Goal: Task Accomplishment & Management: Use online tool/utility

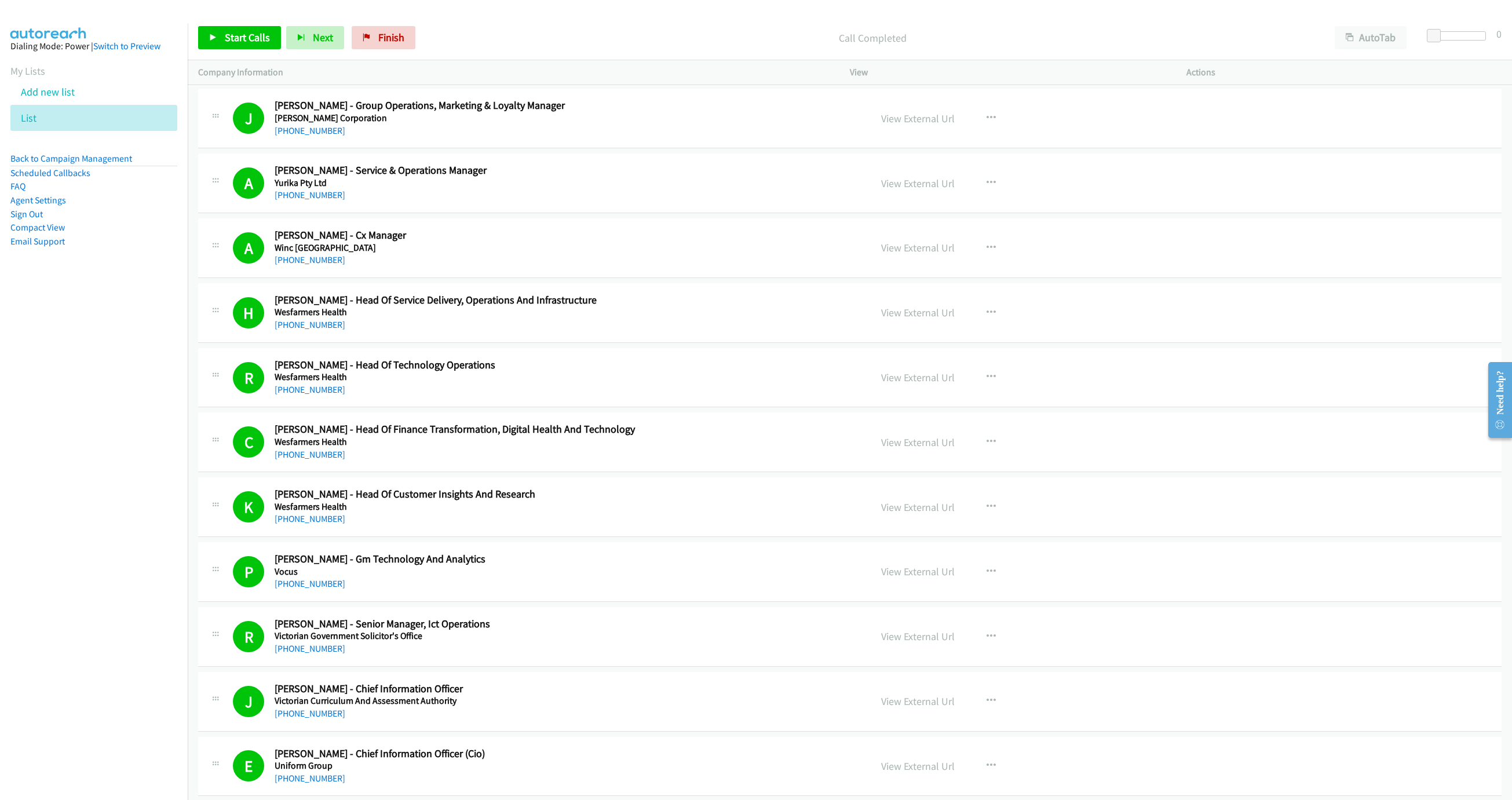
scroll to position [6171, 0]
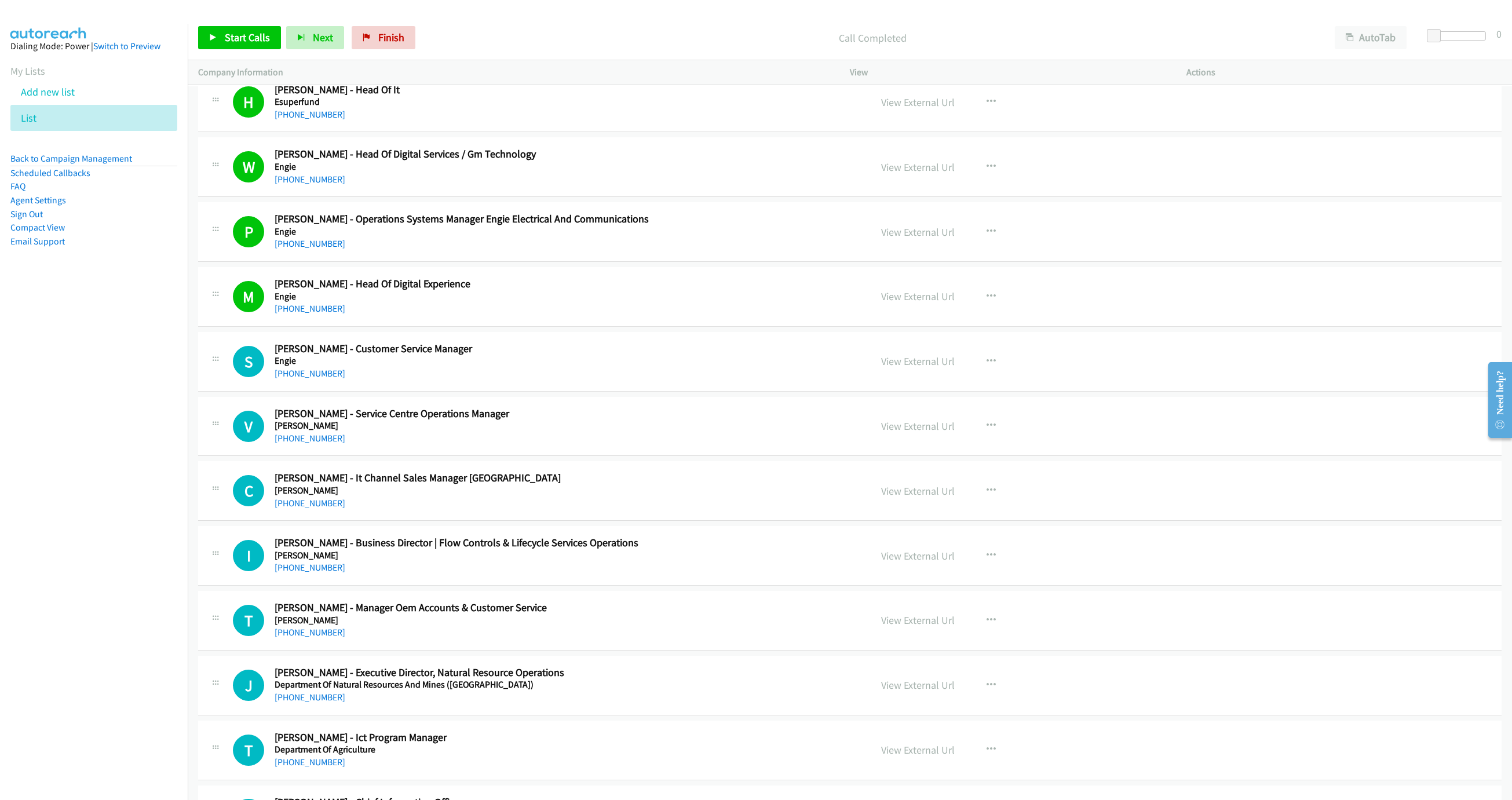
click at [256, 53] on div "Start Calls Pause Next Finish Call Completed AutoTab AutoTab 0" at bounding box center [850, 37] width 1324 height 44
click at [259, 35] on span "Start Calls" at bounding box center [246, 37] width 45 height 14
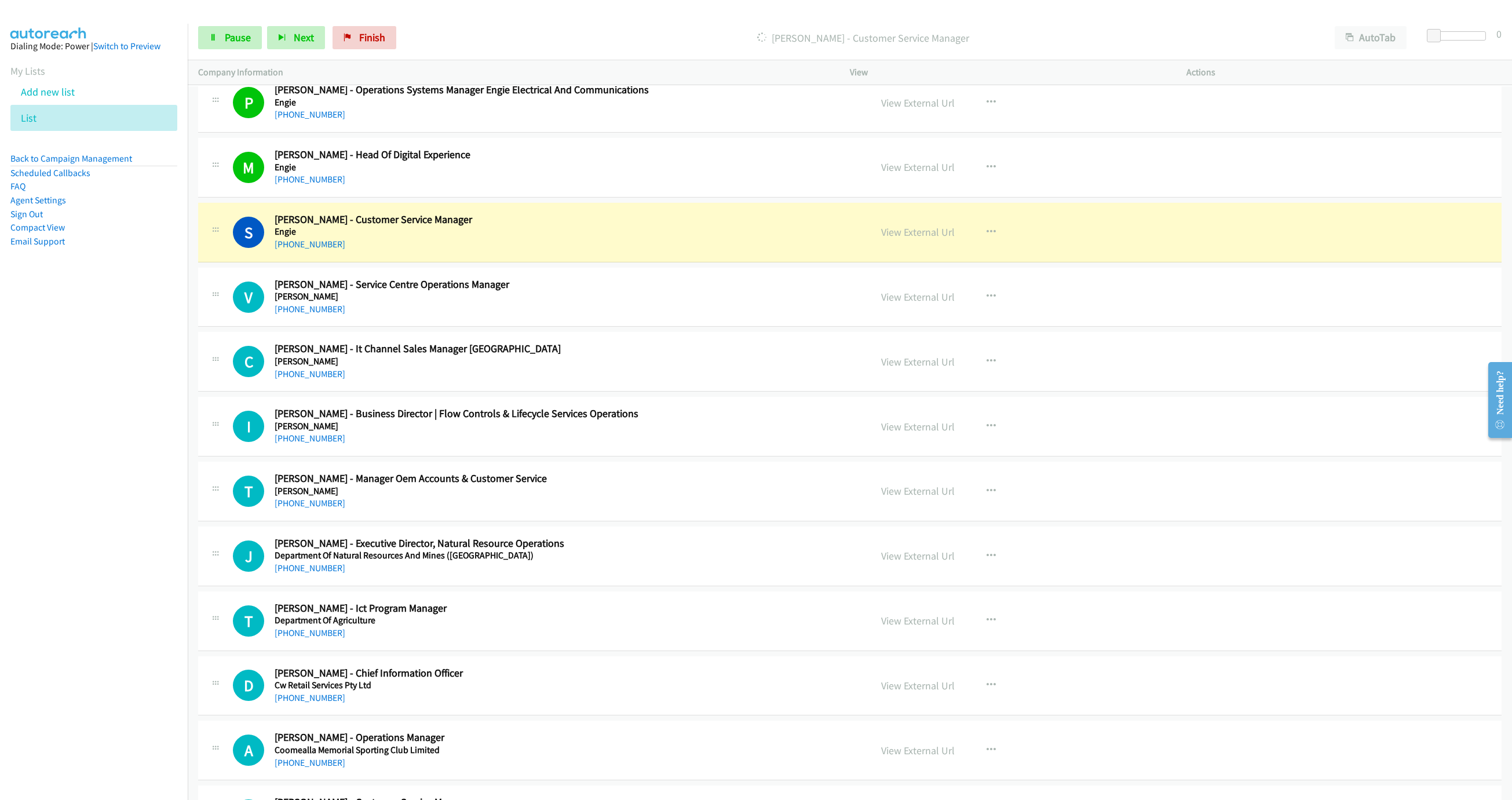
scroll to position [6432, 0]
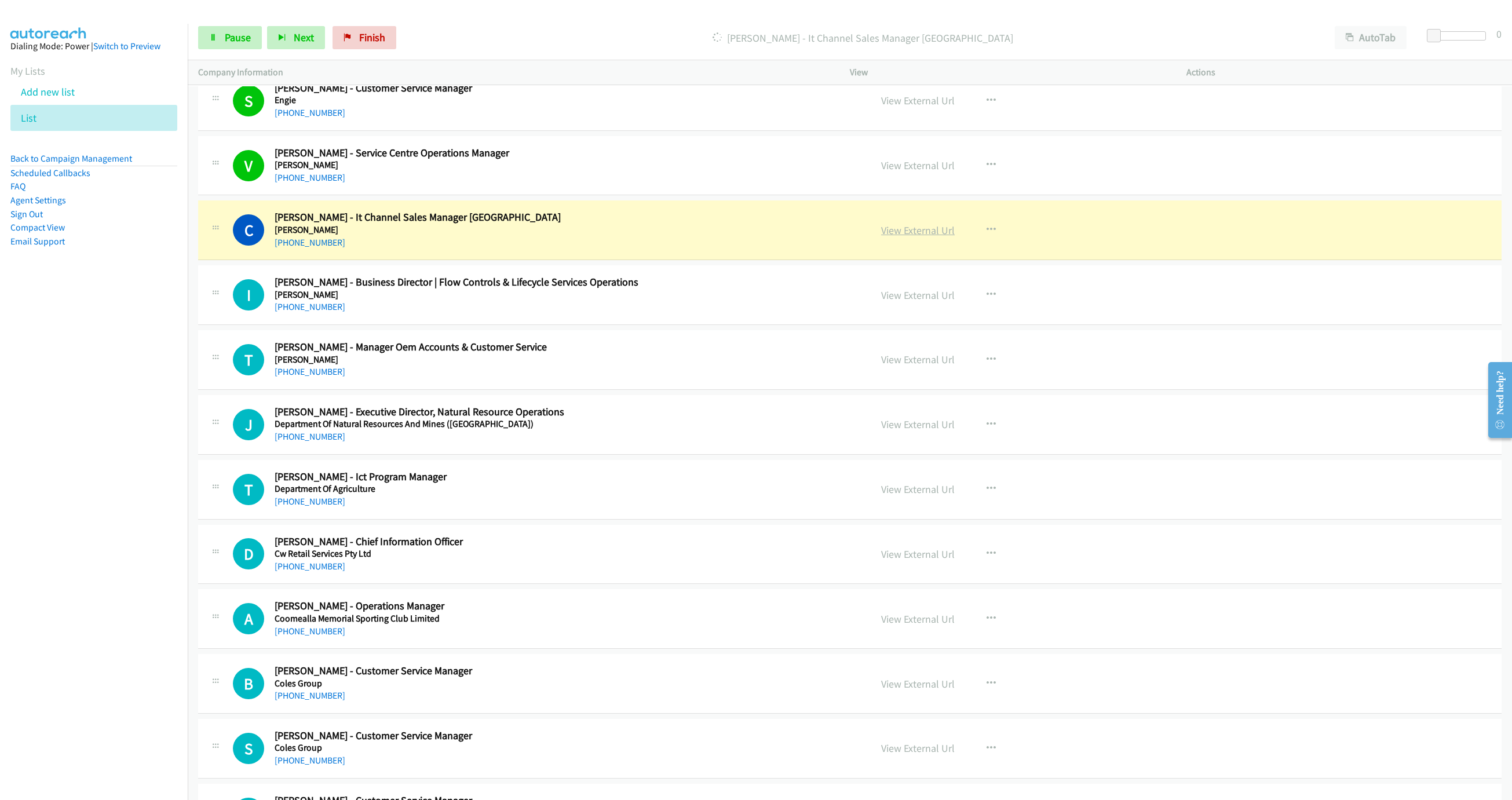
click at [890, 237] on link "View External Url" at bounding box center [918, 230] width 74 height 14
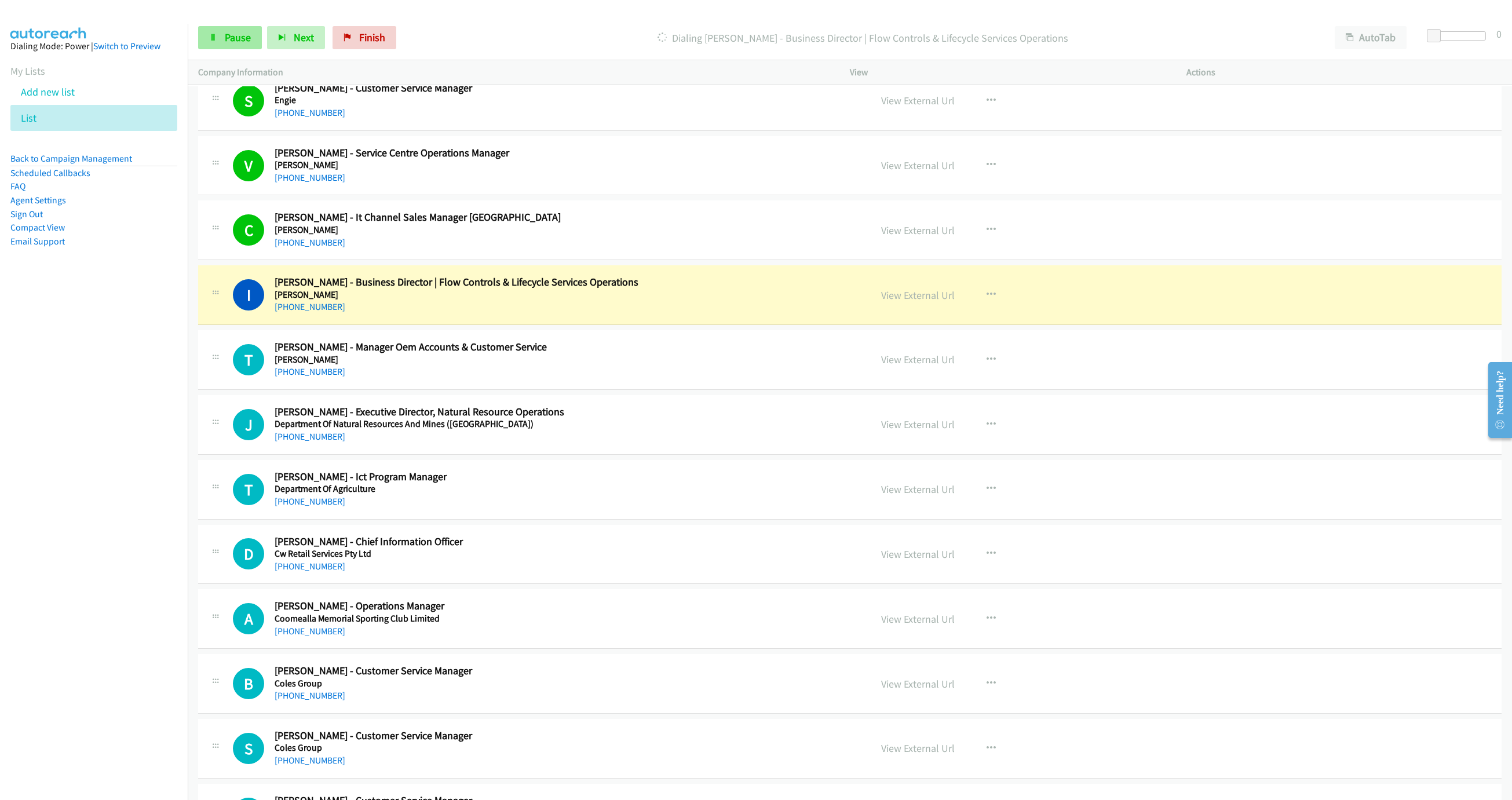
drag, startPoint x: 216, startPoint y: 20, endPoint x: 216, endPoint y: 31, distance: 11.0
click at [216, 20] on div "Start Calls Pause Next Finish Dialing Ian Youd - Business Director | Flow Contr…" at bounding box center [850, 37] width 1324 height 44
click at [216, 31] on link "Pause" at bounding box center [229, 37] width 64 height 23
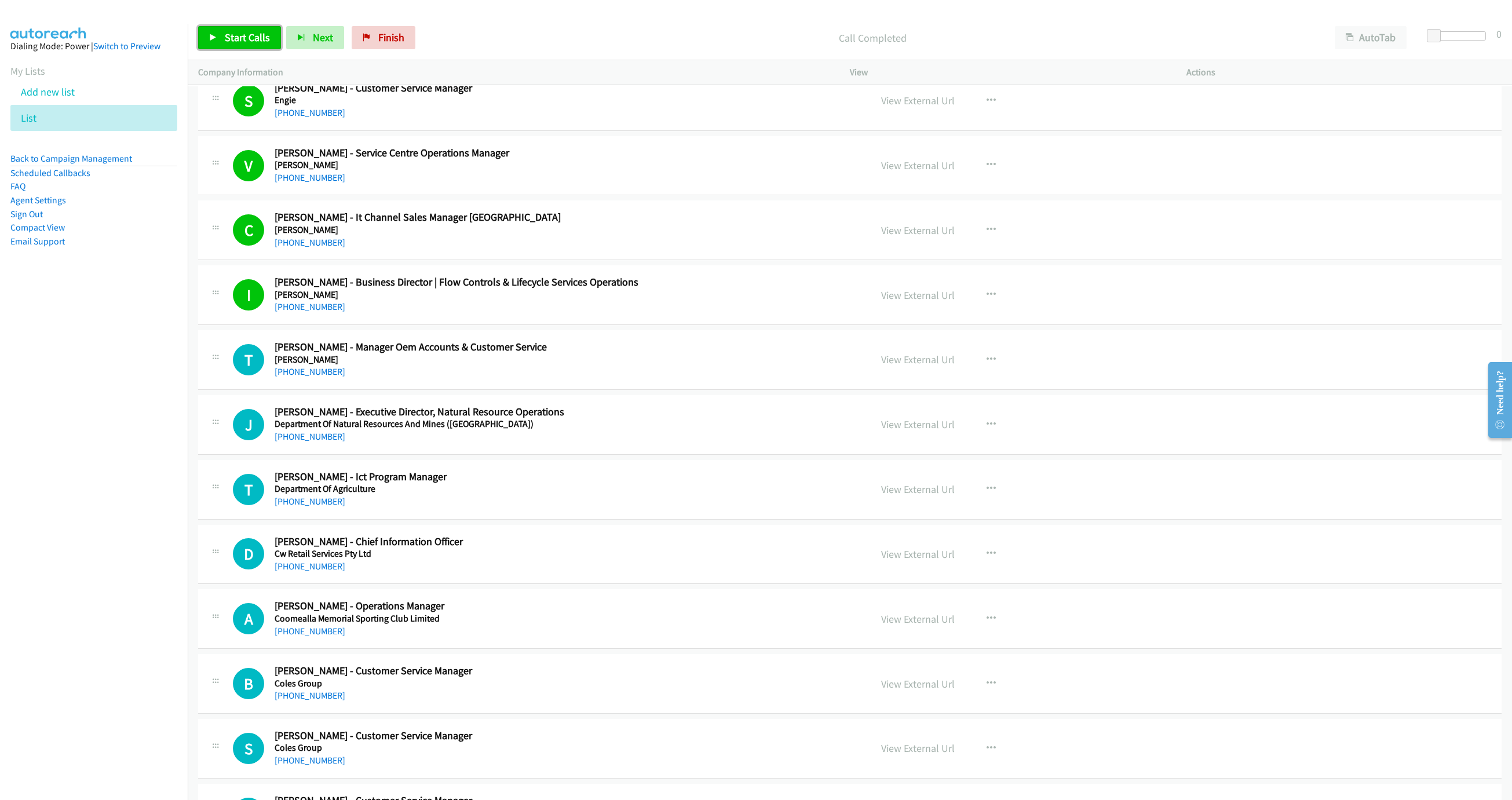
click at [242, 33] on span "Start Calls" at bounding box center [246, 37] width 45 height 14
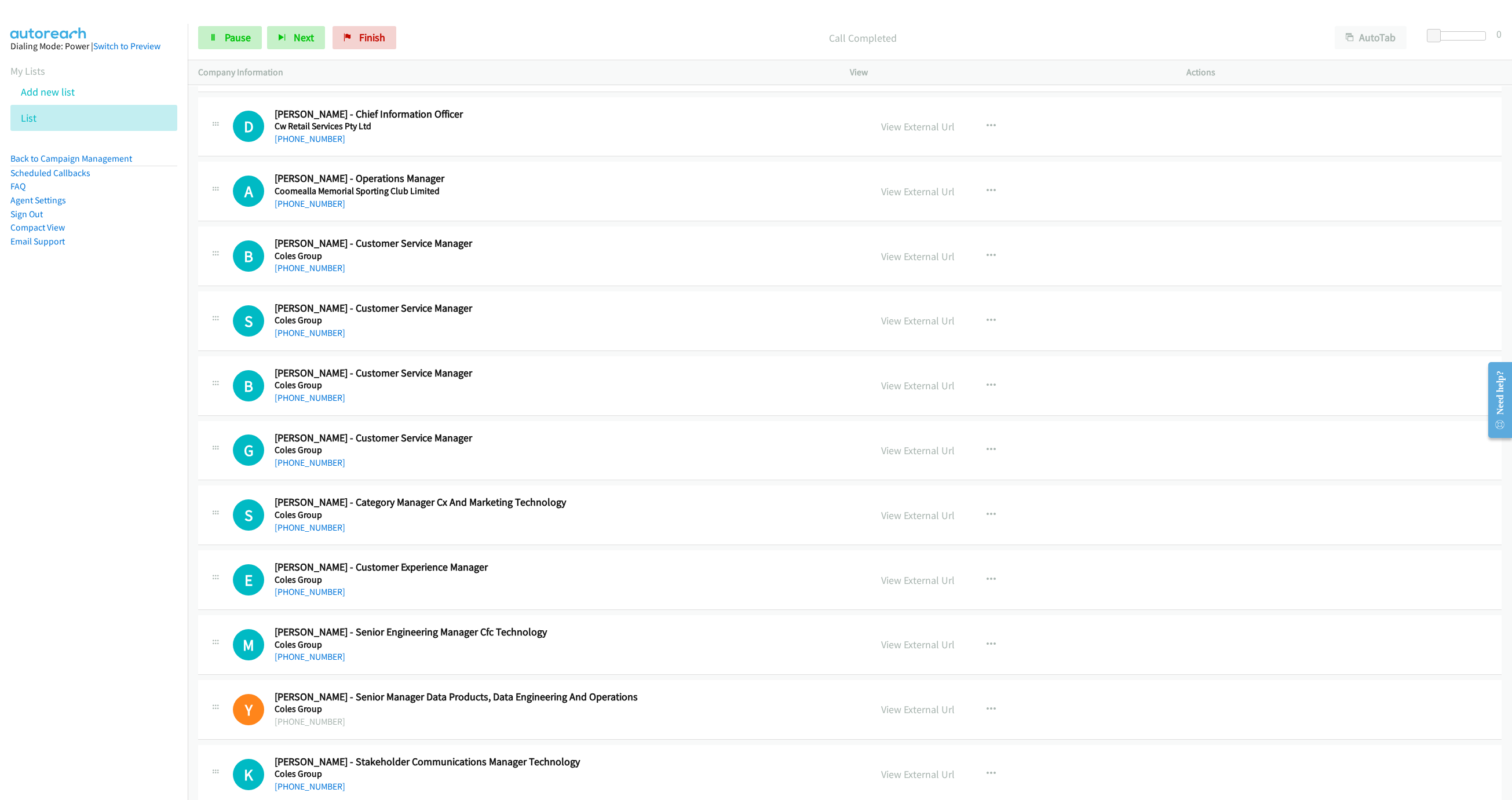
scroll to position [6867, 0]
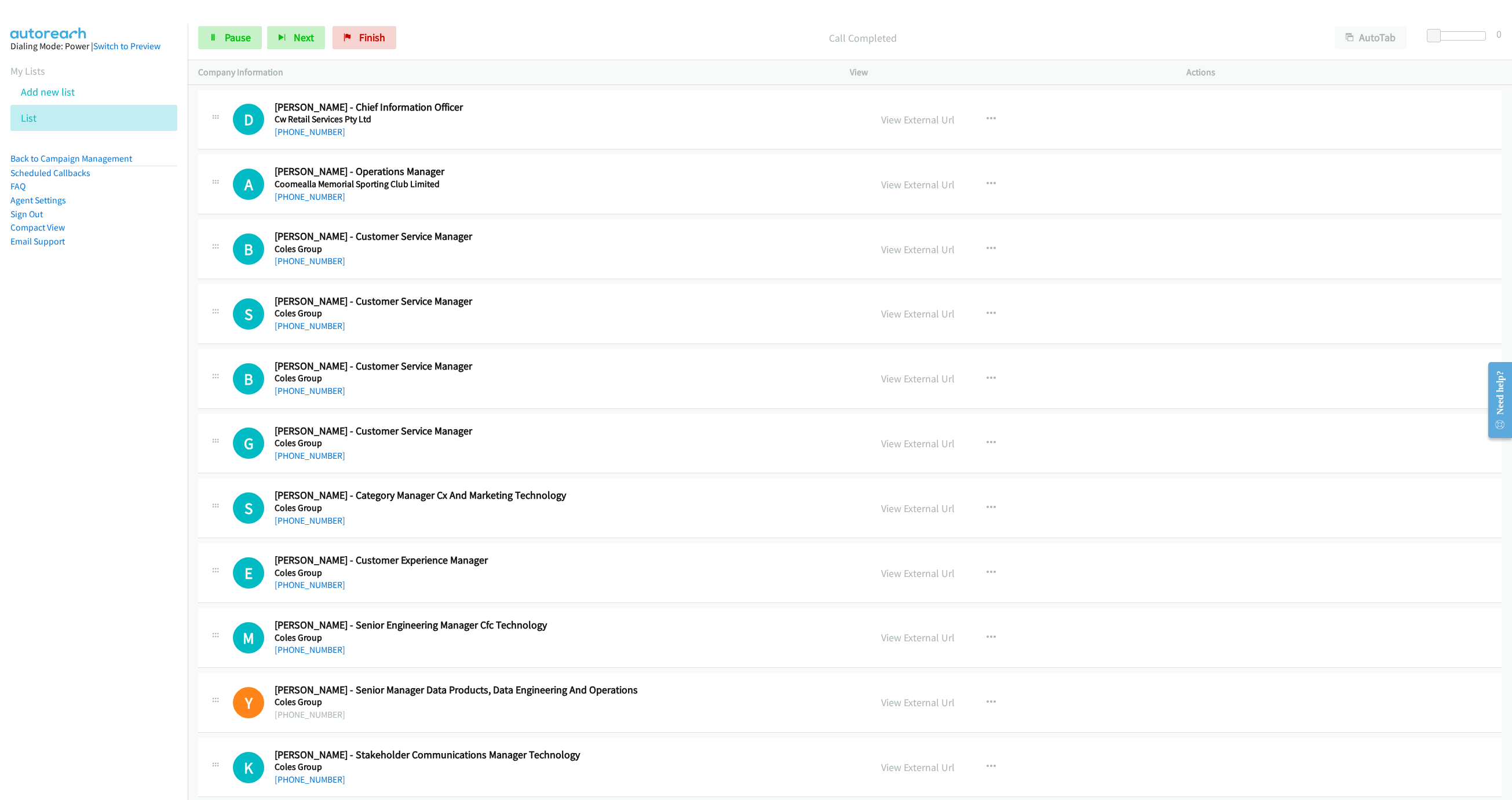
click at [18, 494] on nav "Dialing Mode: Power | Switch to Preview My Lists Add new list List Back to Camp…" at bounding box center [94, 423] width 189 height 800
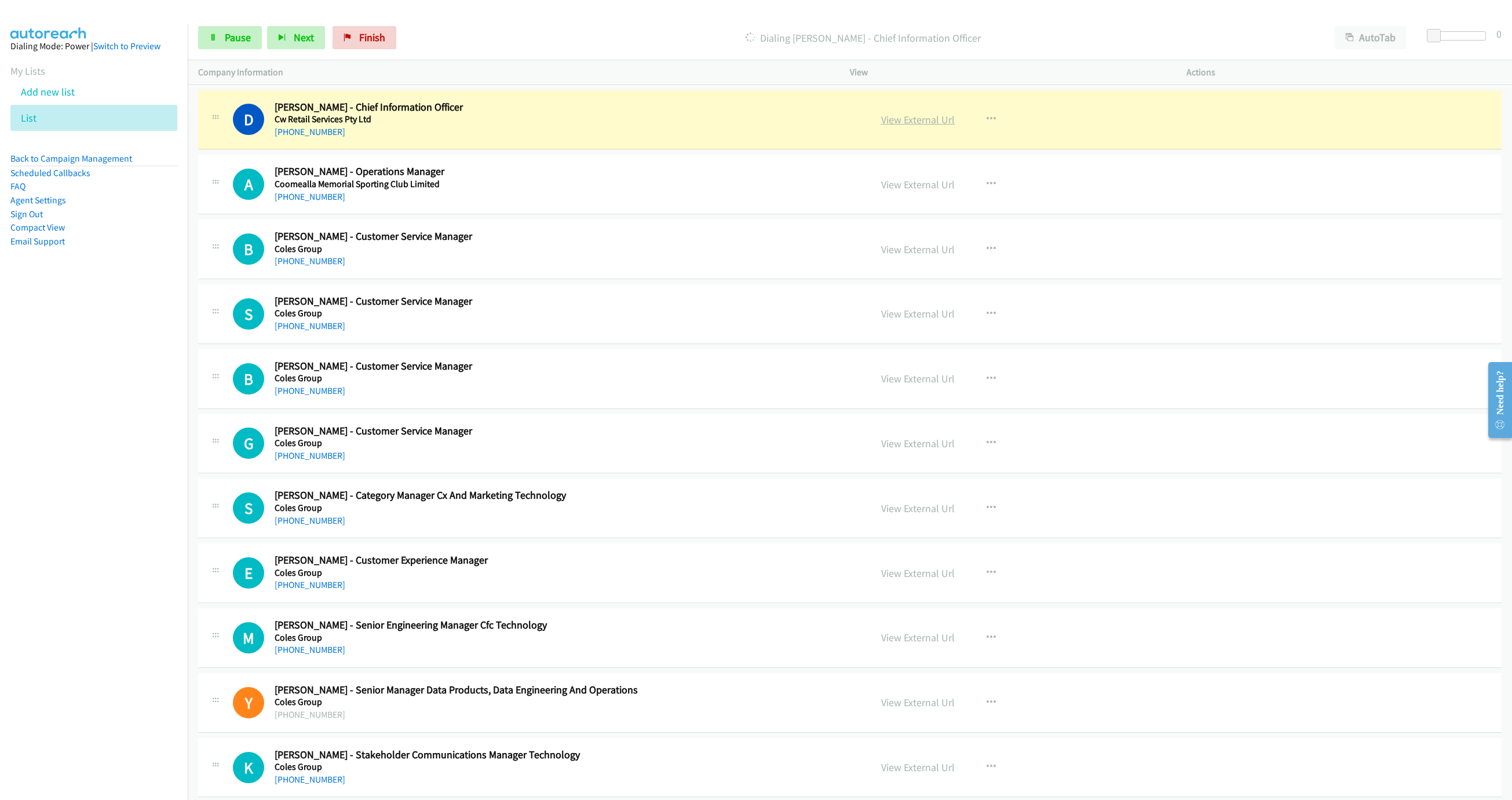
click at [920, 127] on link "View External Url" at bounding box center [918, 120] width 74 height 14
click at [235, 26] on link "Pause" at bounding box center [229, 37] width 64 height 23
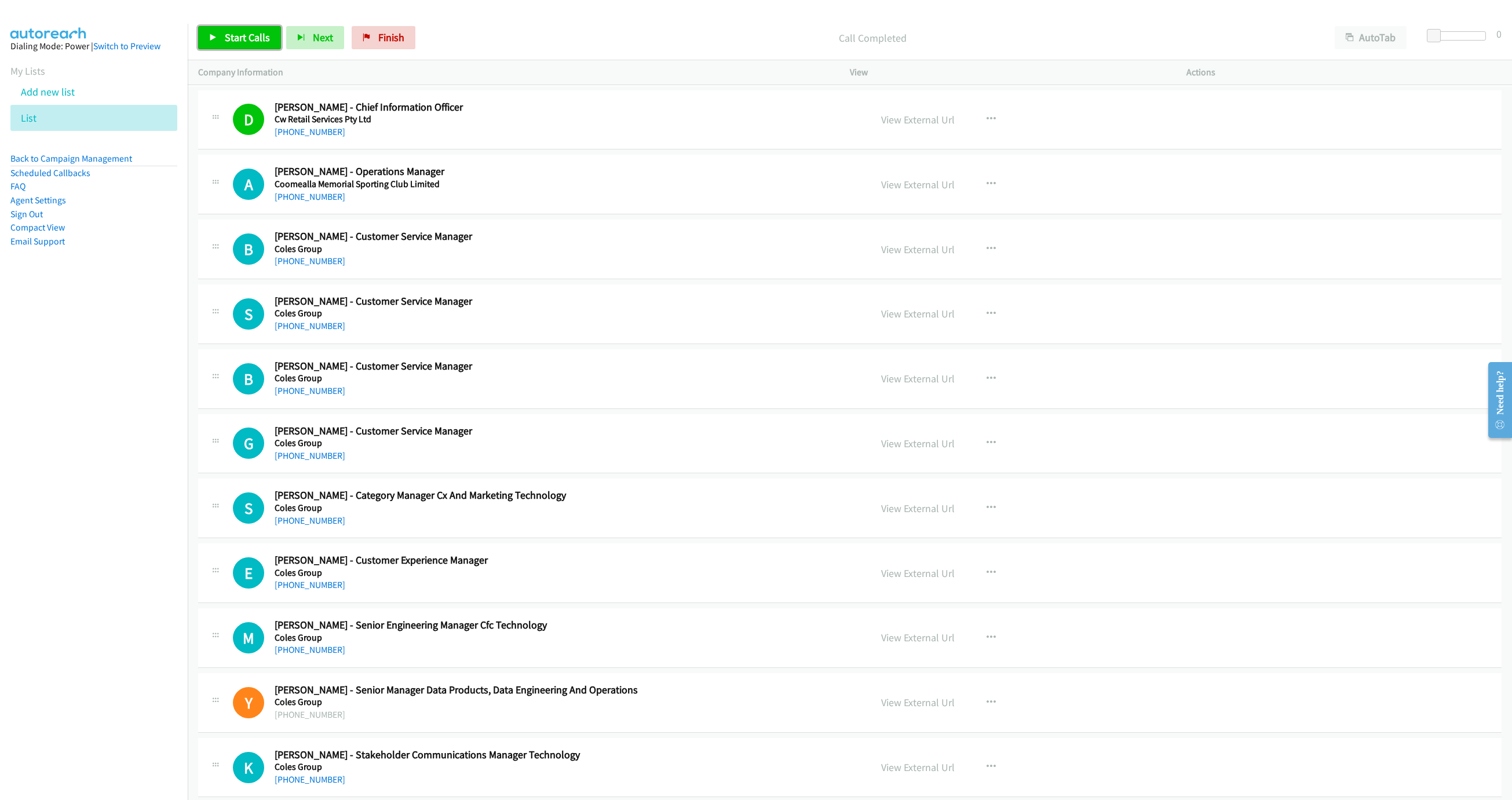
click at [201, 34] on link "Start Calls" at bounding box center [239, 37] width 82 height 23
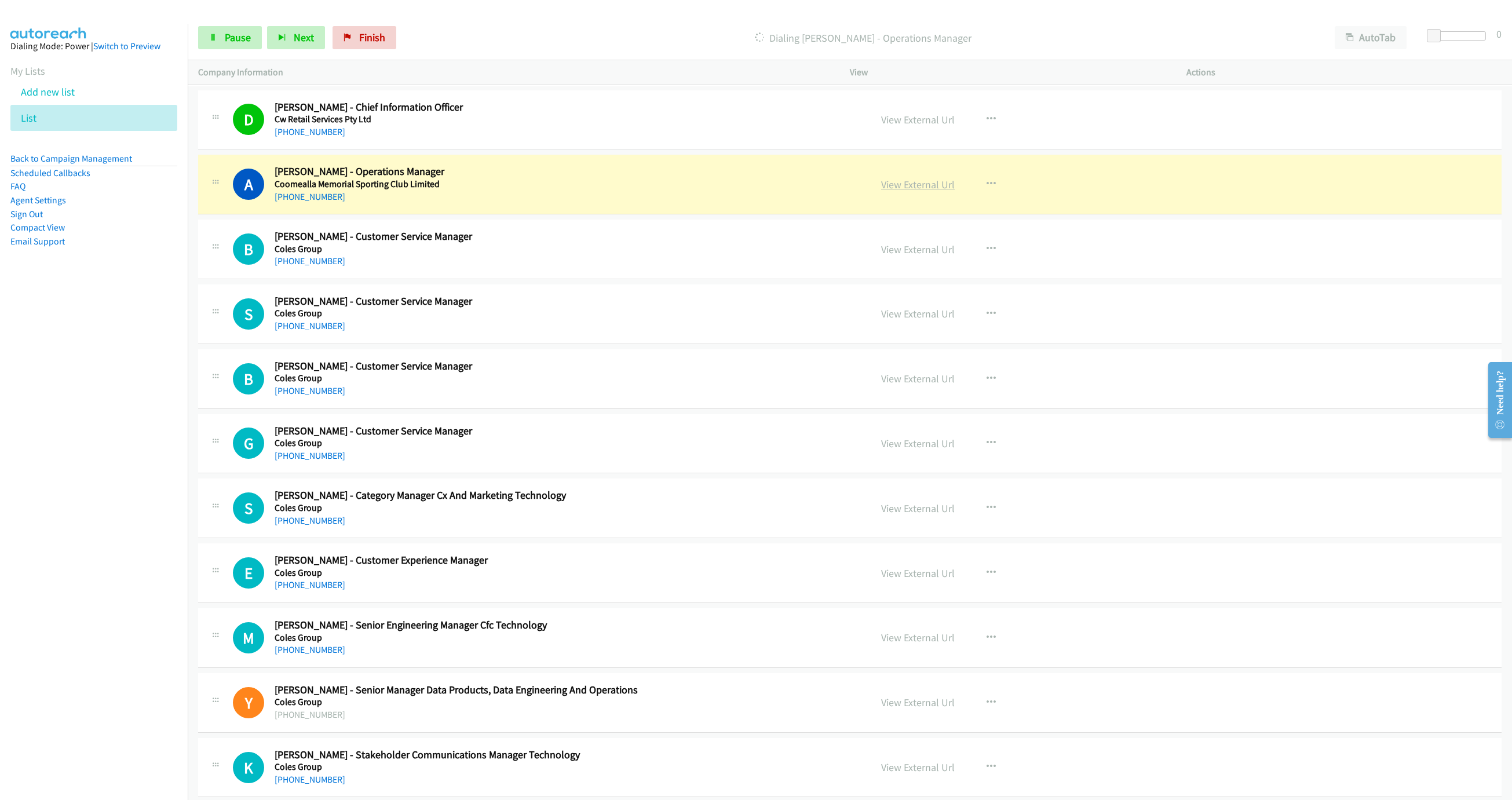
click at [911, 191] on link "View External Url" at bounding box center [918, 184] width 74 height 14
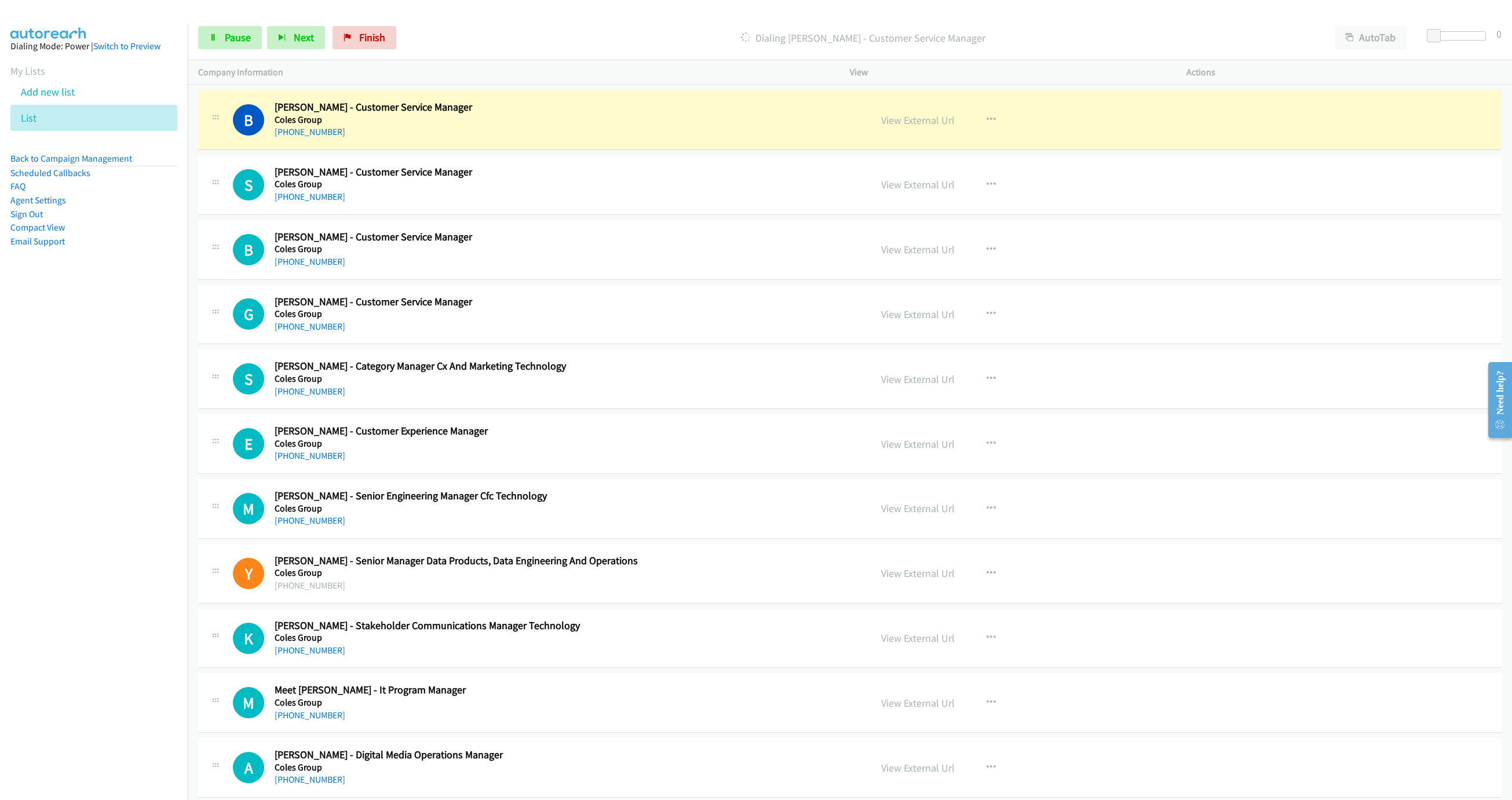
scroll to position [7040, 0]
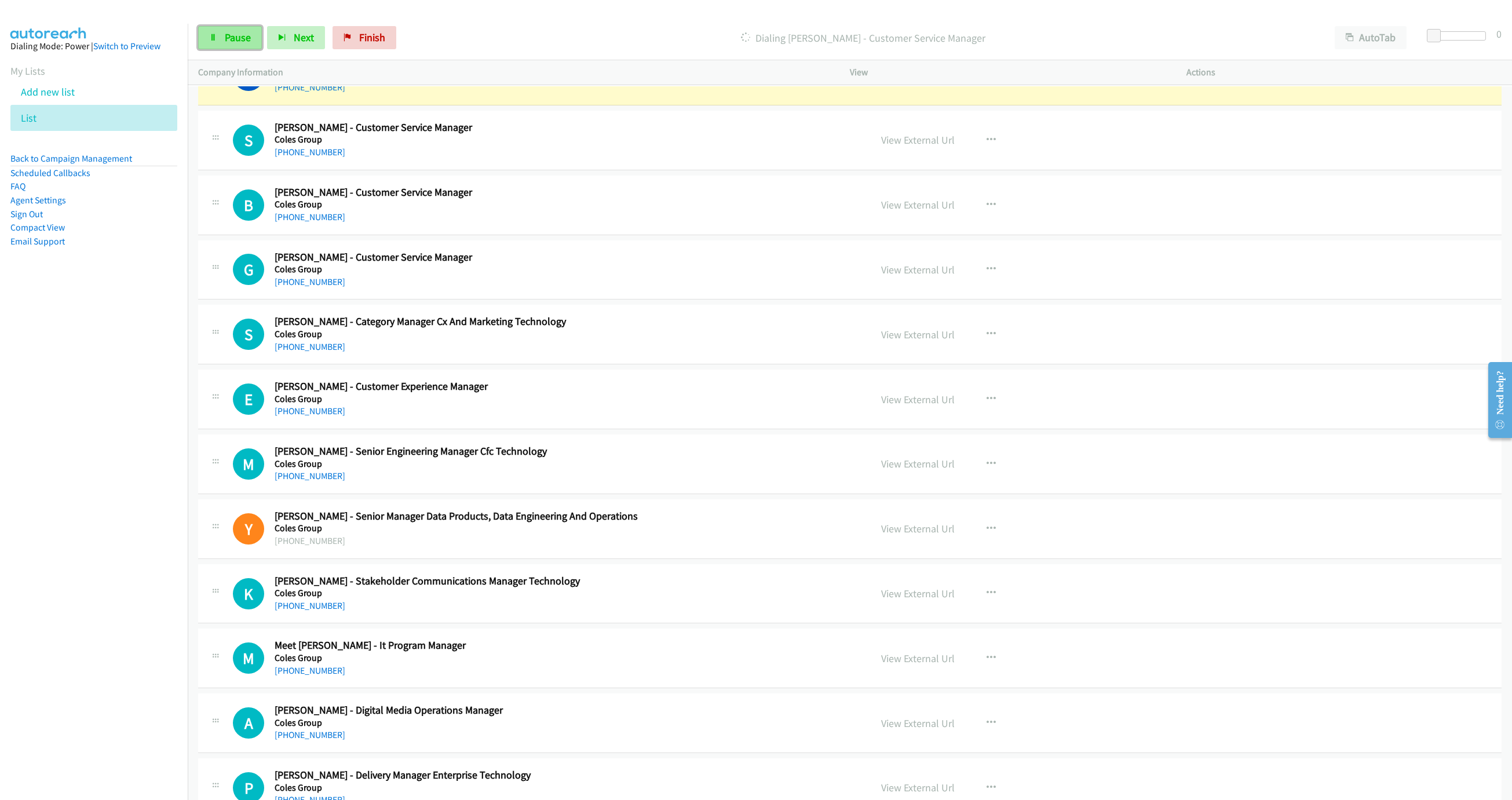
click at [247, 37] on span "Pause" at bounding box center [237, 37] width 26 height 14
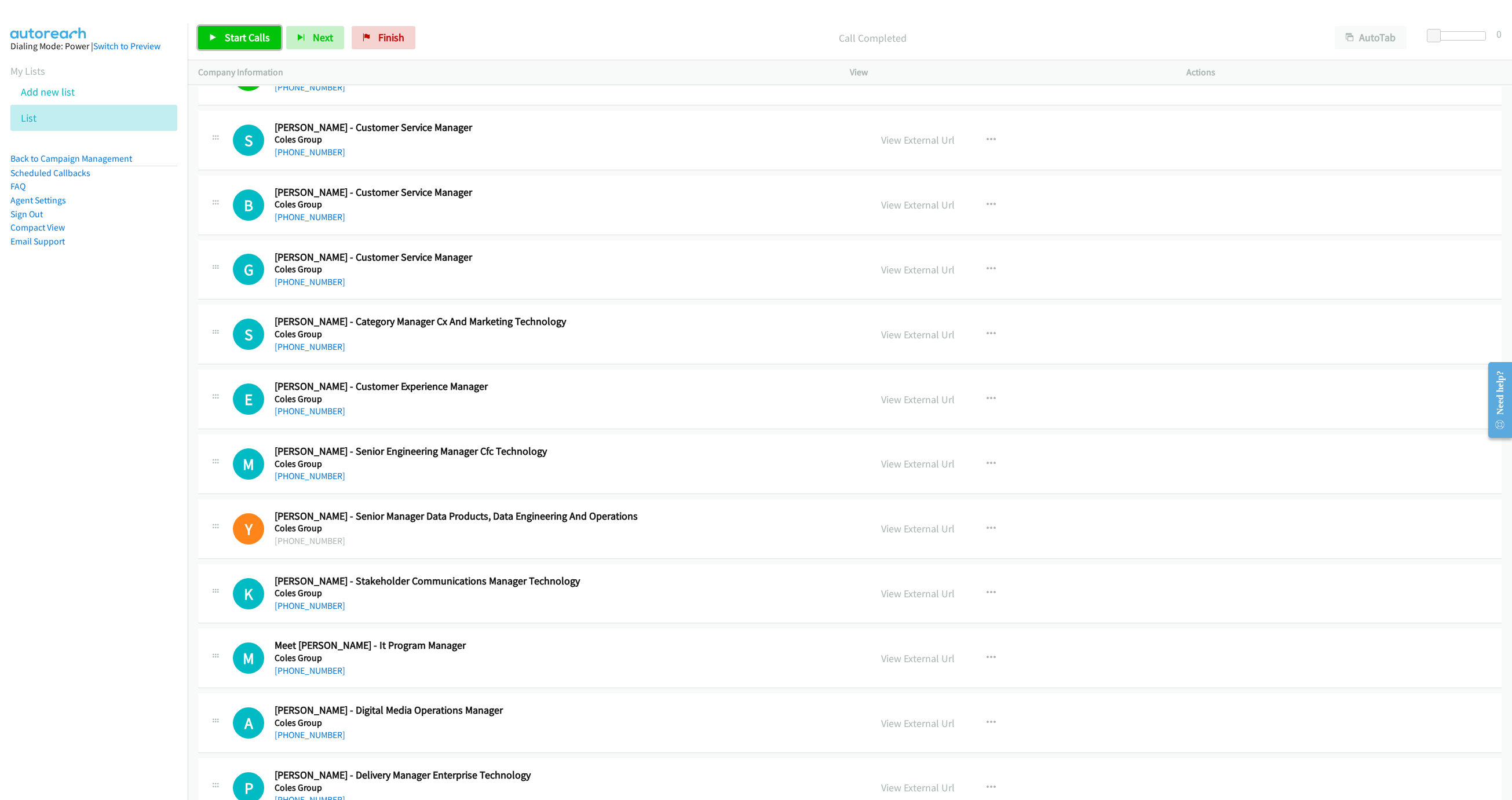
click at [233, 44] on link "Start Calls" at bounding box center [239, 37] width 82 height 23
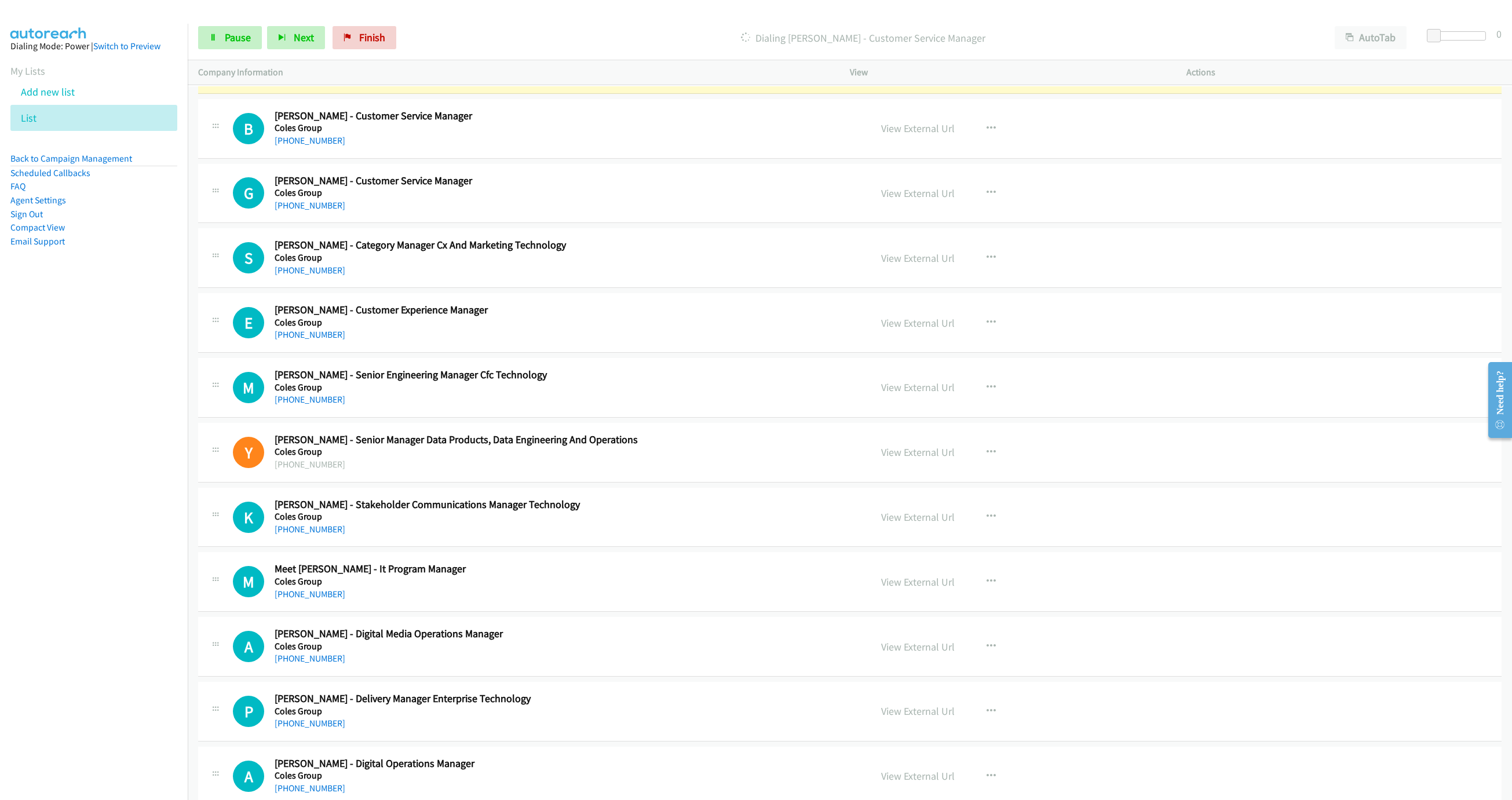
scroll to position [7127, 0]
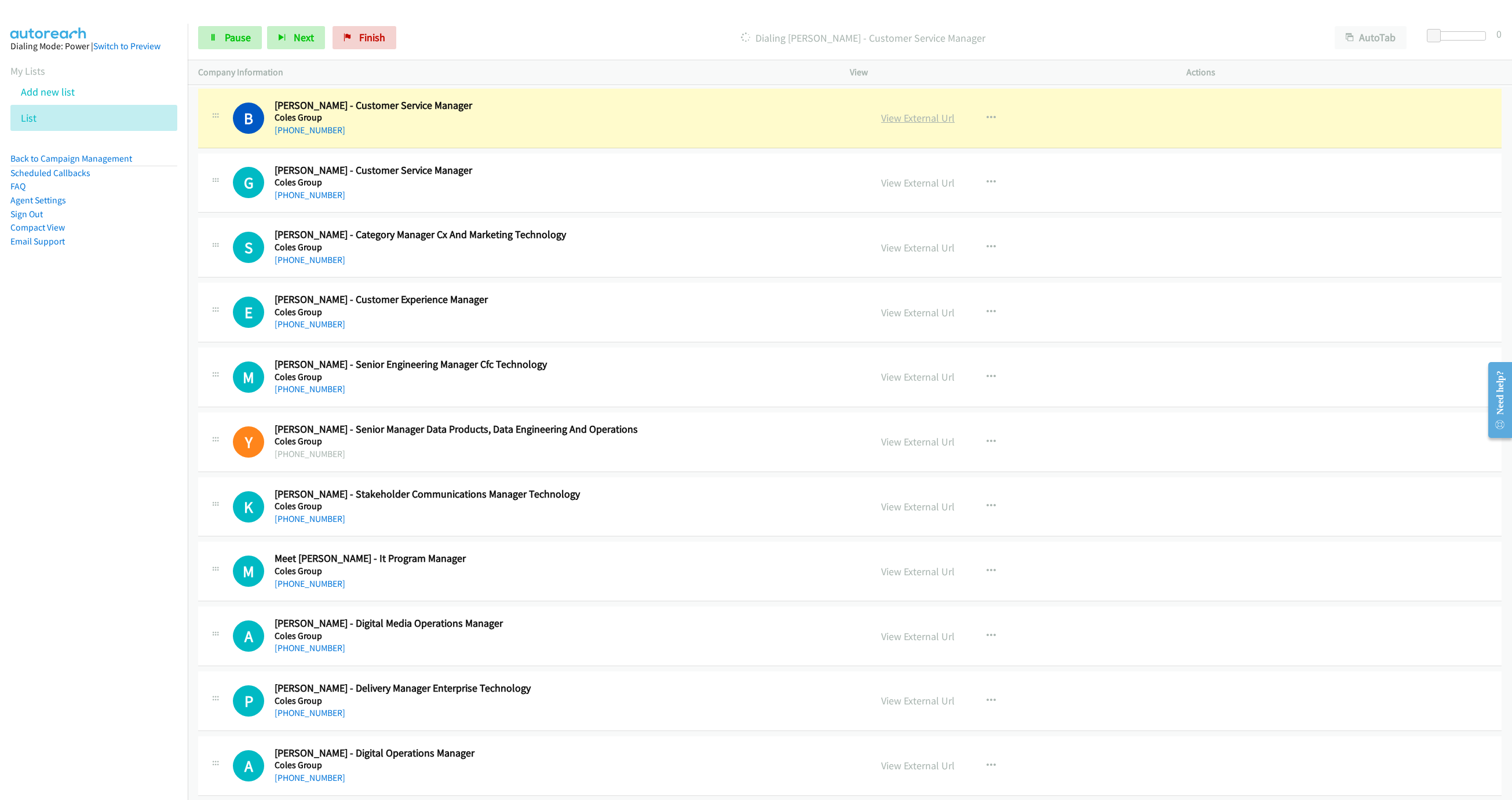
click at [931, 125] on link "View External Url" at bounding box center [918, 118] width 74 height 14
click at [237, 39] on span "Pause" at bounding box center [237, 37] width 26 height 14
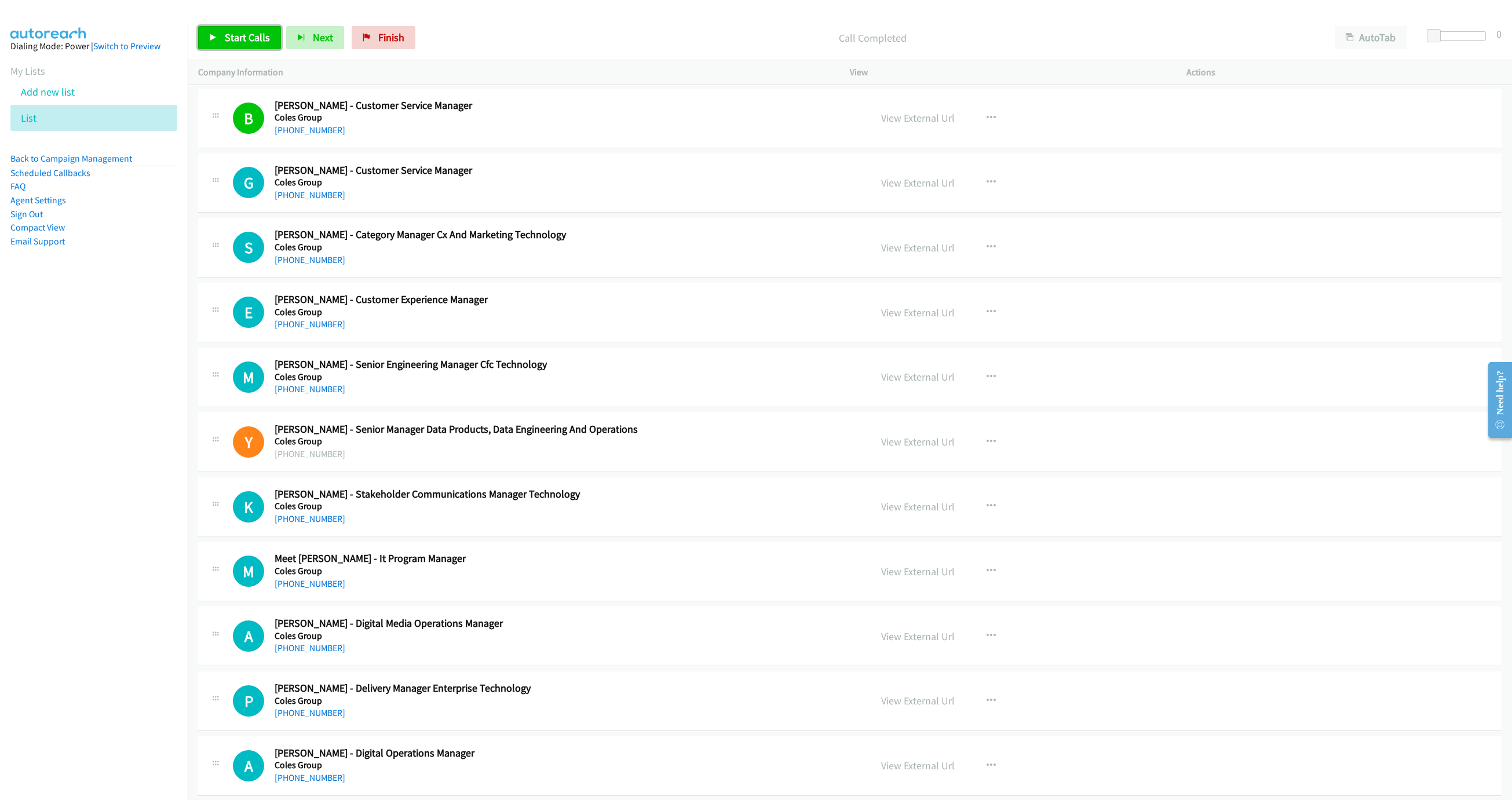
click at [214, 40] on icon at bounding box center [213, 38] width 8 height 9
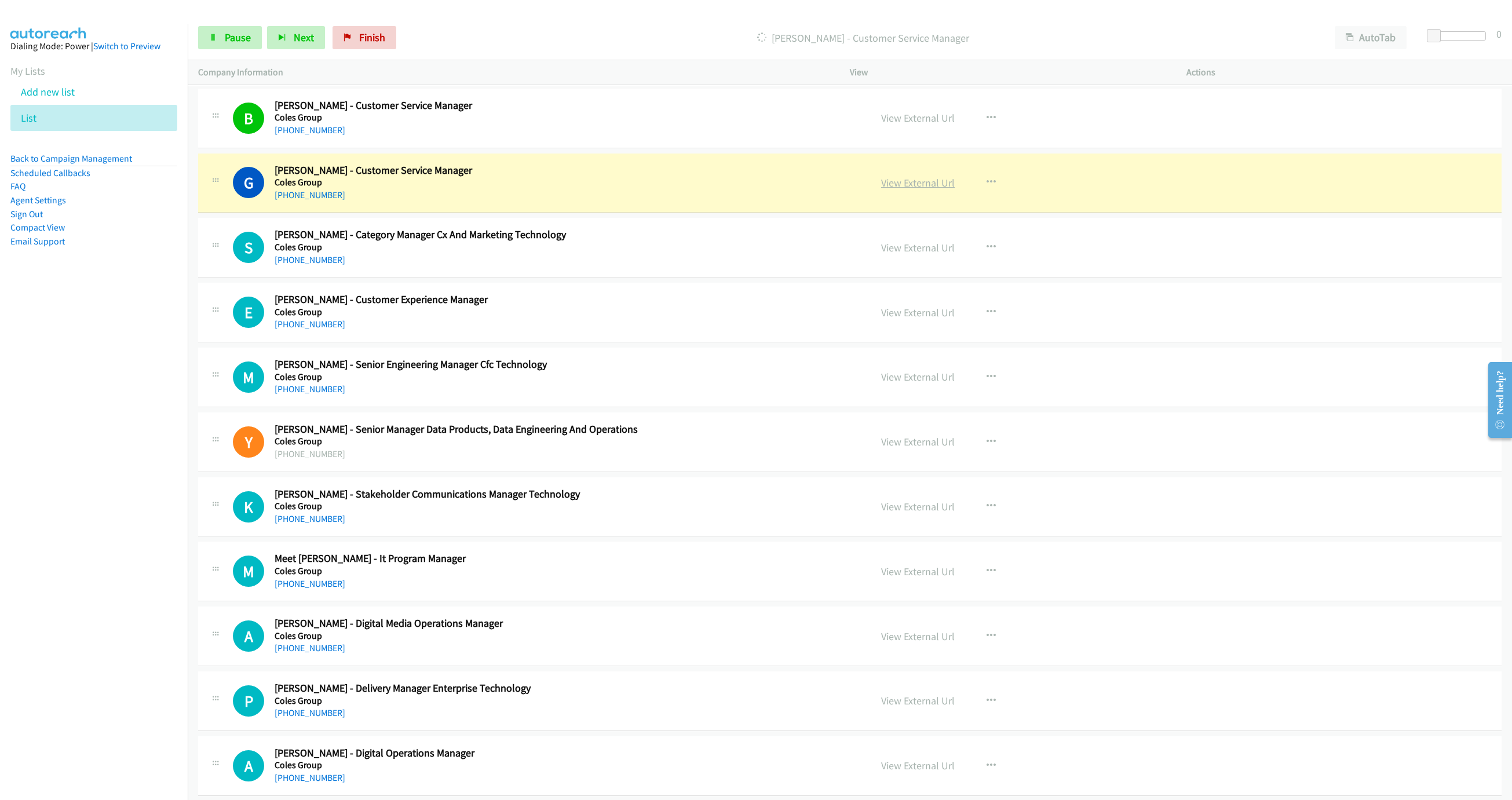
click at [903, 190] on link "View External Url" at bounding box center [918, 183] width 74 height 14
click at [229, 41] on span "Pause" at bounding box center [237, 37] width 26 height 14
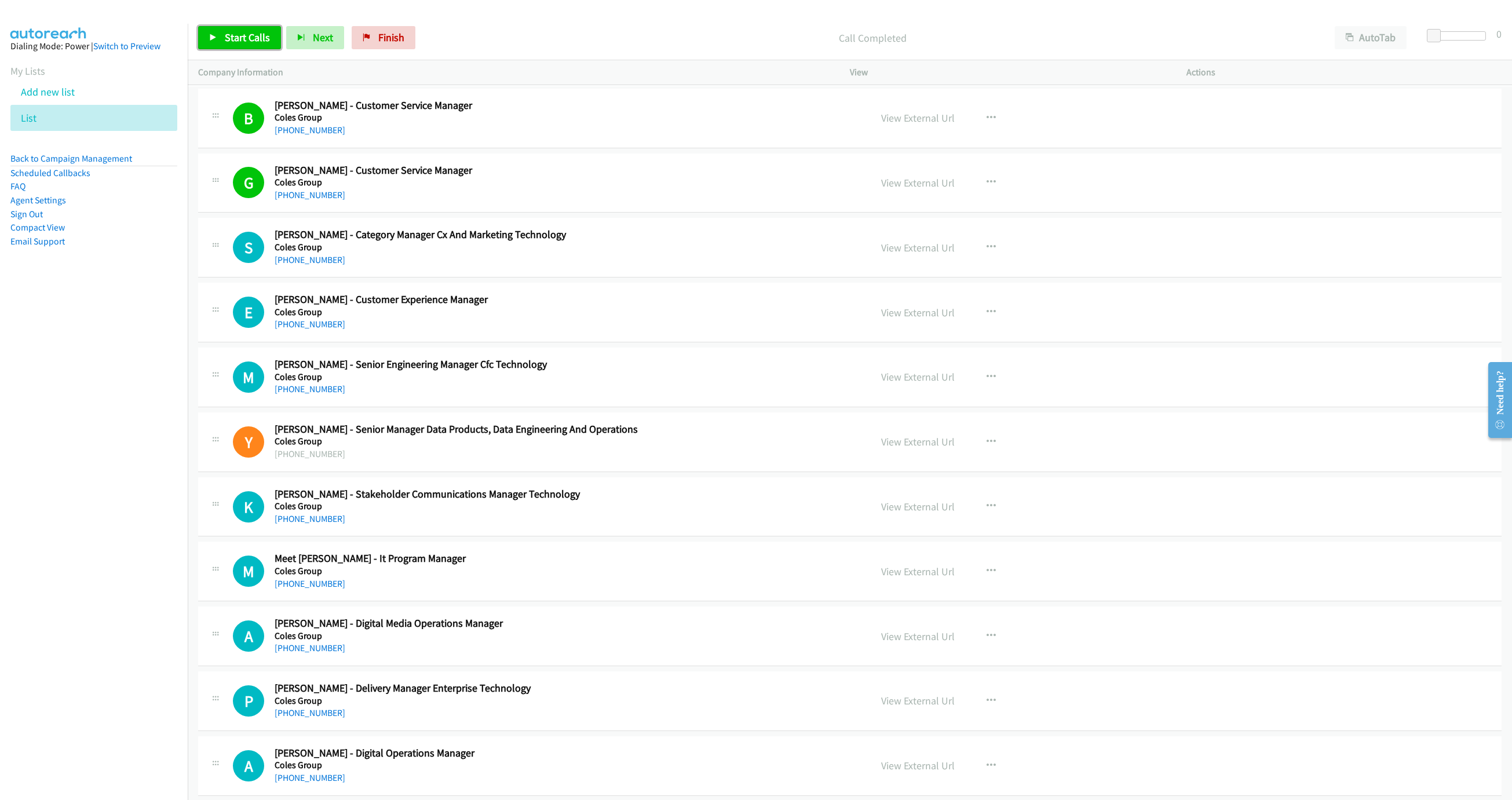
click at [252, 35] on span "Start Calls" at bounding box center [246, 37] width 45 height 14
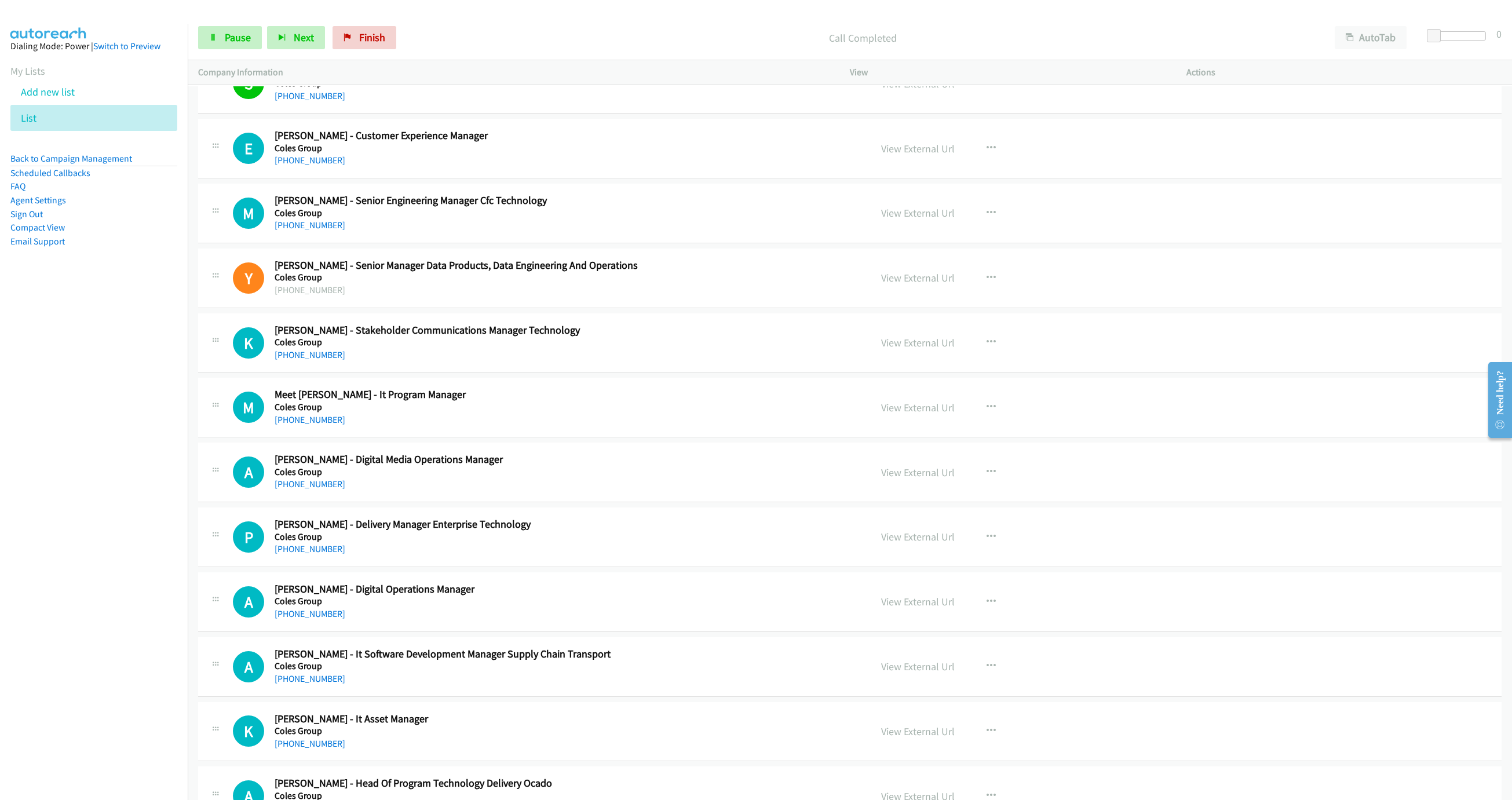
scroll to position [7301, 0]
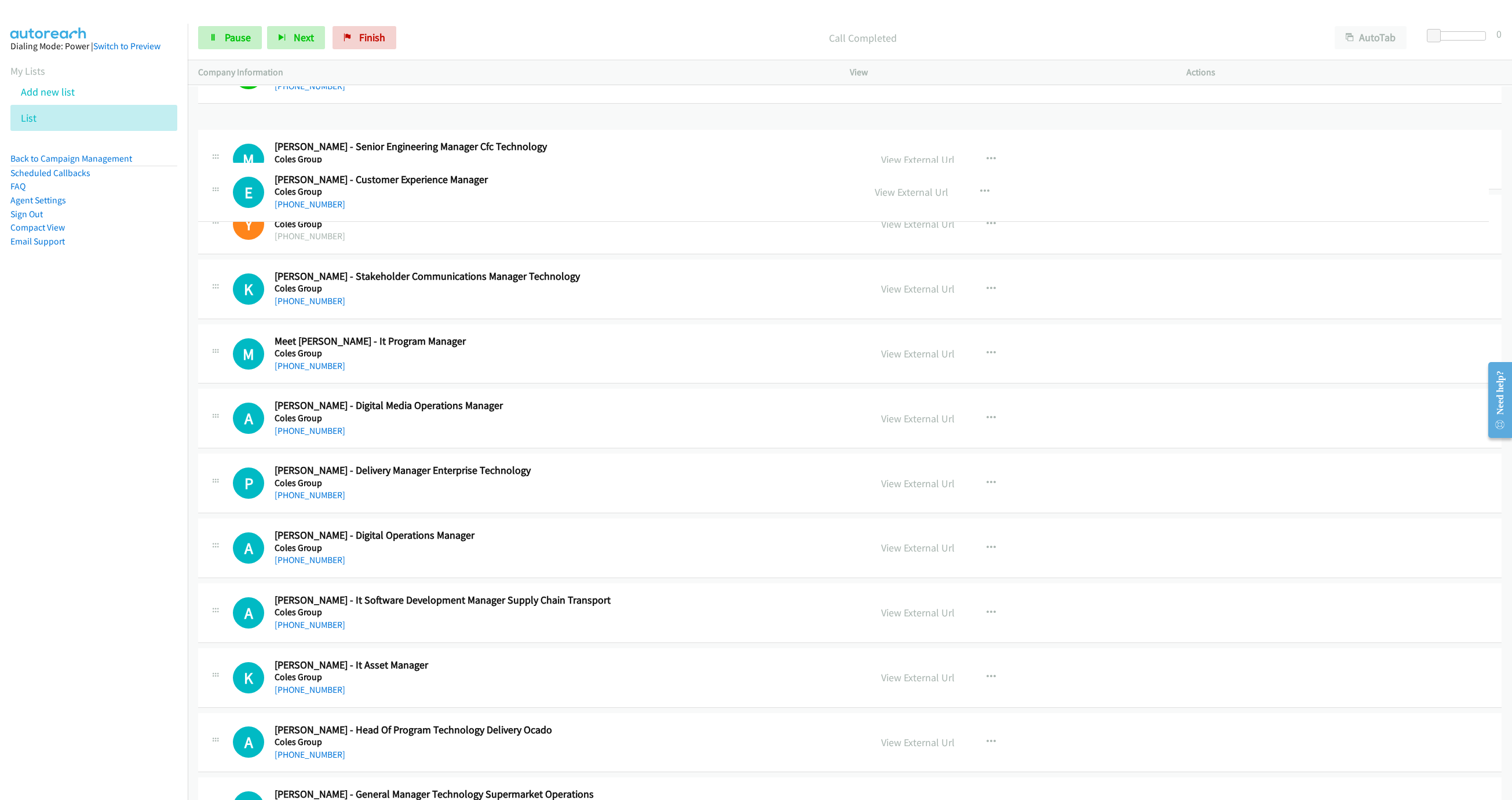
drag, startPoint x: 268, startPoint y: 155, endPoint x: 473, endPoint y: 176, distance: 206.1
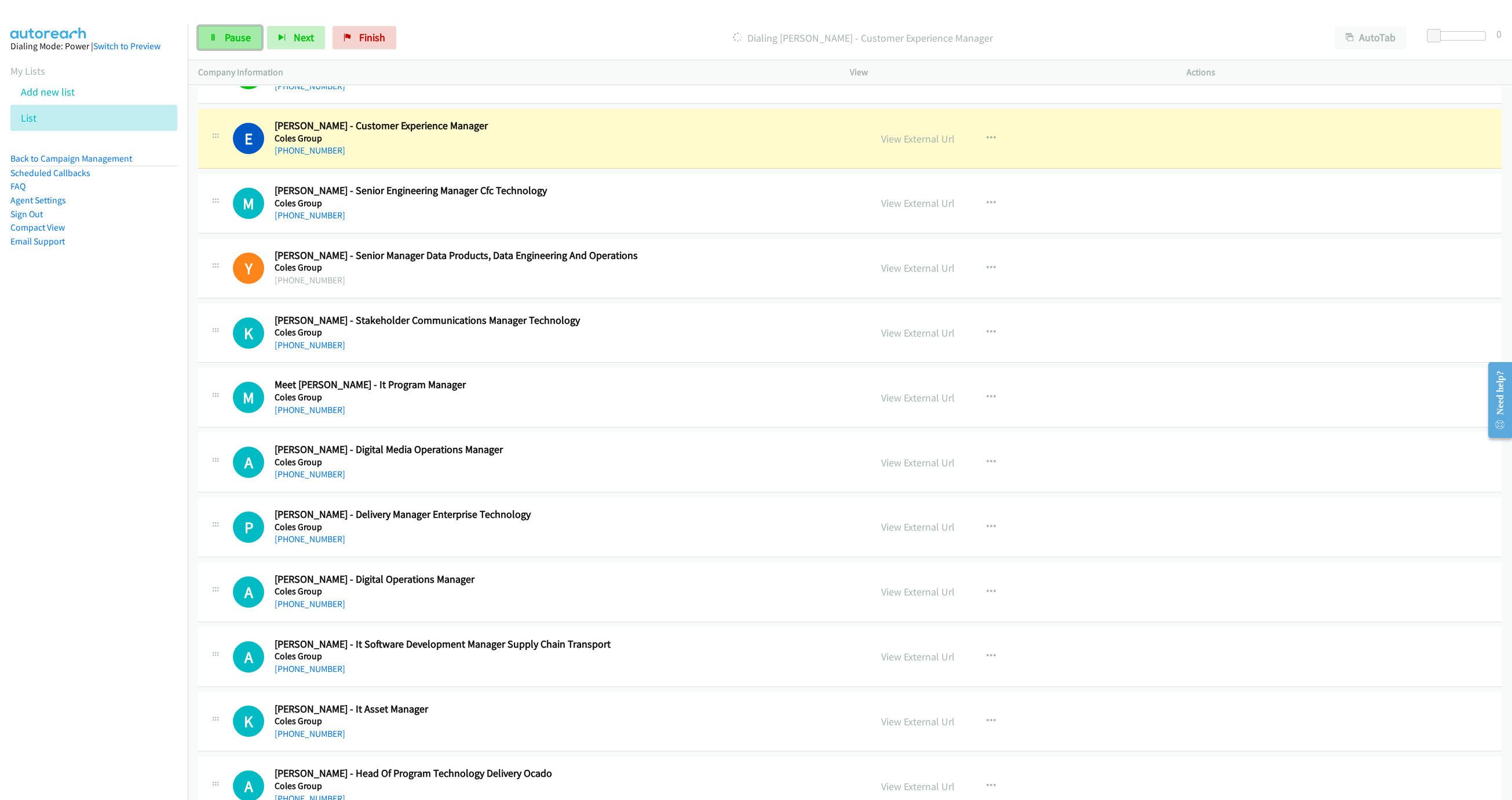
click at [218, 37] on link "Pause" at bounding box center [229, 37] width 64 height 23
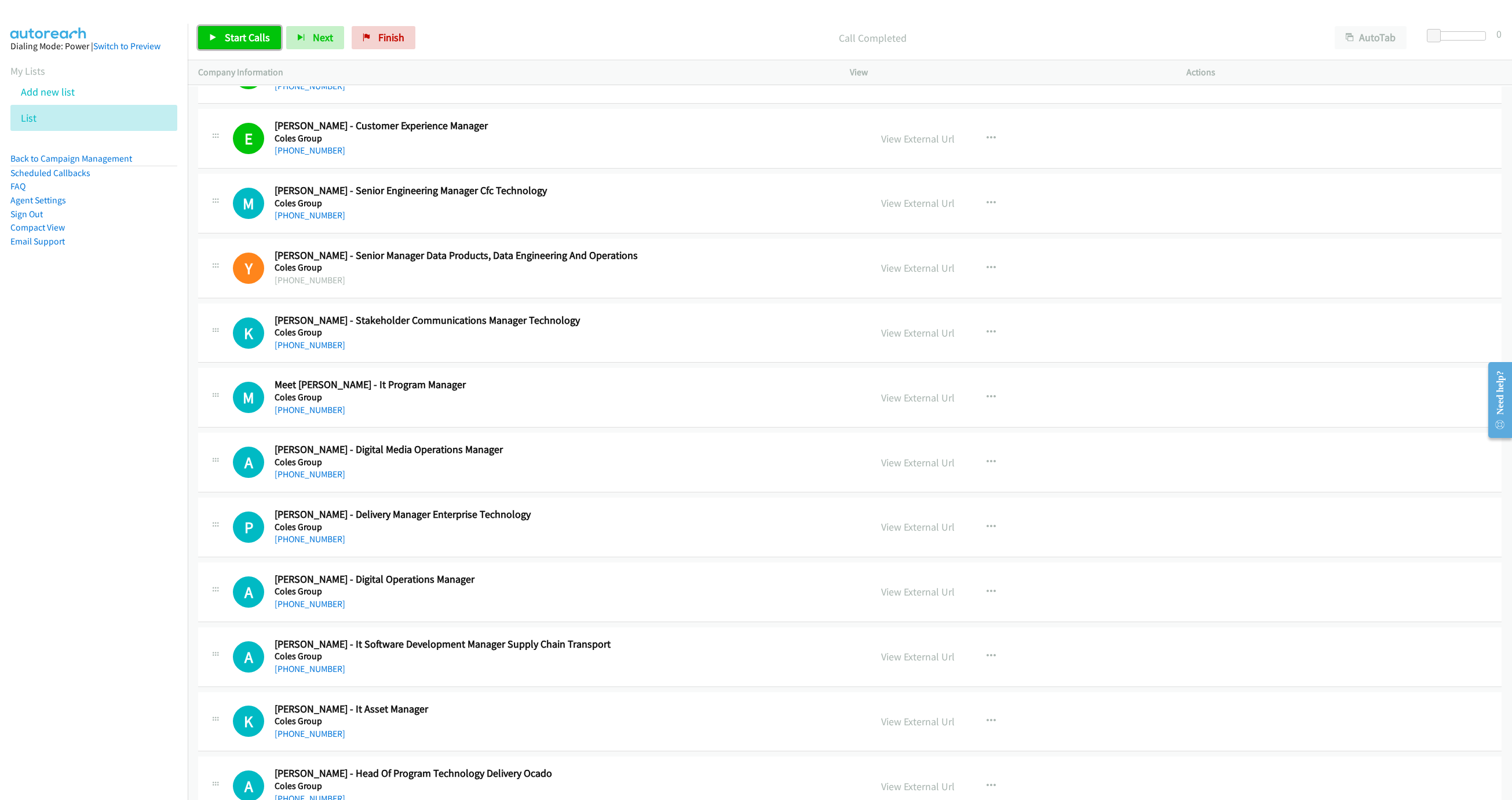
click at [223, 36] on link "Start Calls" at bounding box center [239, 37] width 82 height 23
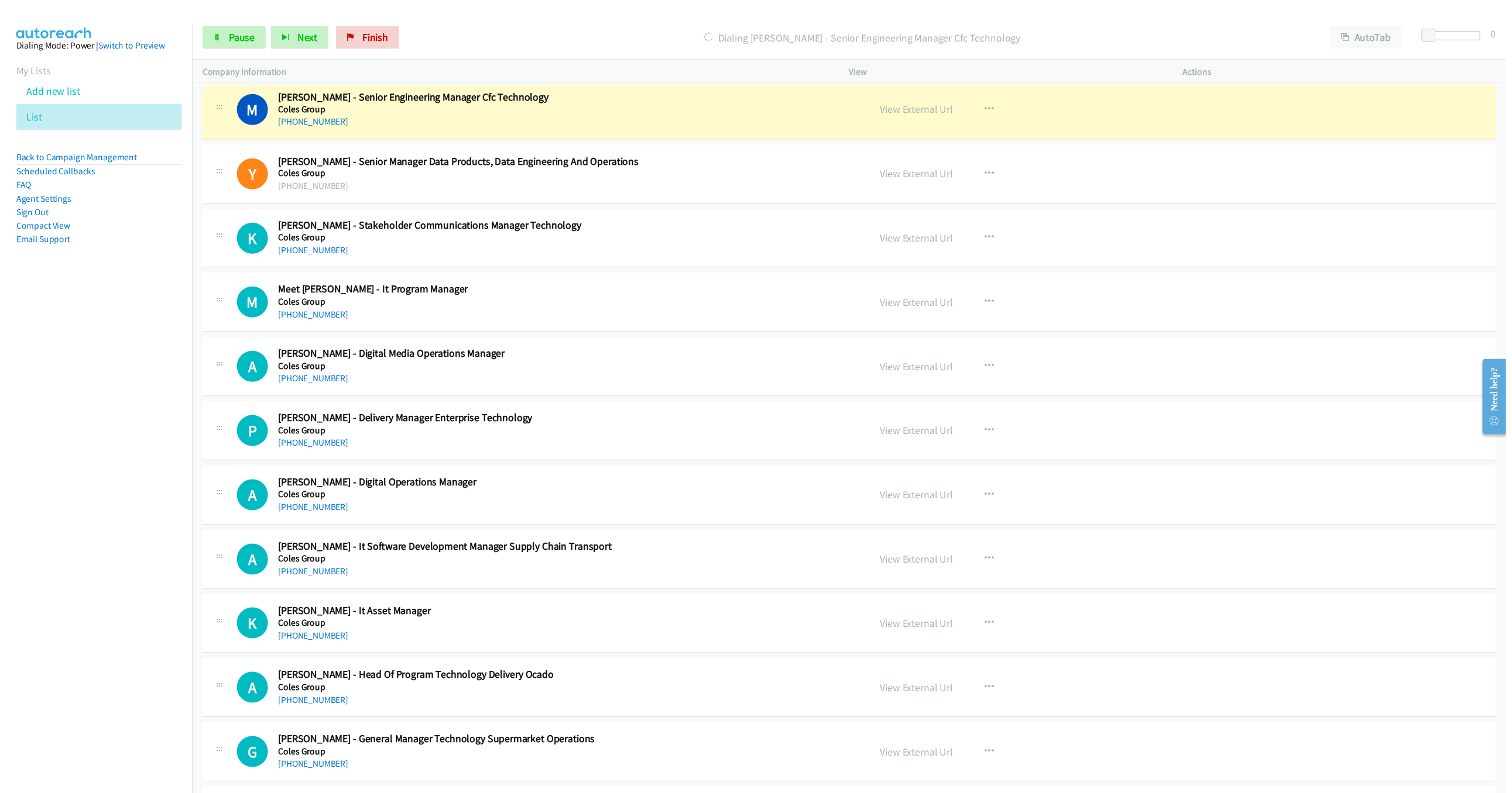
scroll to position [7458, 0]
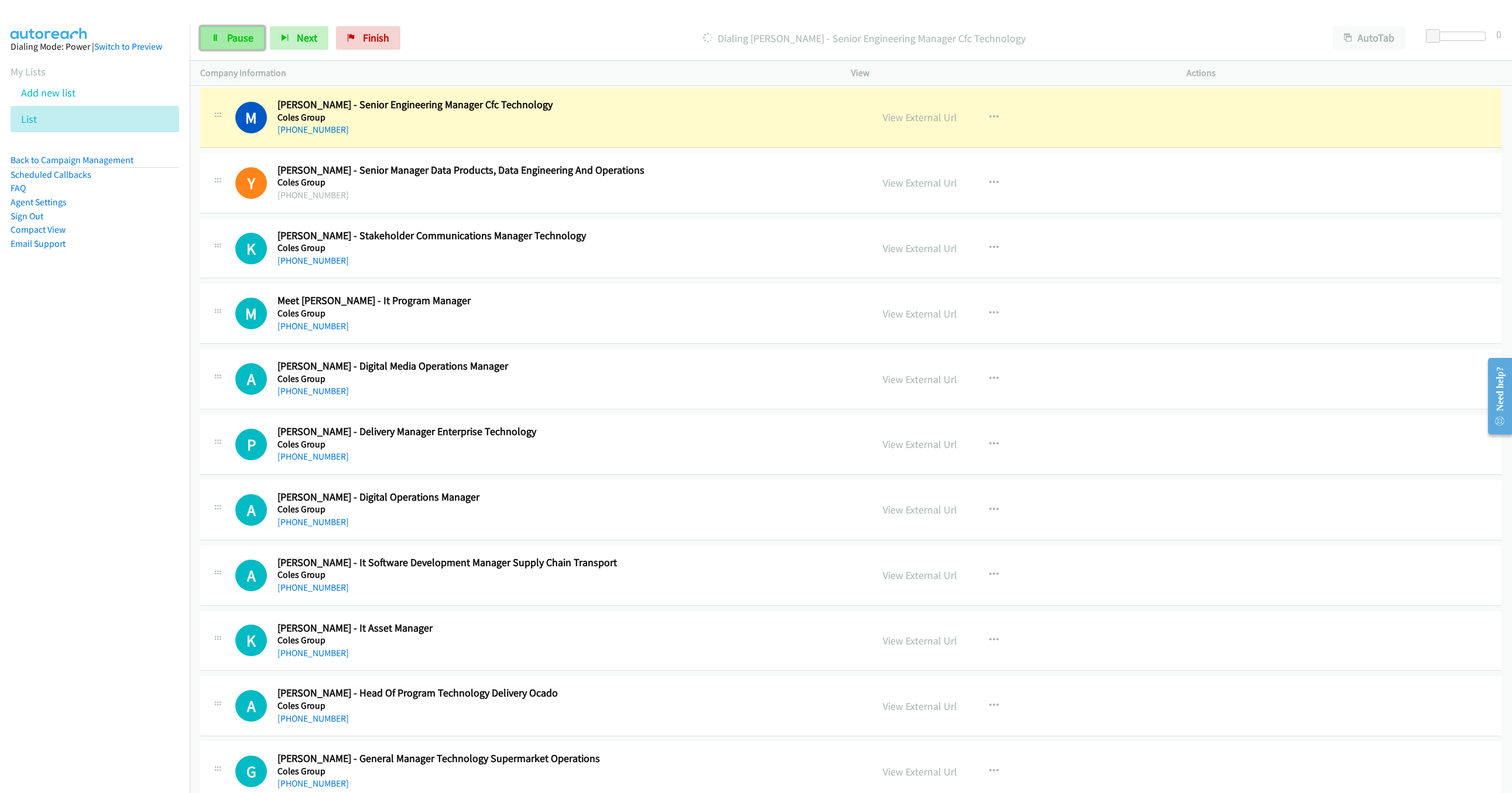
click at [239, 33] on span "Pause" at bounding box center [240, 38] width 27 height 14
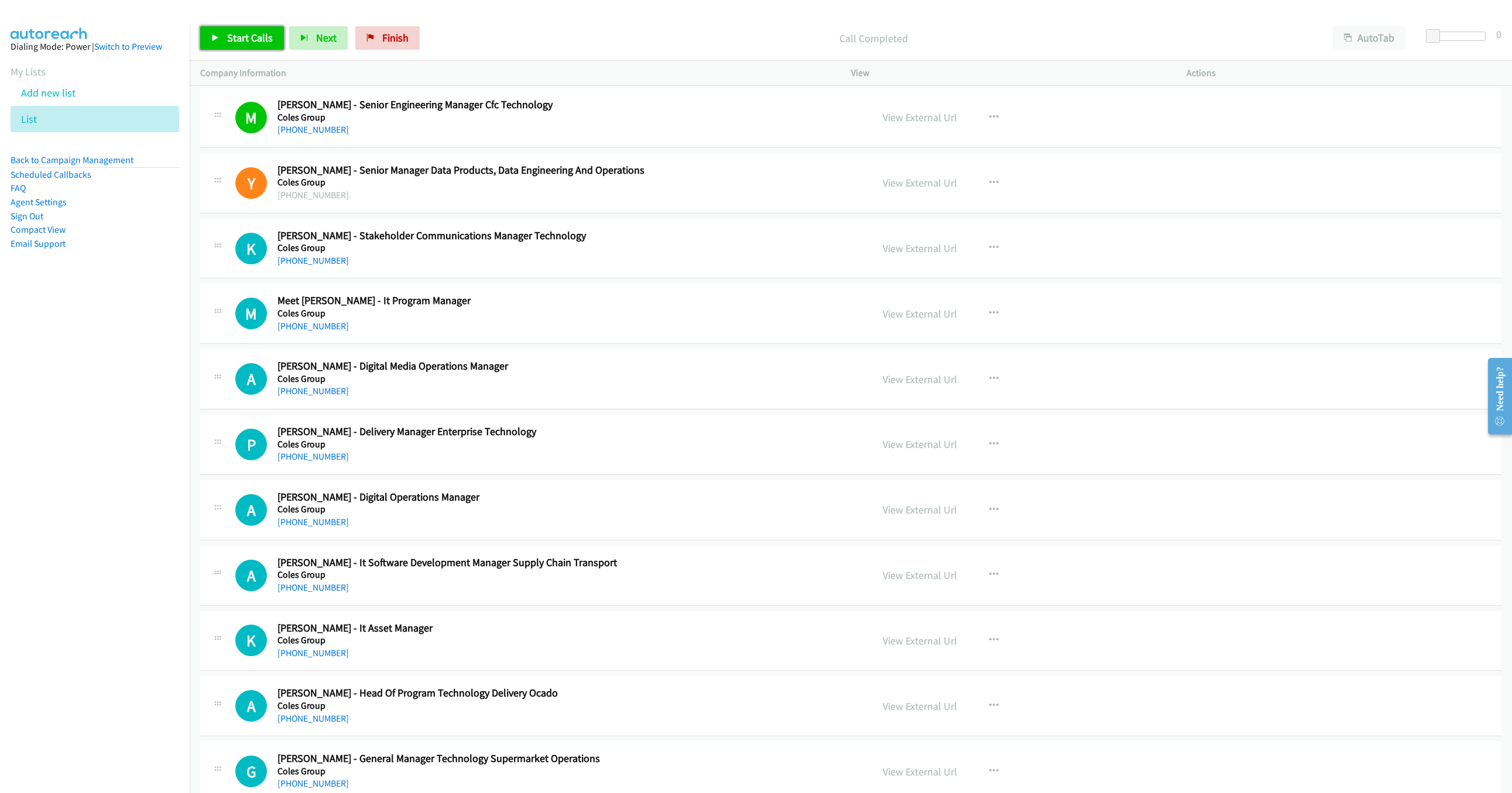
click at [218, 36] on icon at bounding box center [216, 39] width 9 height 9
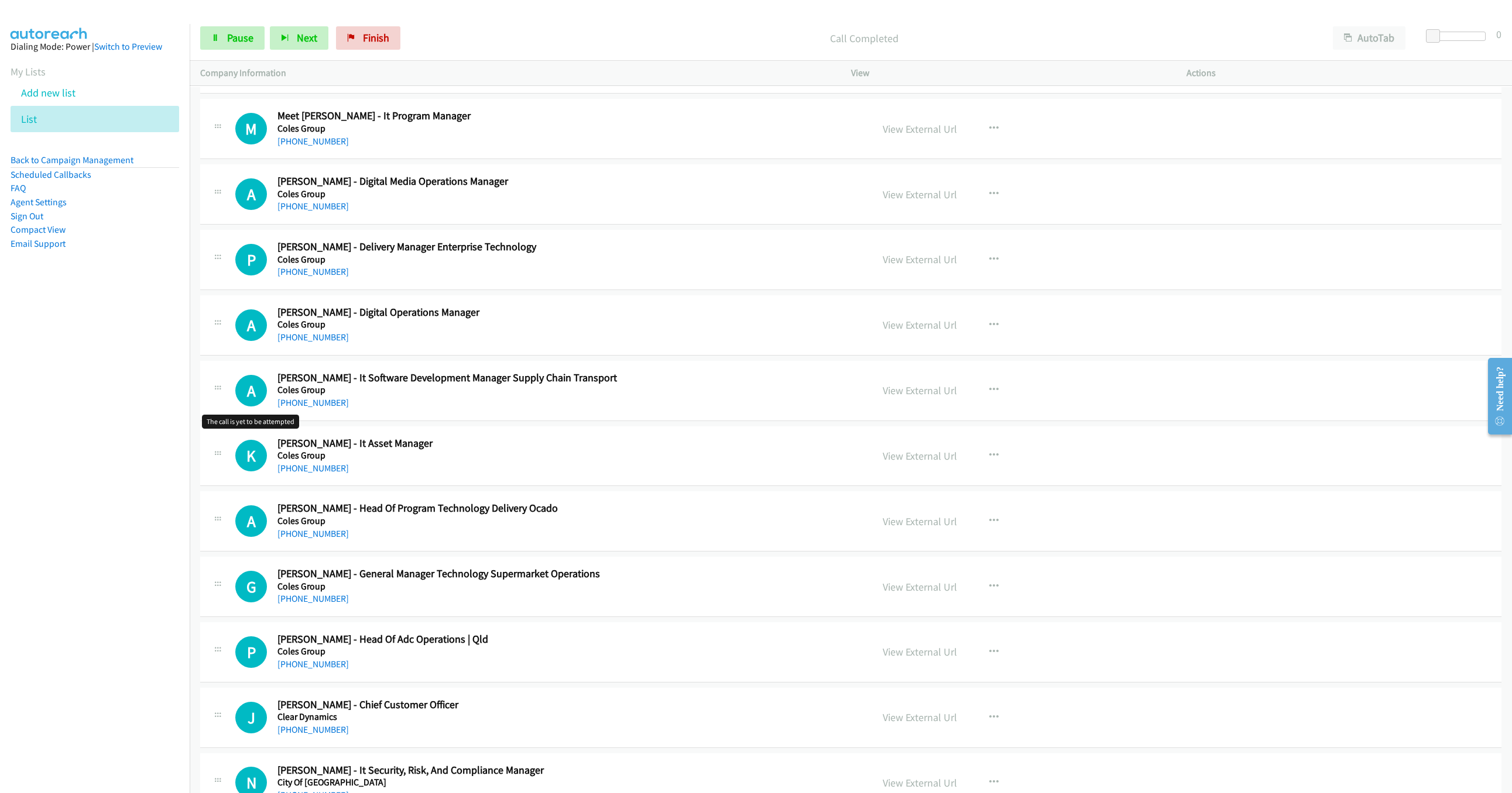
scroll to position [7634, 0]
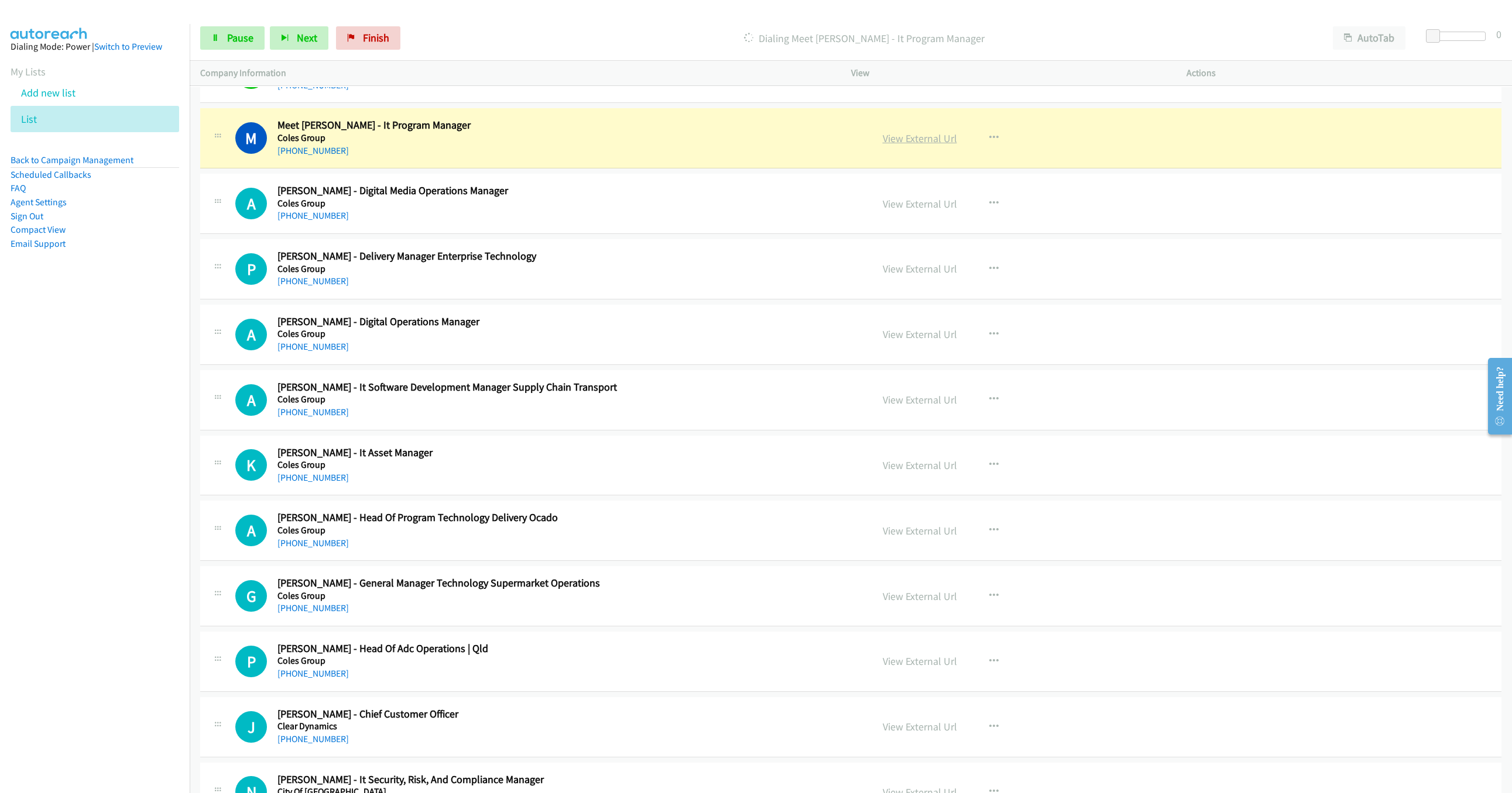
click at [894, 145] on link "View External Url" at bounding box center [920, 138] width 75 height 14
click at [233, 46] on link "Pause" at bounding box center [232, 38] width 64 height 23
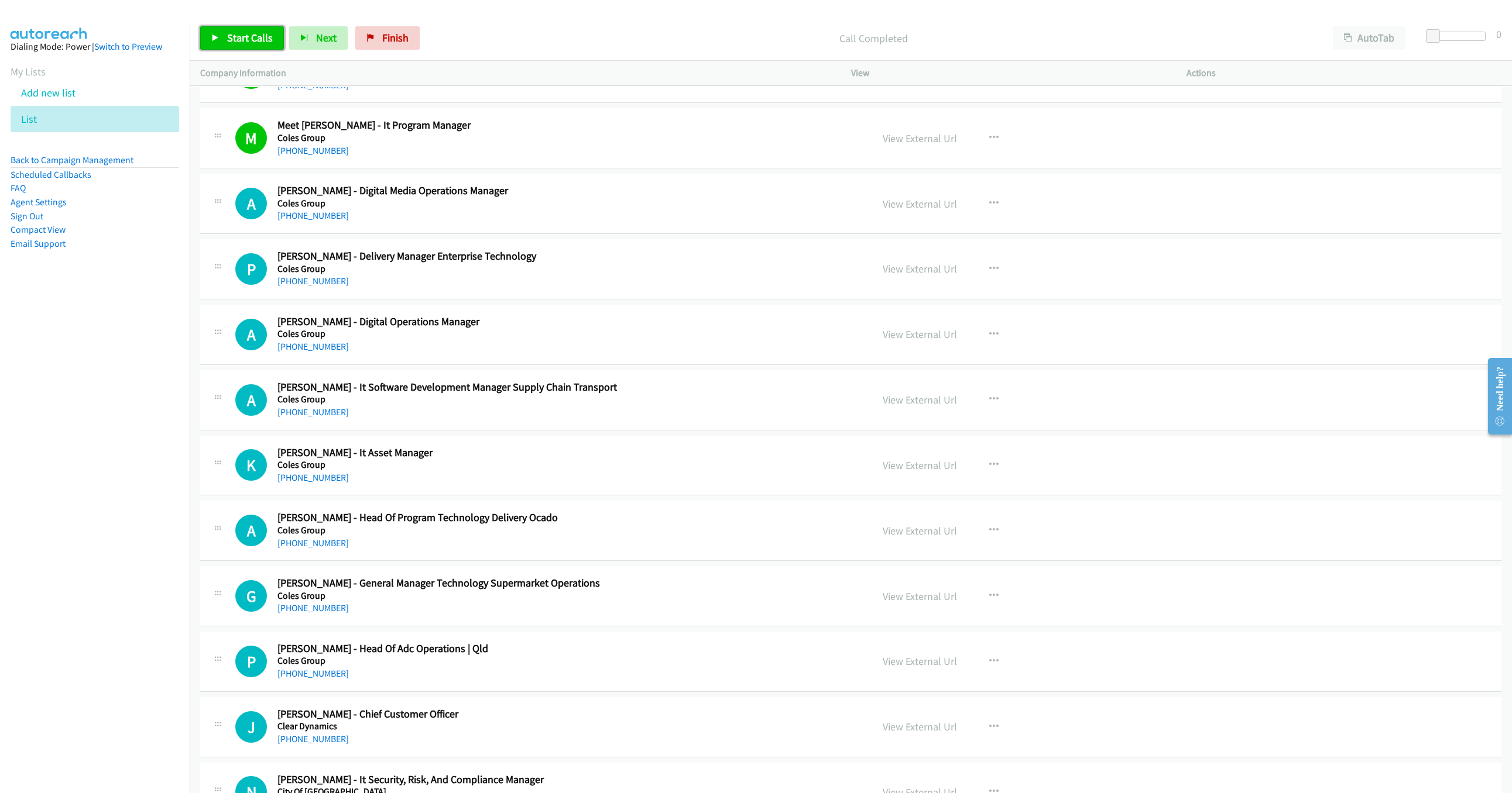
drag, startPoint x: 209, startPoint y: 39, endPoint x: 222, endPoint y: 38, distance: 13.0
click at [209, 39] on link "Start Calls" at bounding box center [241, 38] width 83 height 23
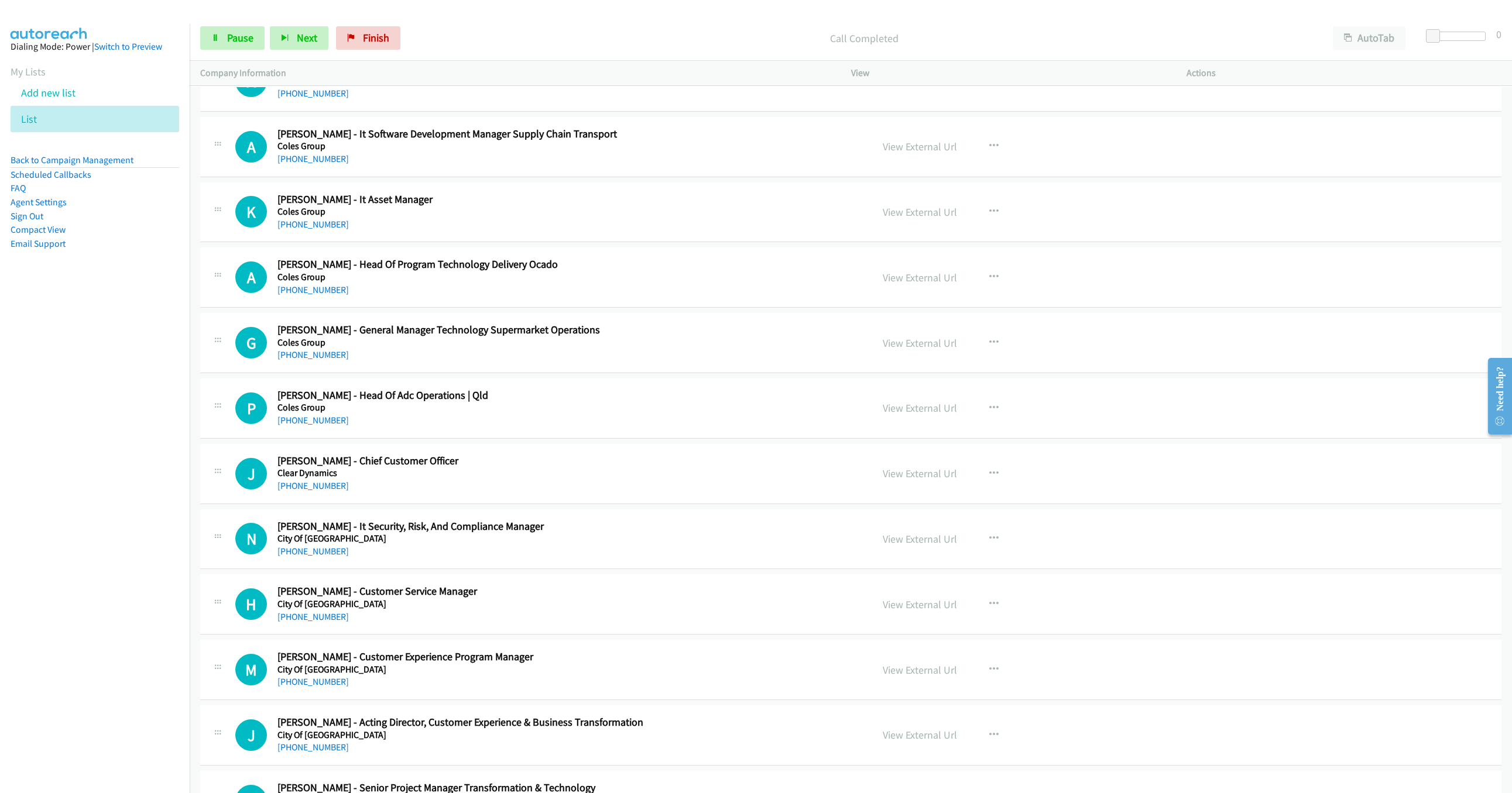
scroll to position [7897, 0]
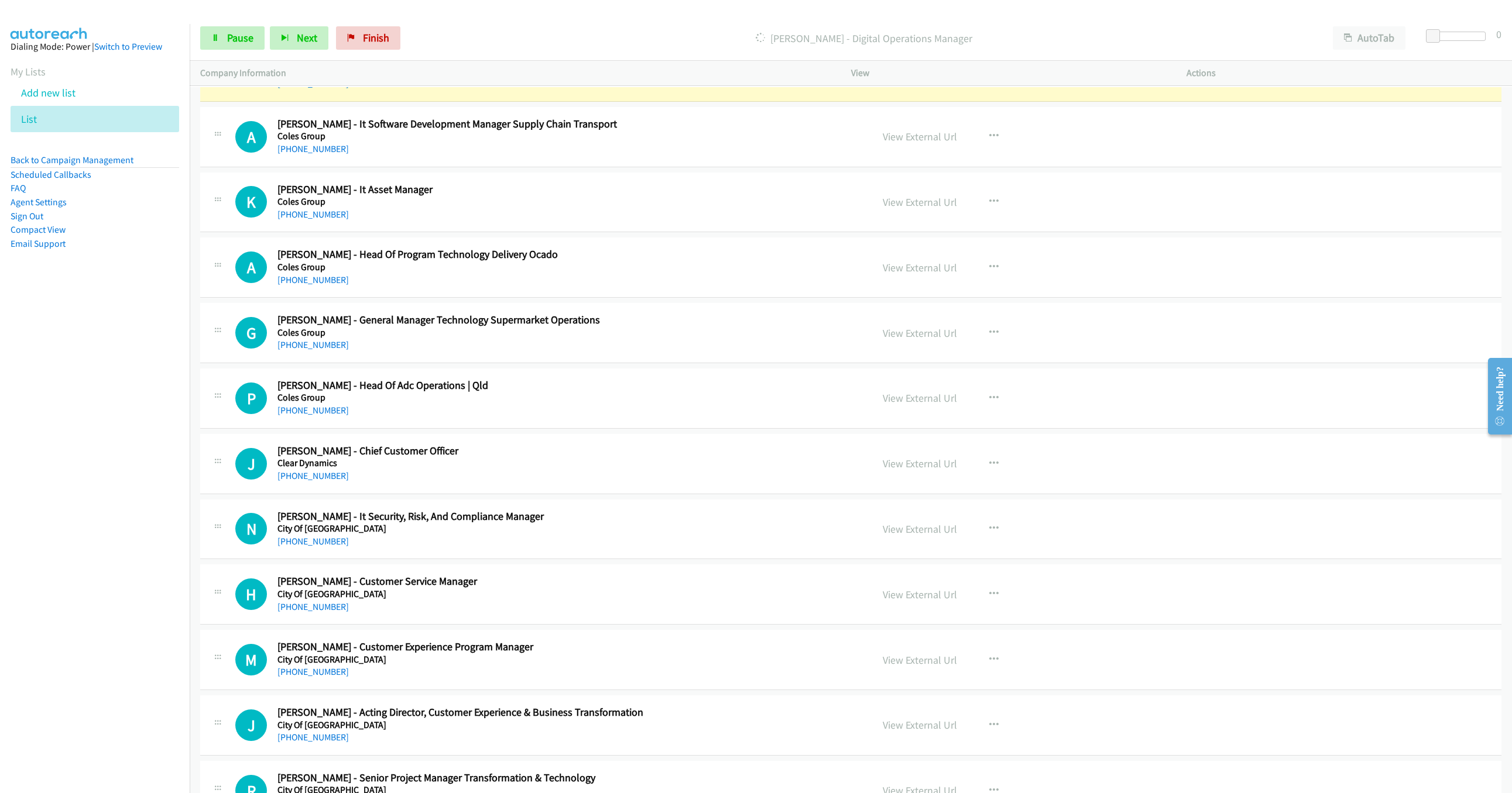
click at [908, 78] on link "View External Url" at bounding box center [920, 71] width 75 height 14
click at [245, 39] on span "Pause" at bounding box center [240, 38] width 27 height 14
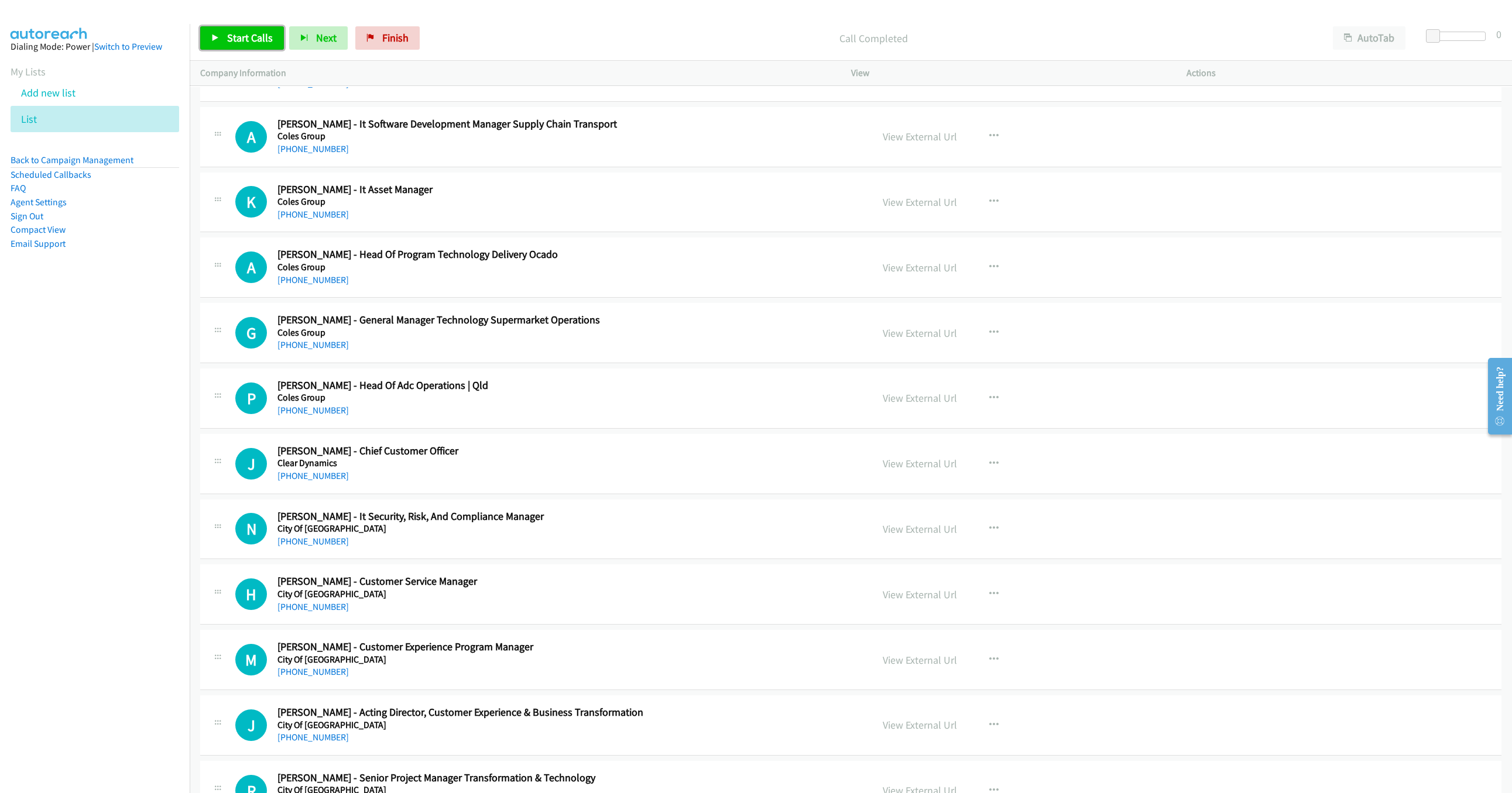
click at [233, 34] on span "Start Calls" at bounding box center [249, 38] width 46 height 14
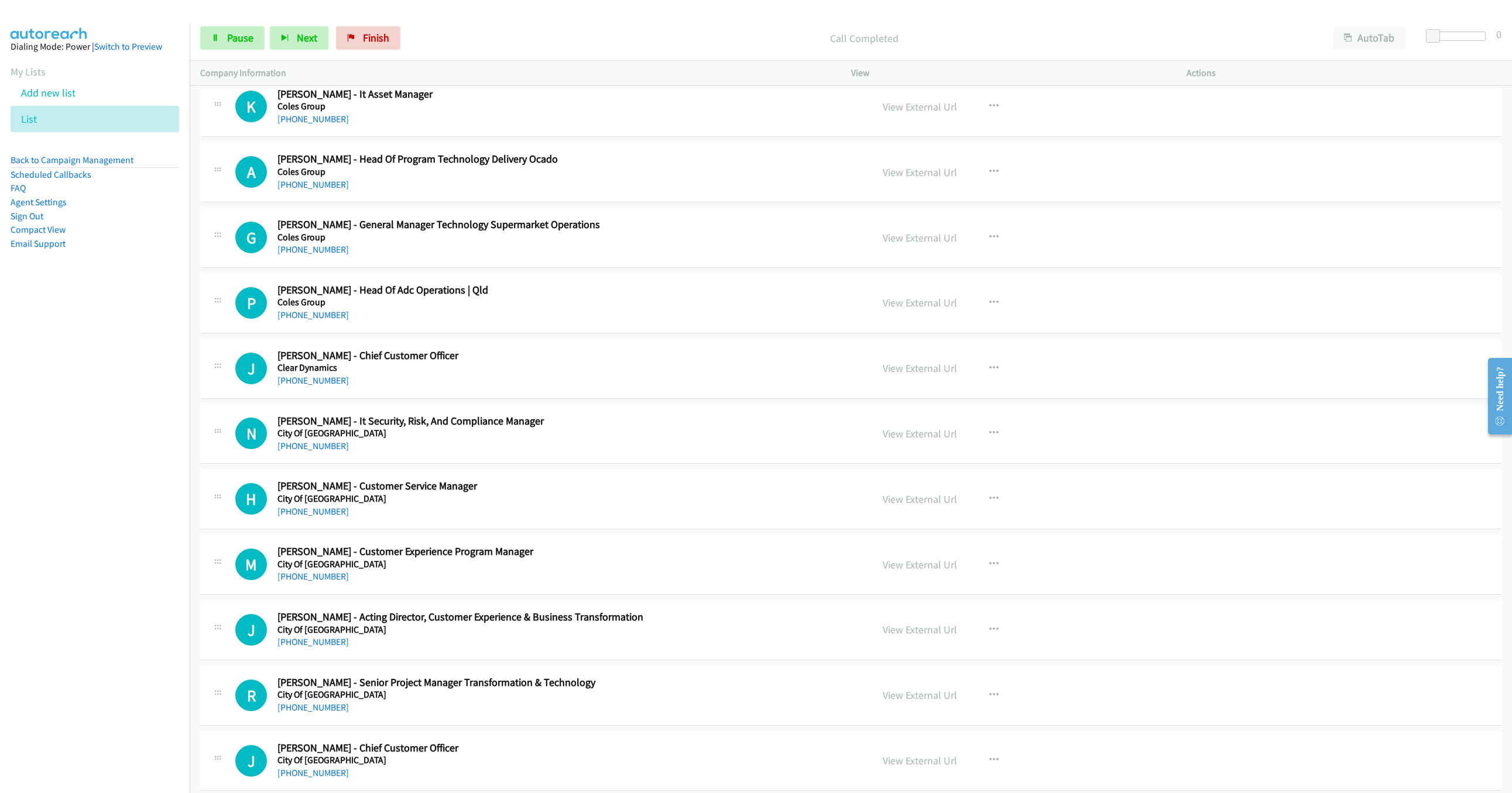
scroll to position [7985, 0]
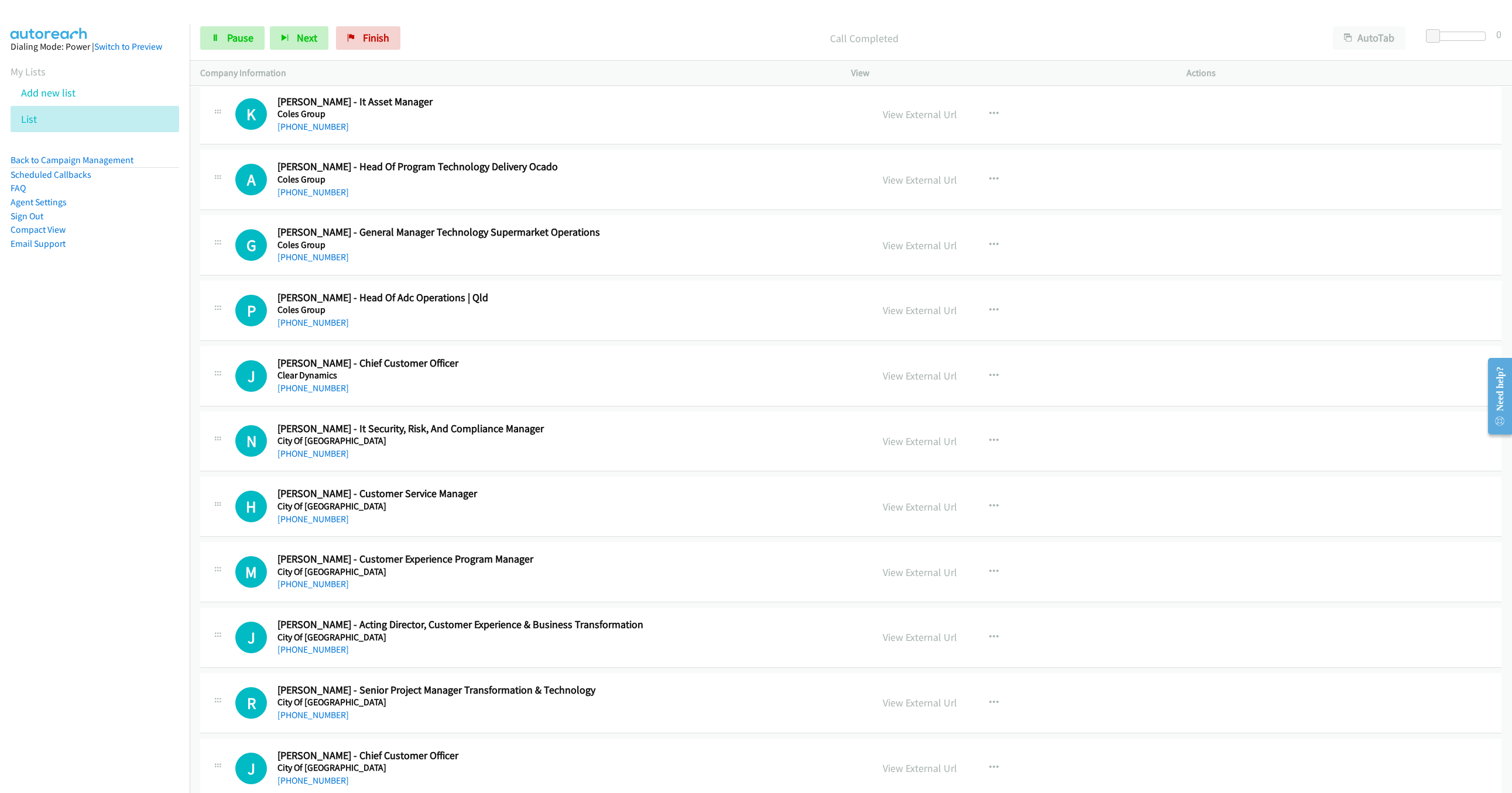
click at [1027, 48] on div "Call Completed" at bounding box center [863, 38] width 916 height 23
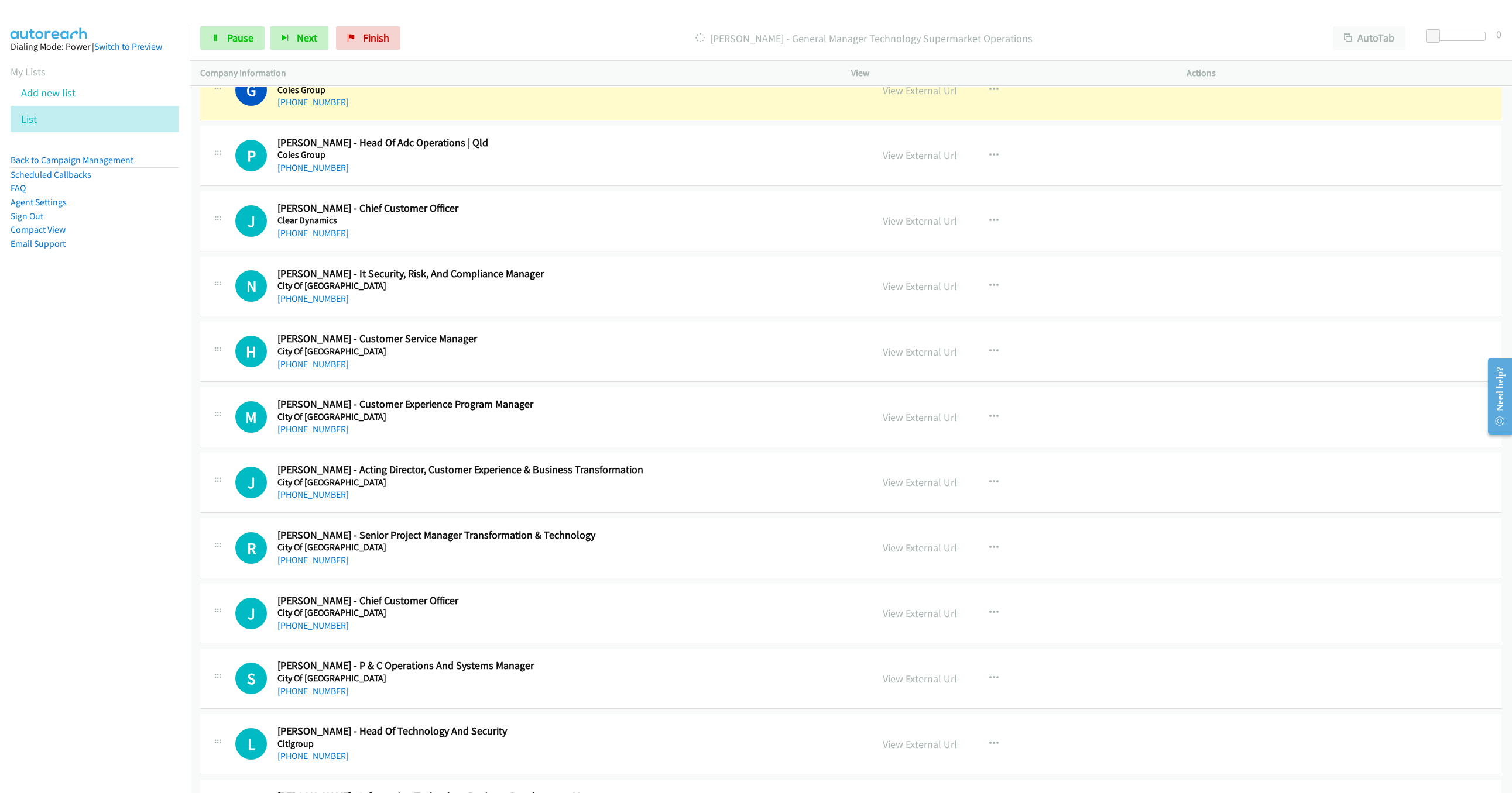
scroll to position [8195, 0]
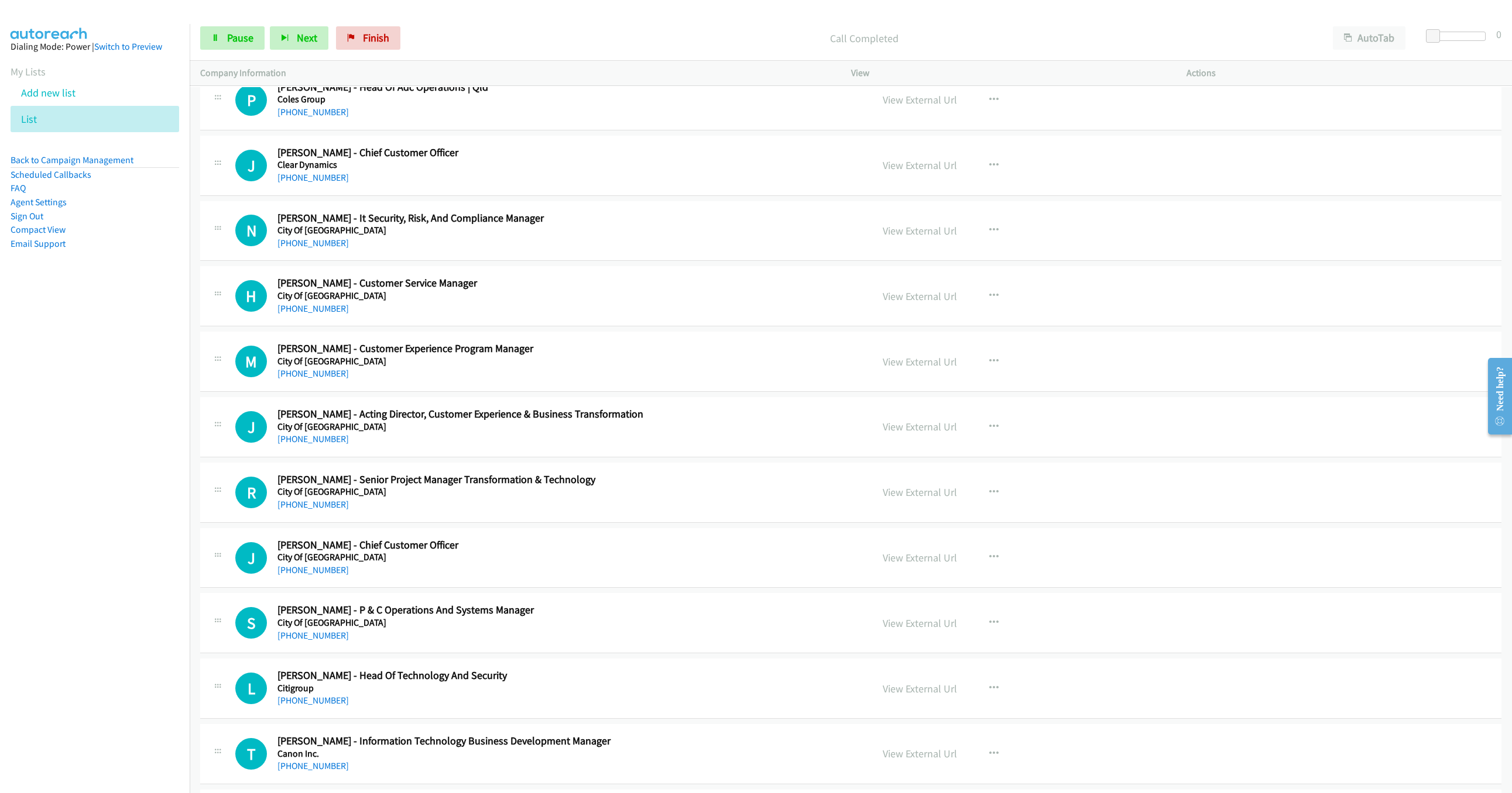
click at [143, 440] on nav "Dialing Mode: Power | Switch to Preview My Lists Add new list List Back to Camp…" at bounding box center [95, 421] width 191 height 793
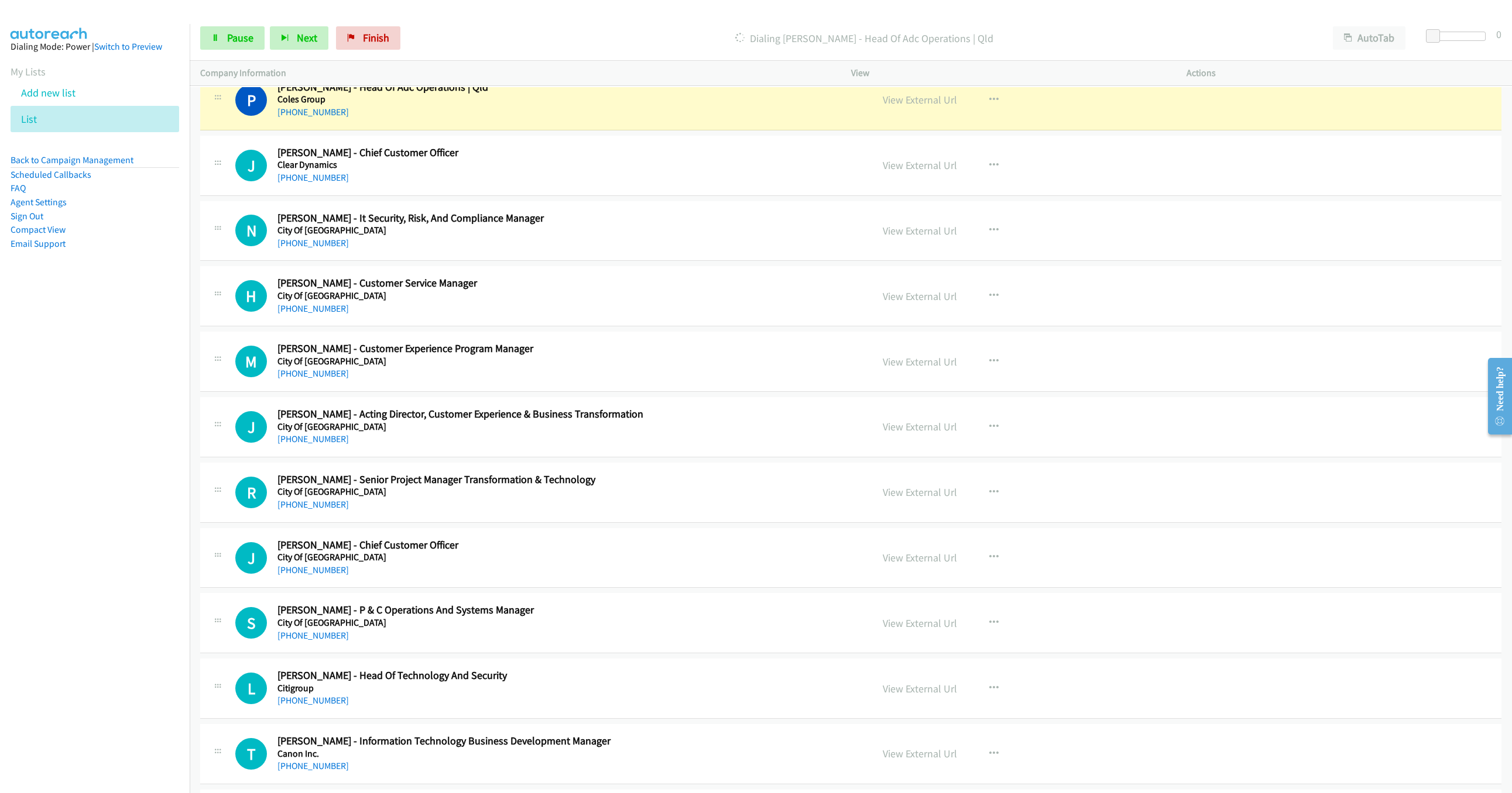
click at [131, 548] on nav "Dialing Mode: Power | Switch to Preview My Lists Add new list List Back to Camp…" at bounding box center [95, 421] width 191 height 793
click at [908, 106] on link "View External Url" at bounding box center [920, 100] width 75 height 14
click at [232, 38] on span "Pause" at bounding box center [240, 38] width 27 height 14
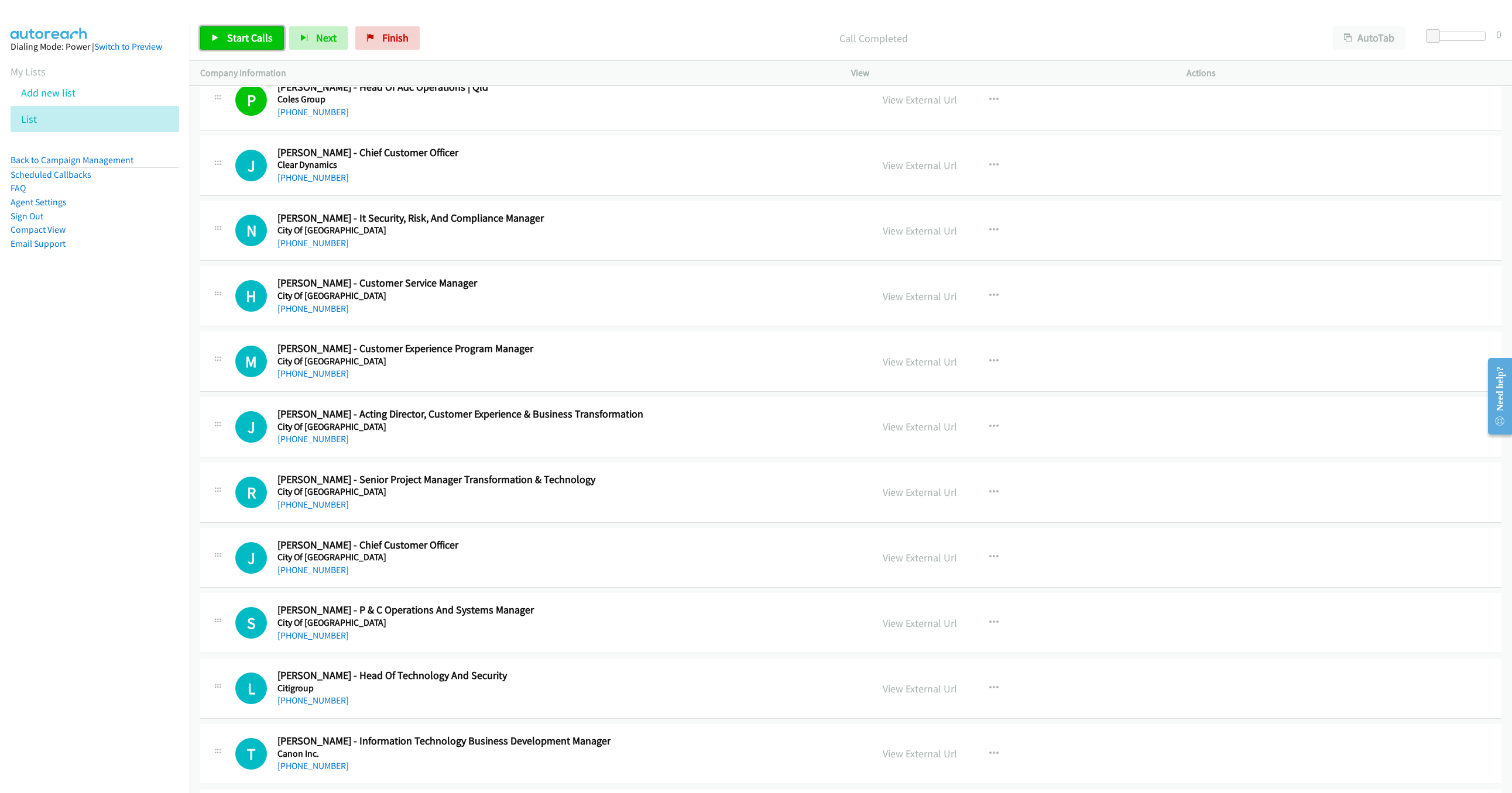
click at [238, 25] on div "Start Calls Pause Next Finish Call Completed AutoTab AutoTab 0" at bounding box center [851, 38] width 1322 height 45
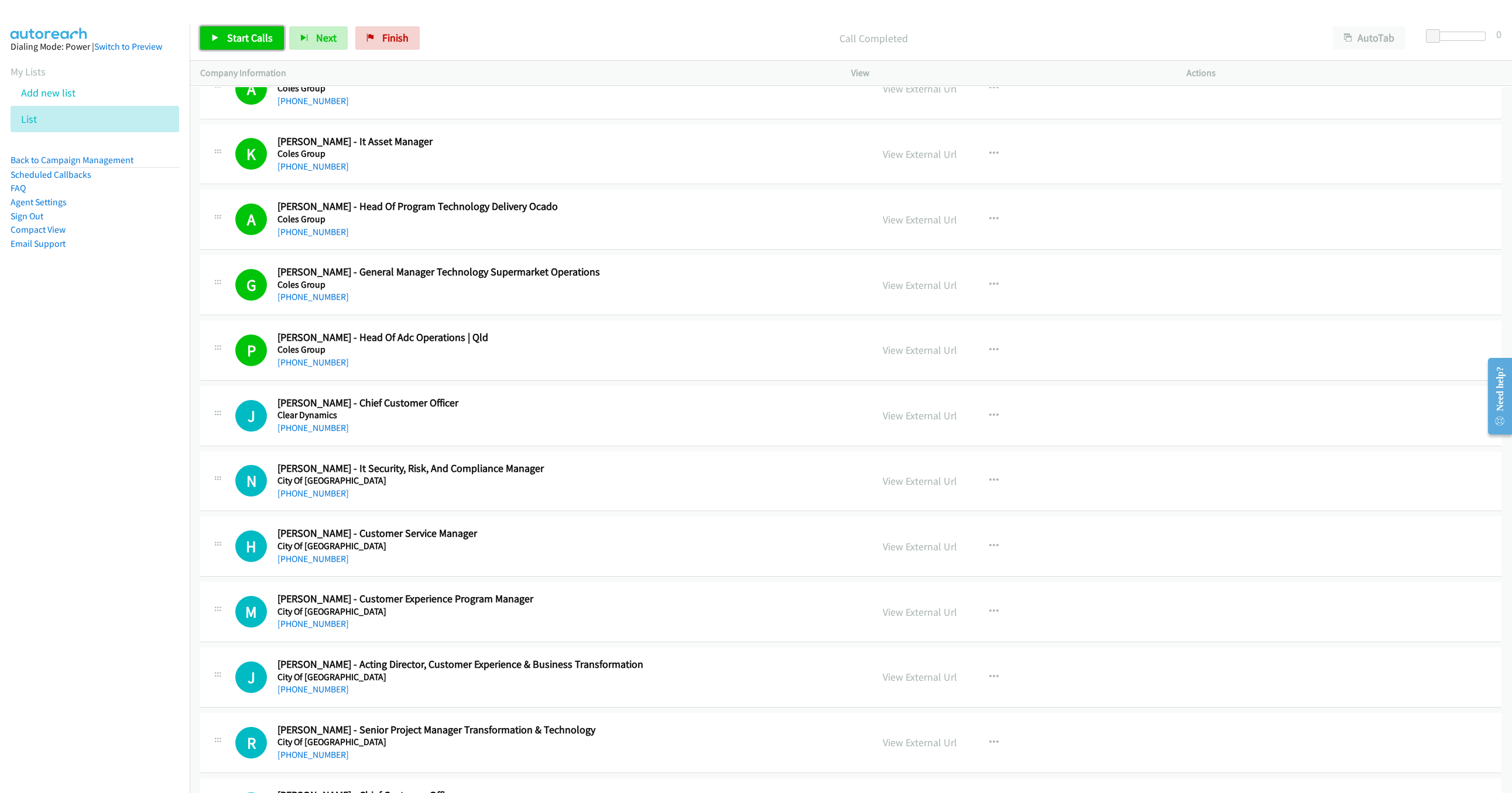
scroll to position [7932, 0]
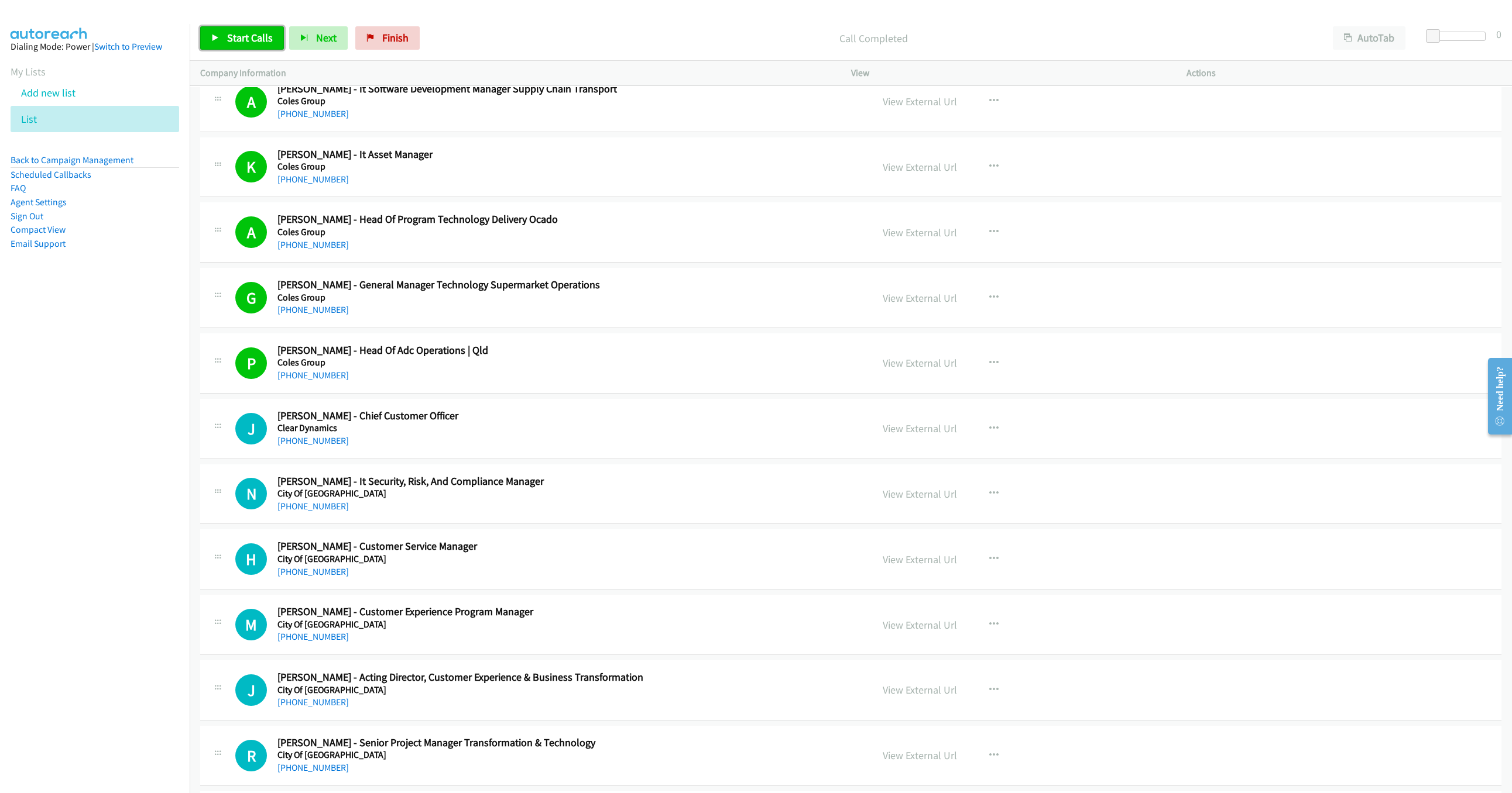
click at [237, 44] on span "Start Calls" at bounding box center [249, 38] width 46 height 14
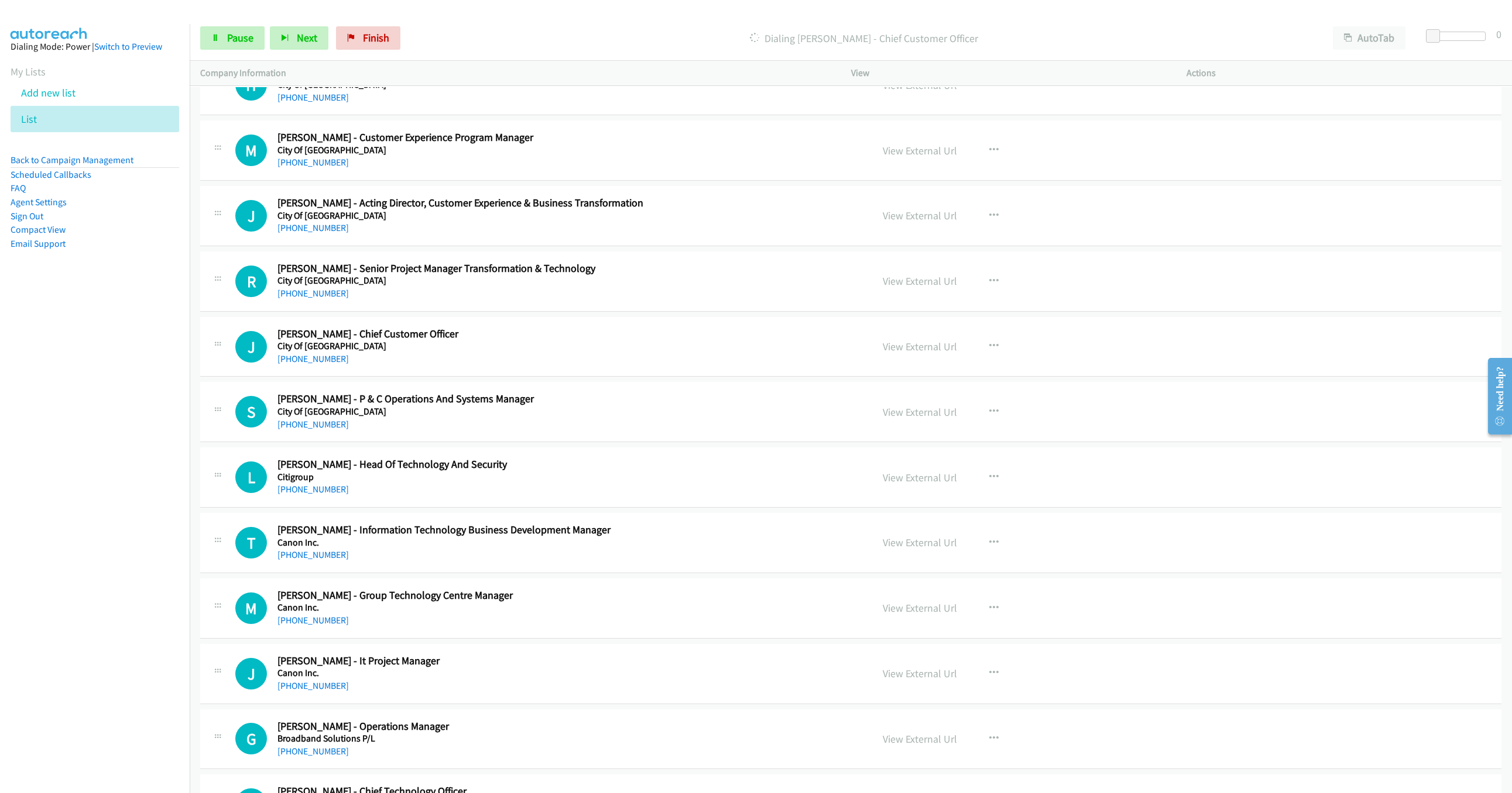
scroll to position [8283, 0]
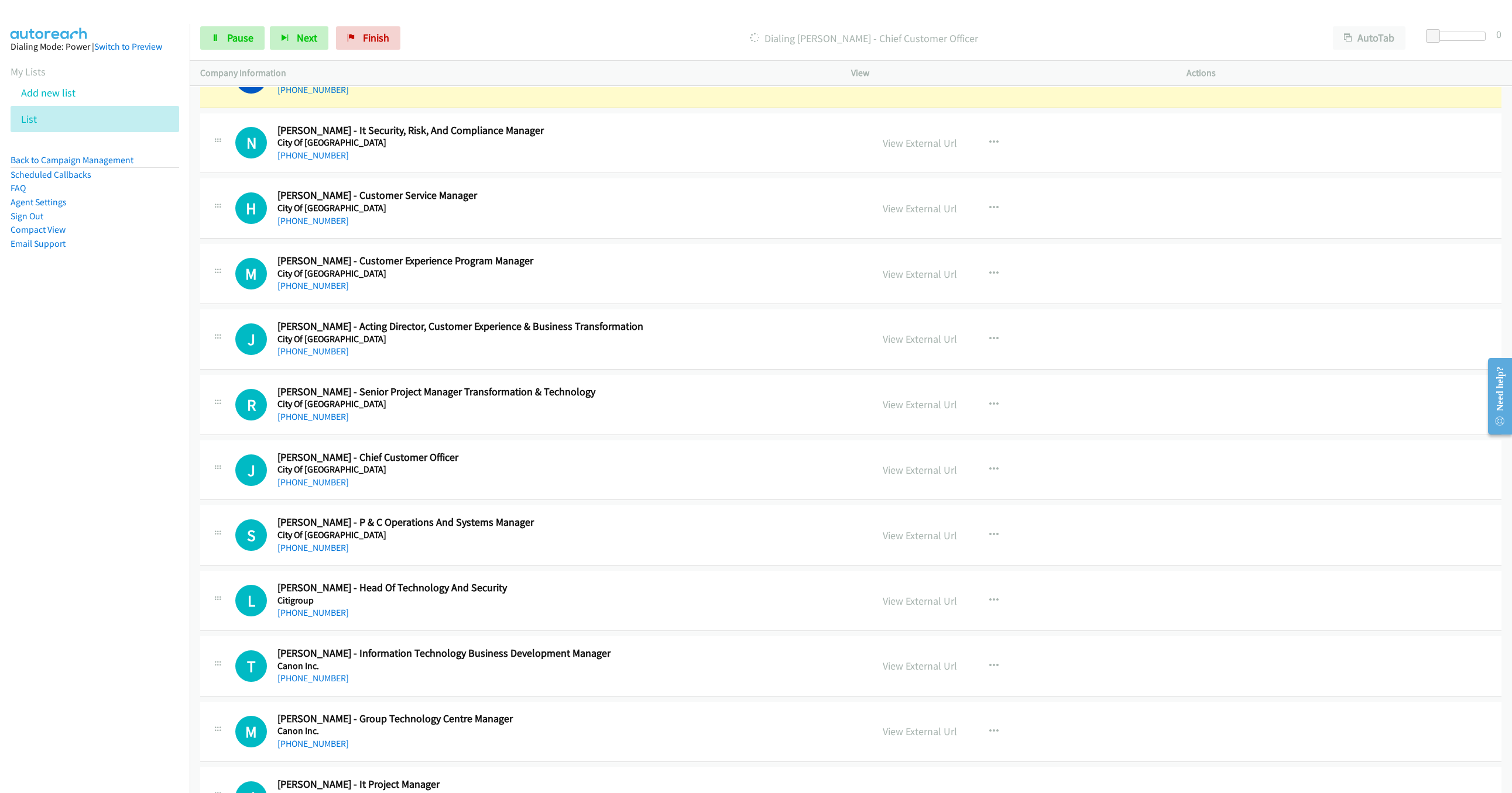
click at [220, 23] on div "Start Calls Pause Next Finish Dialing Jenny Wilson - Chief Customer Officer Aut…" at bounding box center [851, 38] width 1322 height 45
click at [228, 41] on span "Pause" at bounding box center [240, 38] width 27 height 14
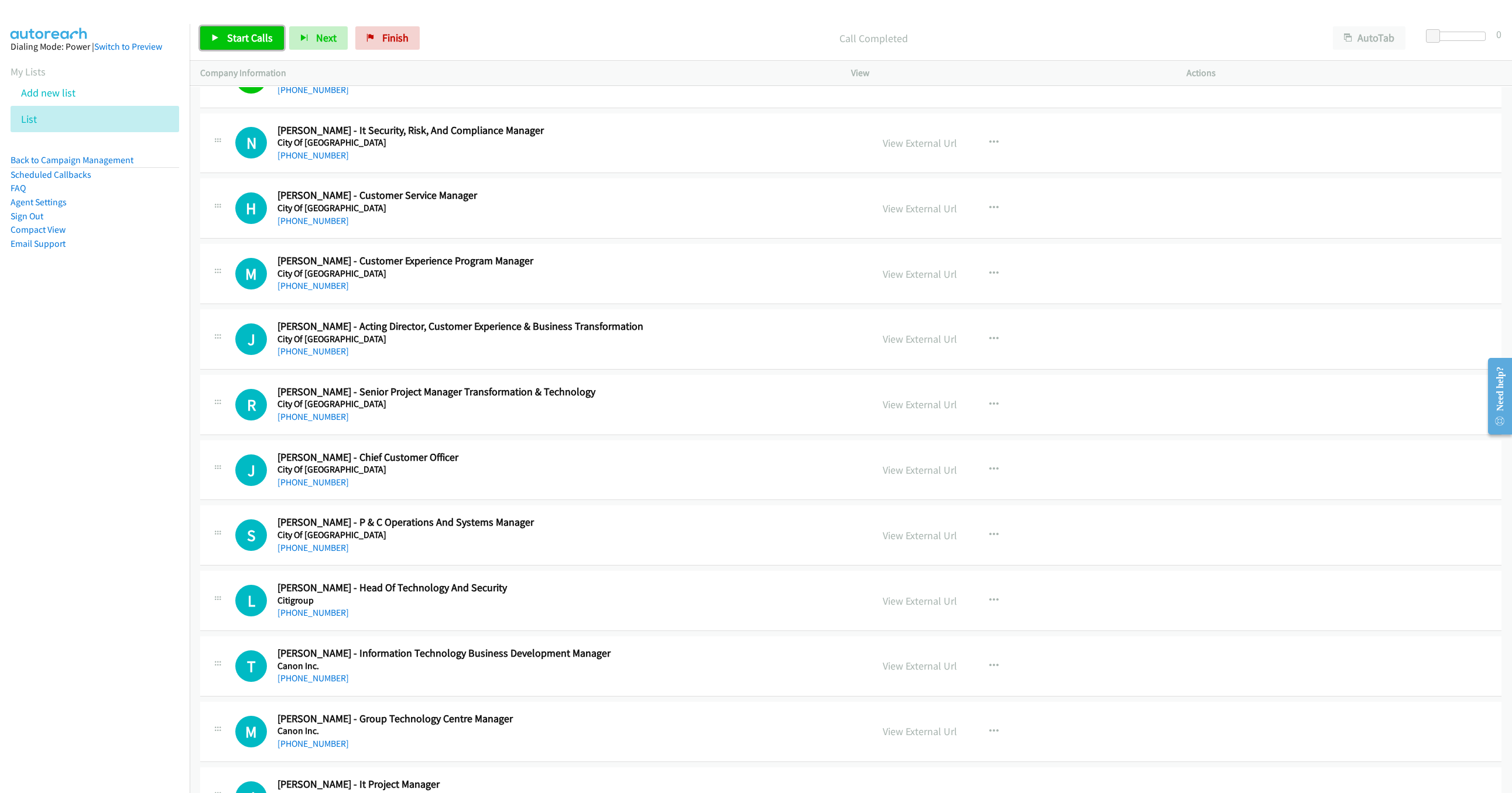
click at [248, 34] on span "Start Calls" at bounding box center [249, 38] width 46 height 14
click at [227, 32] on span "Pause" at bounding box center [240, 38] width 27 height 14
click at [244, 46] on link "Start Calls" at bounding box center [241, 38] width 83 height 23
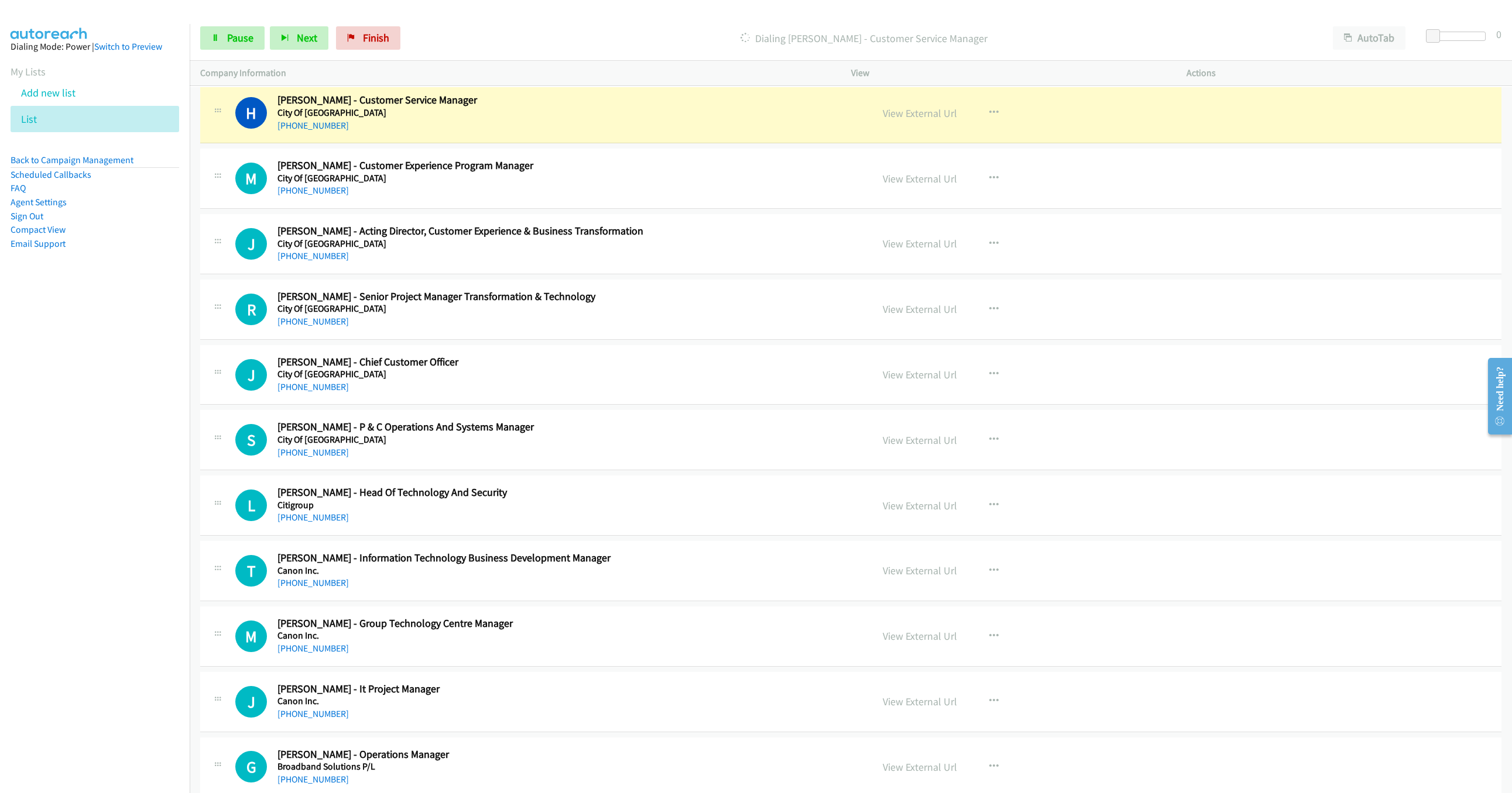
scroll to position [8370, 0]
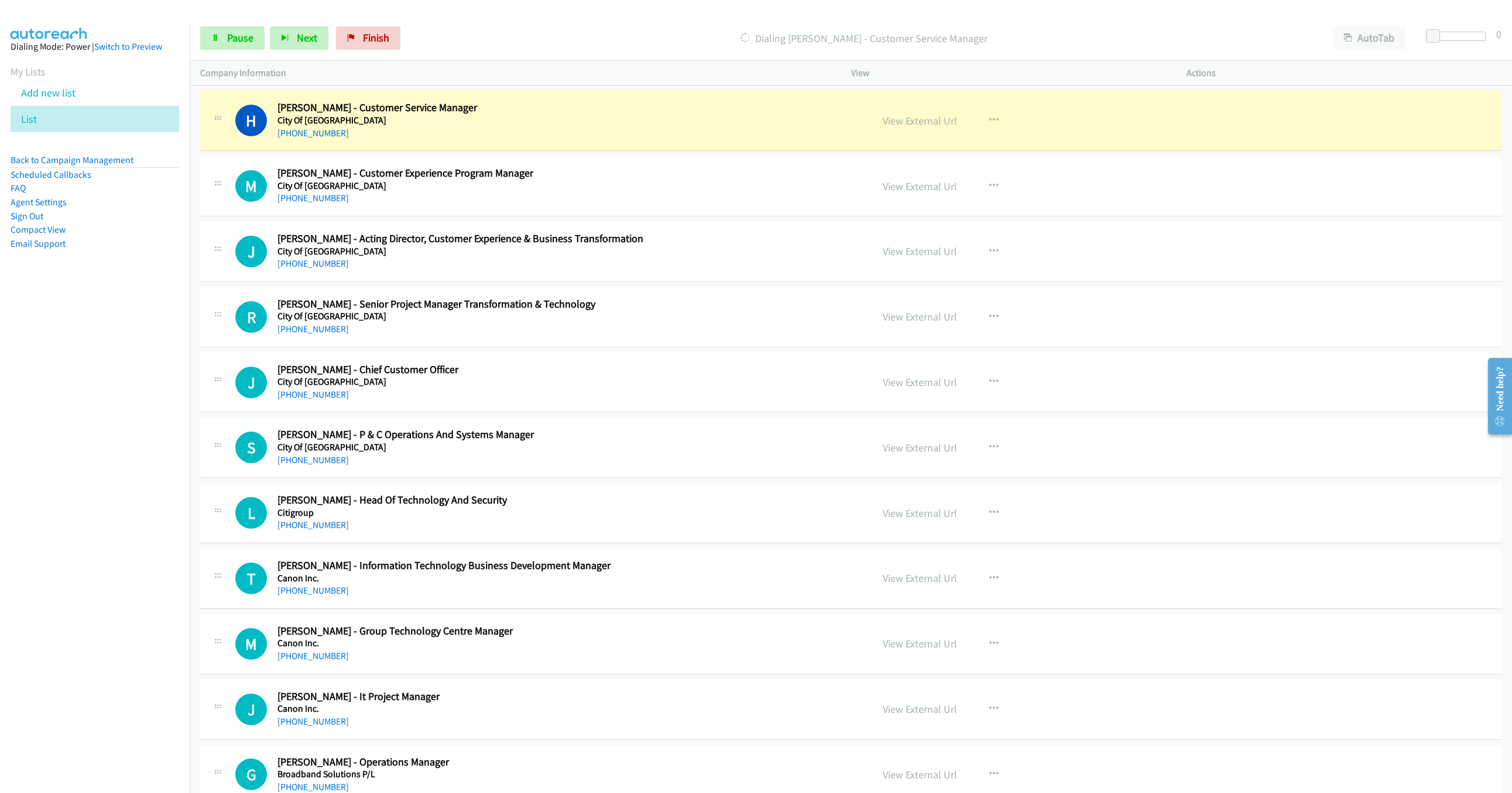
click at [247, 51] on div "Start Calls Pause Next Finish Dialing Himmat Singh - Customer Service Manager A…" at bounding box center [851, 38] width 1322 height 45
click at [244, 42] on span "Pause" at bounding box center [240, 38] width 27 height 14
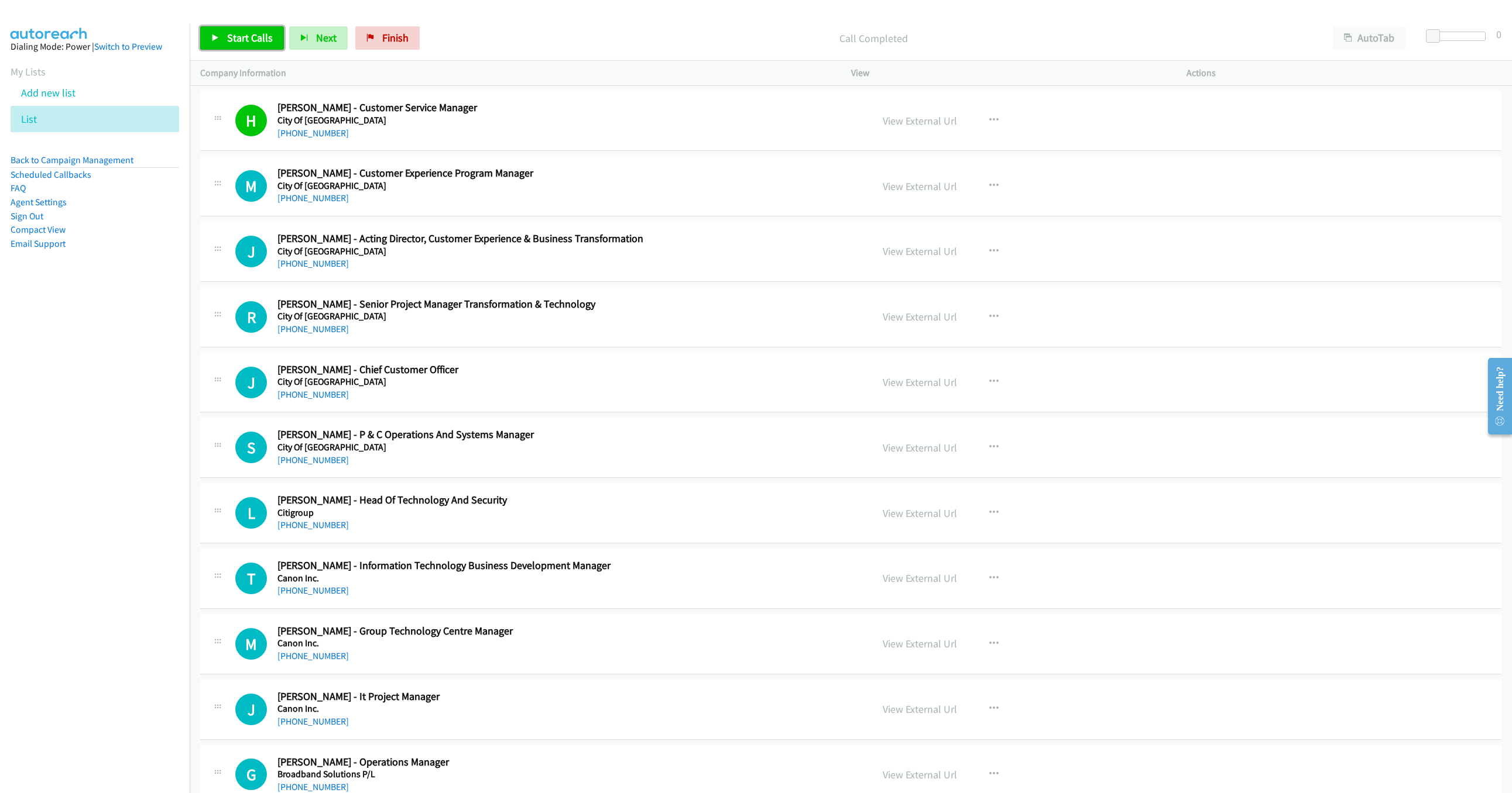
click at [267, 37] on span "Start Calls" at bounding box center [249, 38] width 46 height 14
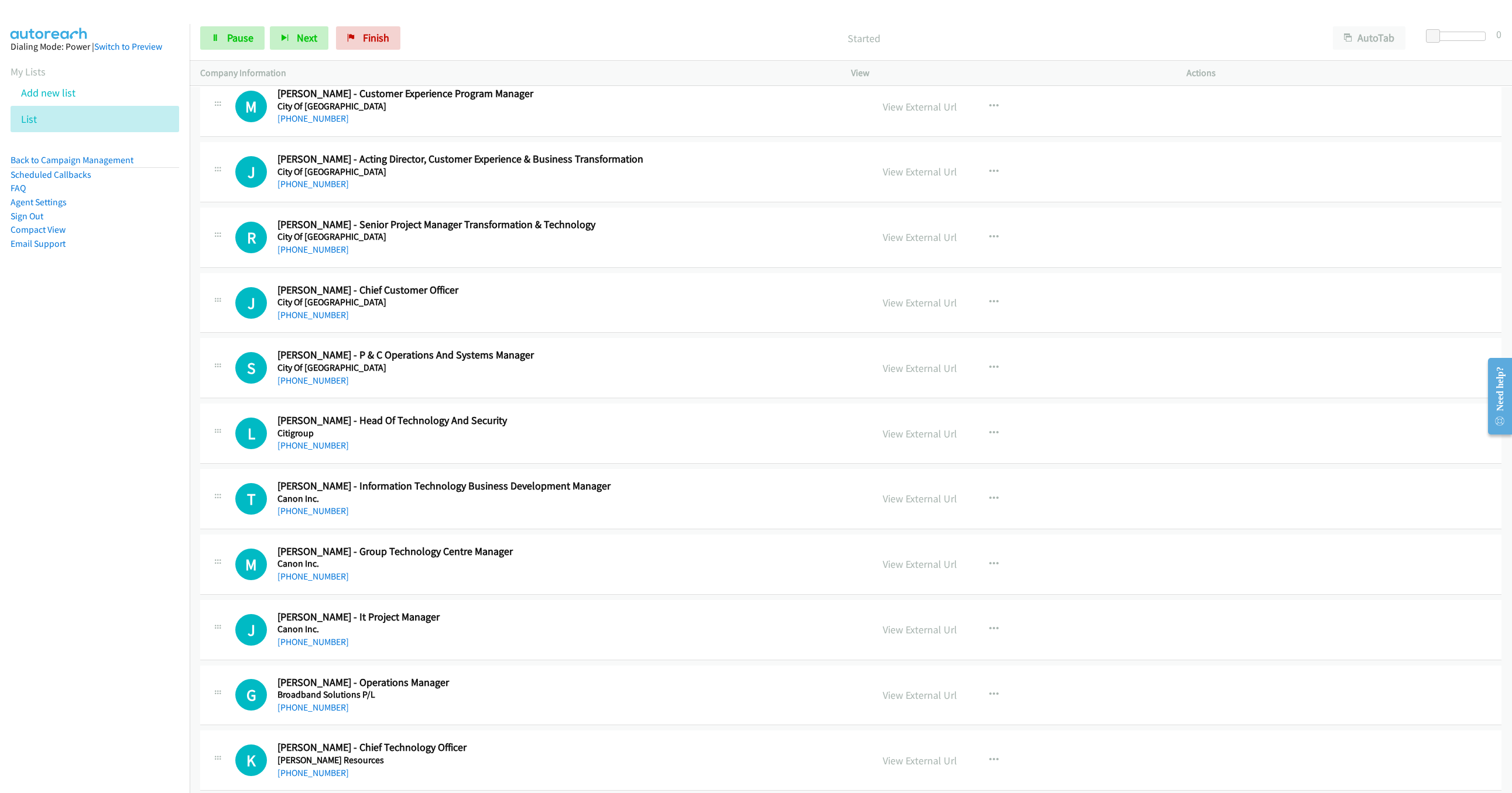
scroll to position [8459, 0]
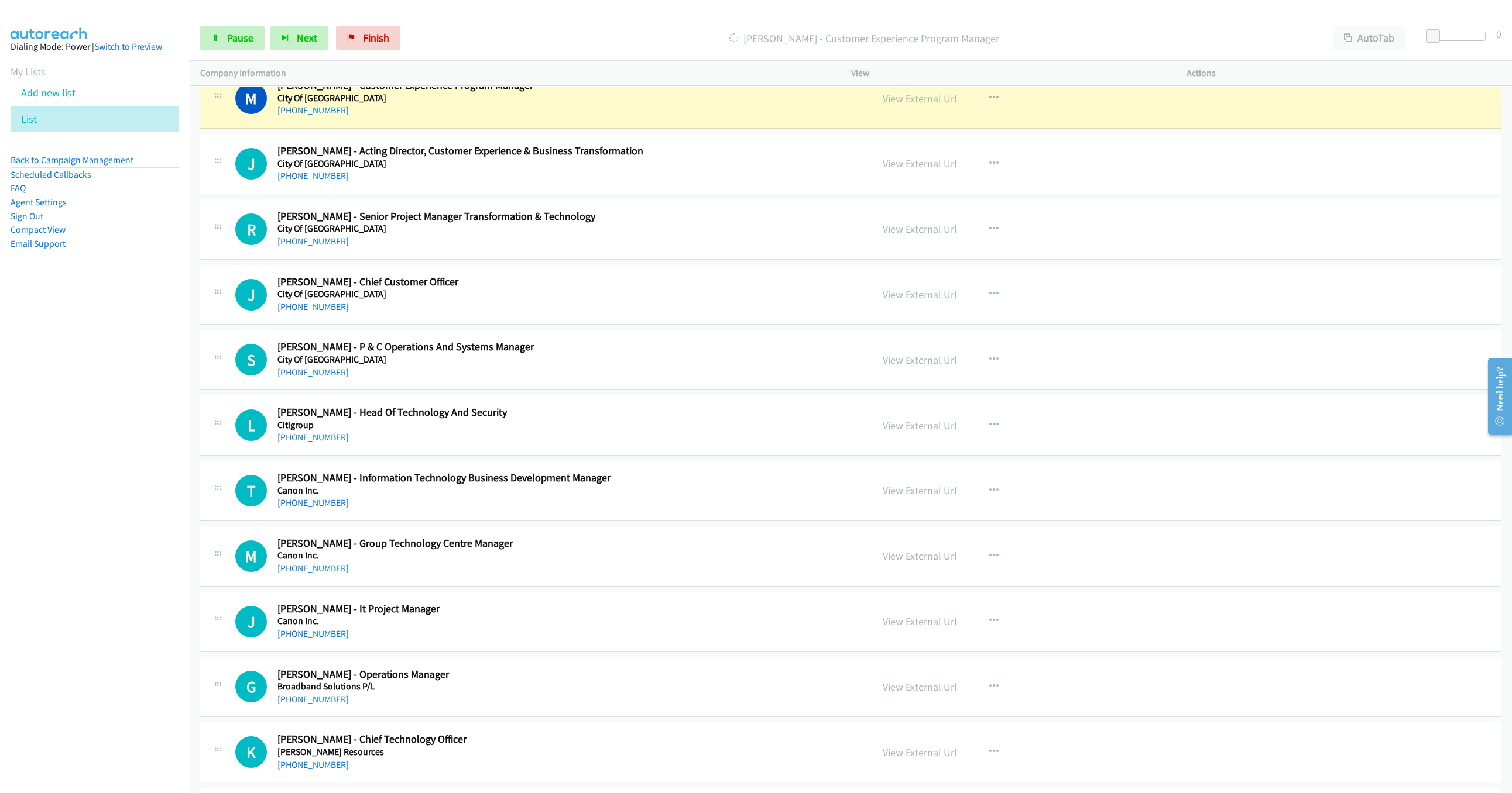
click at [248, 51] on div "Start Calls Pause Next Finish Dialing Mukul Haridas - Customer Experience Progr…" at bounding box center [851, 38] width 1322 height 45
click at [247, 46] on link "Pause" at bounding box center [232, 38] width 64 height 23
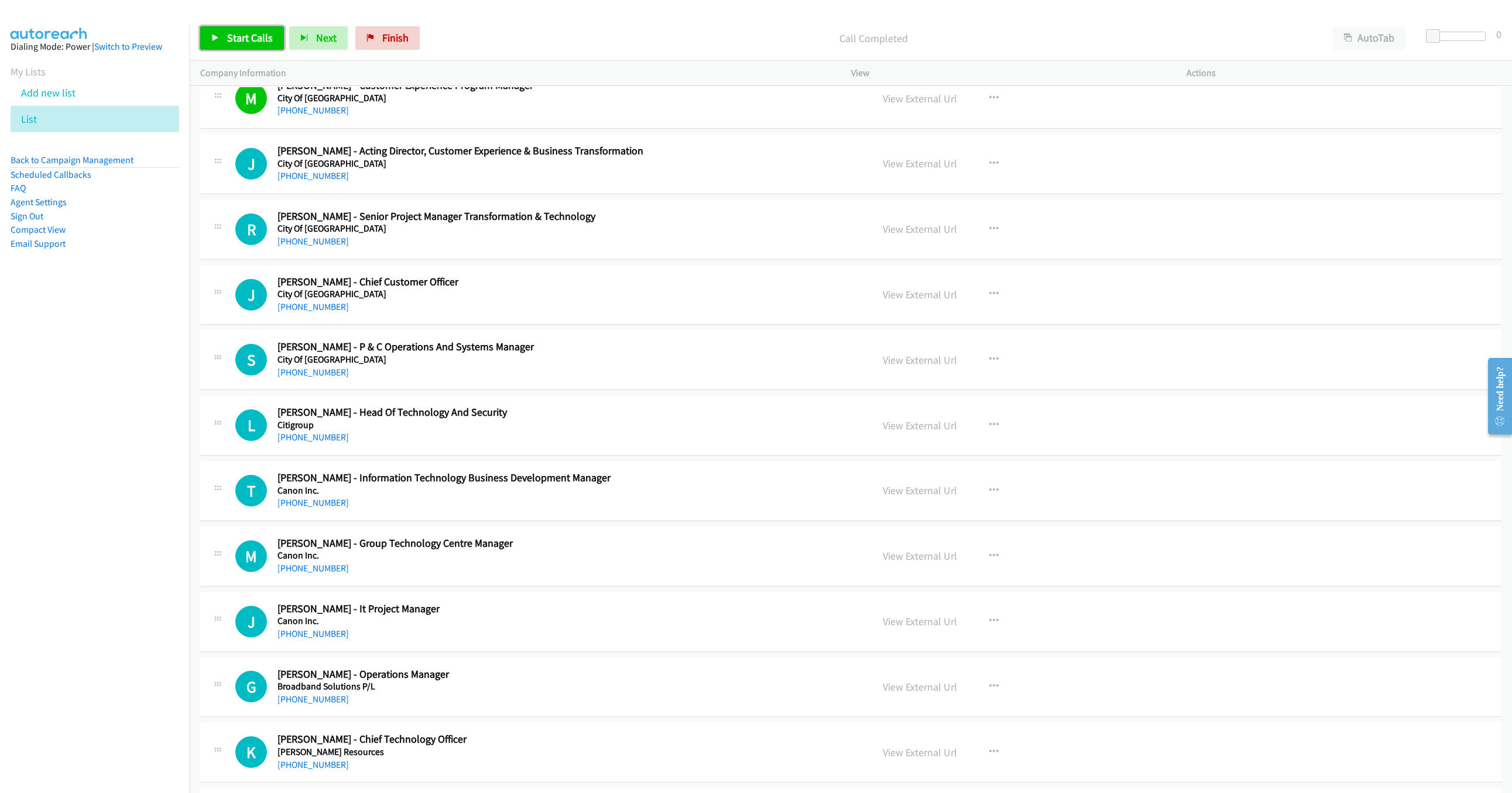
click at [235, 49] on link "Start Calls" at bounding box center [241, 38] width 83 height 23
click at [227, 43] on span "Pause" at bounding box center [240, 38] width 27 height 14
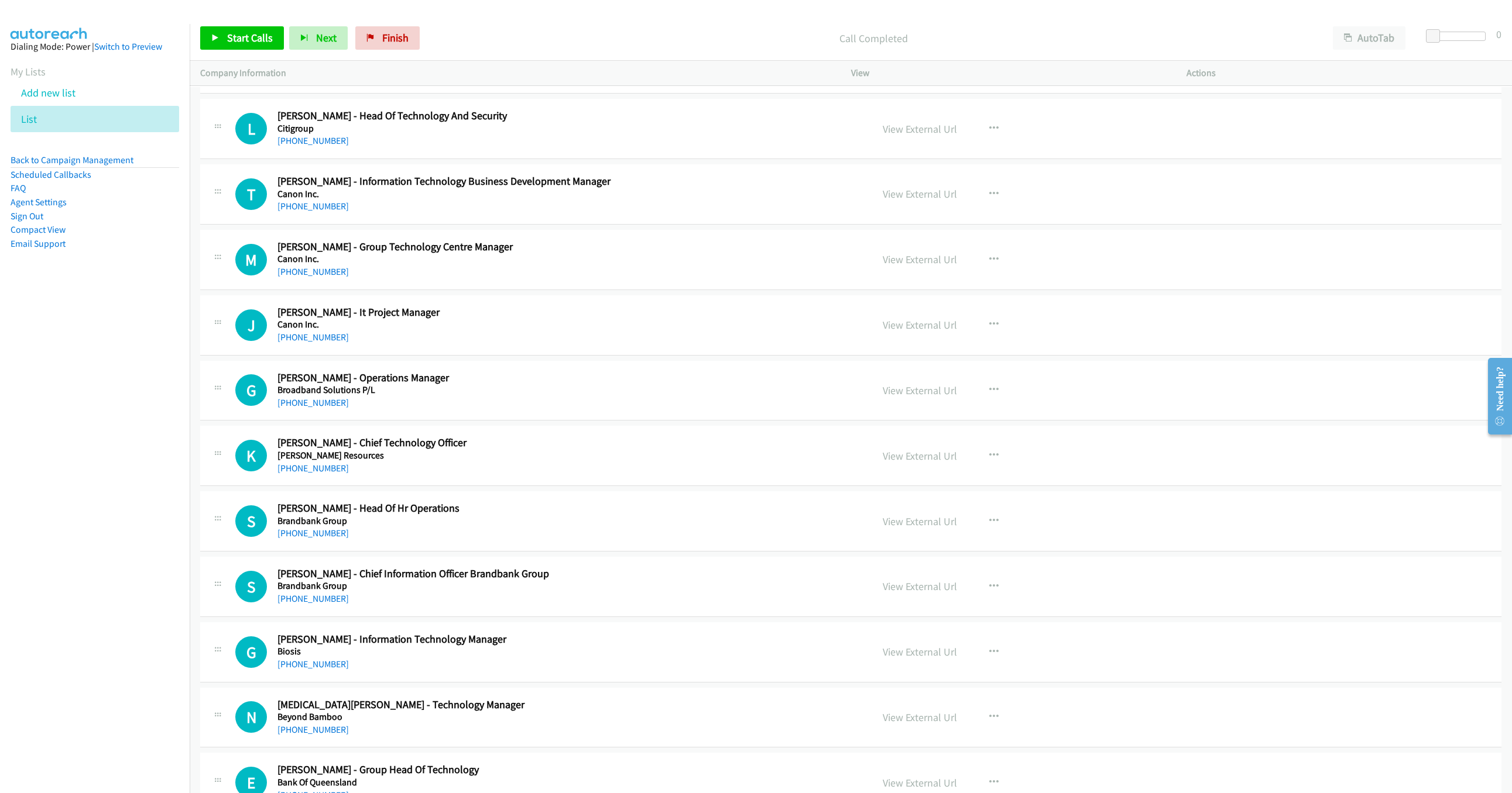
scroll to position [8810, 0]
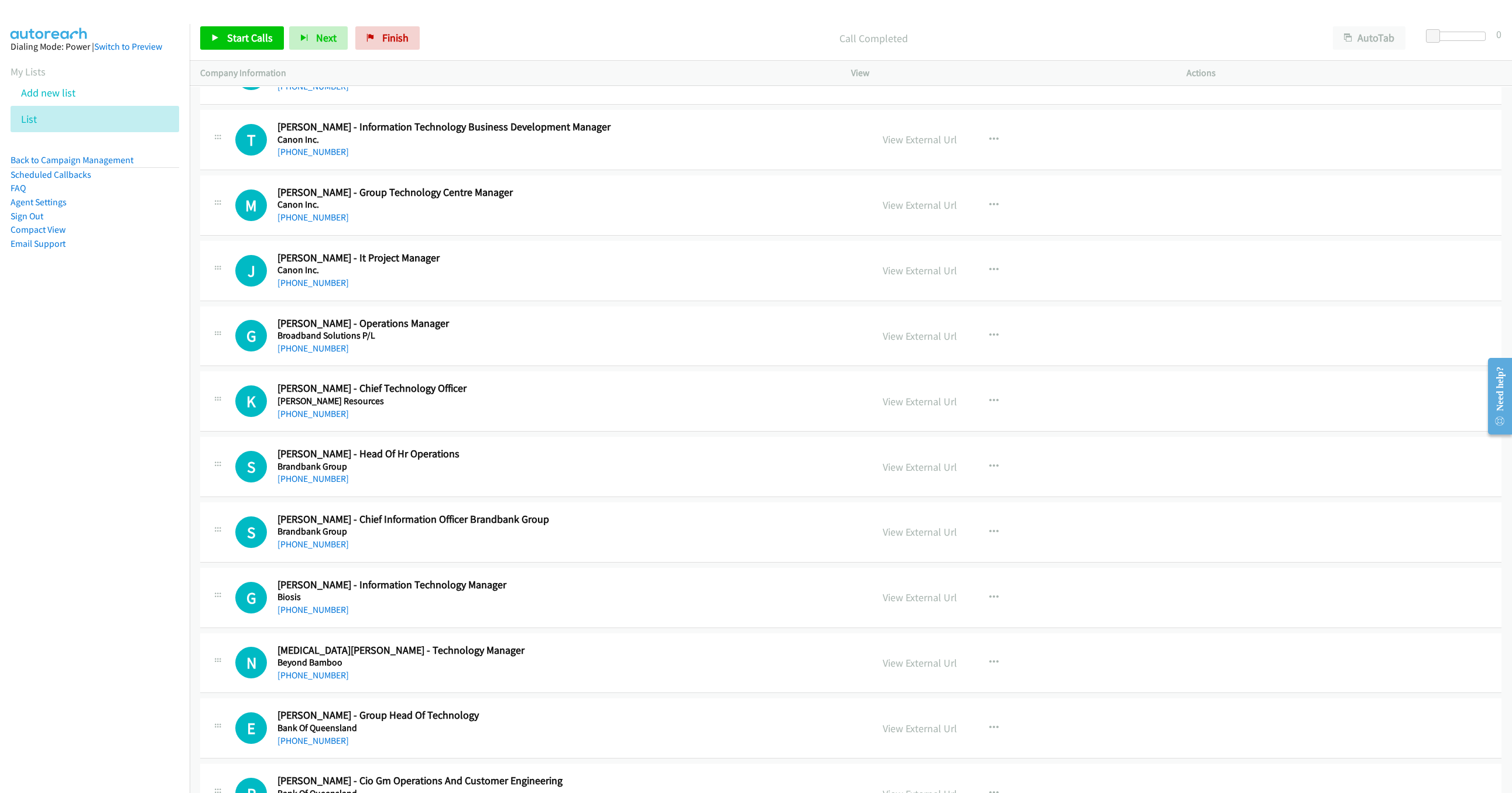
click at [628, 276] on h5 "Canon Inc." at bounding box center [543, 270] width 532 height 12
click at [314, 354] on link "+61 459 999 342" at bounding box center [313, 348] width 71 height 11
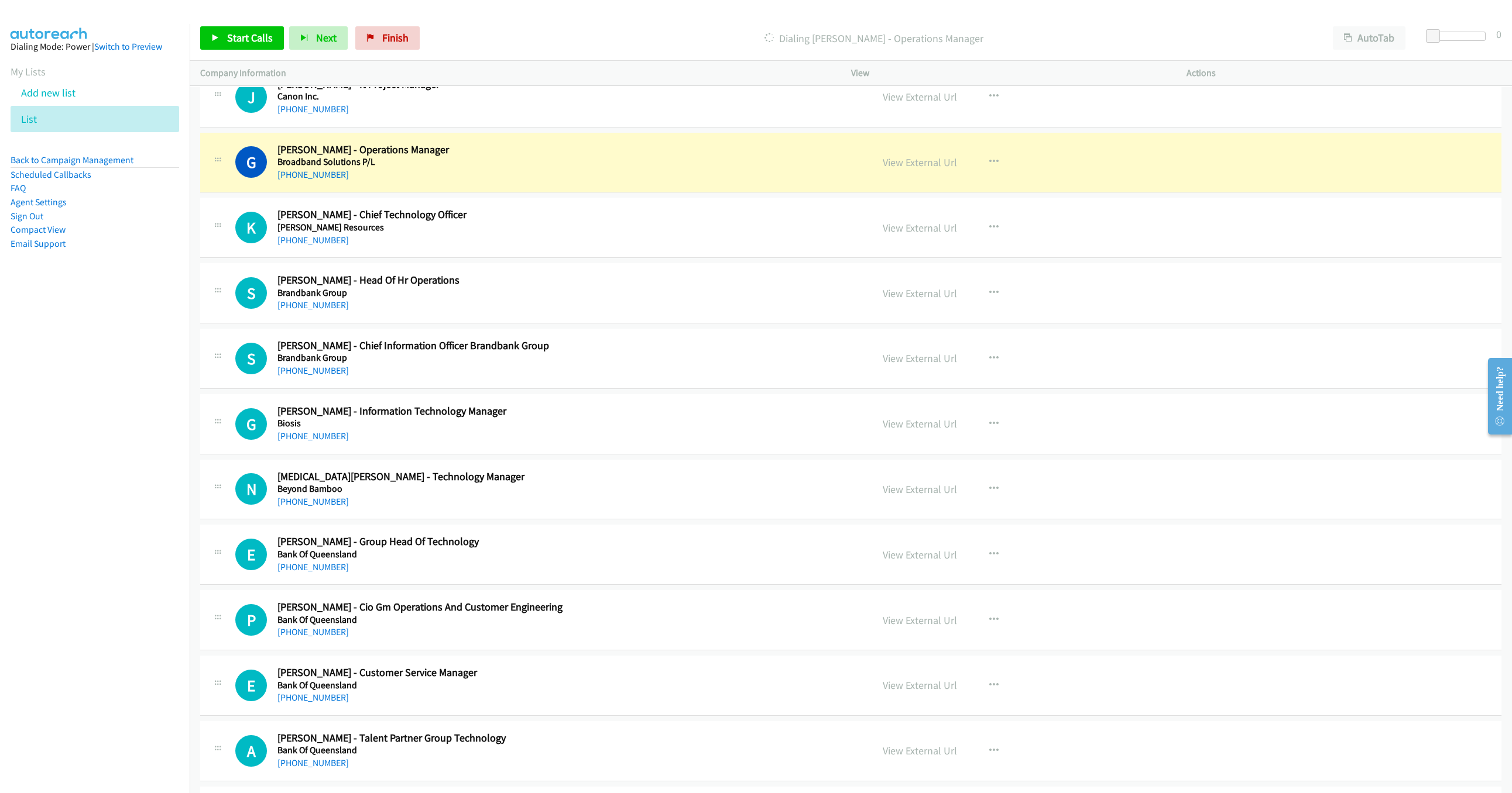
scroll to position [8985, 0]
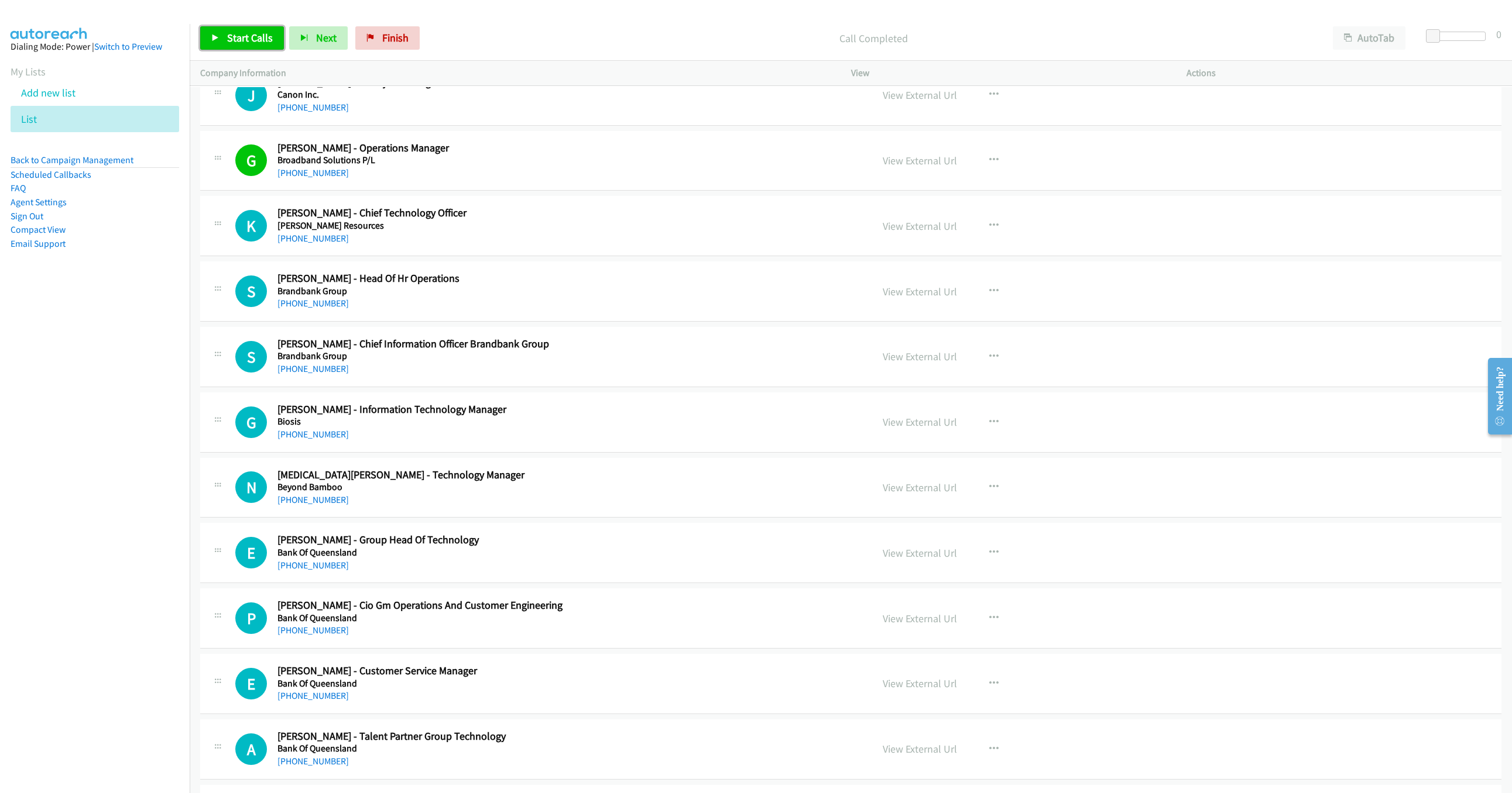
click at [270, 36] on span "Start Calls" at bounding box center [249, 38] width 46 height 14
click at [270, 36] on button "Next" at bounding box center [299, 38] width 58 height 23
click at [236, 40] on span "Pause" at bounding box center [240, 38] width 27 height 14
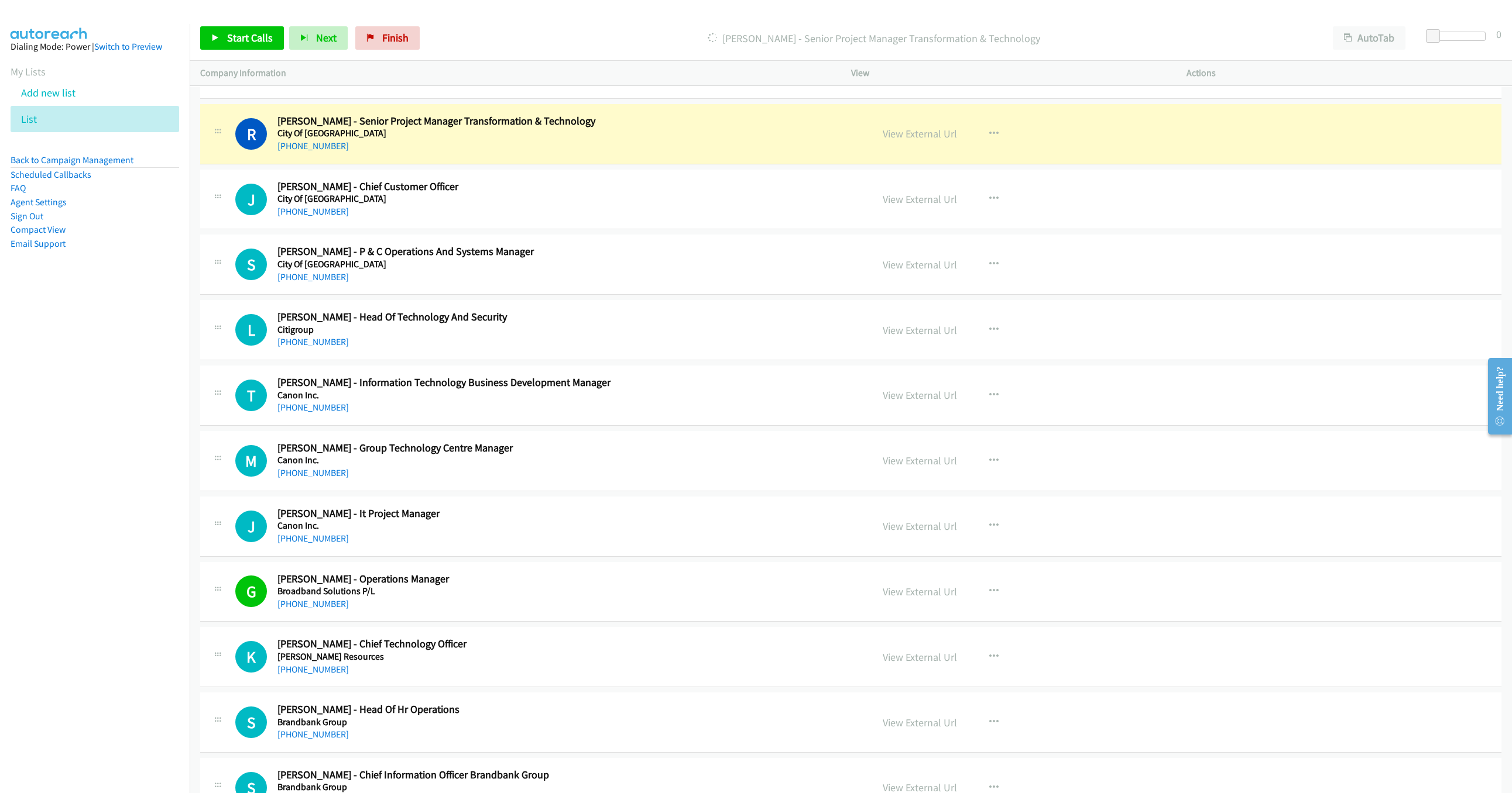
scroll to position [8546, 0]
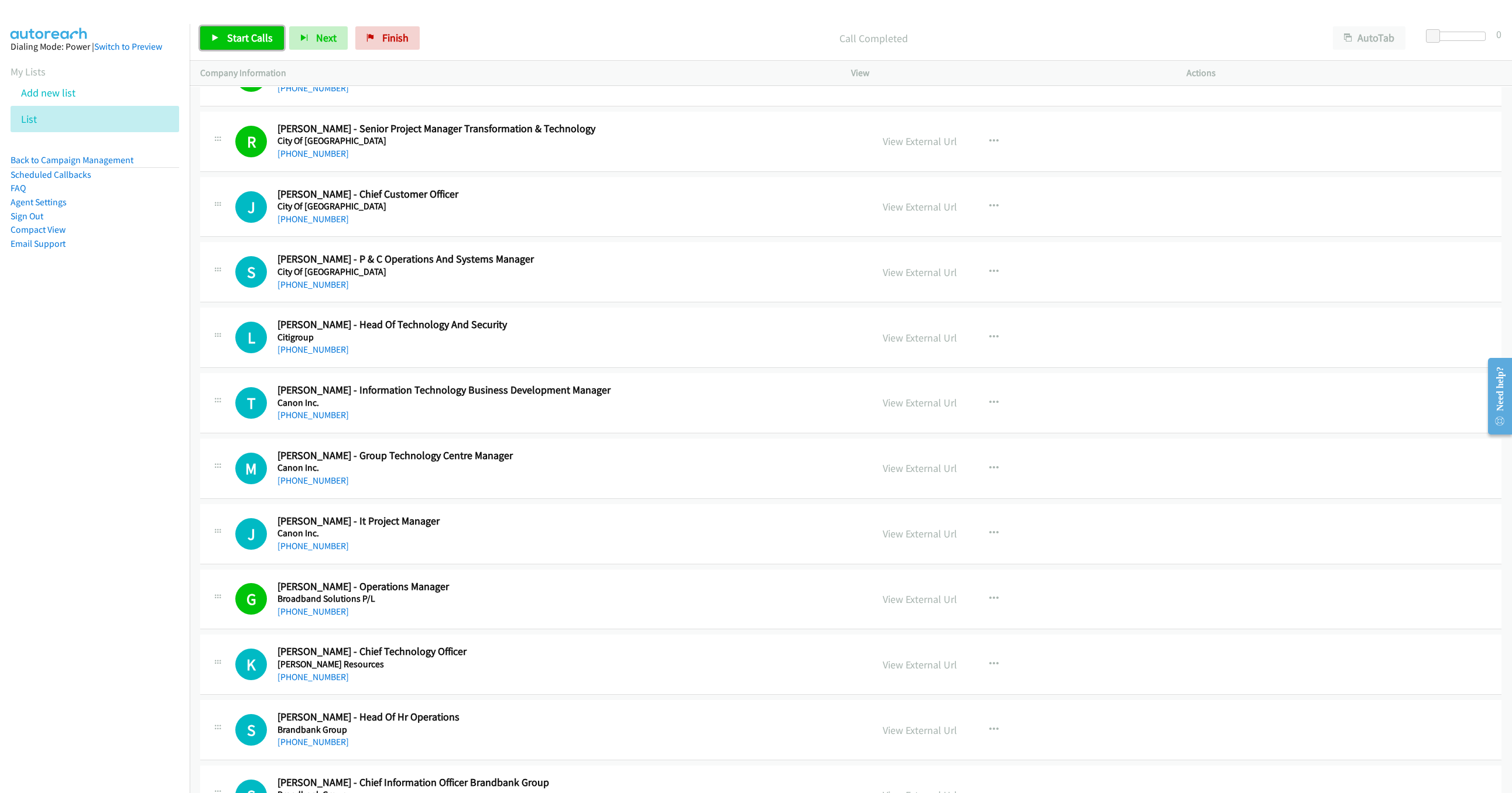
click at [239, 40] on span "Start Calls" at bounding box center [249, 38] width 46 height 14
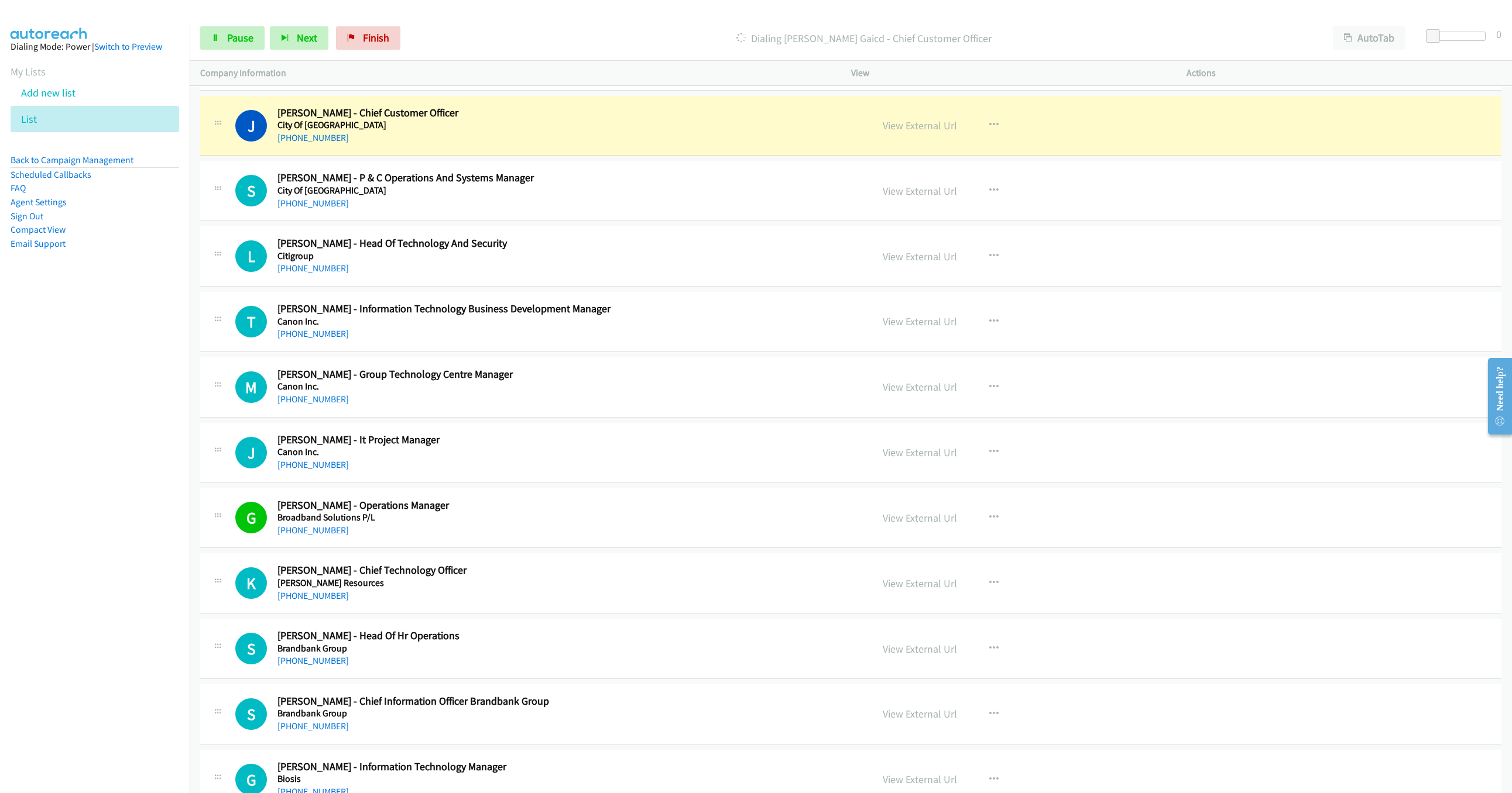
scroll to position [8634, 0]
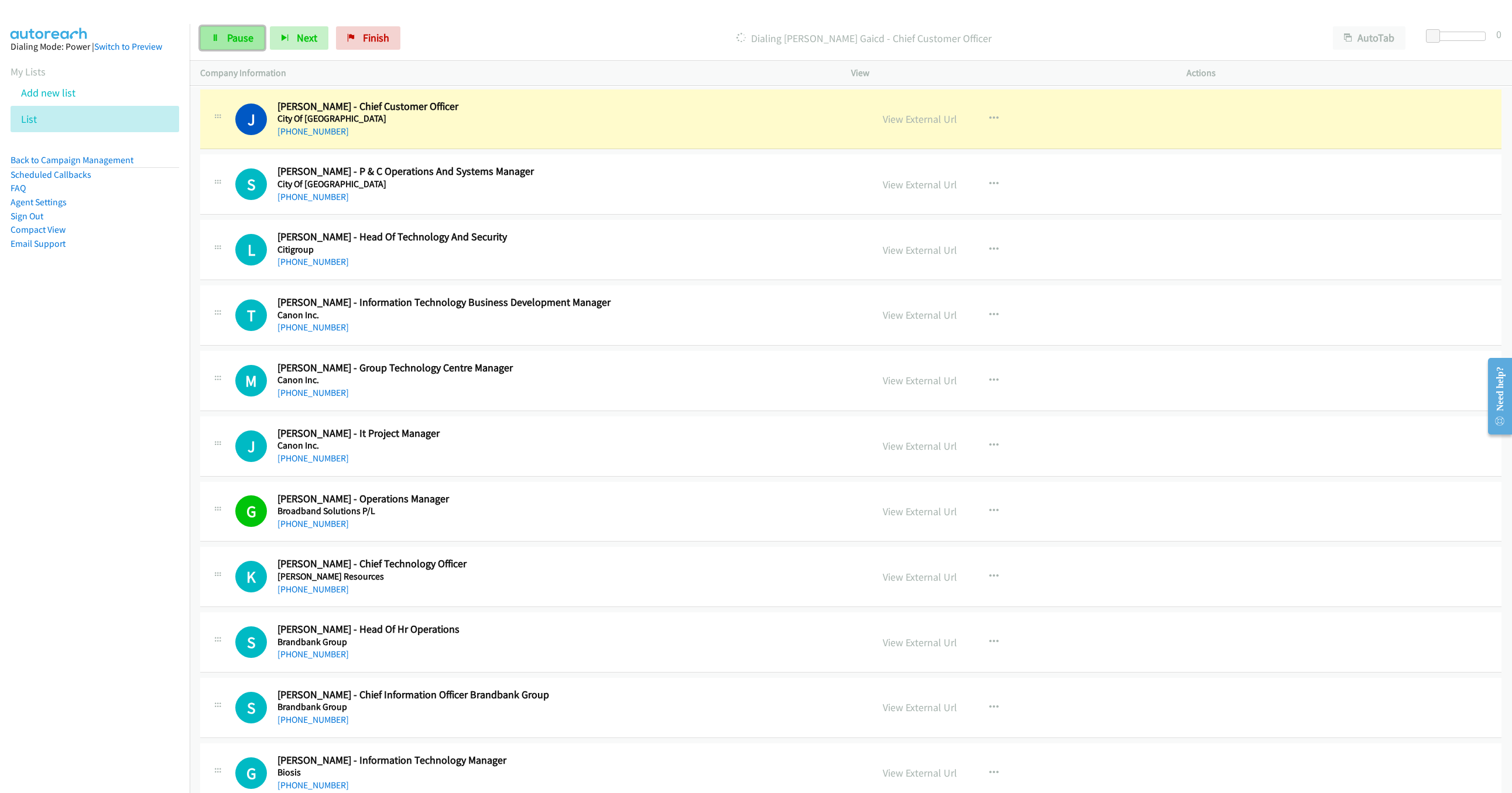
click at [244, 39] on span "Pause" at bounding box center [240, 38] width 27 height 14
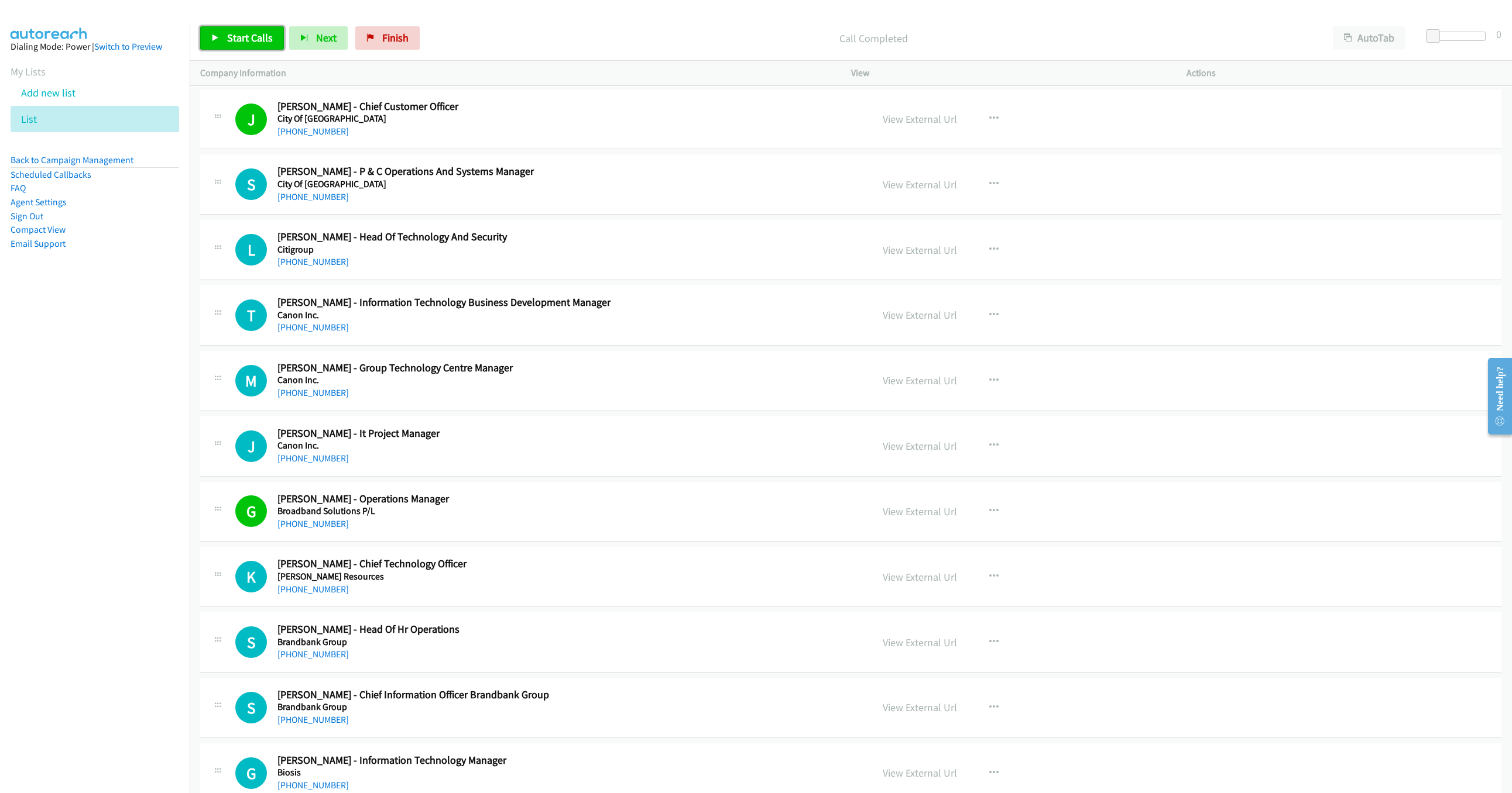
click at [246, 33] on span "Start Calls" at bounding box center [249, 38] width 46 height 14
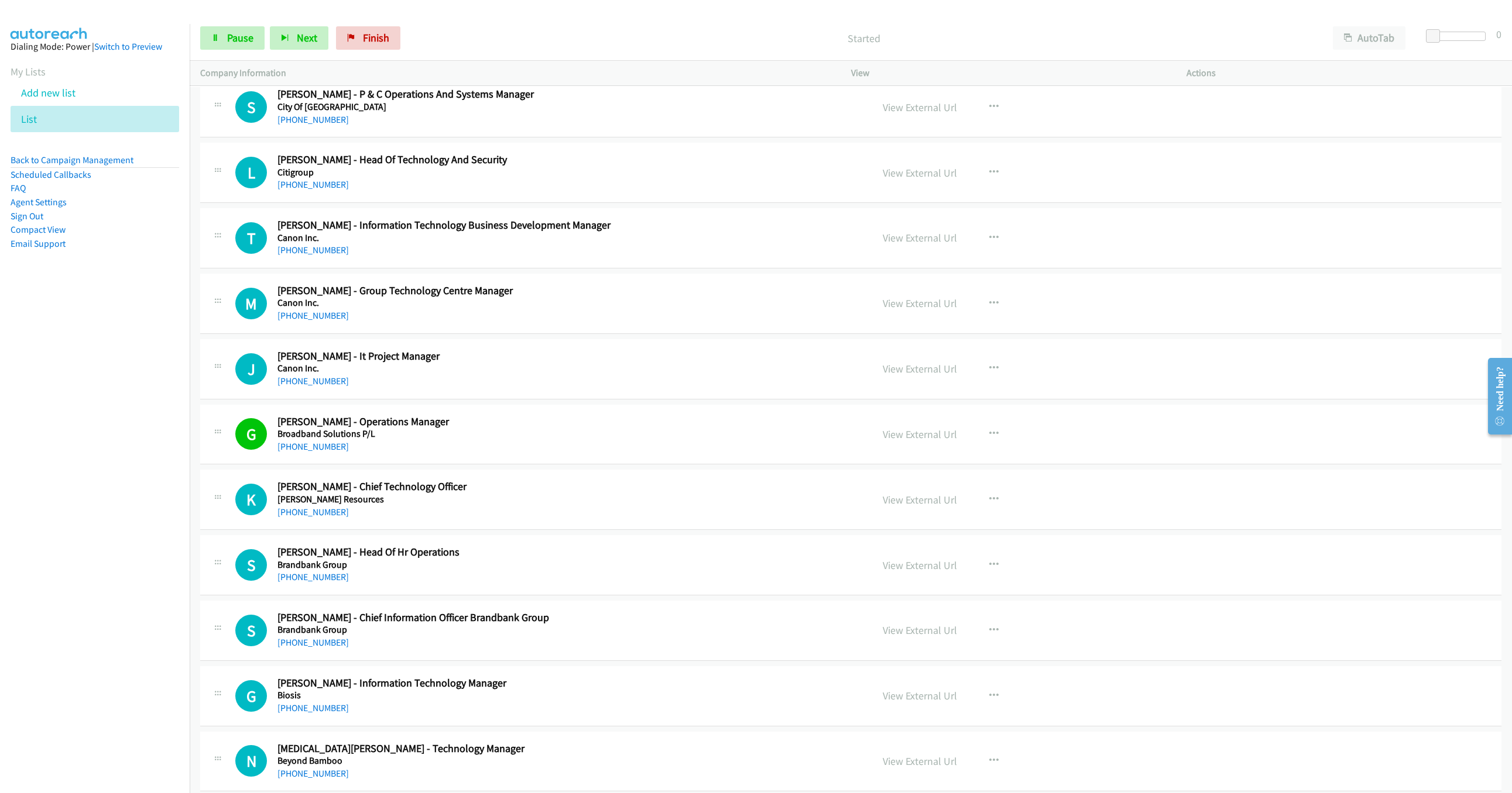
scroll to position [8721, 0]
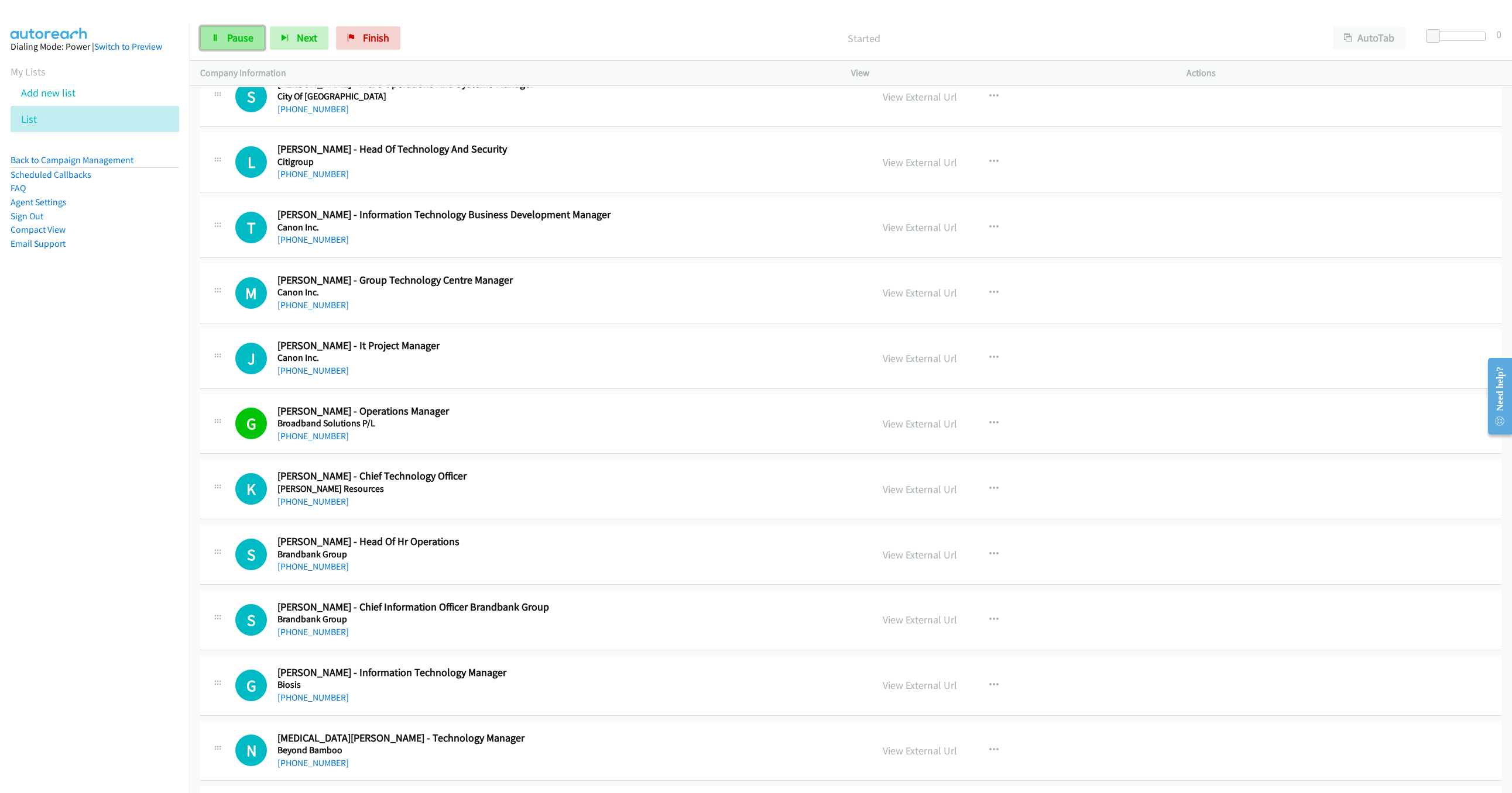
click at [235, 39] on span "Pause" at bounding box center [240, 38] width 27 height 14
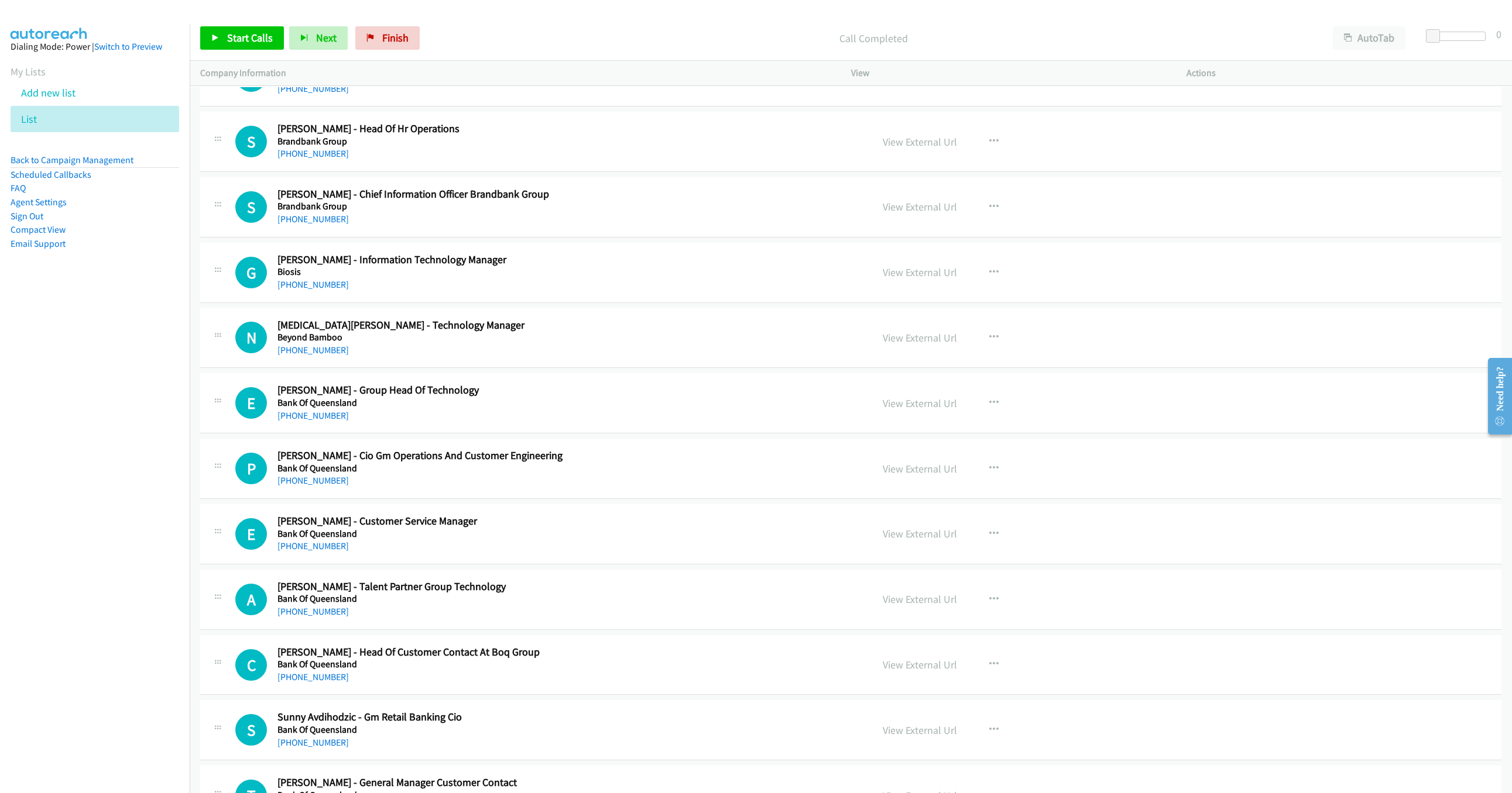
scroll to position [9160, 0]
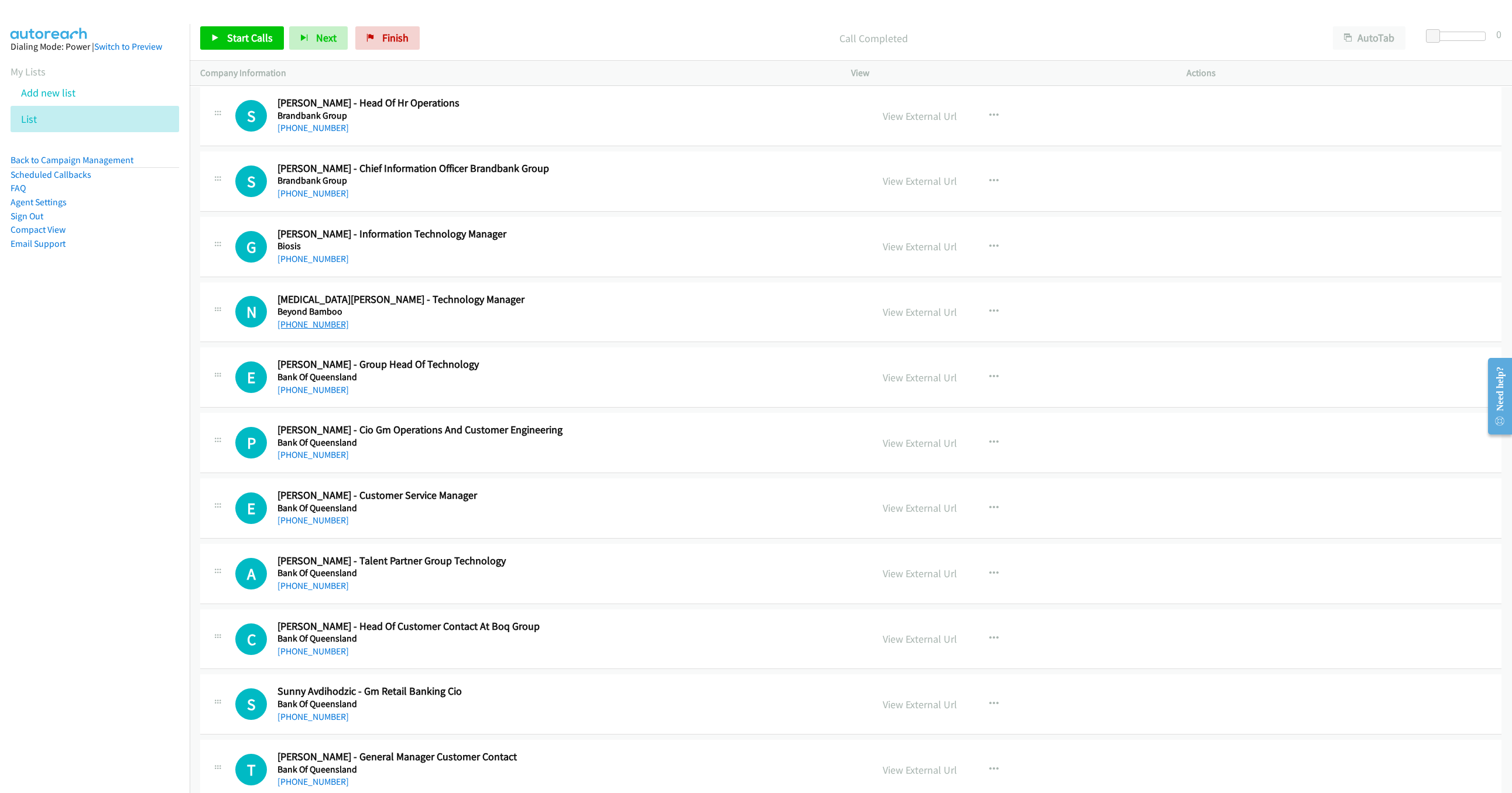
click at [308, 330] on link "+61 450 524 104" at bounding box center [313, 324] width 71 height 11
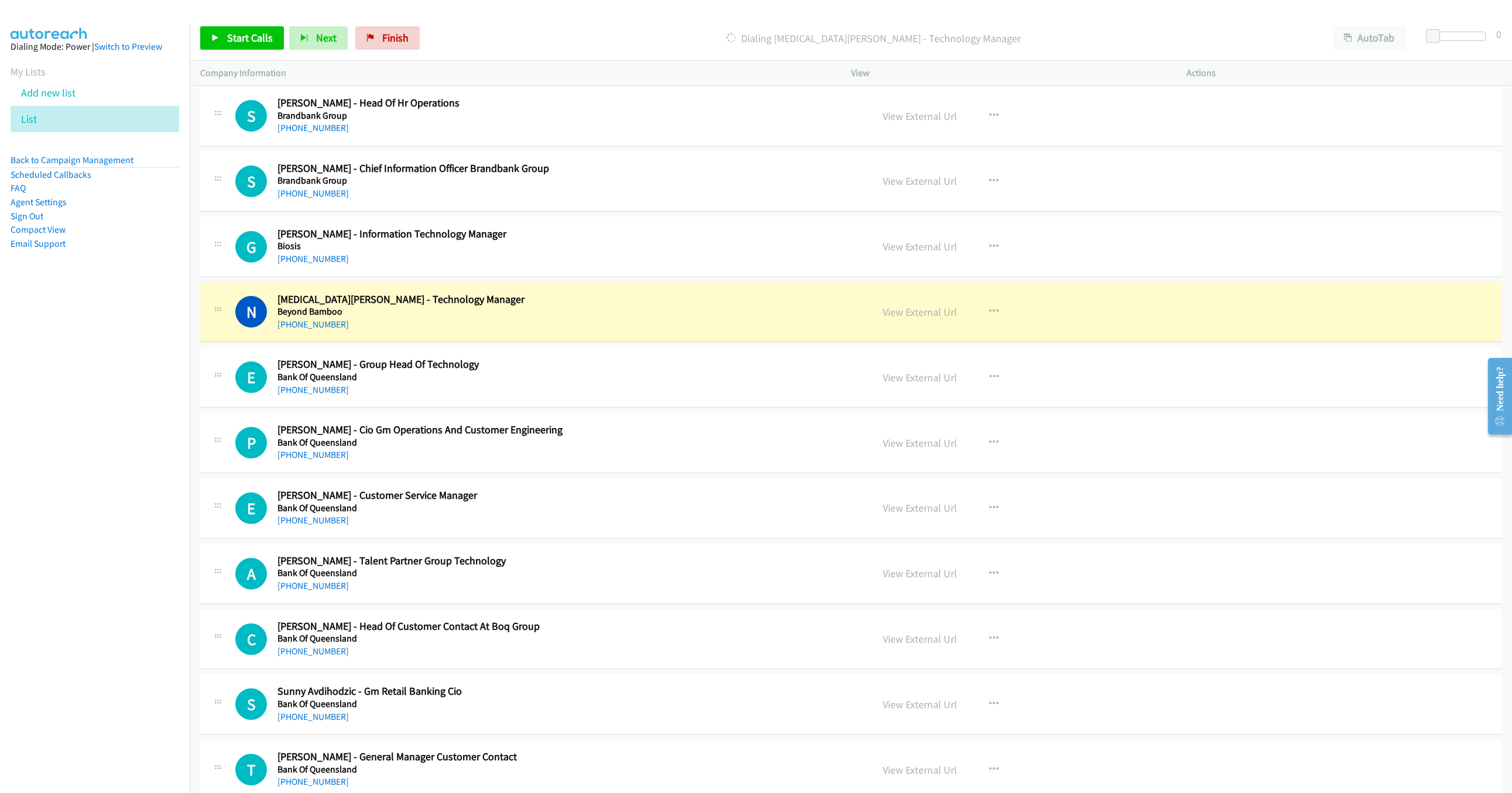
click at [637, 383] on h5 "Bank Of Queensland" at bounding box center [543, 378] width 532 height 12
click at [989, 382] on icon "button" at bounding box center [993, 377] width 9 height 9
click at [892, 466] on link "Start Calls Here" at bounding box center [931, 453] width 155 height 23
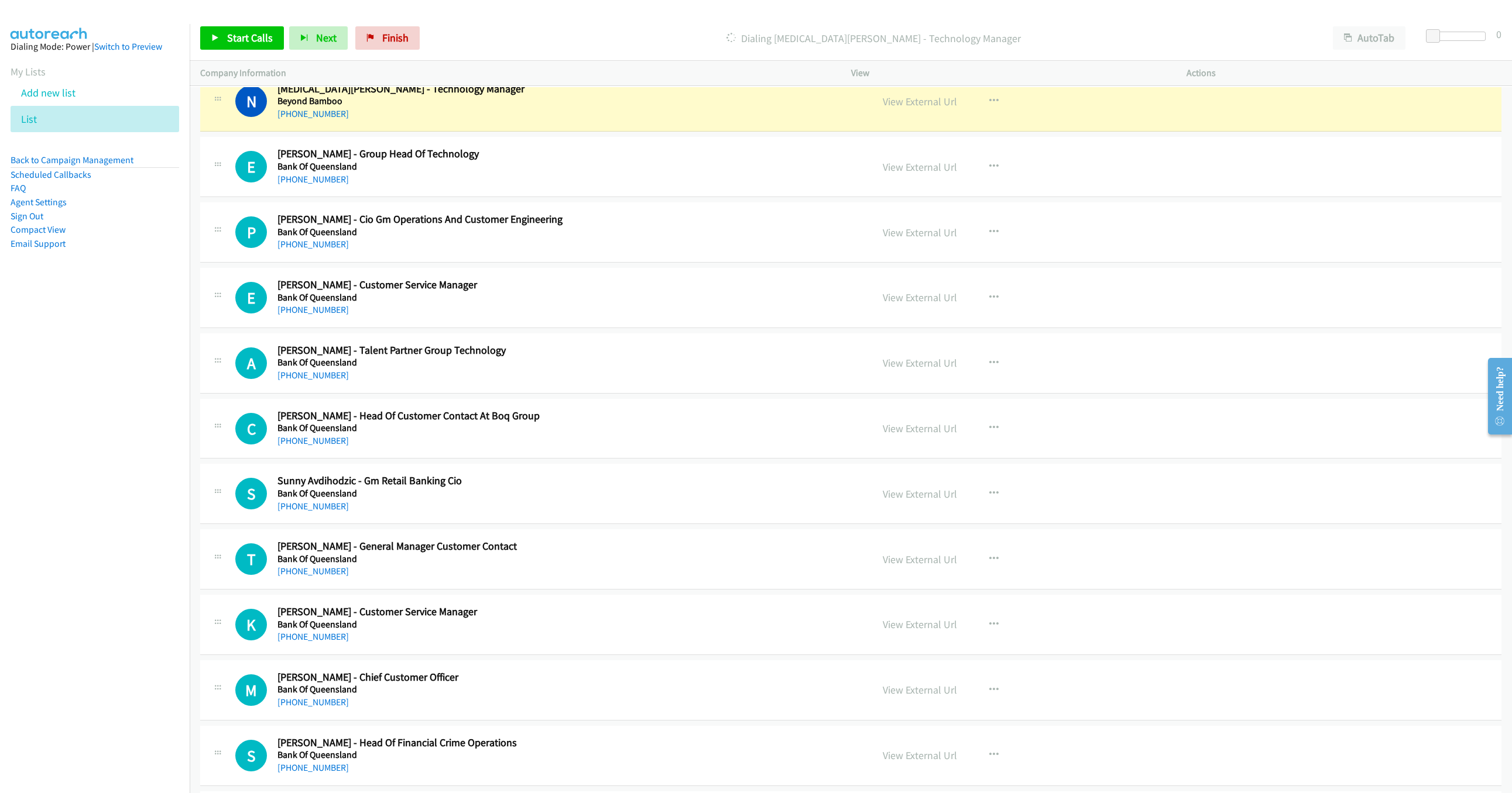
scroll to position [9336, 0]
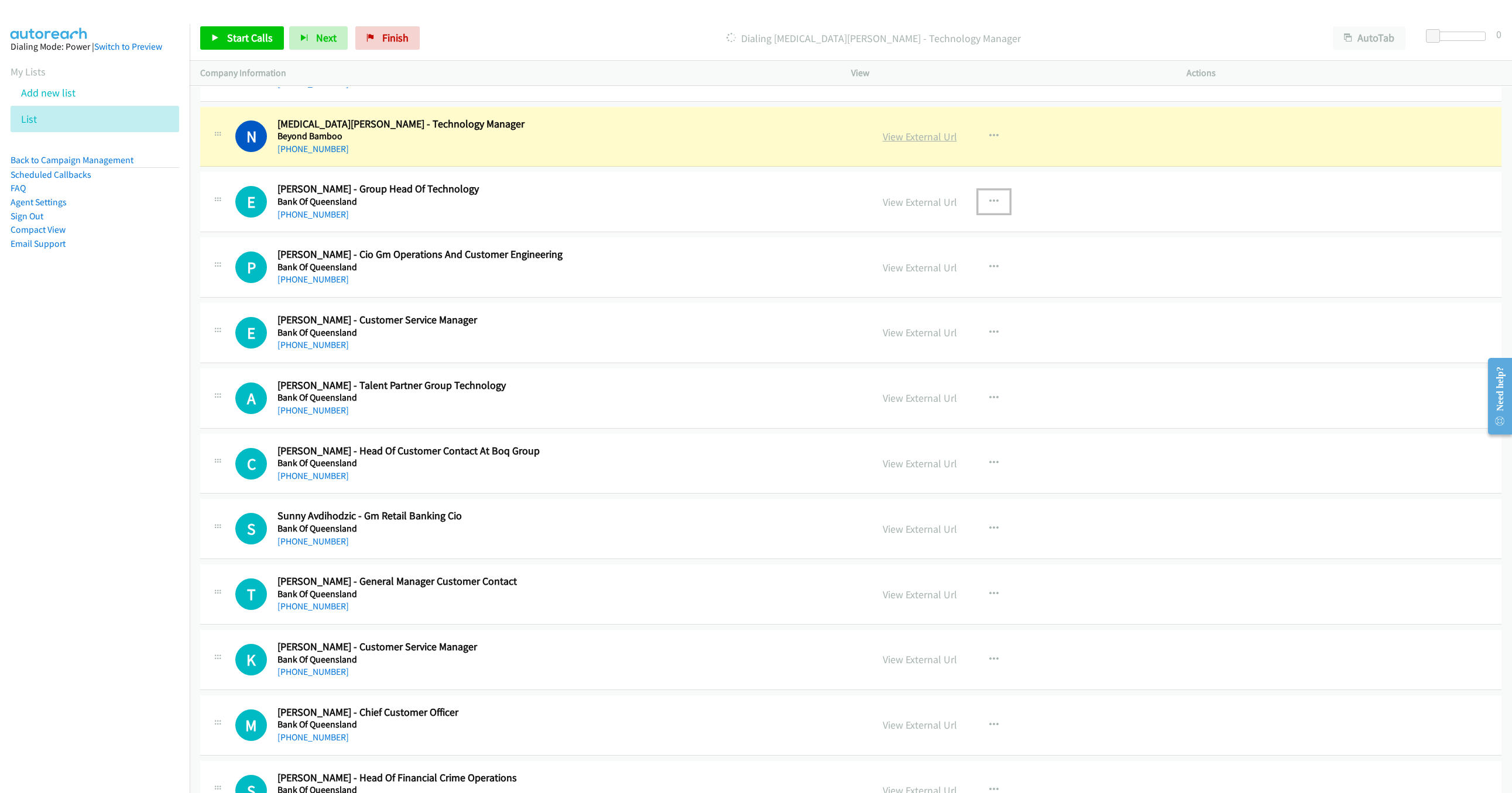
click at [901, 143] on link "View External Url" at bounding box center [920, 136] width 75 height 14
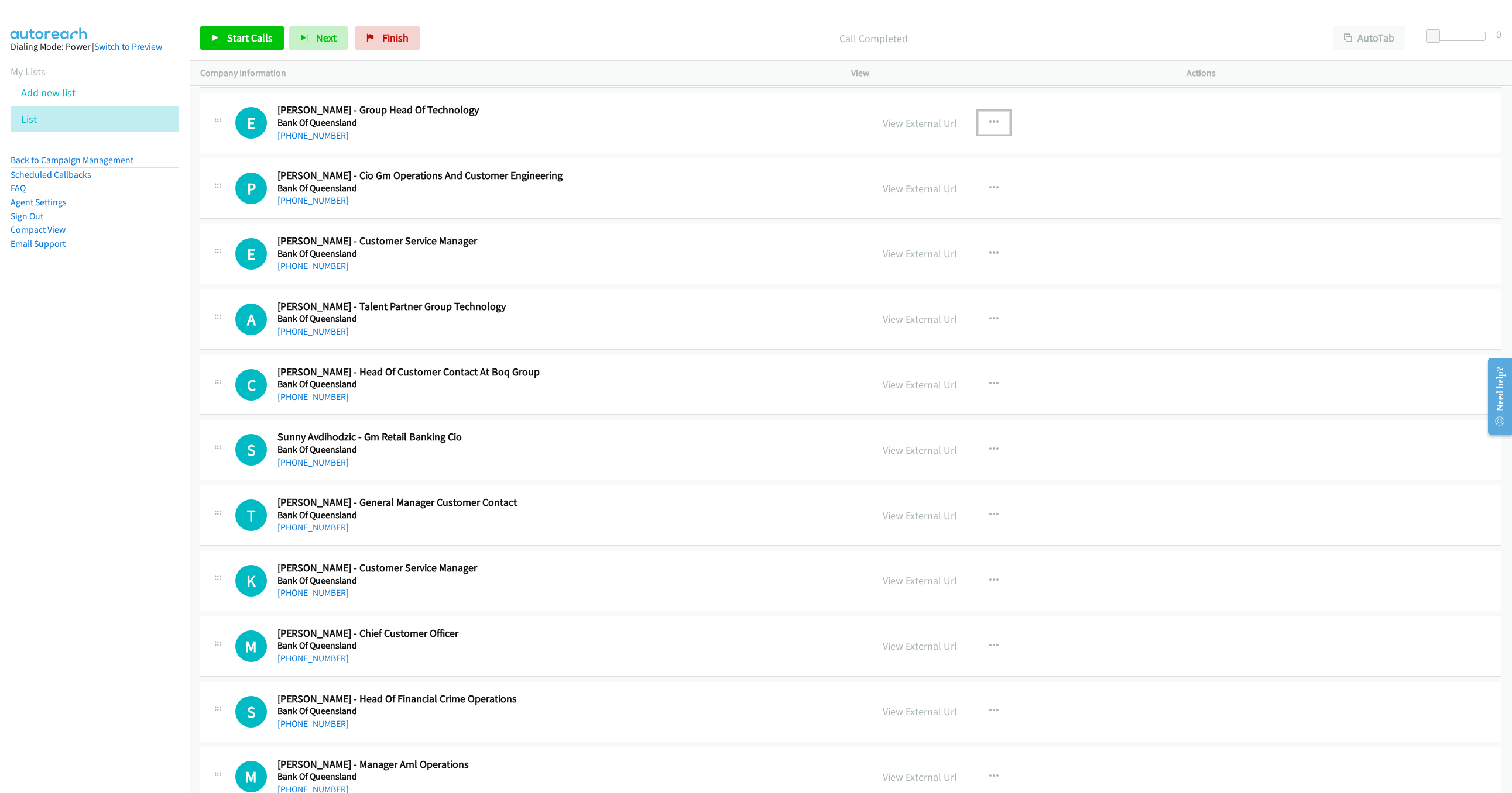
scroll to position [9423, 0]
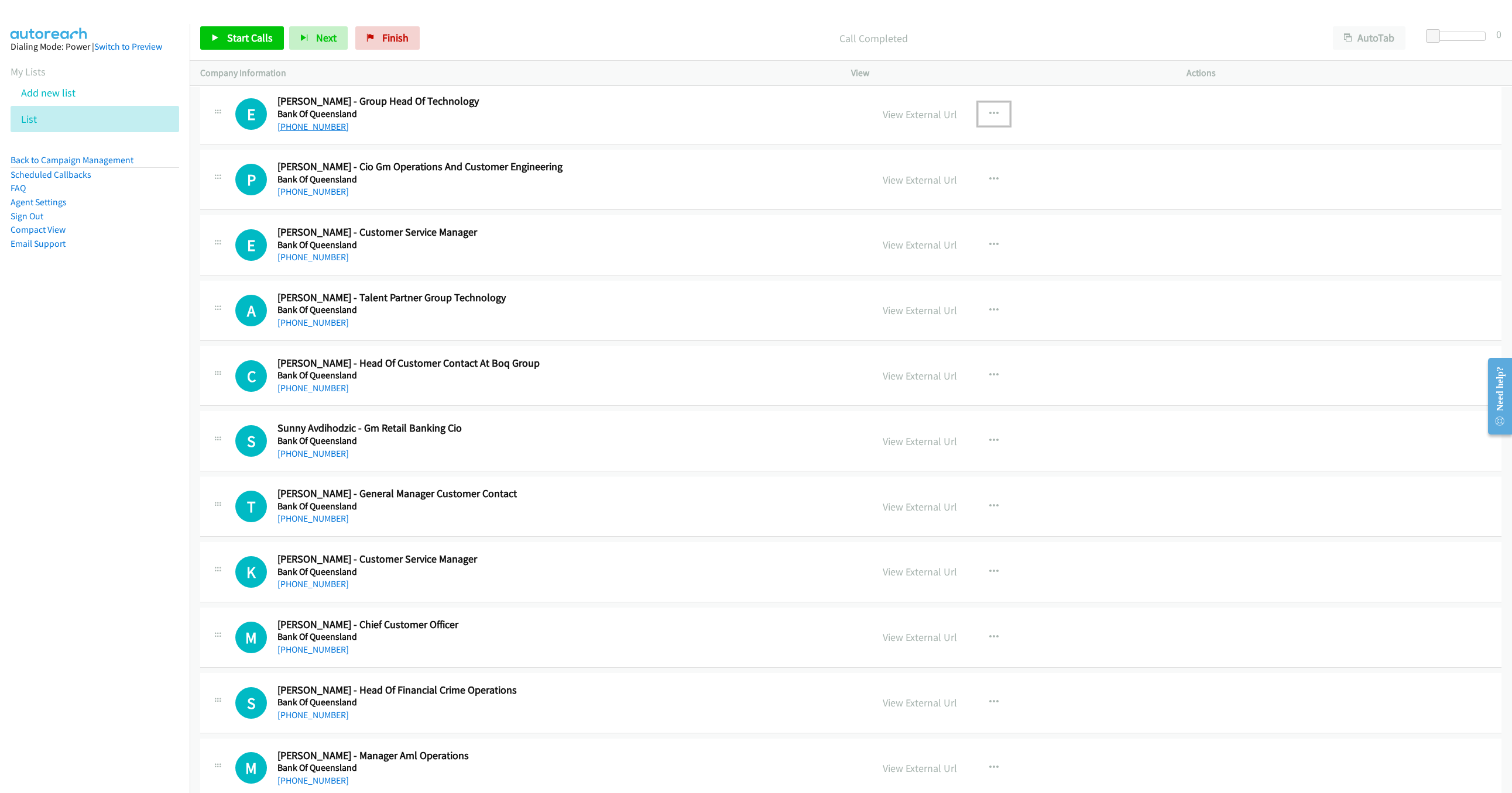
click at [306, 132] on link "+61 450 377 833" at bounding box center [313, 126] width 71 height 11
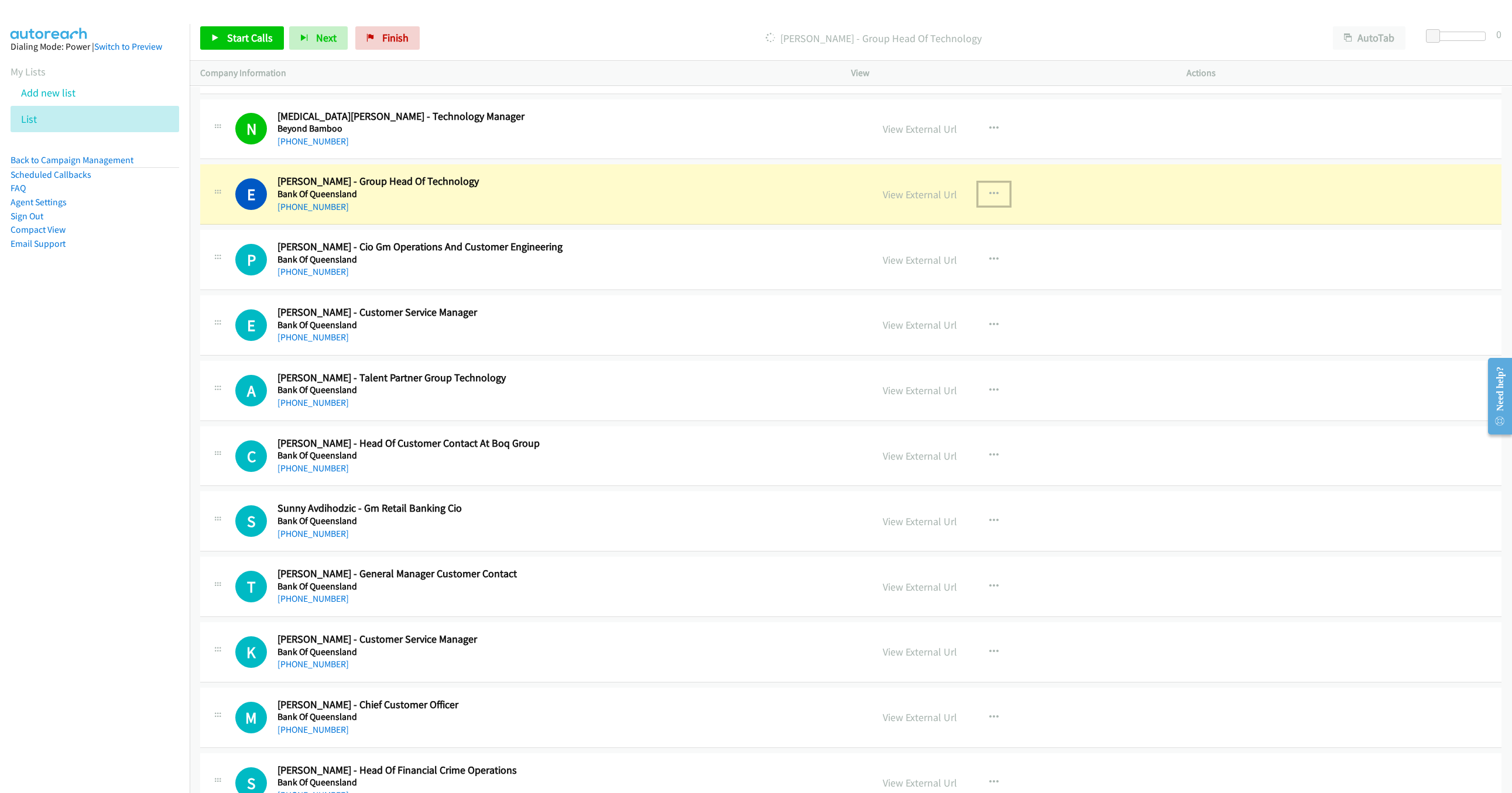
scroll to position [9336, 0]
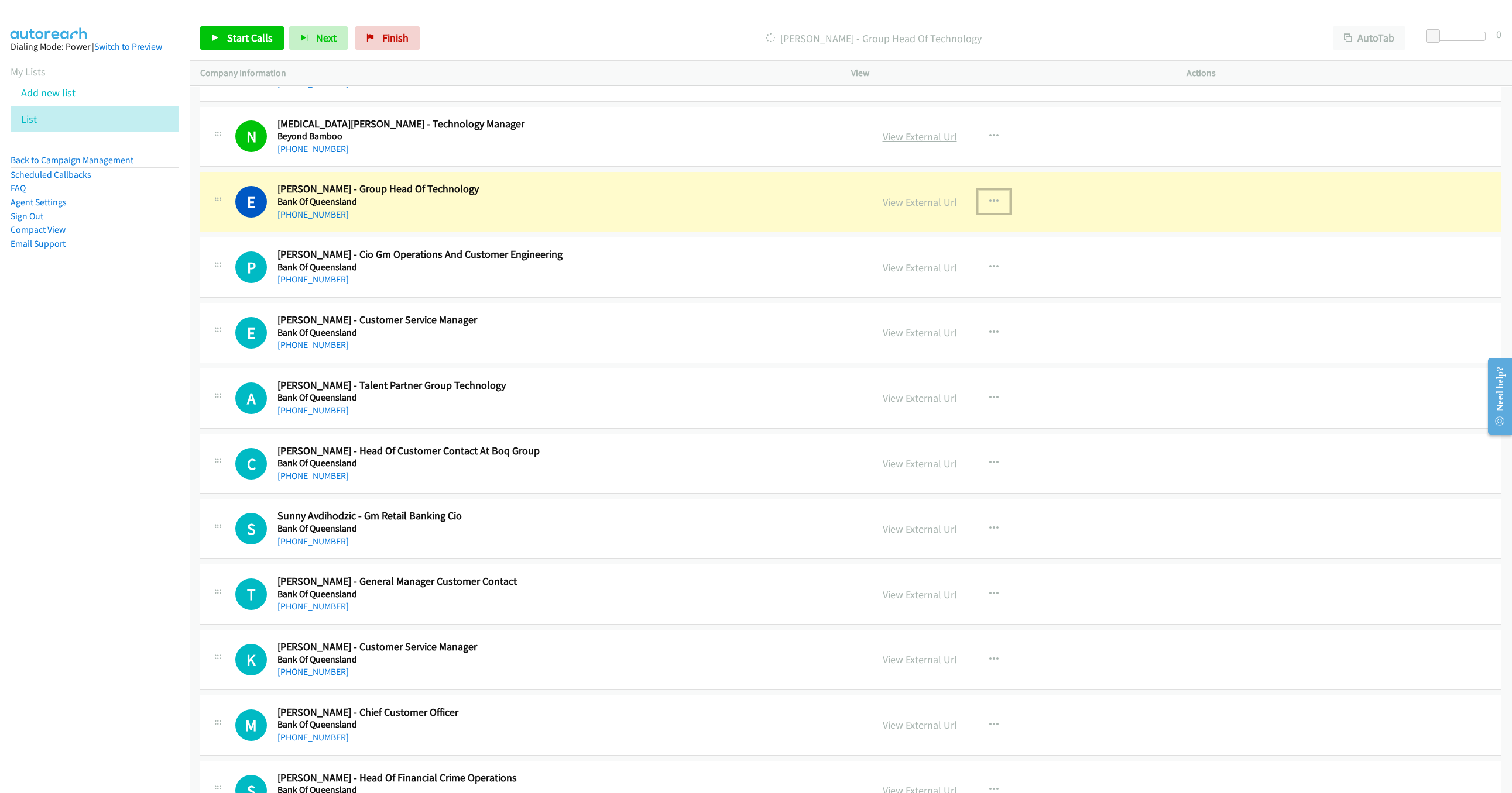
click at [939, 143] on link "View External Url" at bounding box center [920, 136] width 75 height 14
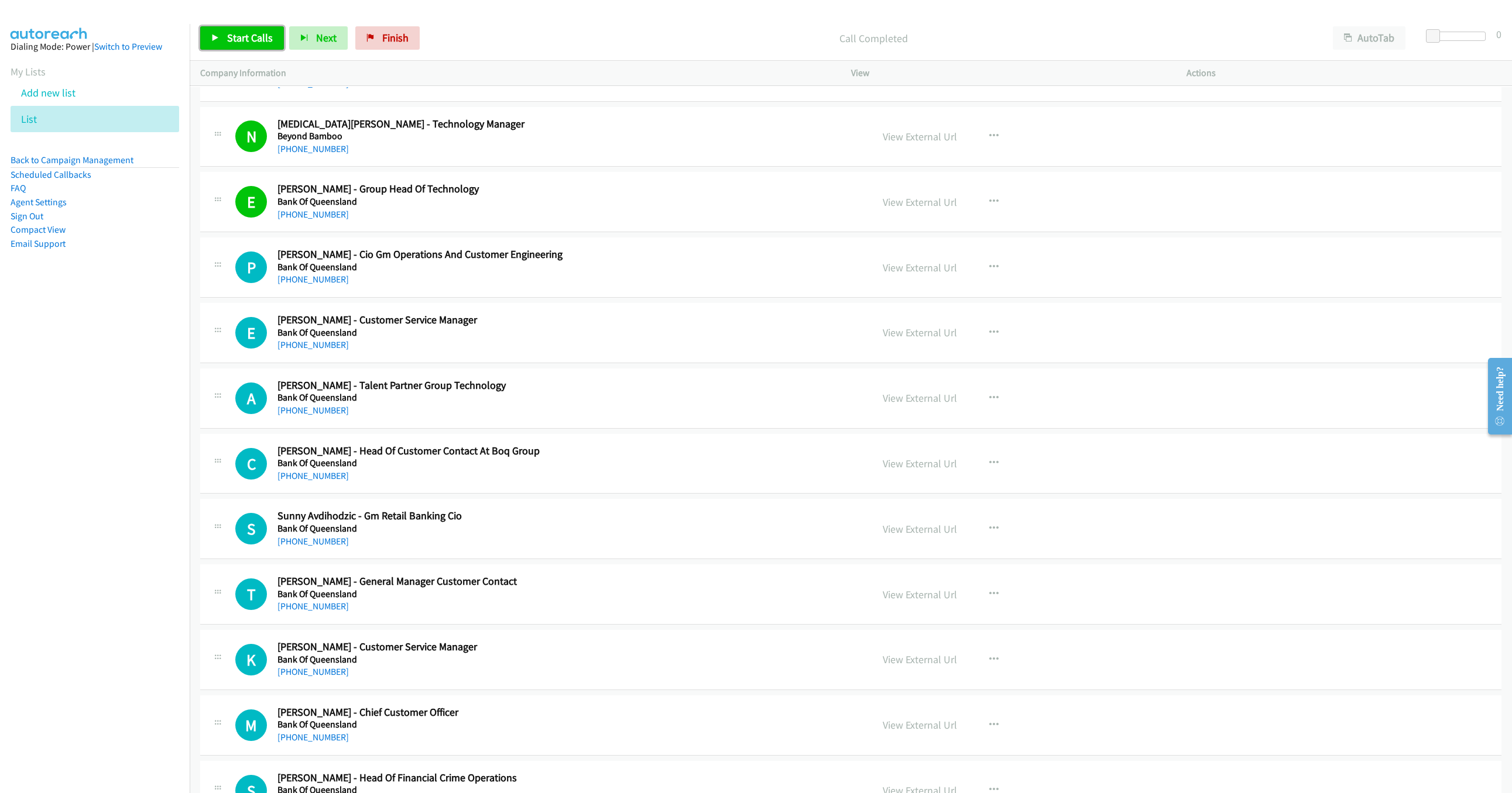
click at [248, 37] on span "Start Calls" at bounding box center [249, 38] width 46 height 14
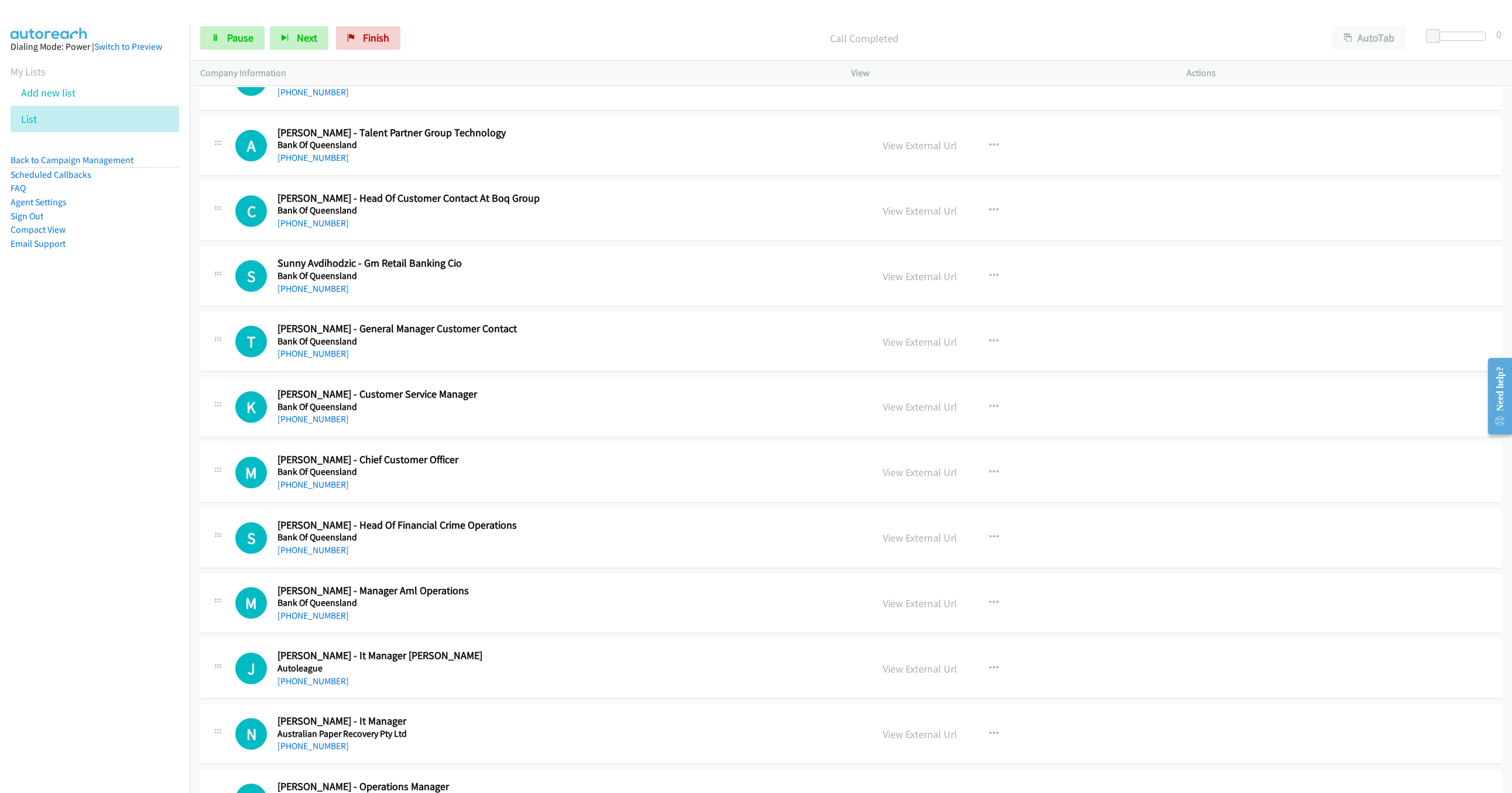
scroll to position [9599, 0]
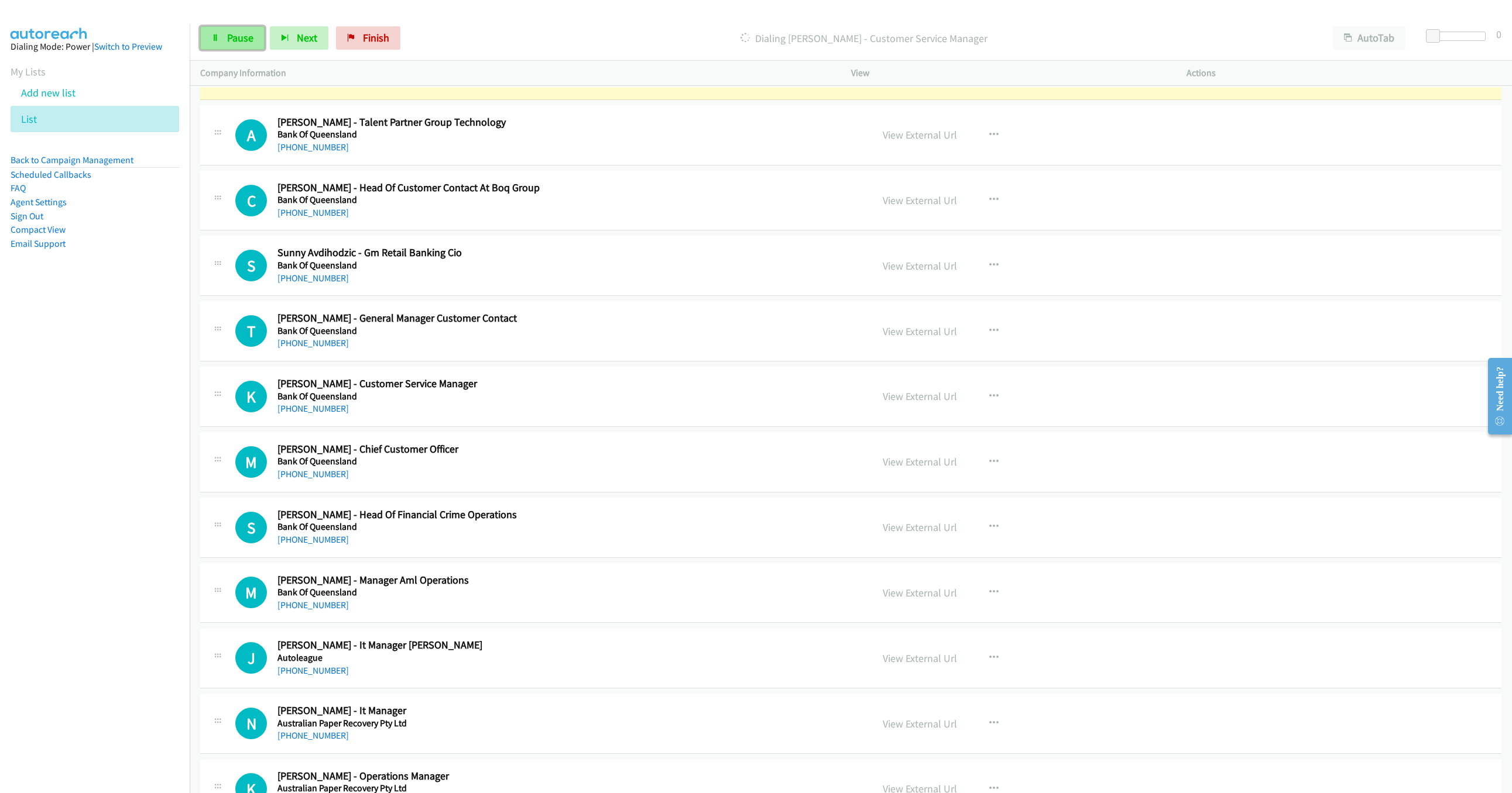
click at [262, 41] on link "Pause" at bounding box center [232, 38] width 64 height 23
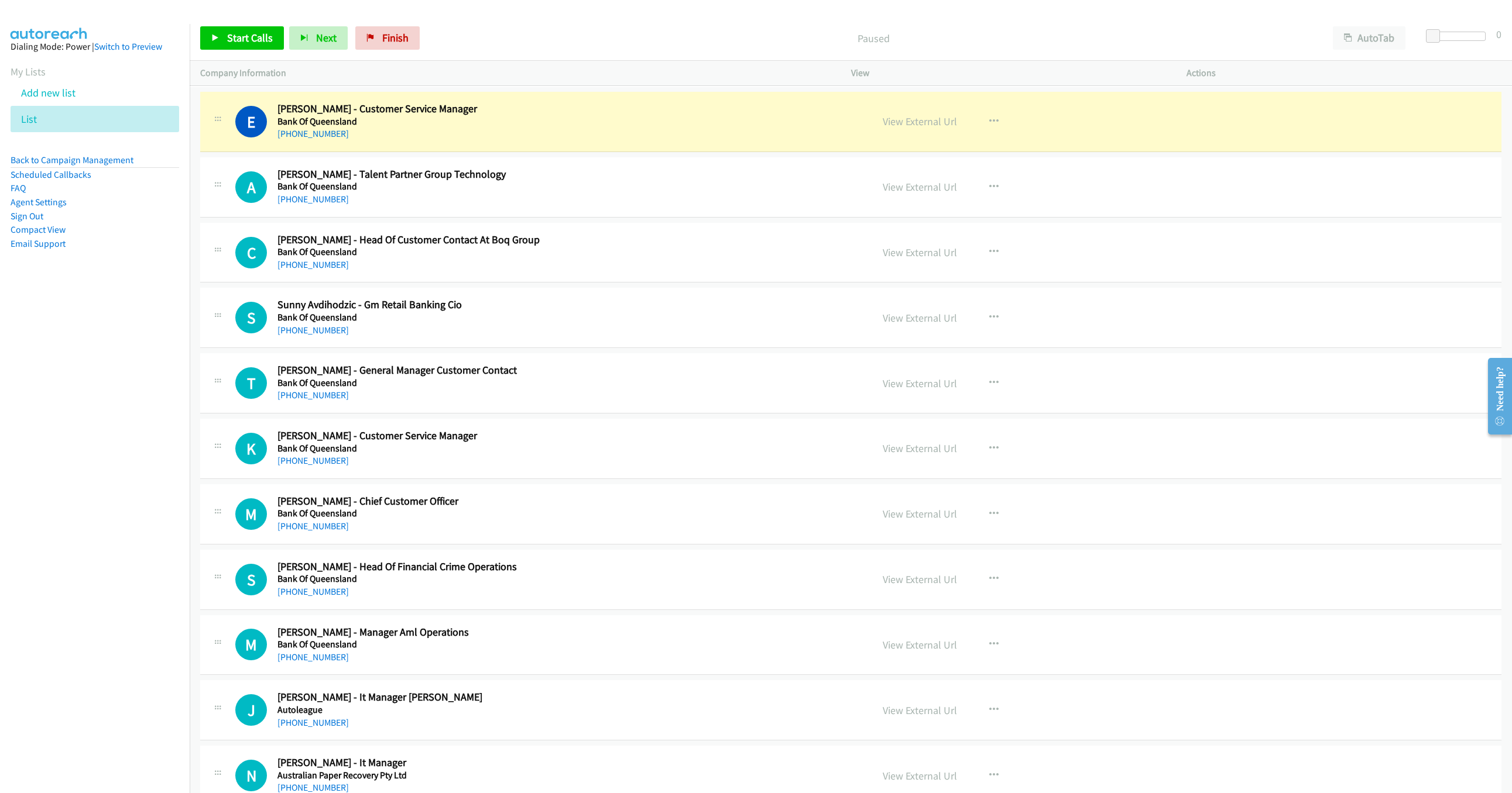
scroll to position [9607, 0]
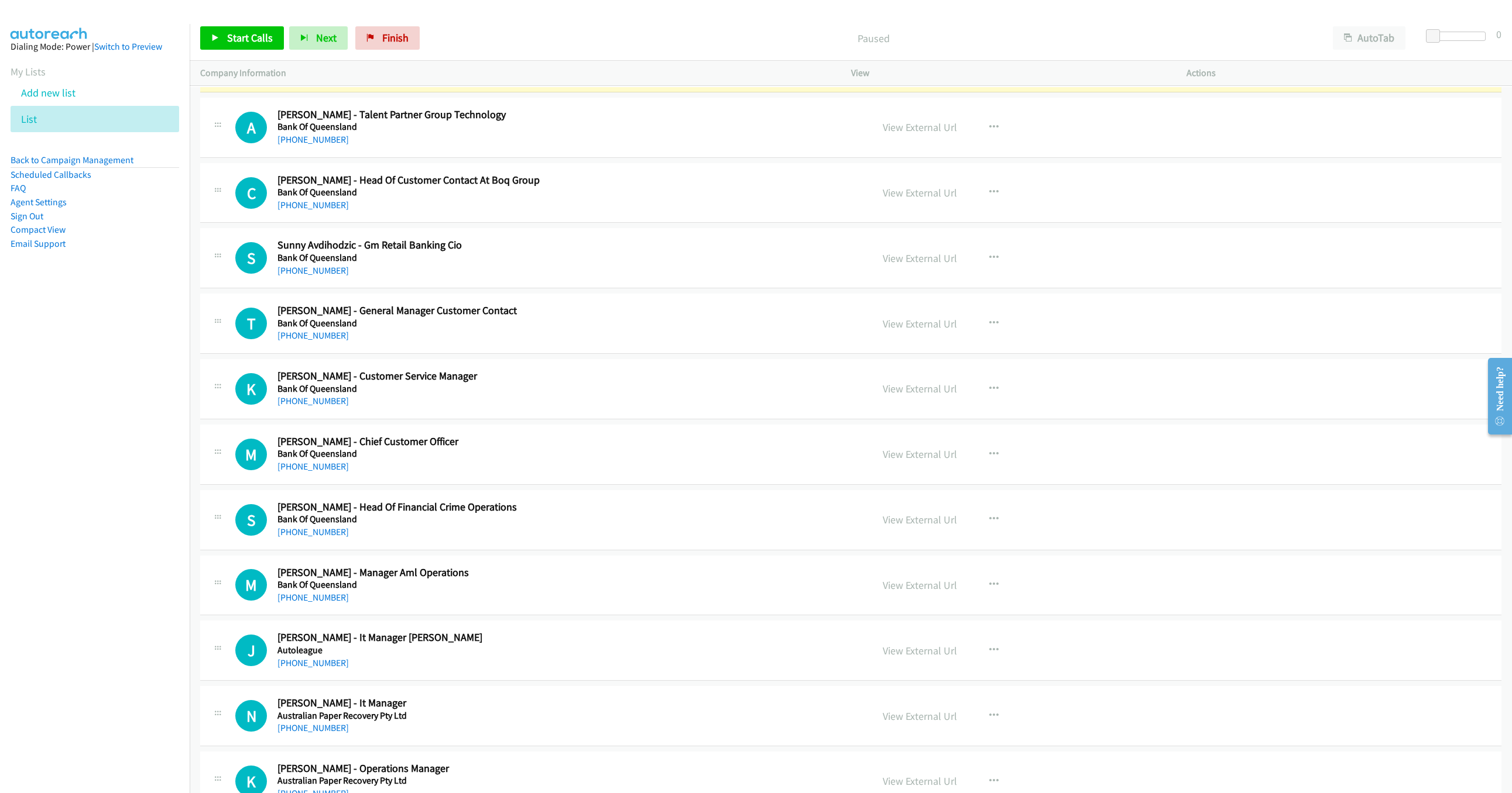
click at [897, 69] on link "View External Url" at bounding box center [920, 62] width 75 height 14
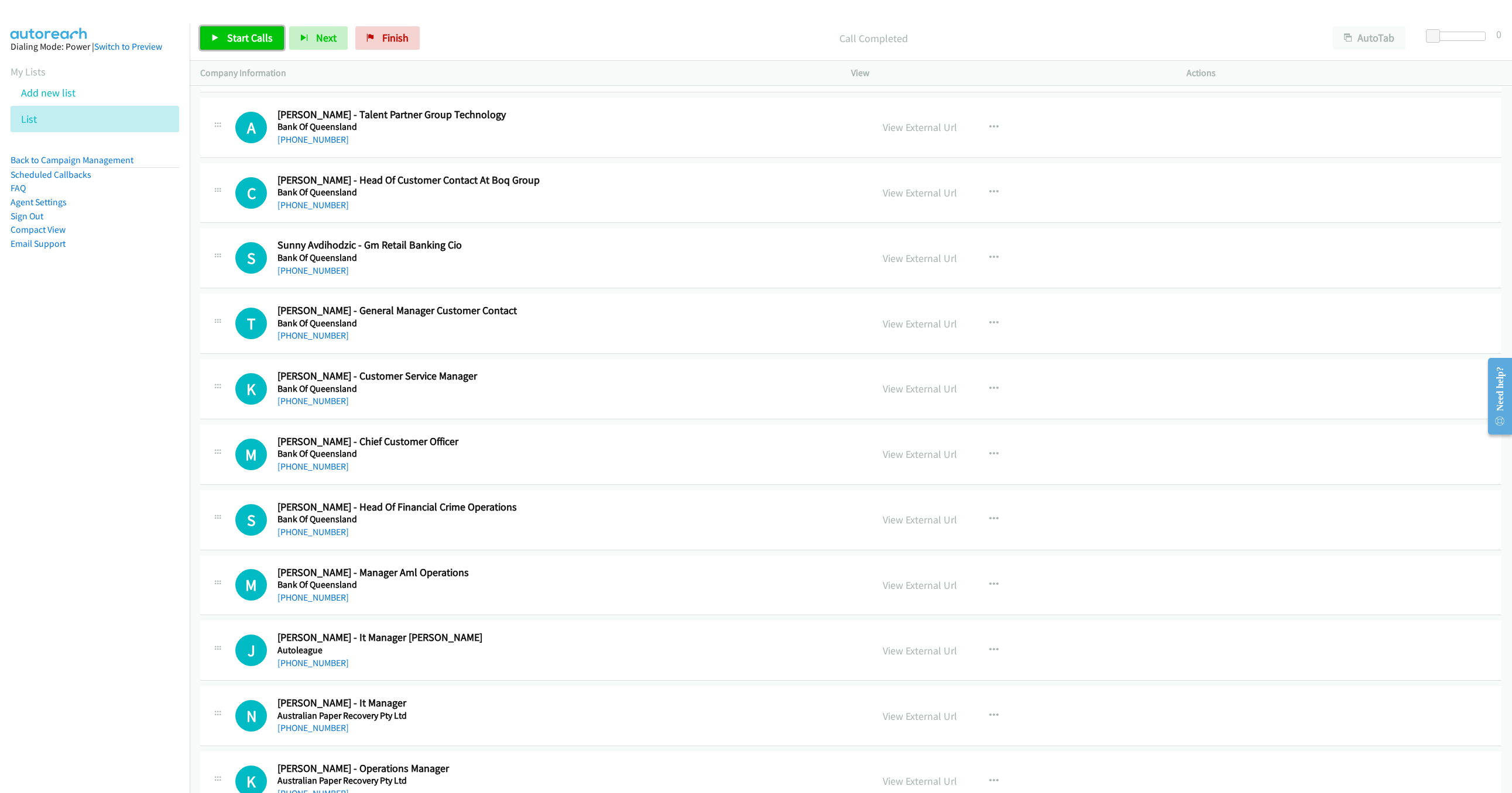
click at [244, 45] on link "Start Calls" at bounding box center [241, 38] width 83 height 23
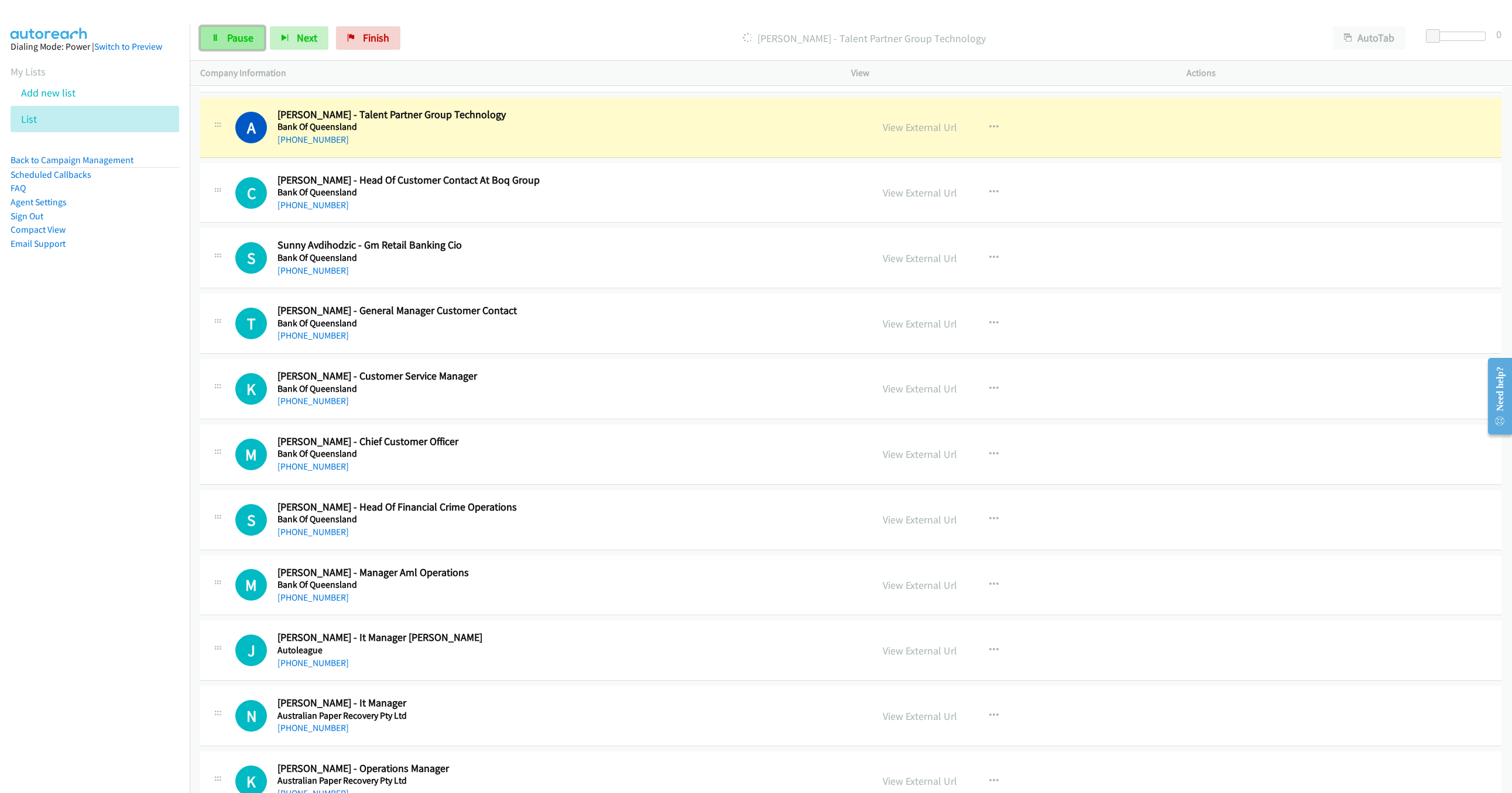
click at [234, 43] on span "Pause" at bounding box center [240, 38] width 27 height 14
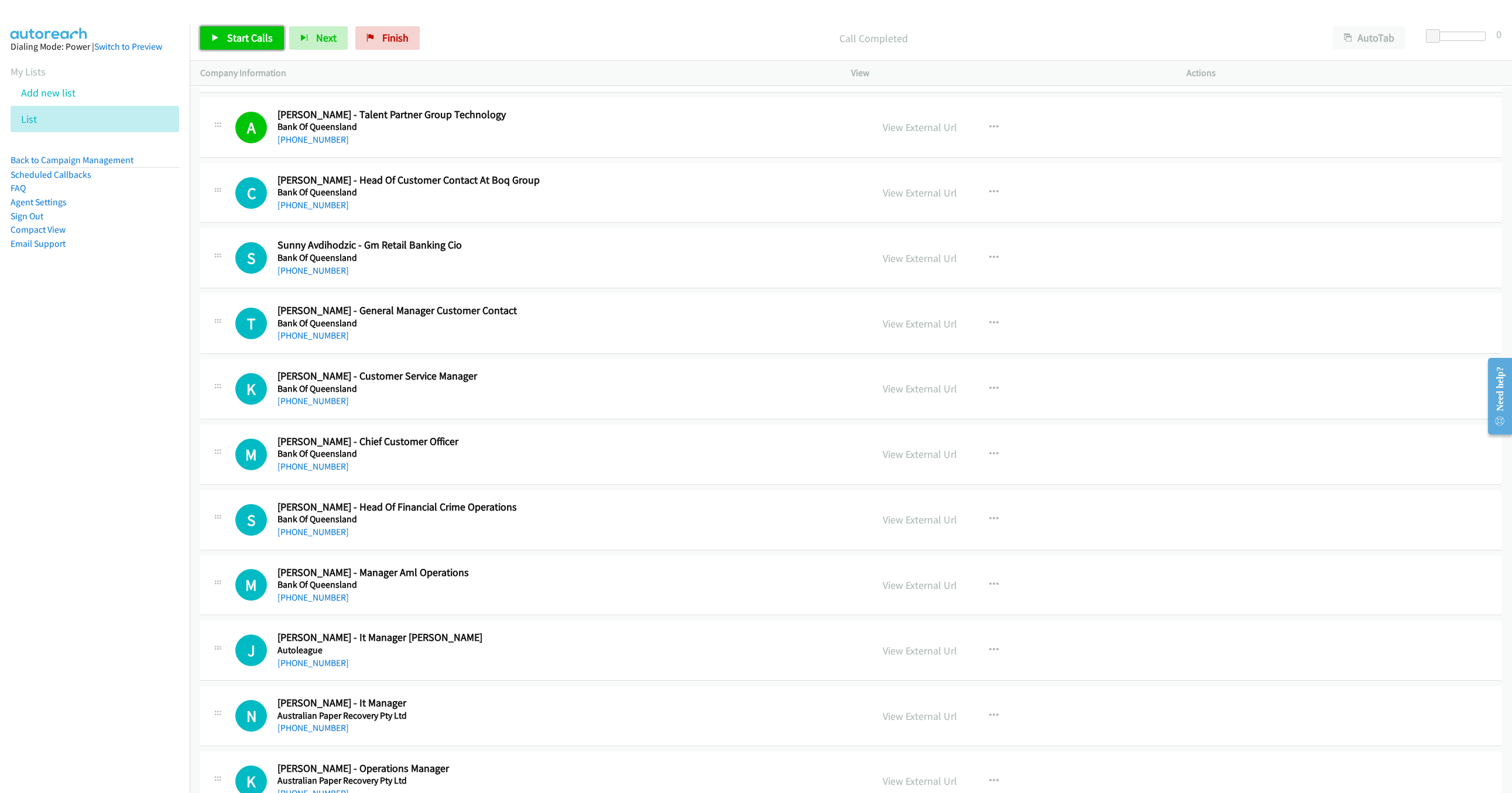
click at [247, 32] on span "Start Calls" at bounding box center [249, 38] width 46 height 14
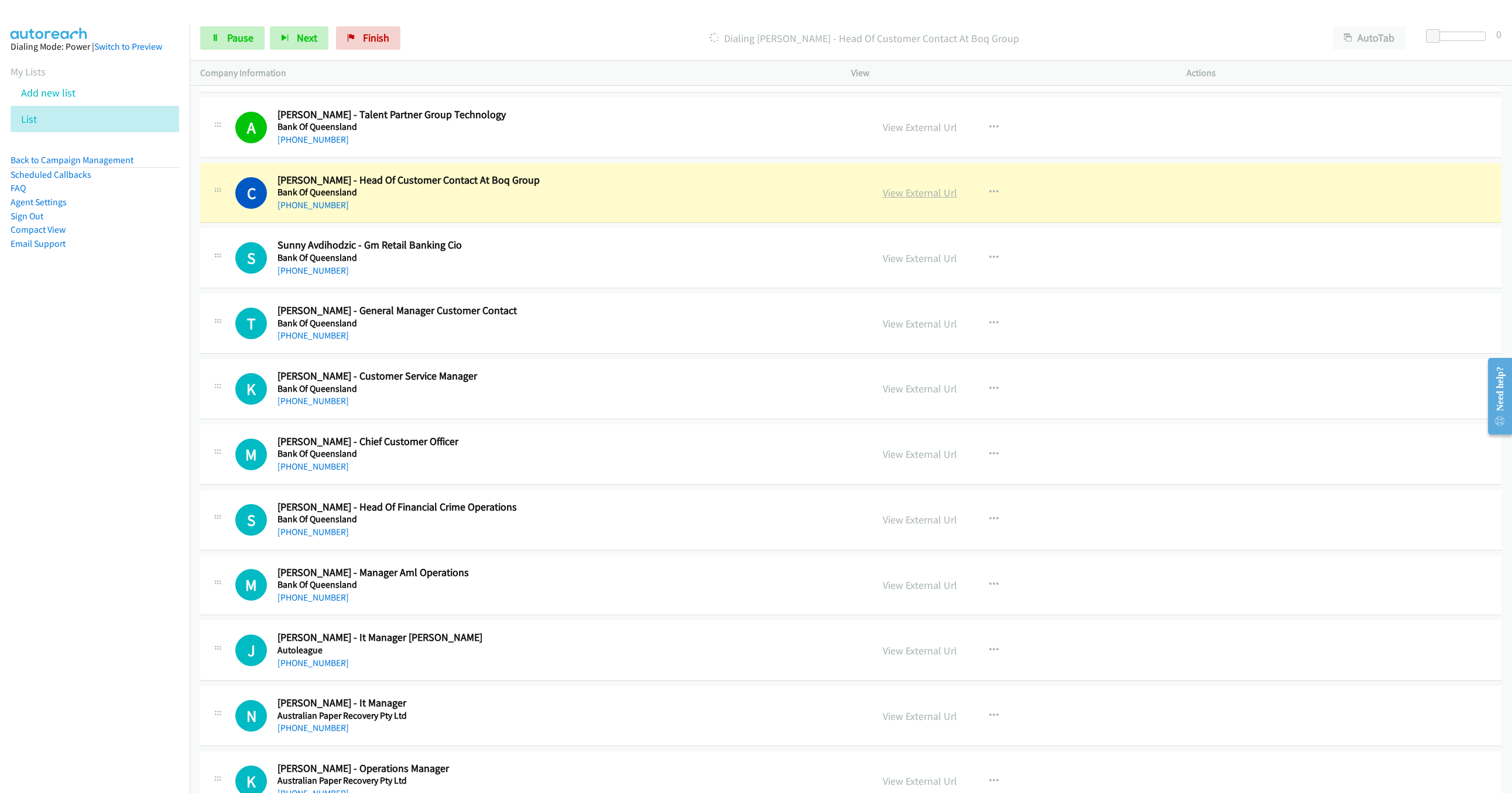
click at [927, 199] on link "View External Url" at bounding box center [920, 193] width 75 height 14
click at [230, 43] on span "Pause" at bounding box center [240, 38] width 27 height 14
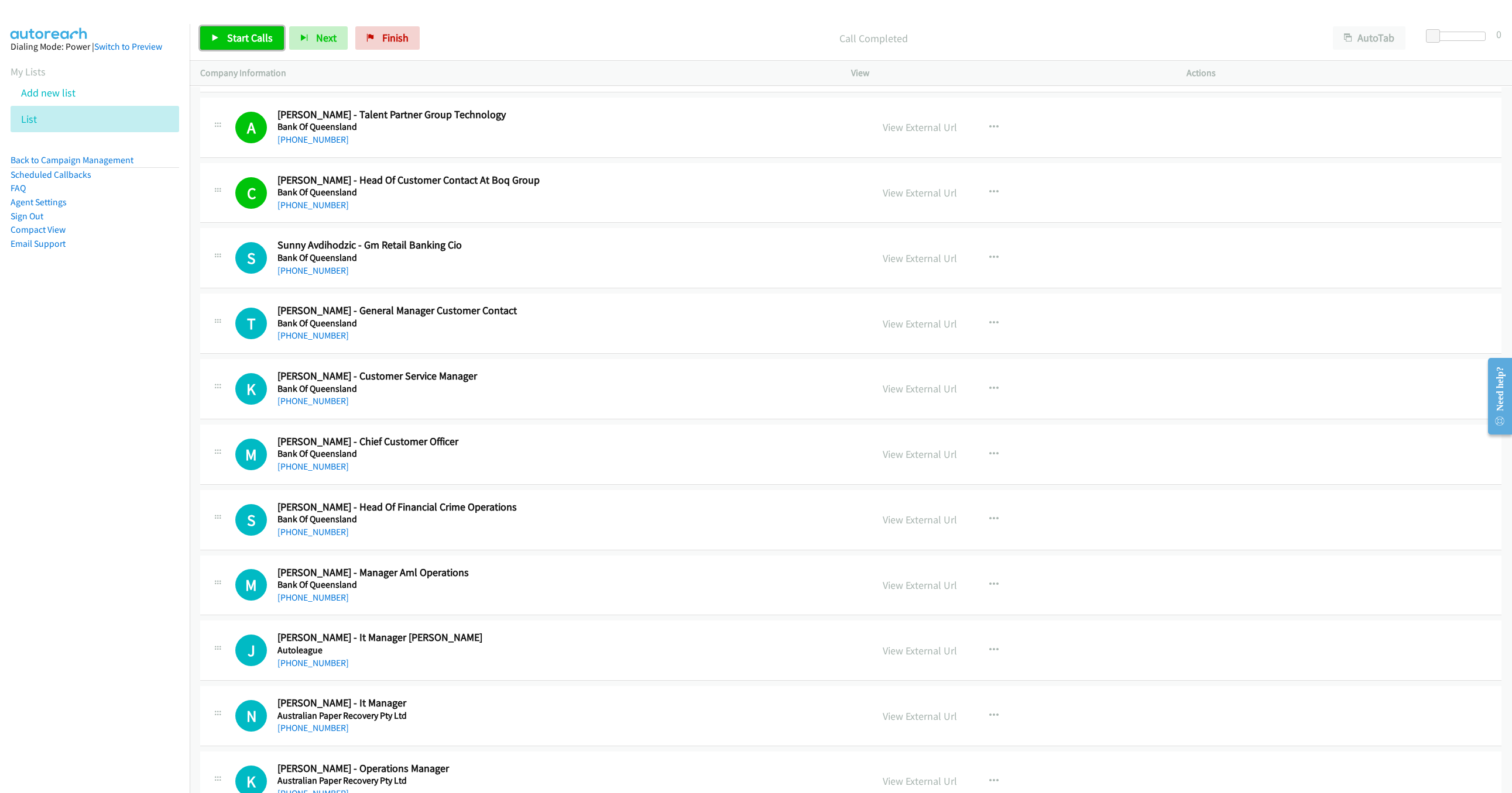
click at [241, 44] on span "Start Calls" at bounding box center [249, 38] width 46 height 14
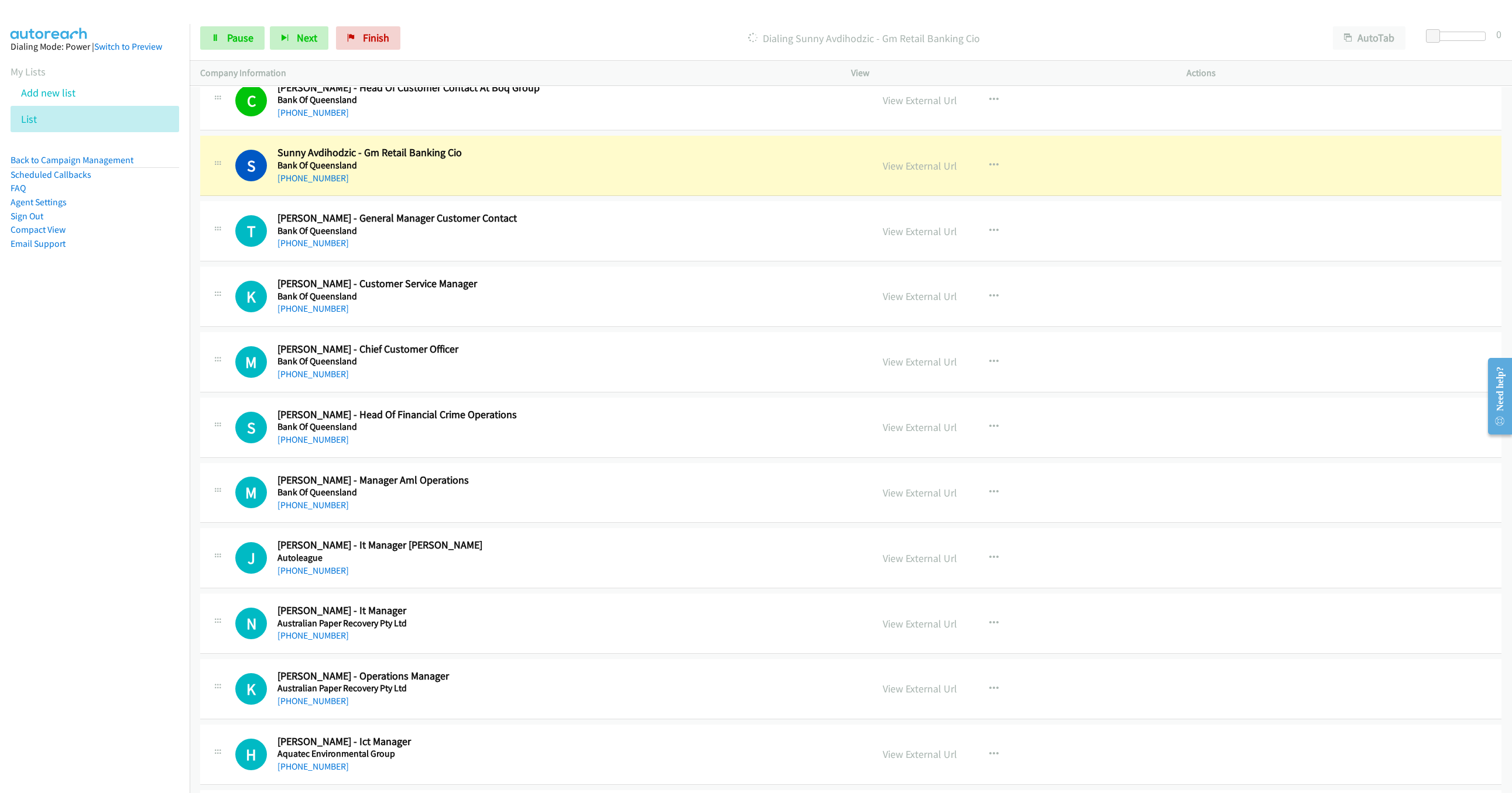
scroll to position [9782, 0]
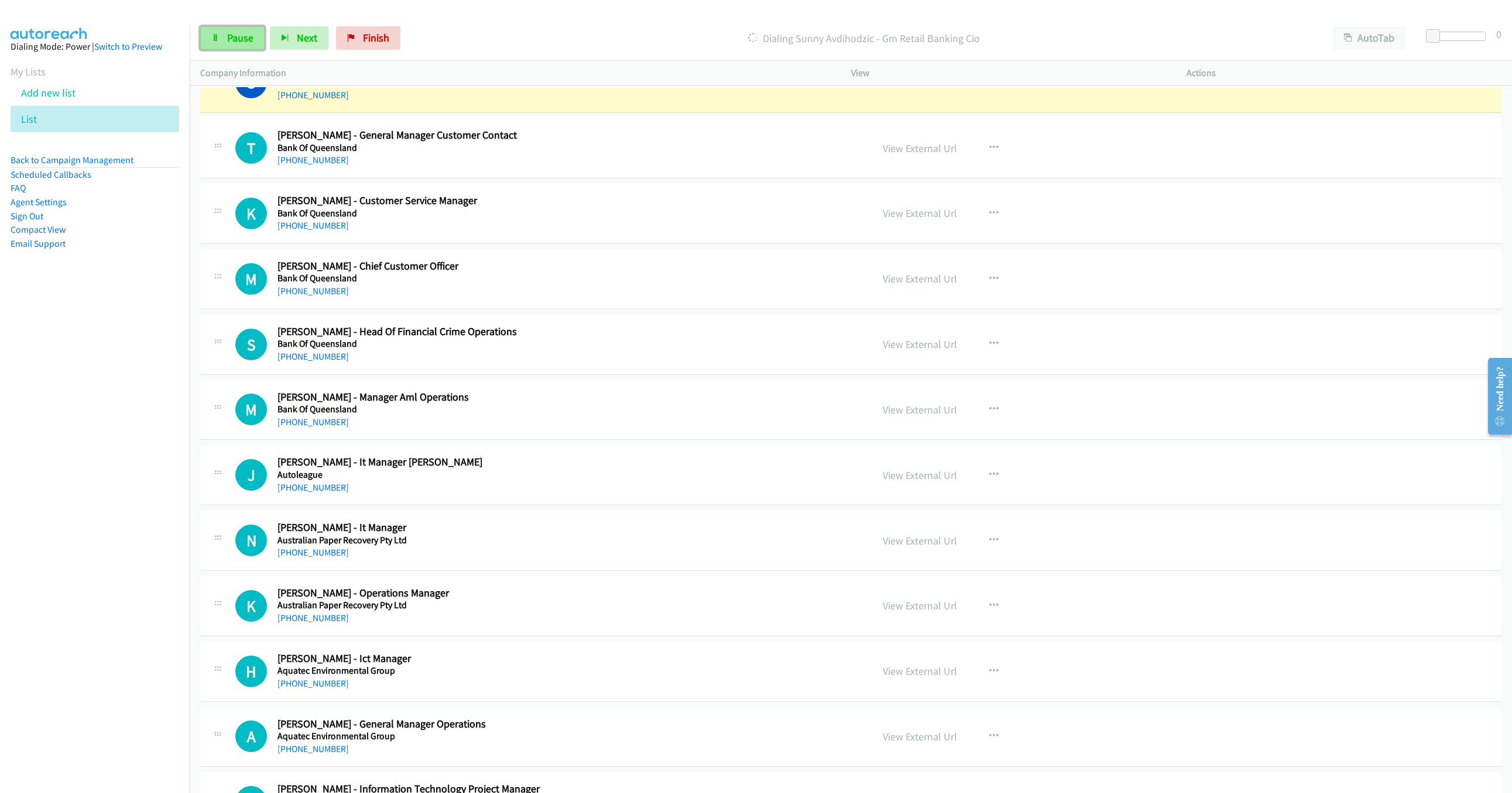
click at [253, 43] on link "Pause" at bounding box center [232, 38] width 64 height 23
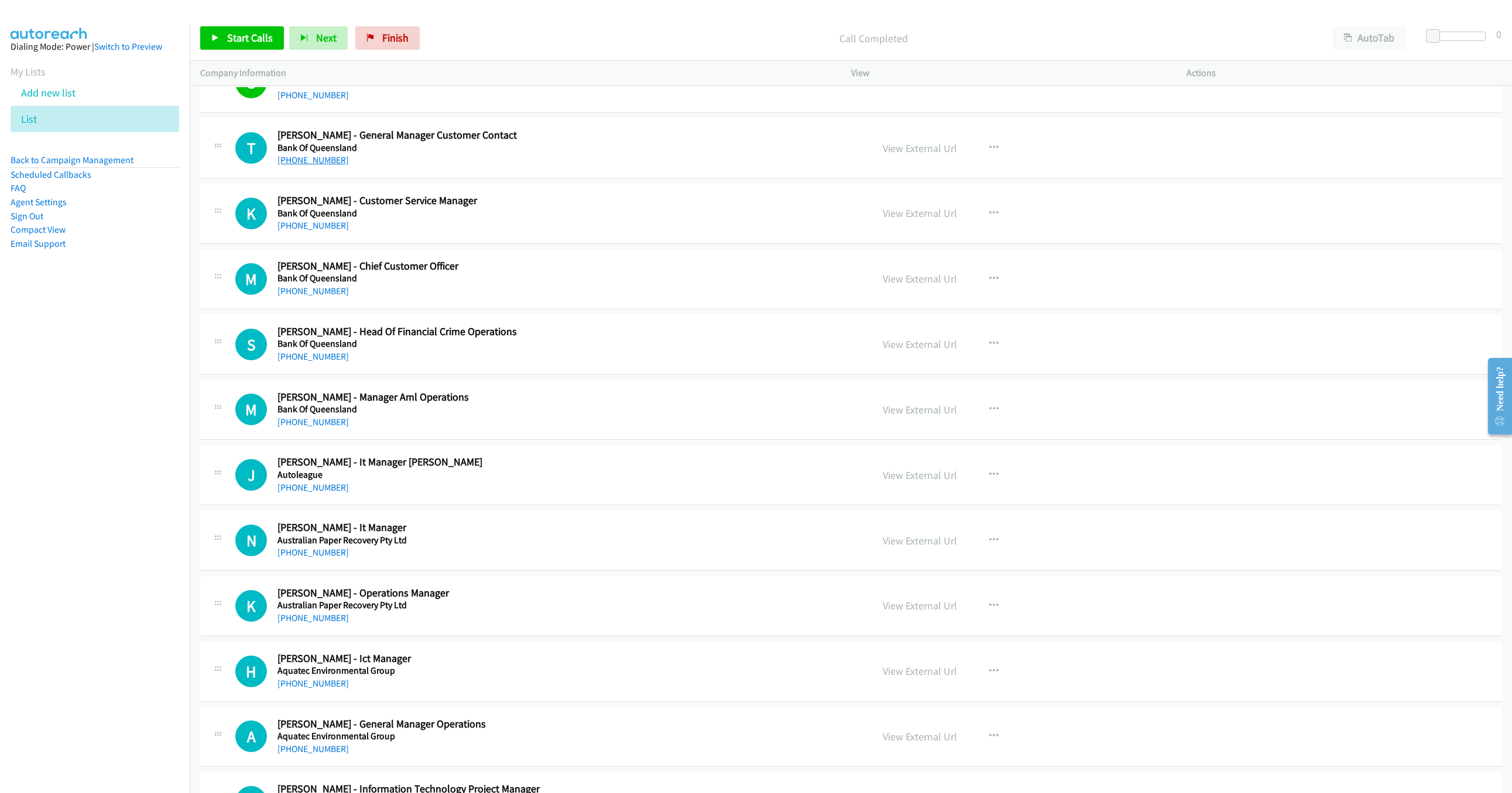
click at [295, 166] on link "+61 424 750 910" at bounding box center [313, 160] width 71 height 11
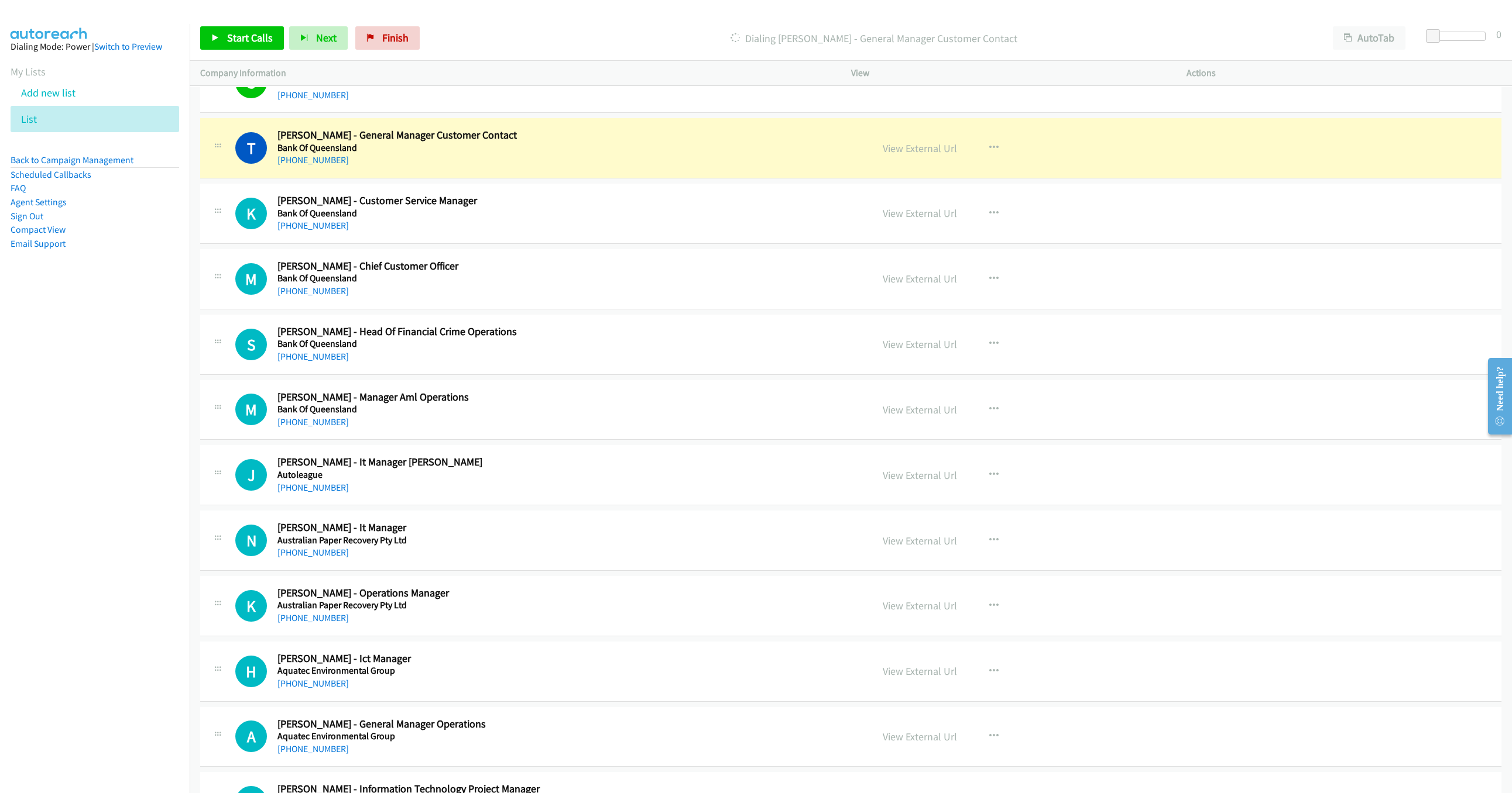
click at [902, 167] on div "View External Url View External Url Schedule/Manage Callback Start Calls Here R…" at bounding box center [1045, 148] width 346 height 39
click at [902, 155] on link "View External Url" at bounding box center [920, 148] width 75 height 14
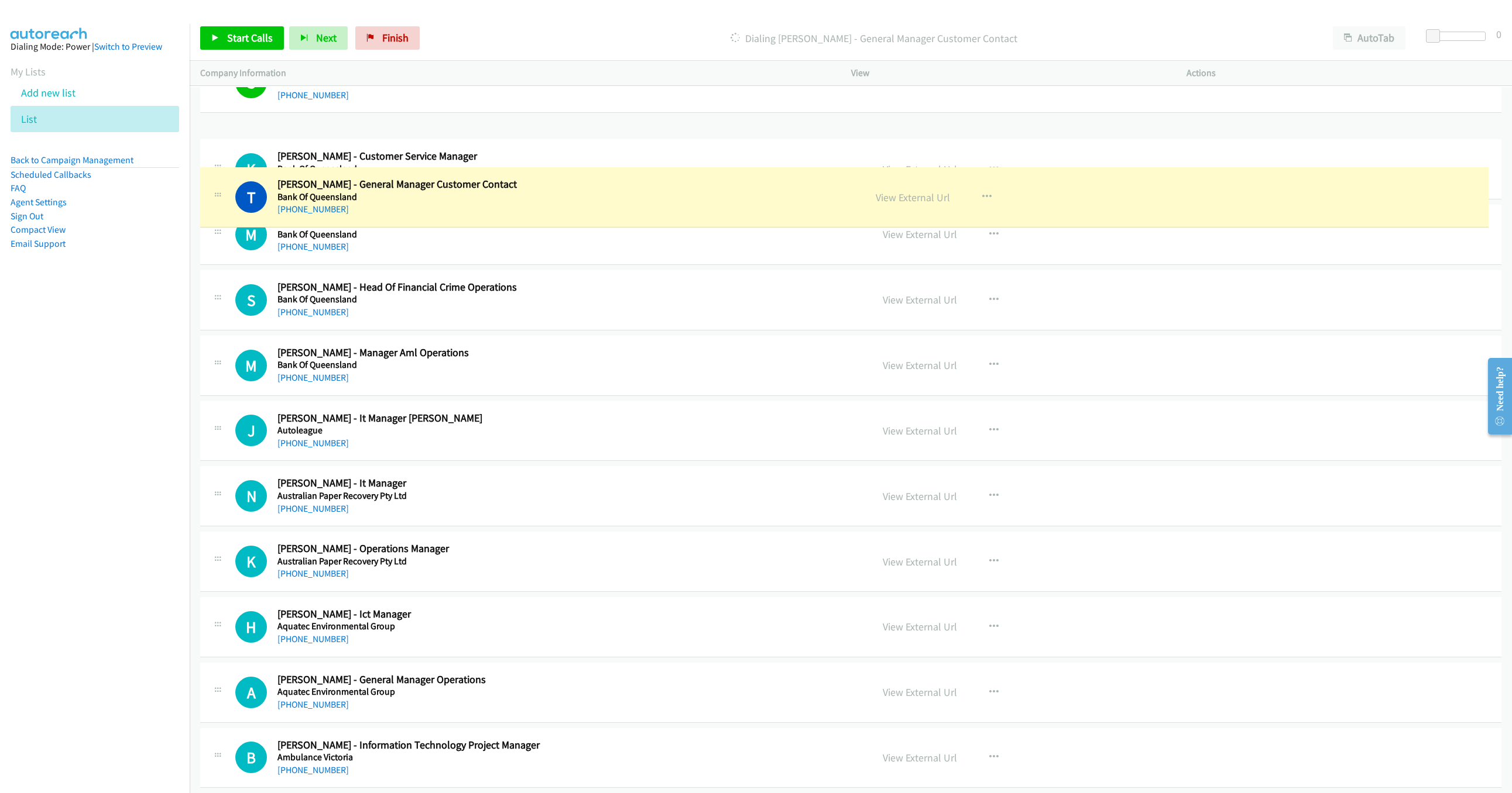
drag, startPoint x: 280, startPoint y: 175, endPoint x: 333, endPoint y: 181, distance: 53.3
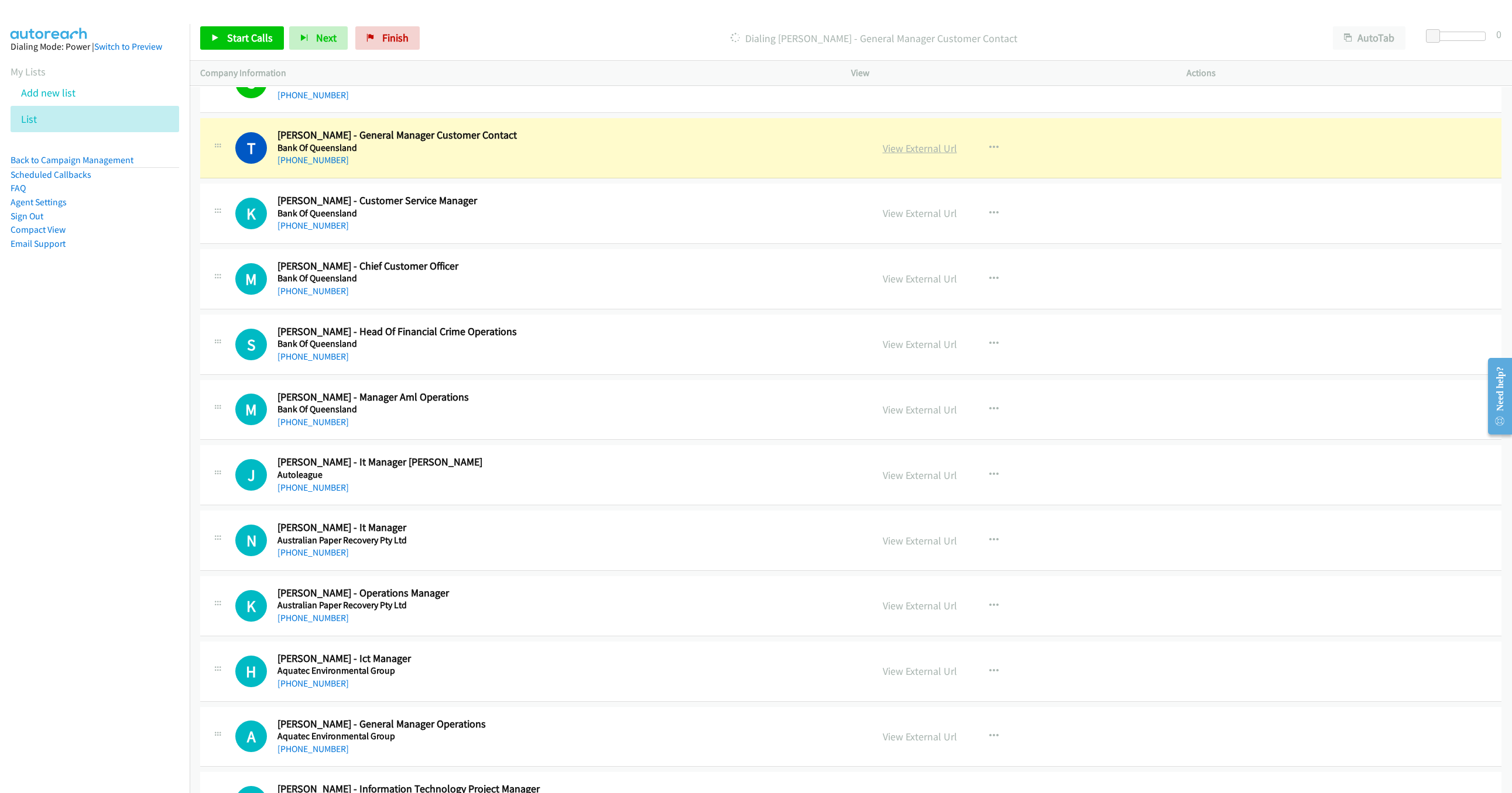
click at [894, 155] on link "View External Url" at bounding box center [920, 148] width 75 height 14
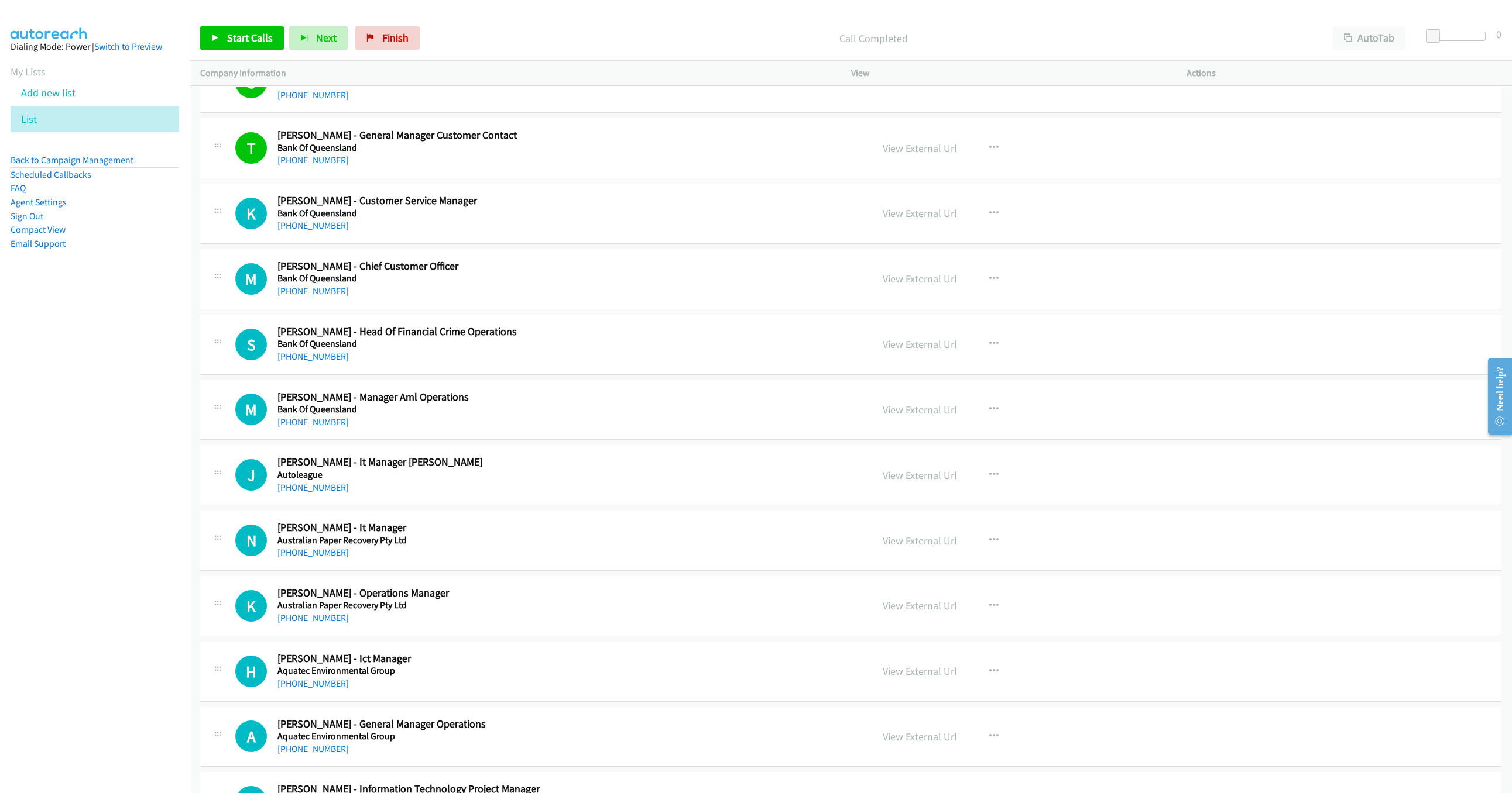
drag, startPoint x: 541, startPoint y: 137, endPoint x: 522, endPoint y: 141, distance: 19.4
click at [395, 46] on link "Finish" at bounding box center [387, 38] width 64 height 23
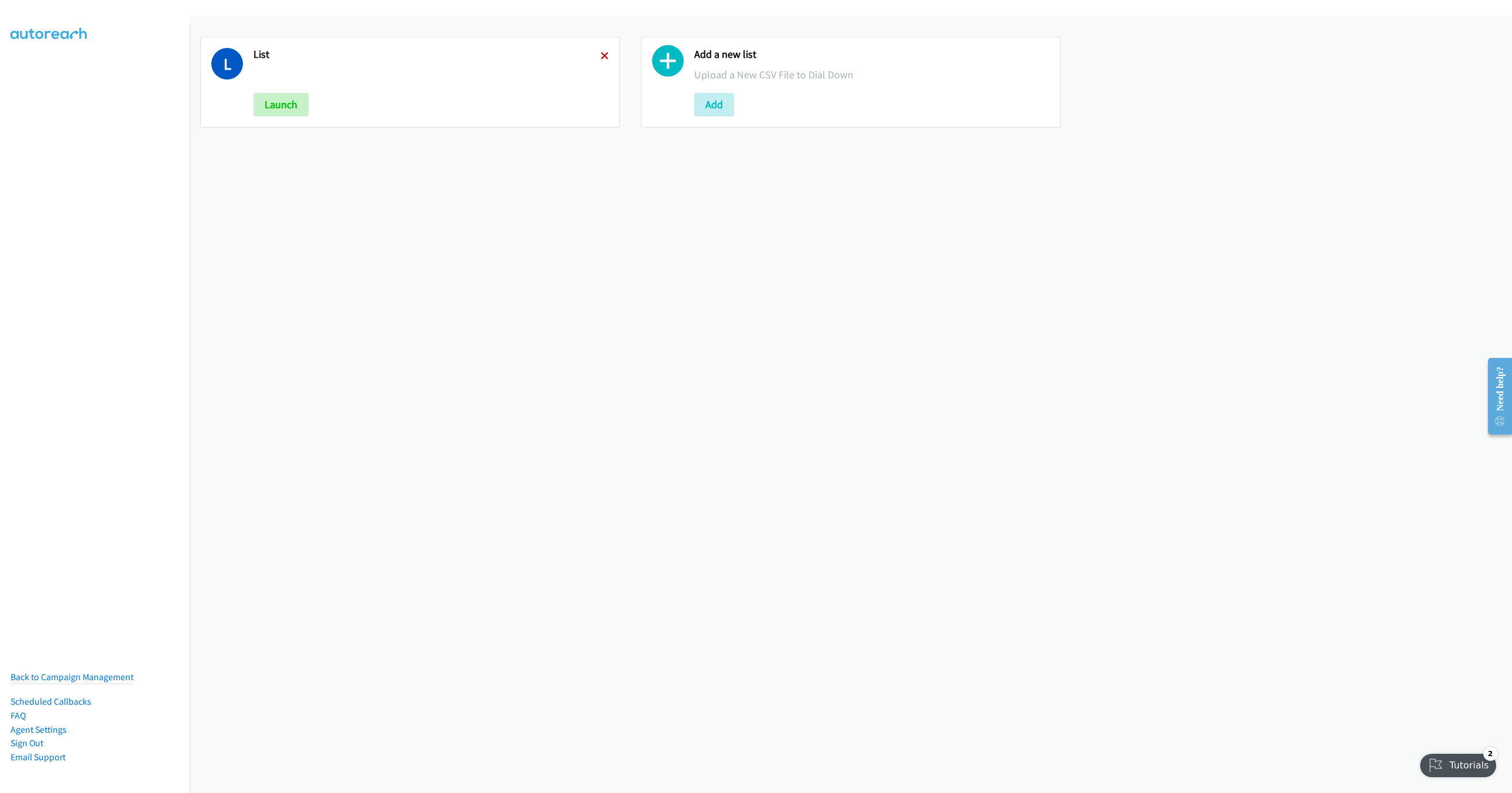
click at [600, 58] on icon at bounding box center [604, 57] width 9 height 9
click at [258, 107] on button "Add" at bounding box center [273, 104] width 39 height 23
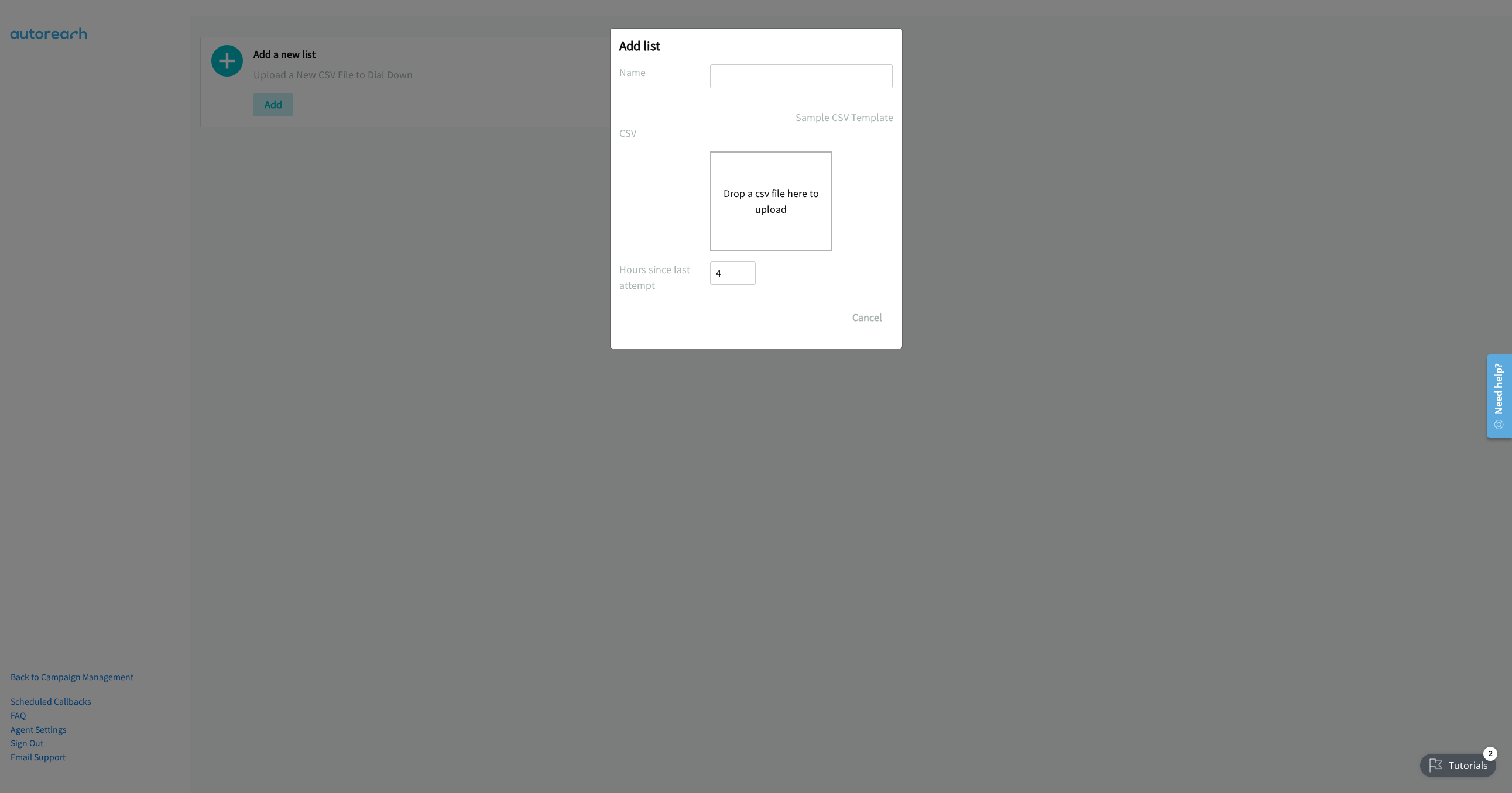
click at [776, 78] on input "text" at bounding box center [801, 76] width 183 height 24
type input "LIST"
click at [780, 203] on button "Drop a csv file here to upload" at bounding box center [771, 201] width 96 height 32
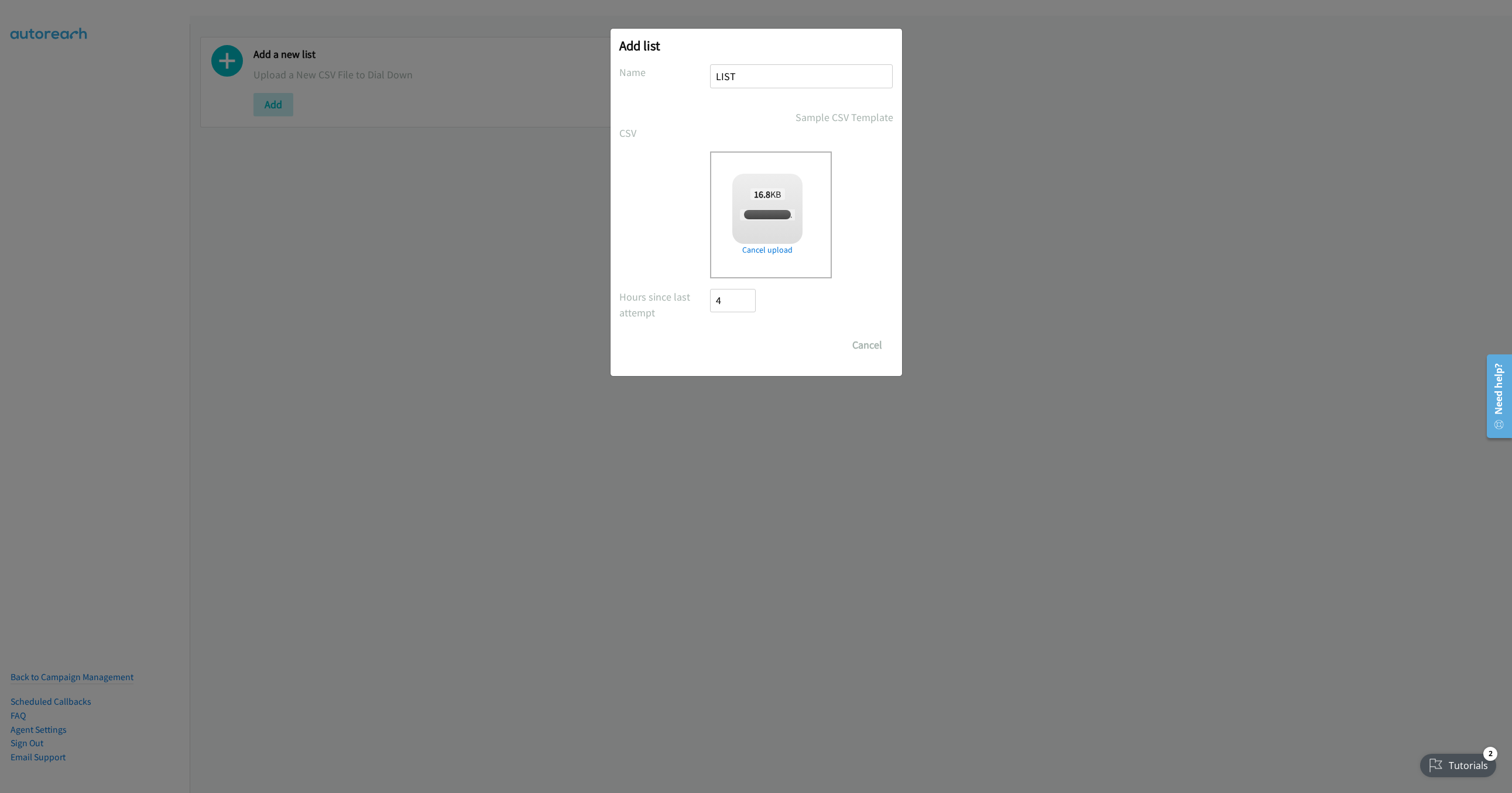
checkbox input "true"
click at [748, 339] on input "Save List" at bounding box center [741, 344] width 62 height 23
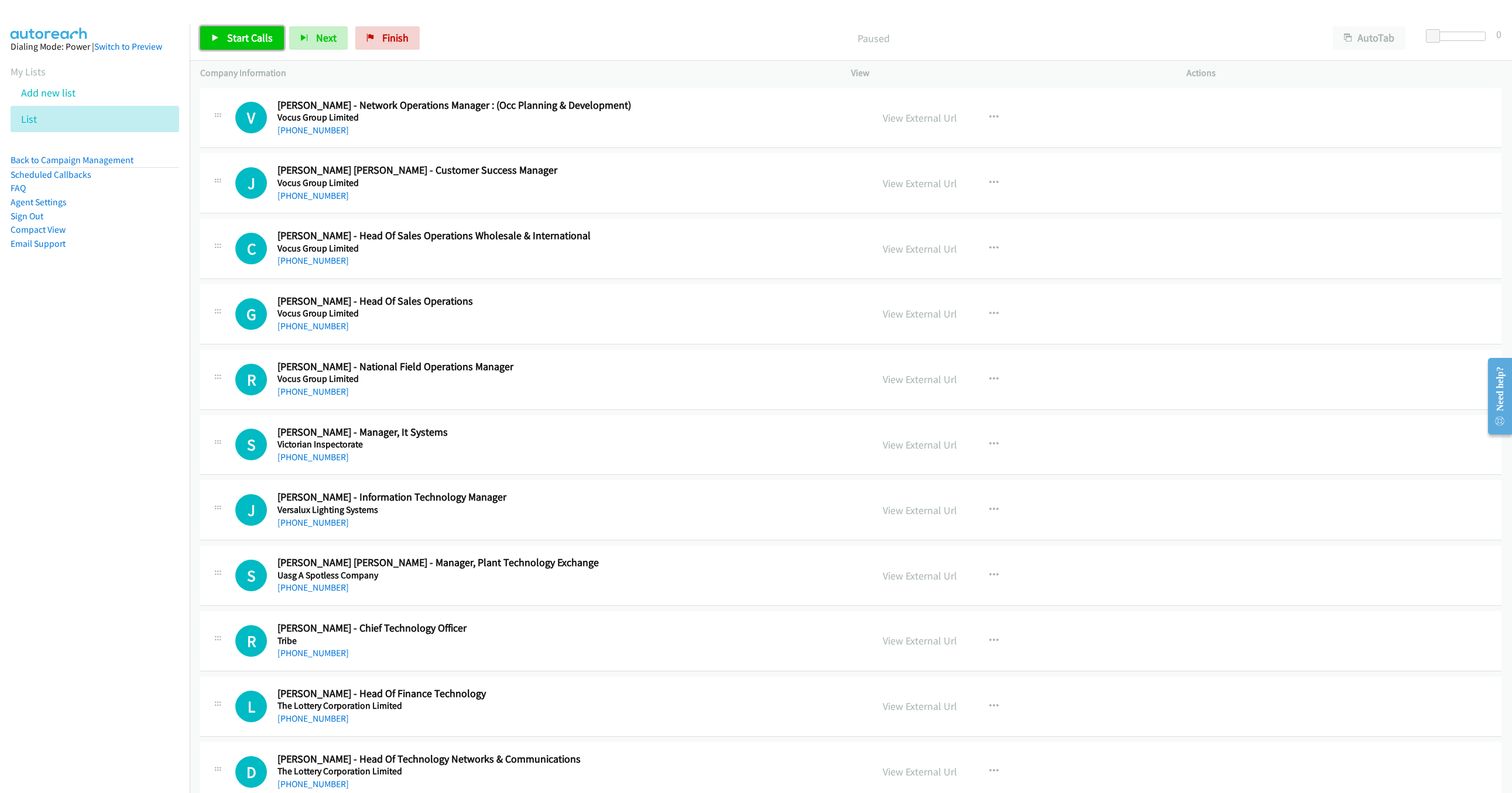
click at [208, 36] on link "Start Calls" at bounding box center [241, 38] width 83 height 23
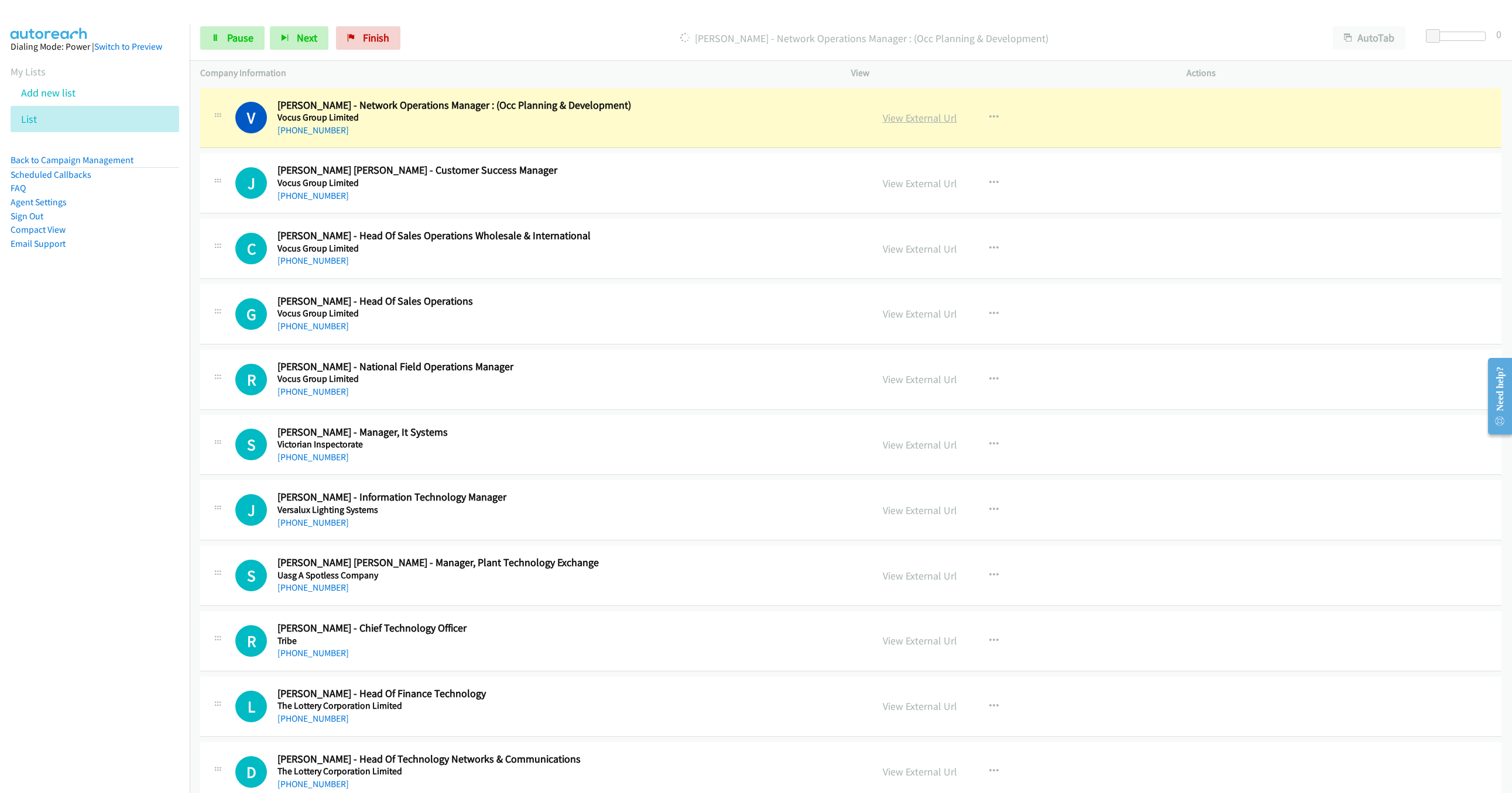
click at [932, 116] on link "View External Url" at bounding box center [920, 118] width 75 height 14
click at [942, 117] on link "View External Url" at bounding box center [920, 118] width 75 height 14
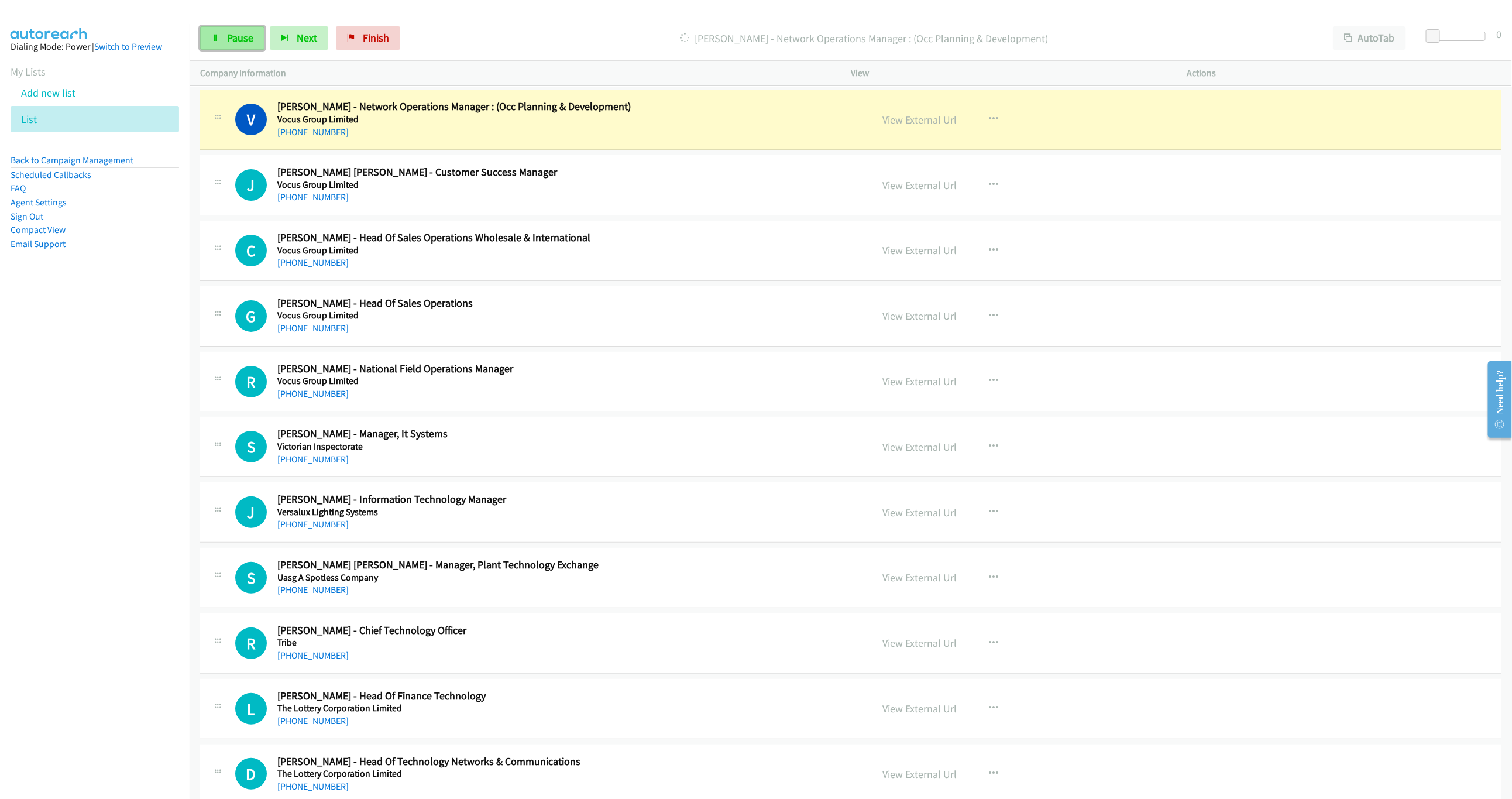
click at [214, 38] on icon at bounding box center [216, 39] width 9 height 9
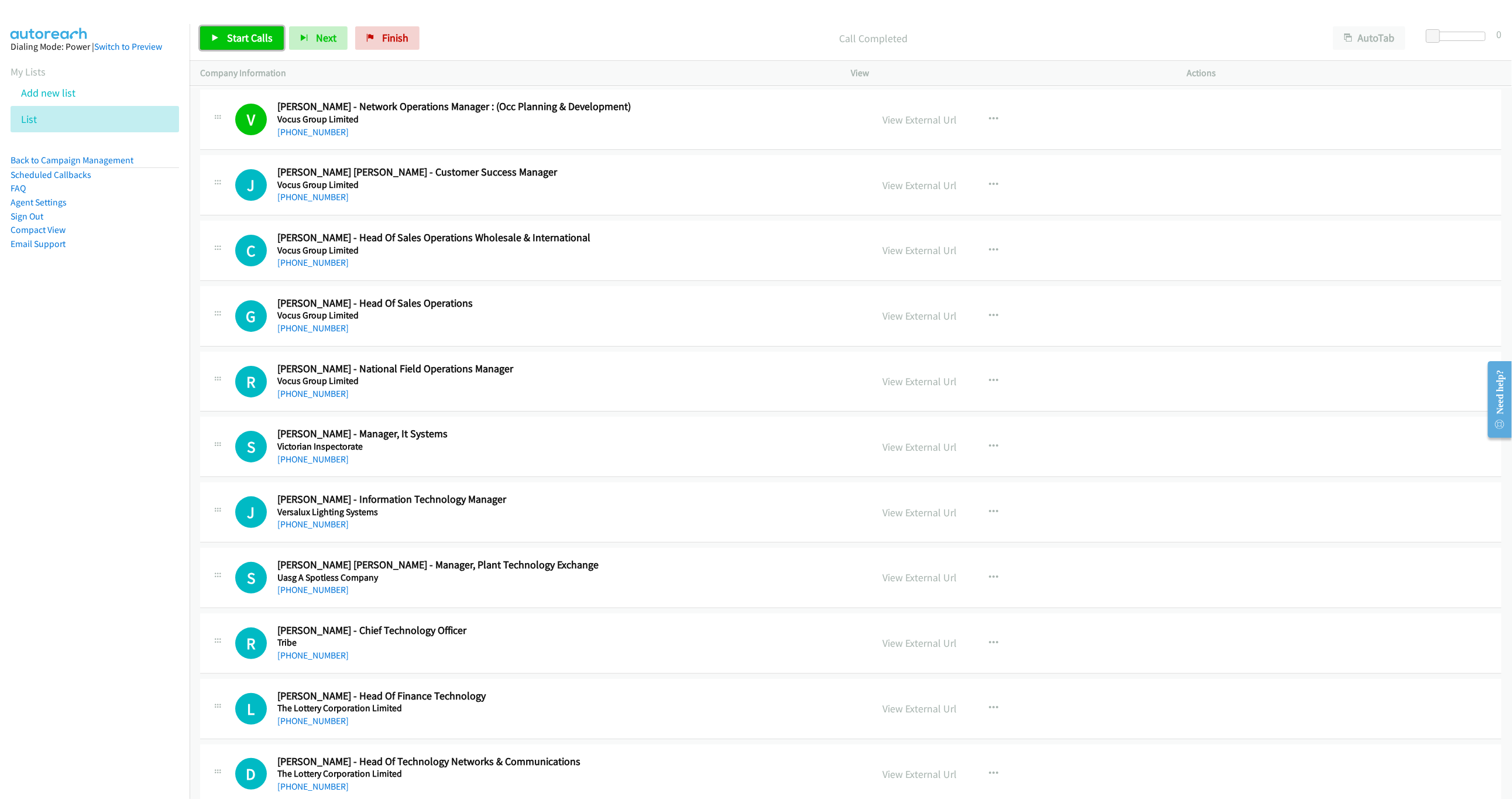
click at [230, 41] on span "Start Calls" at bounding box center [249, 38] width 46 height 14
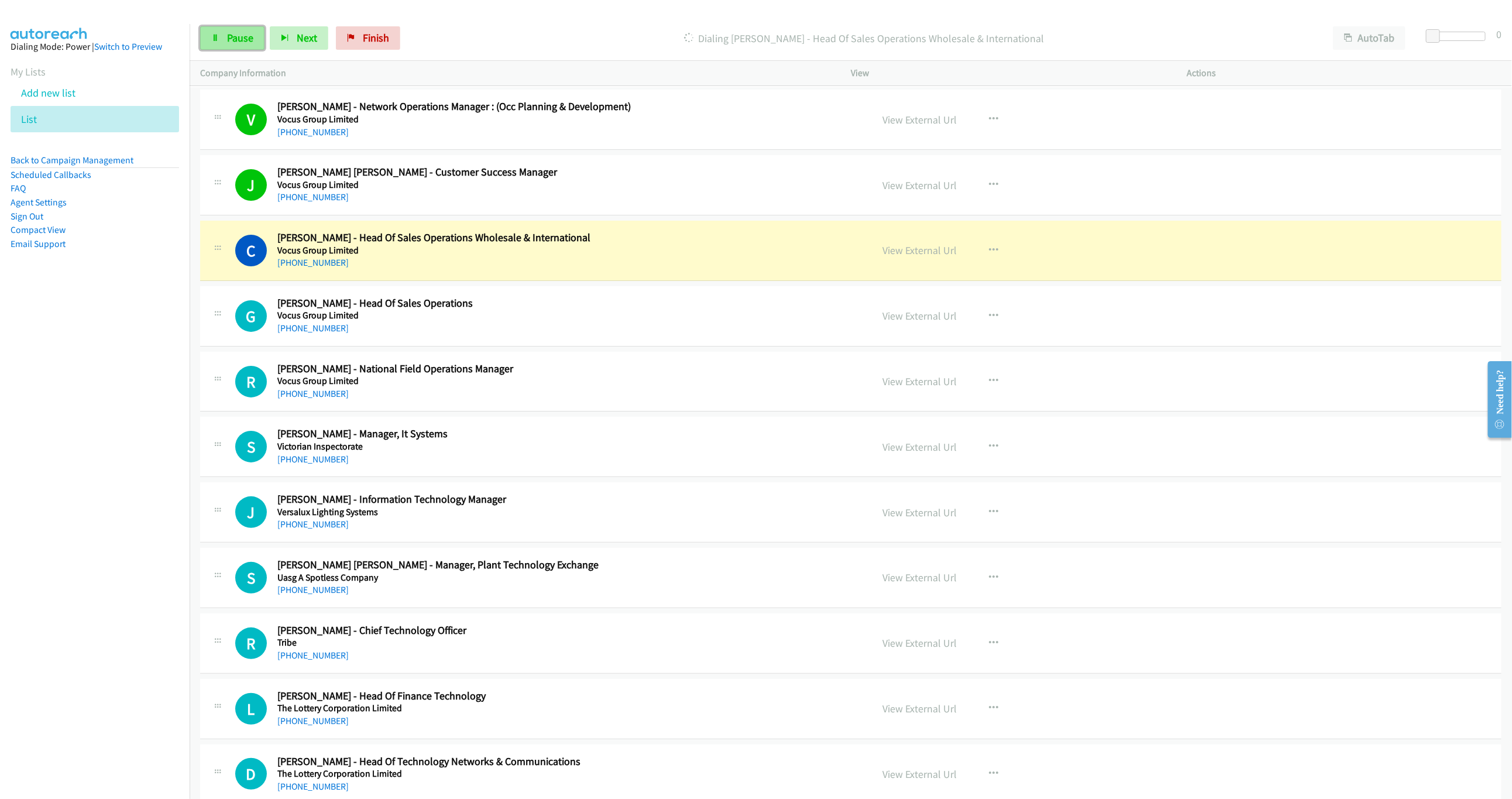
click at [258, 45] on link "Pause" at bounding box center [232, 38] width 64 height 23
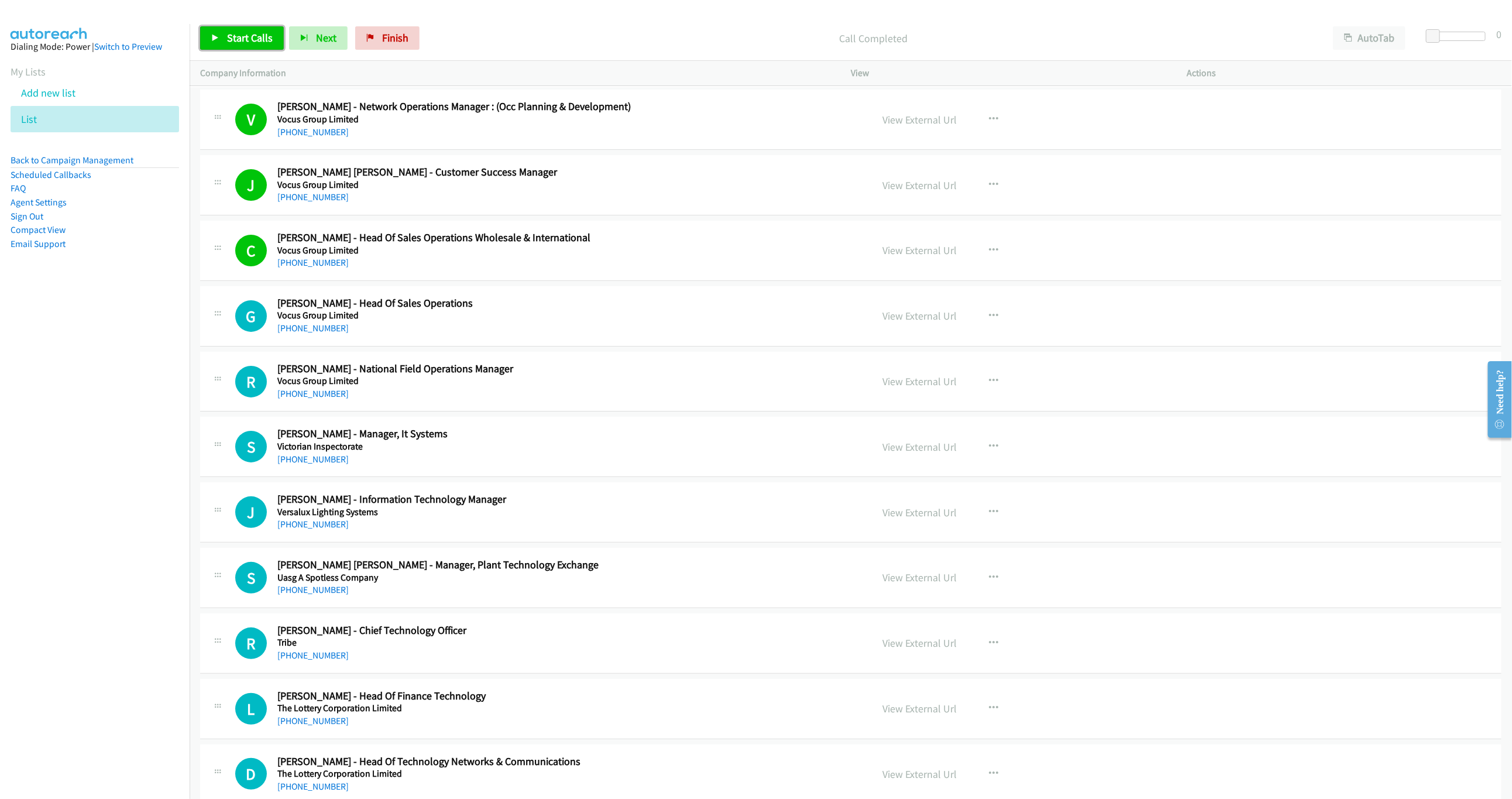
click at [237, 50] on link "Start Calls" at bounding box center [241, 38] width 83 height 23
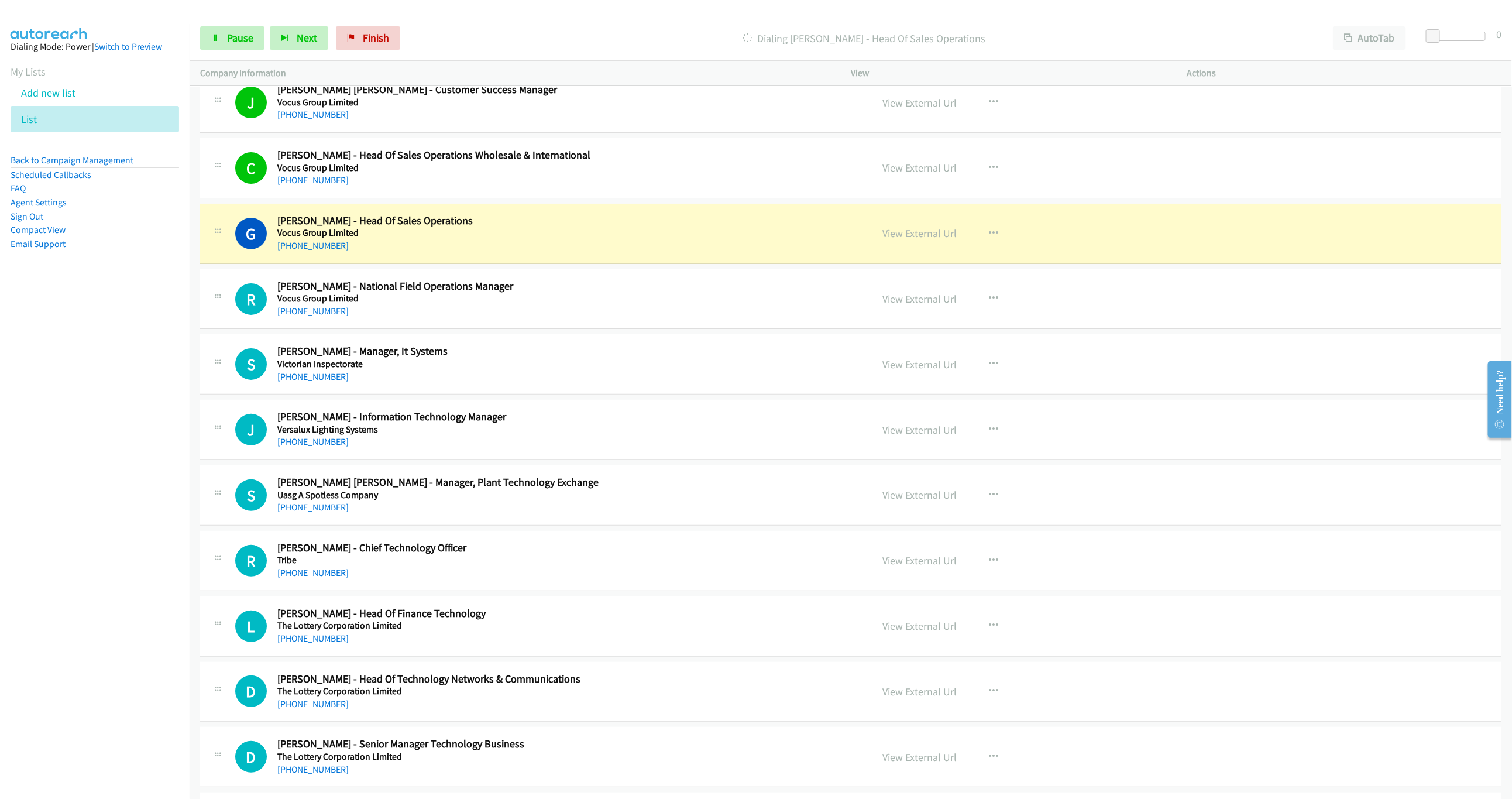
scroll to position [88, 0]
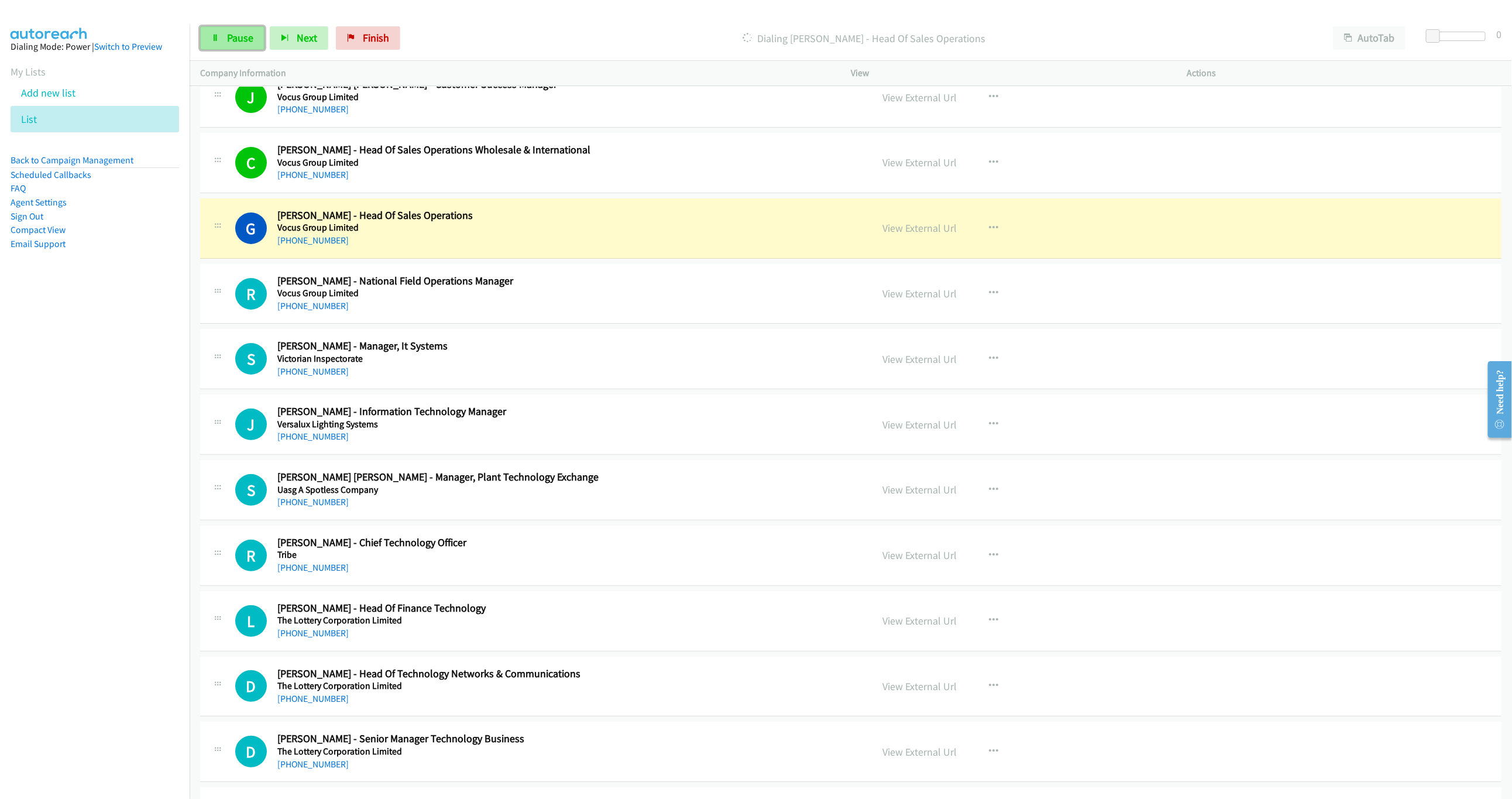
click at [237, 32] on span "Pause" at bounding box center [240, 38] width 27 height 14
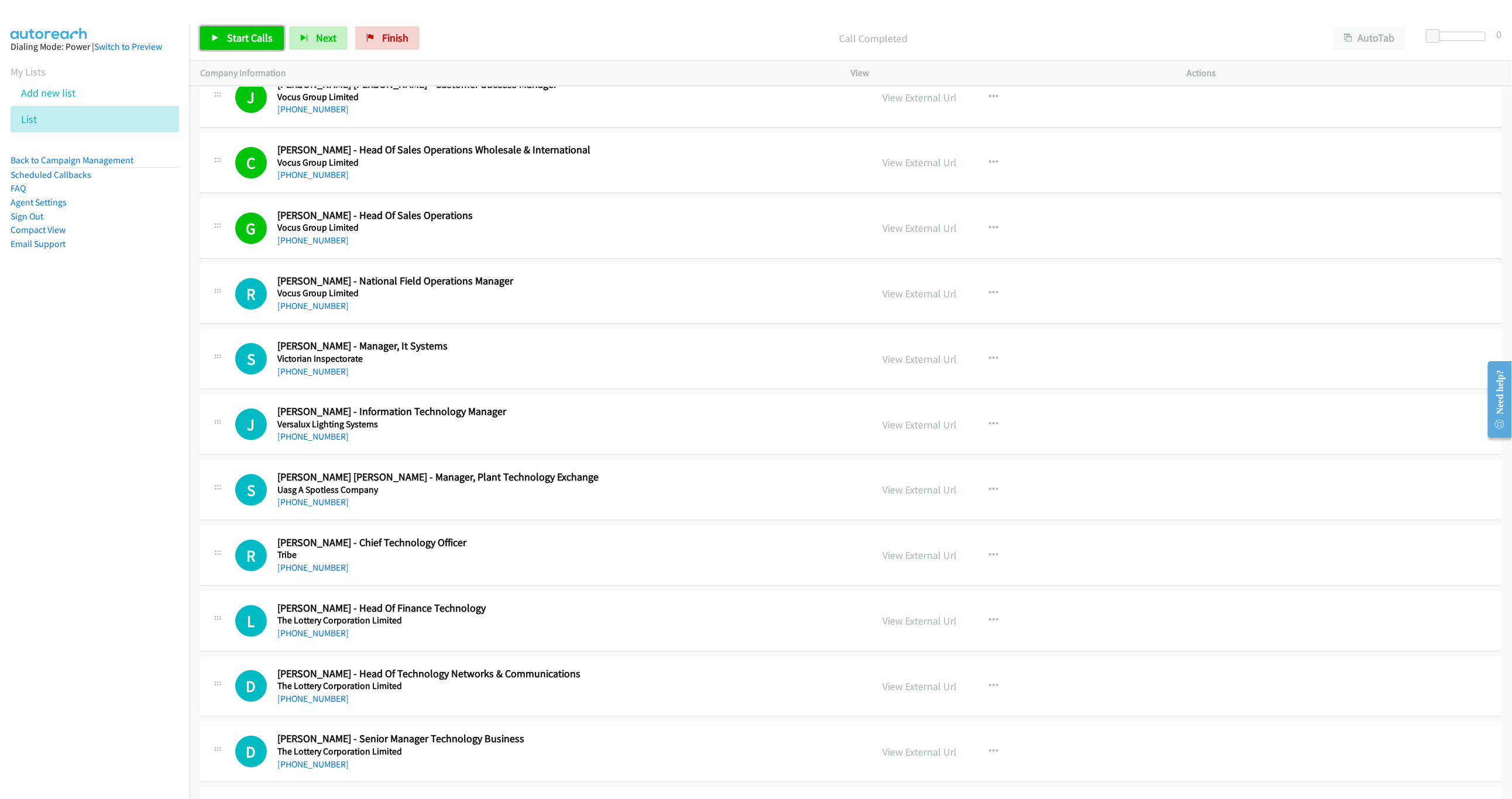
click at [242, 48] on link "Start Calls" at bounding box center [241, 38] width 83 height 23
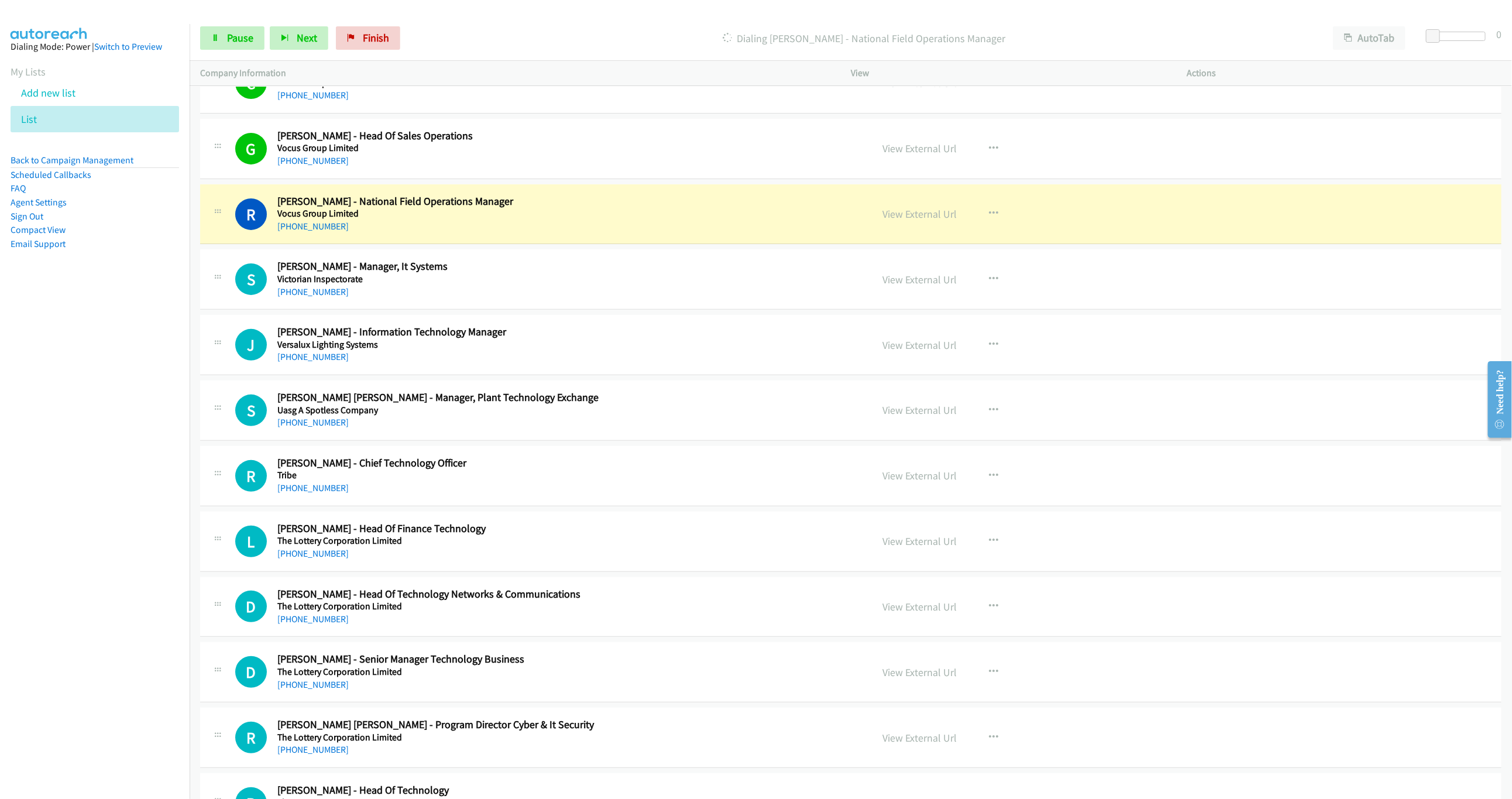
scroll to position [175, 0]
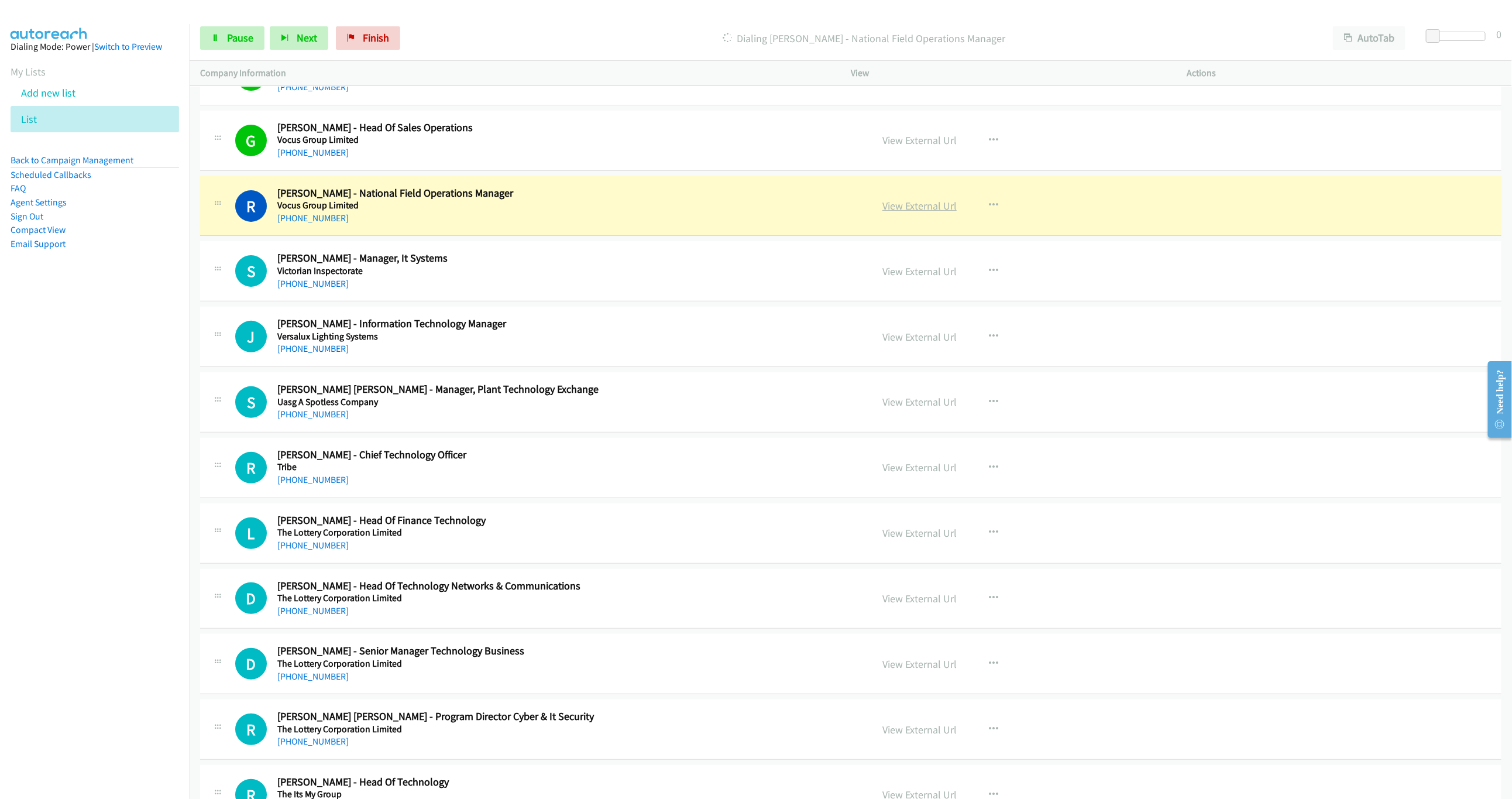
click at [918, 208] on link "View External Url" at bounding box center [920, 206] width 75 height 14
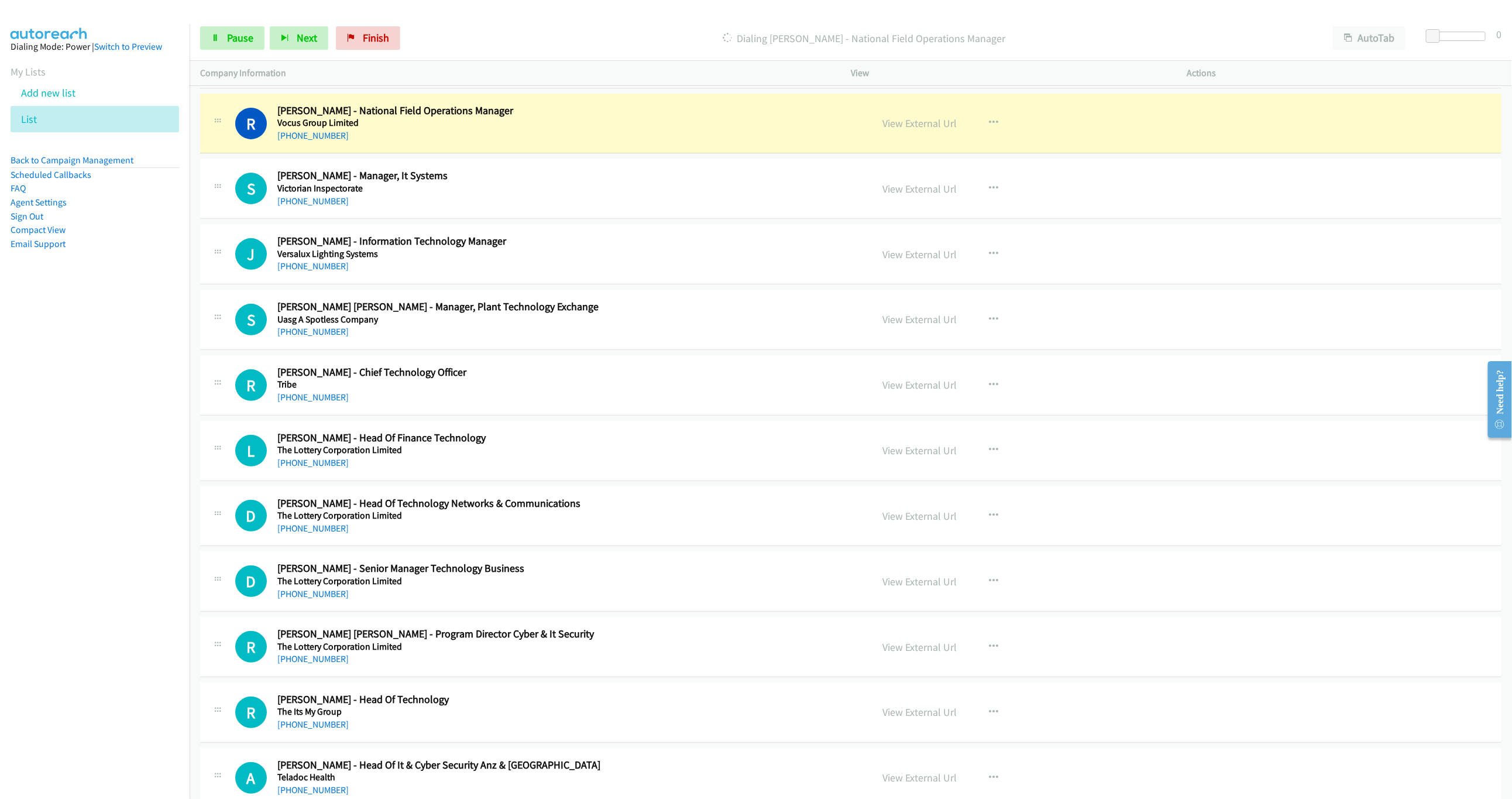
scroll to position [264, 0]
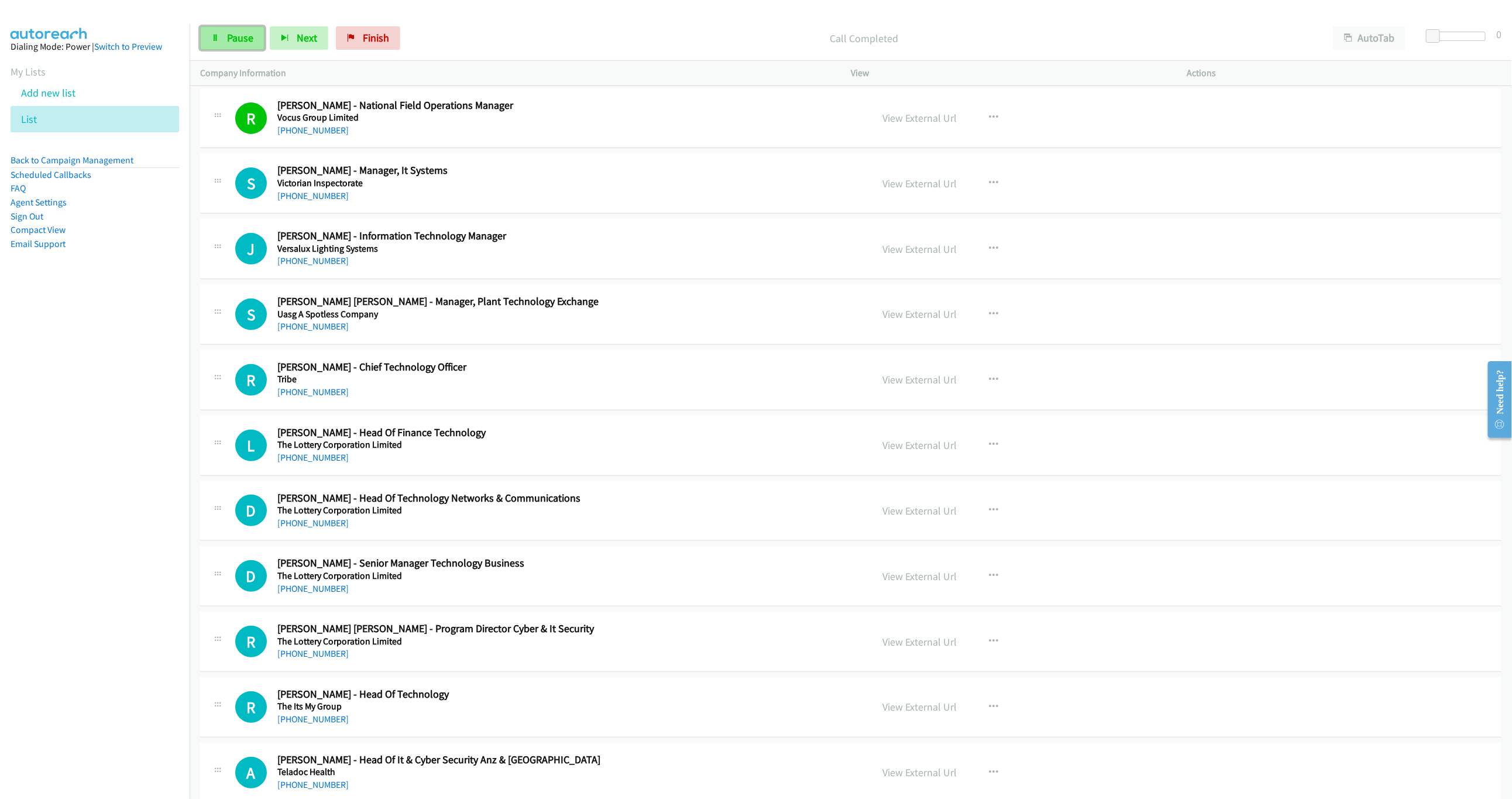
click at [228, 44] on span "Pause" at bounding box center [240, 38] width 27 height 14
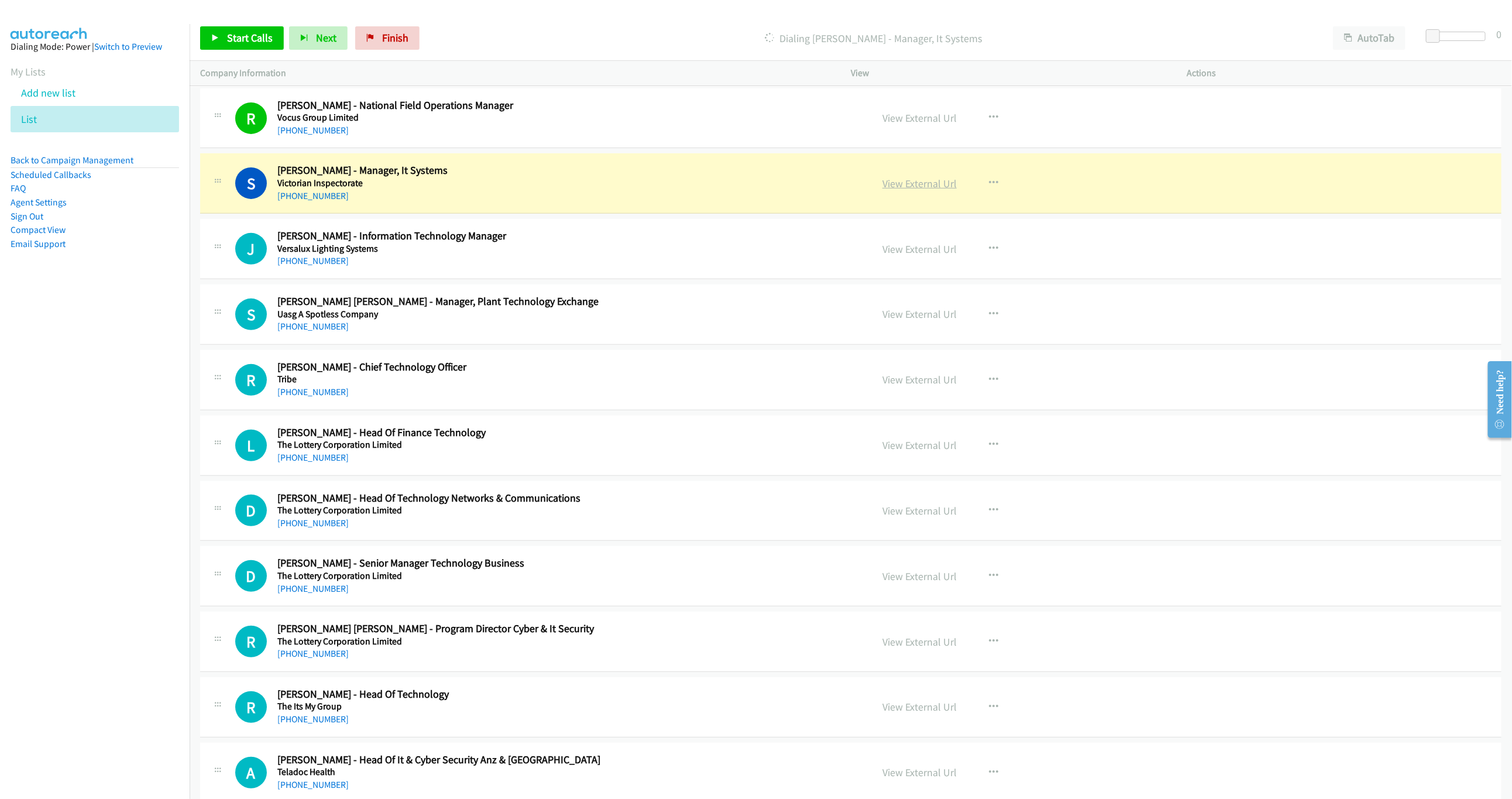
click at [936, 181] on link "View External Url" at bounding box center [920, 184] width 75 height 14
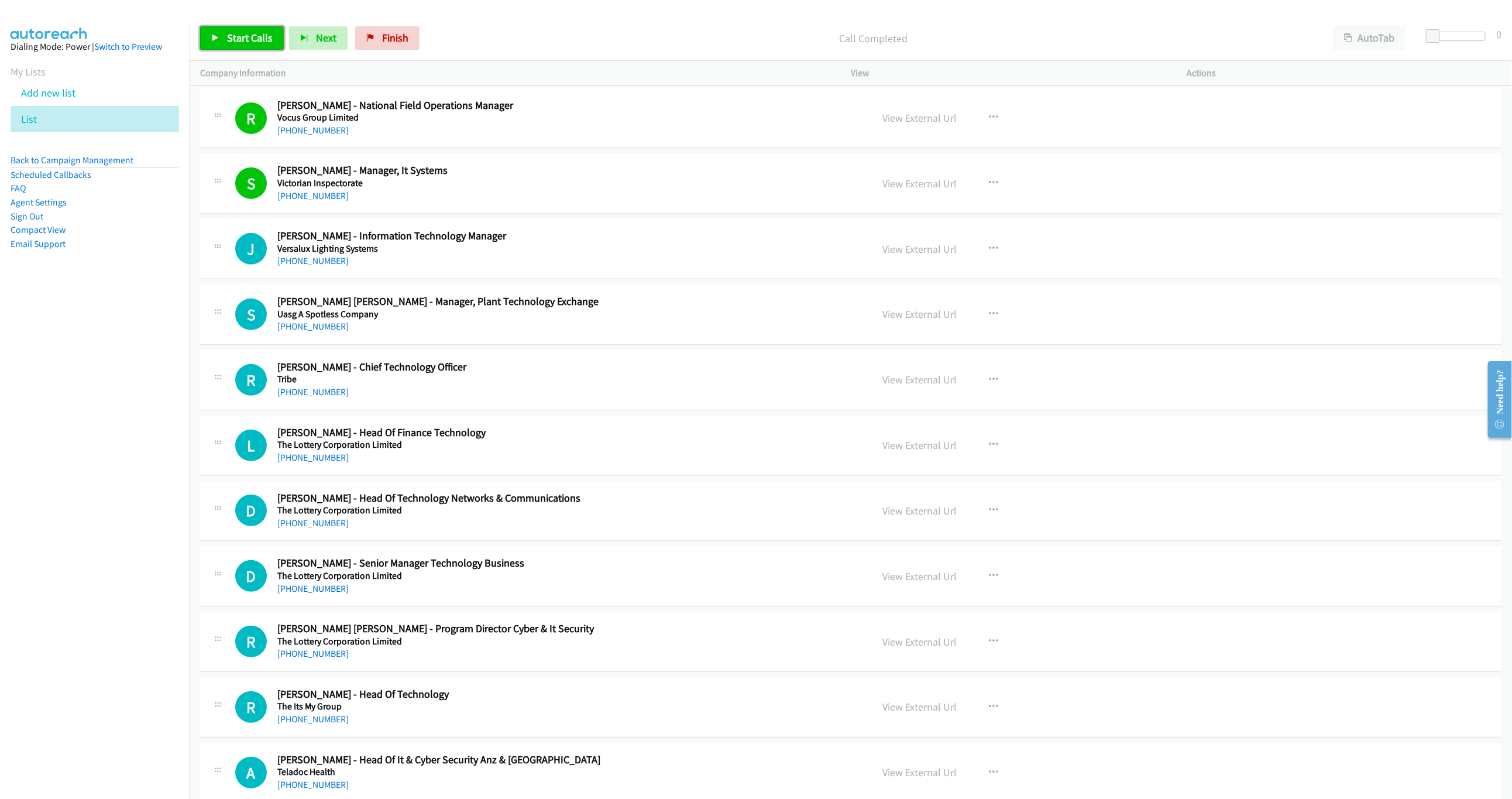
click at [227, 27] on link "Start Calls" at bounding box center [241, 38] width 83 height 23
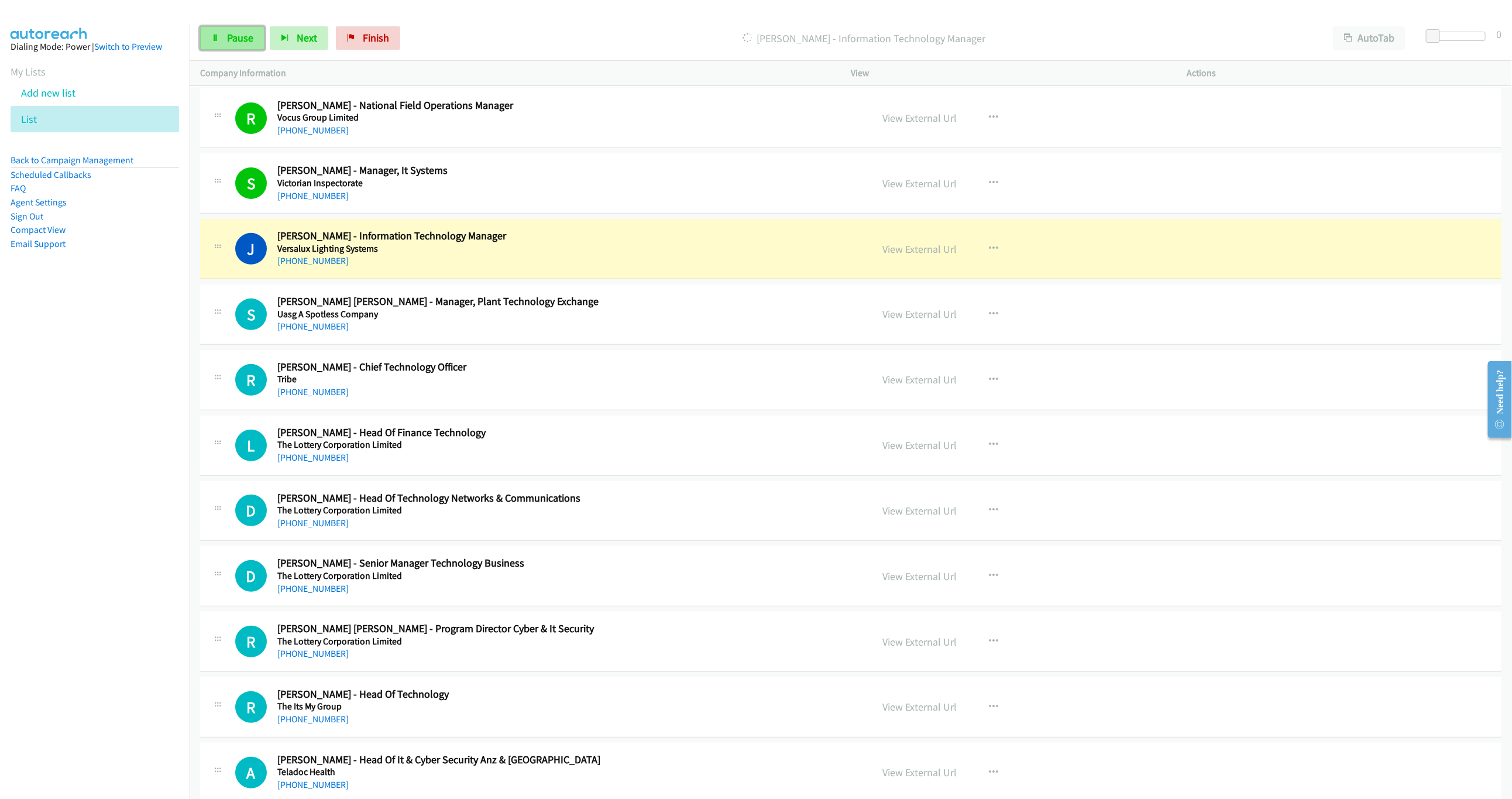
click at [246, 28] on link "Pause" at bounding box center [232, 38] width 64 height 23
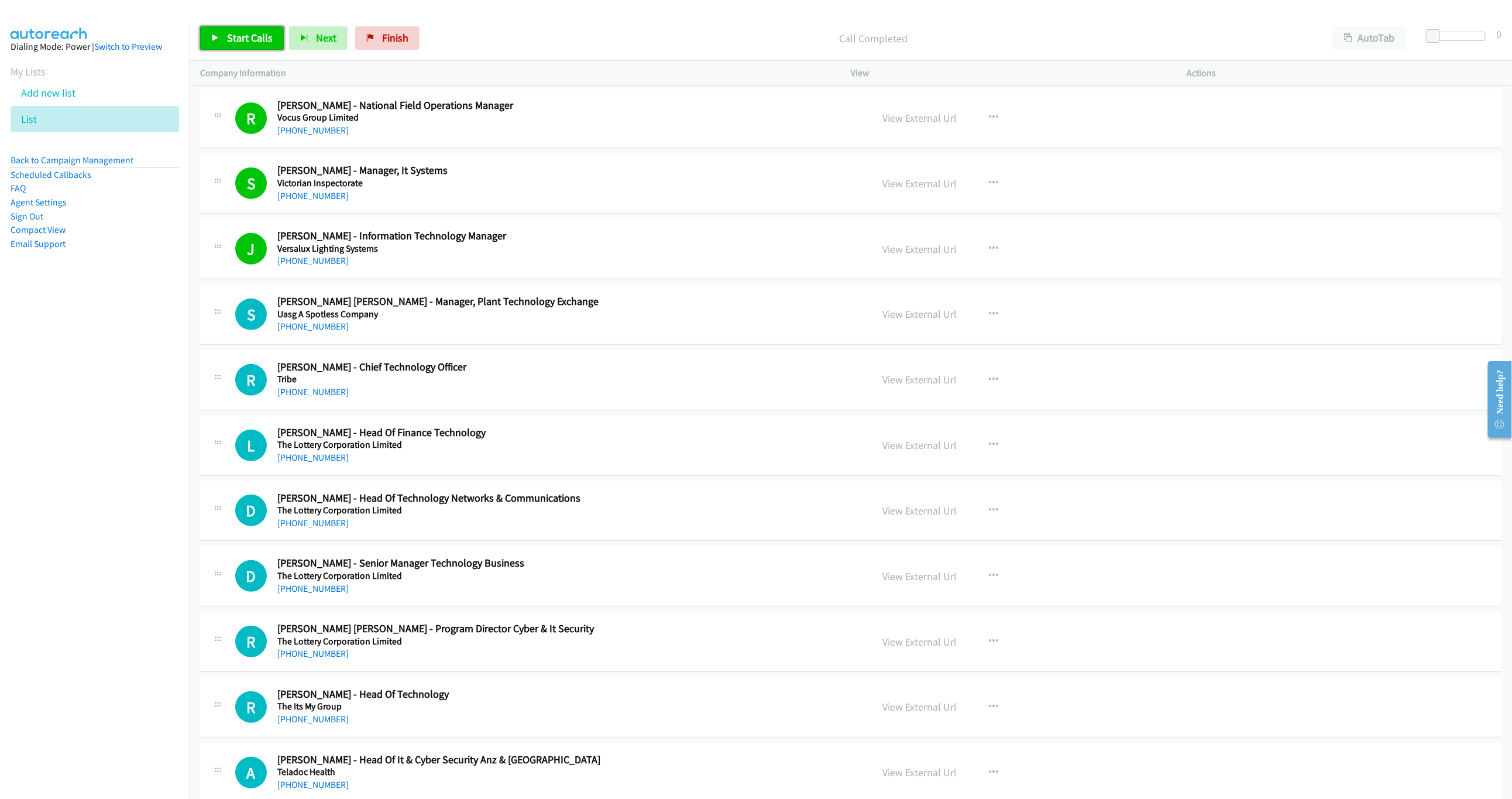
click at [233, 47] on link "Start Calls" at bounding box center [241, 38] width 83 height 23
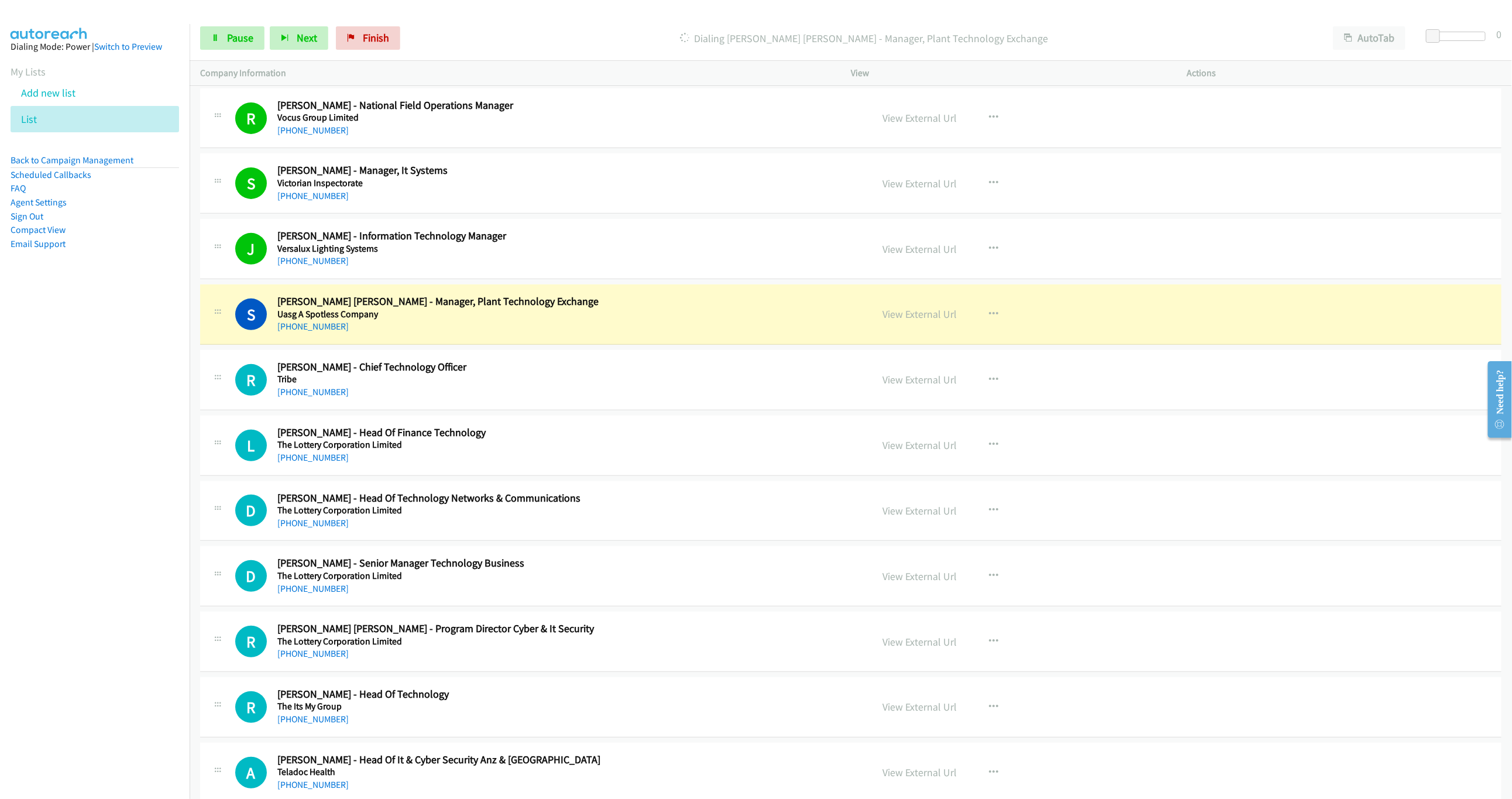
click at [829, 301] on div "S Callback Scheduled Sandro Ben - Manager, Plant Technology Exchange Uasg A Spo…" at bounding box center [548, 314] width 626 height 39
click at [901, 313] on link "View External Url" at bounding box center [920, 314] width 75 height 14
click at [239, 47] on link "Pause" at bounding box center [232, 38] width 64 height 23
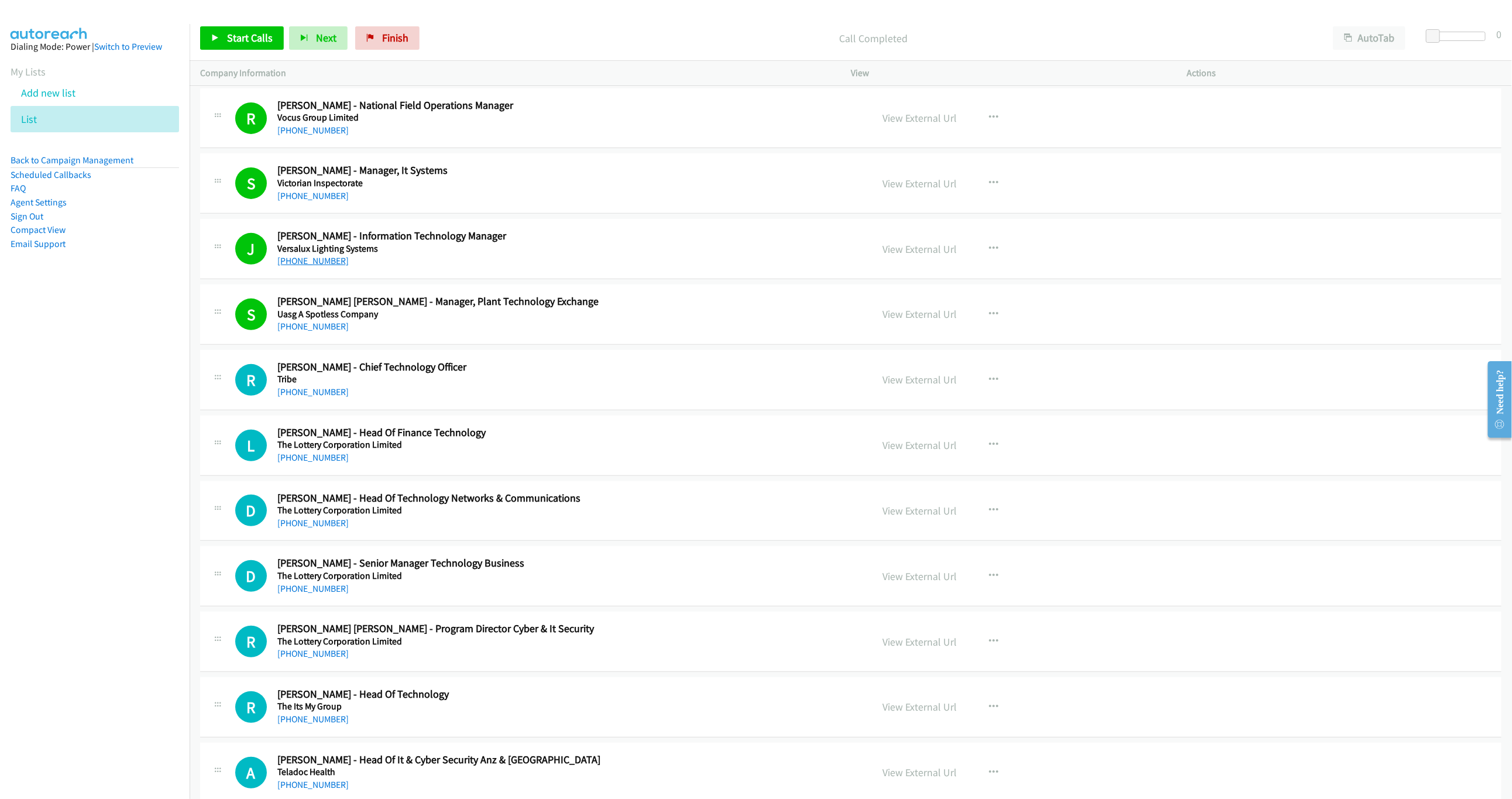
click at [316, 262] on link "+61 438 321 584" at bounding box center [313, 260] width 71 height 11
click at [557, 383] on h5 "Tribe" at bounding box center [516, 380] width 477 height 12
click at [992, 381] on button "button" at bounding box center [993, 380] width 32 height 23
click at [931, 462] on link "Start Calls Here" at bounding box center [931, 455] width 155 height 23
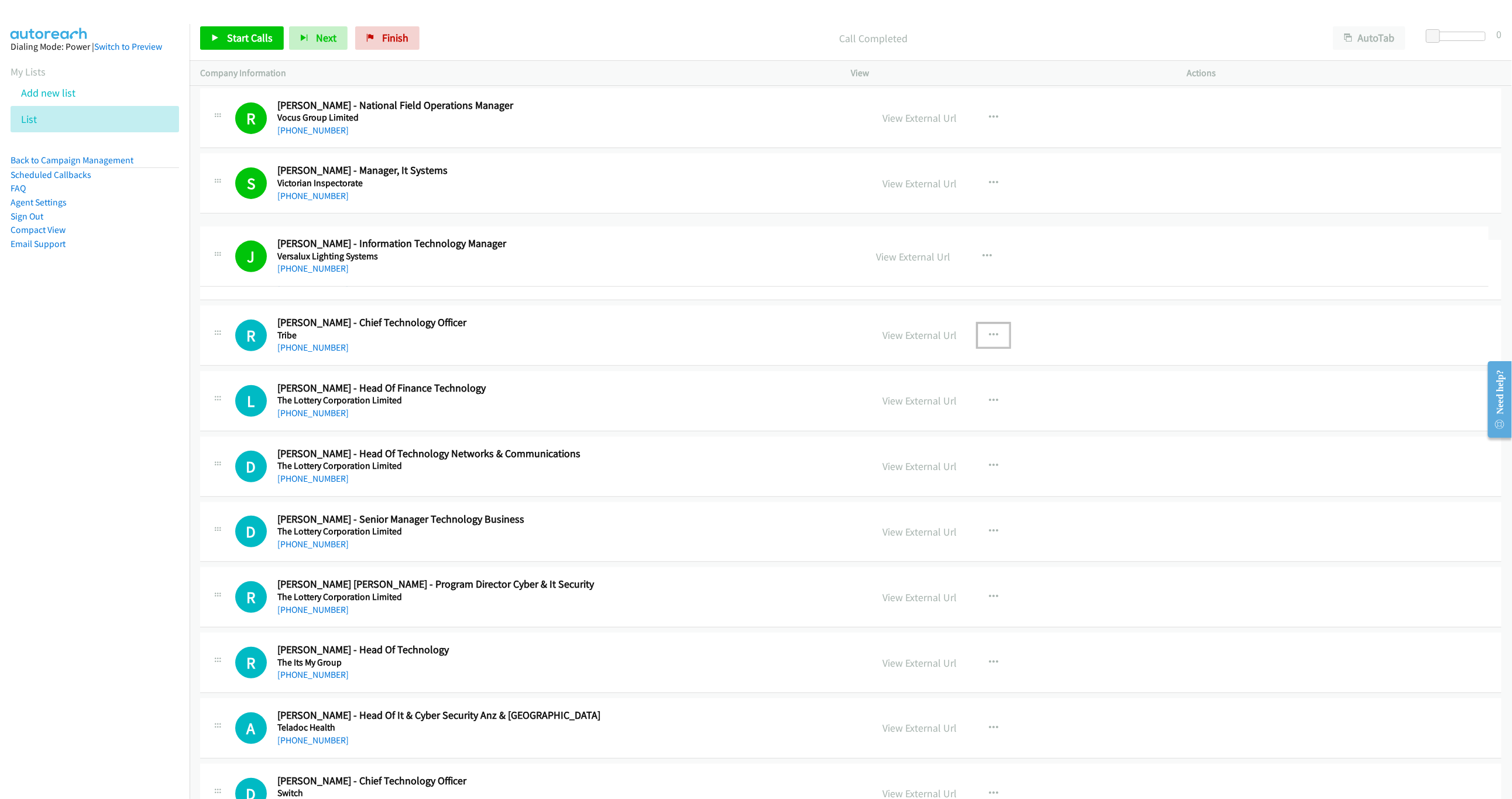
drag, startPoint x: 276, startPoint y: 237, endPoint x: 429, endPoint y: 244, distance: 153.2
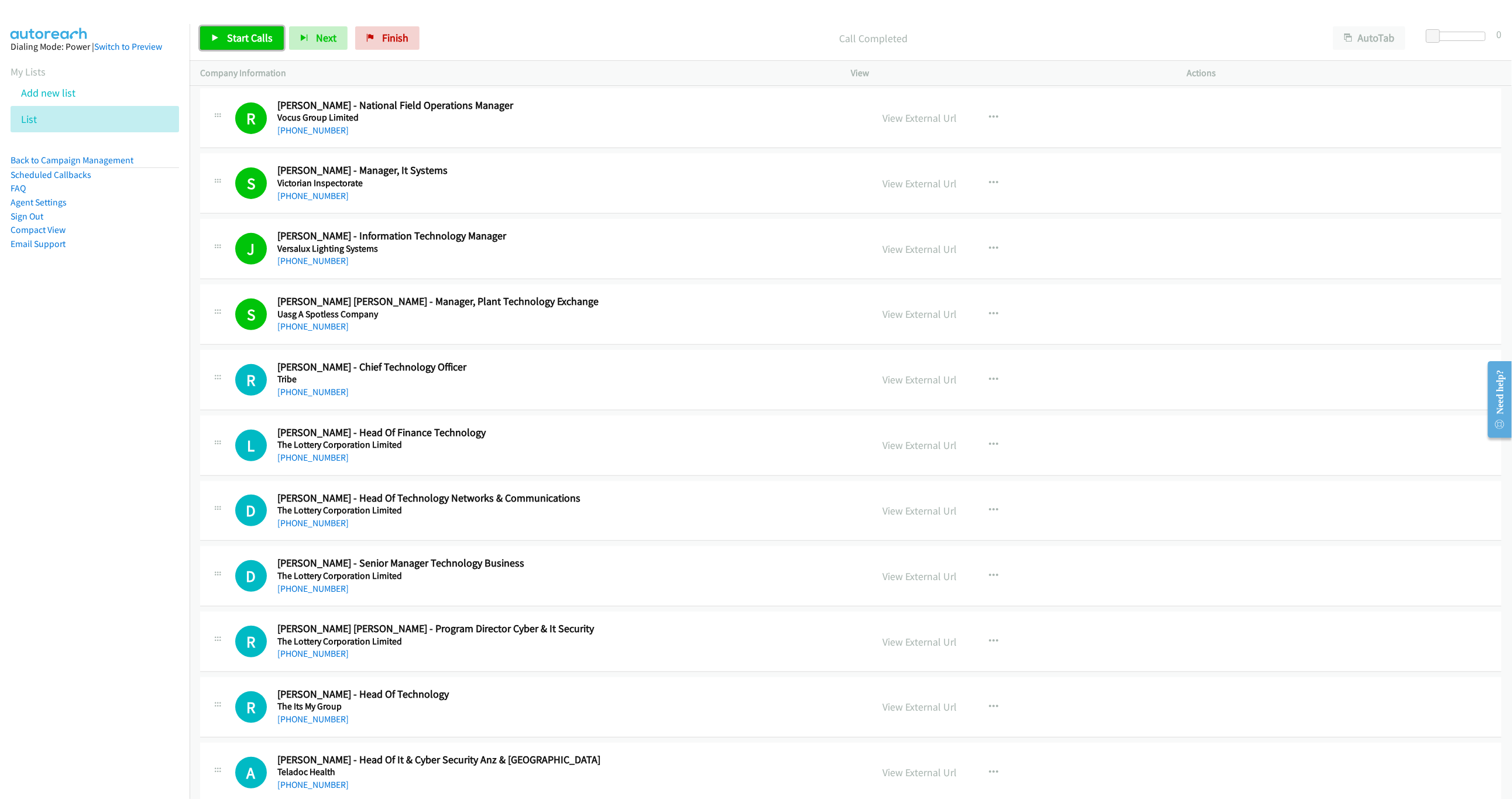
click at [245, 34] on span "Start Calls" at bounding box center [249, 38] width 46 height 14
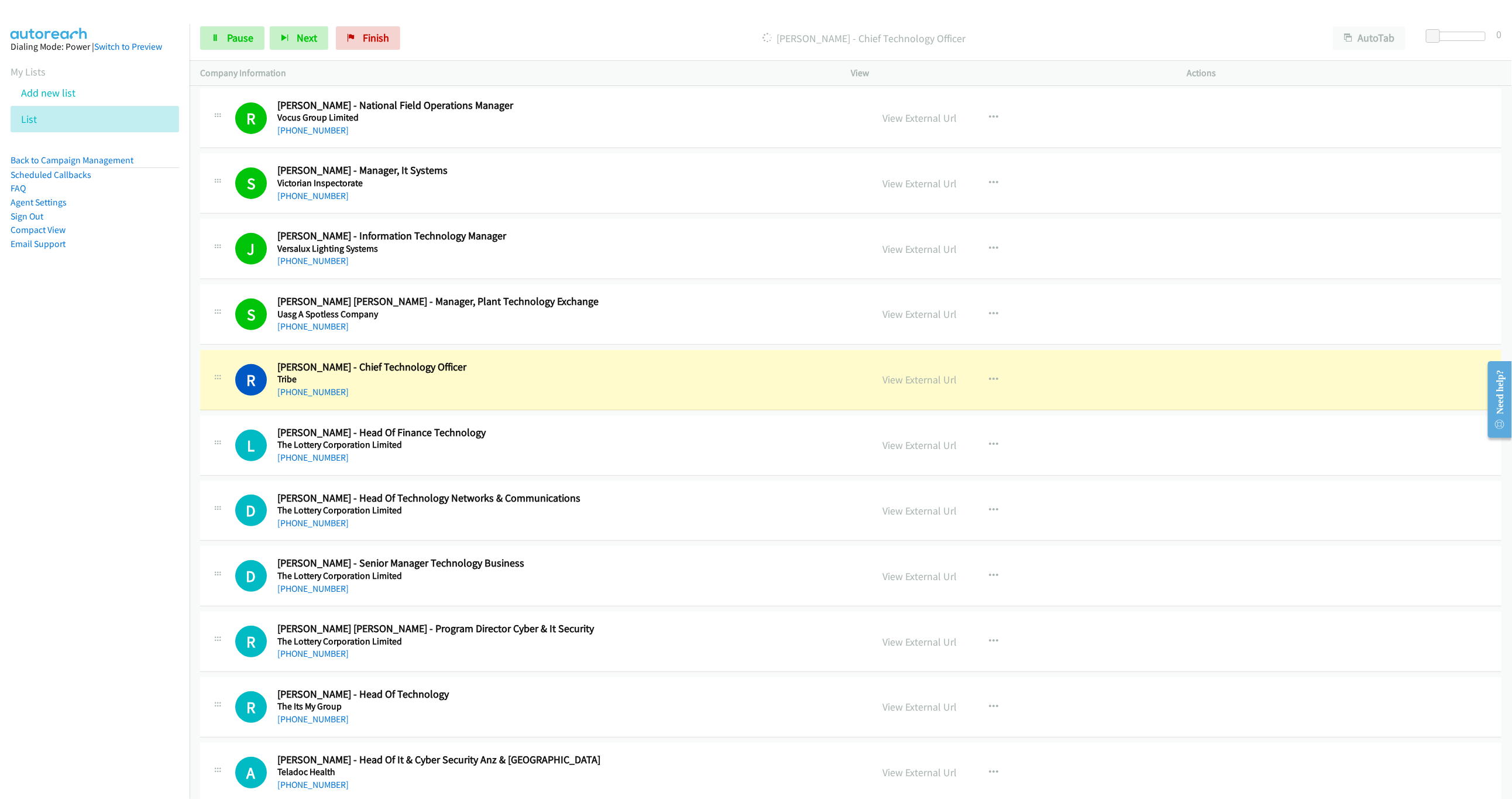
click at [763, 380] on div "R Callback Scheduled Ranbir Singh - Chief Technology Officer Tribe Australia/Sy…" at bounding box center [548, 380] width 626 height 39
click at [934, 381] on link "View External Url" at bounding box center [920, 380] width 75 height 14
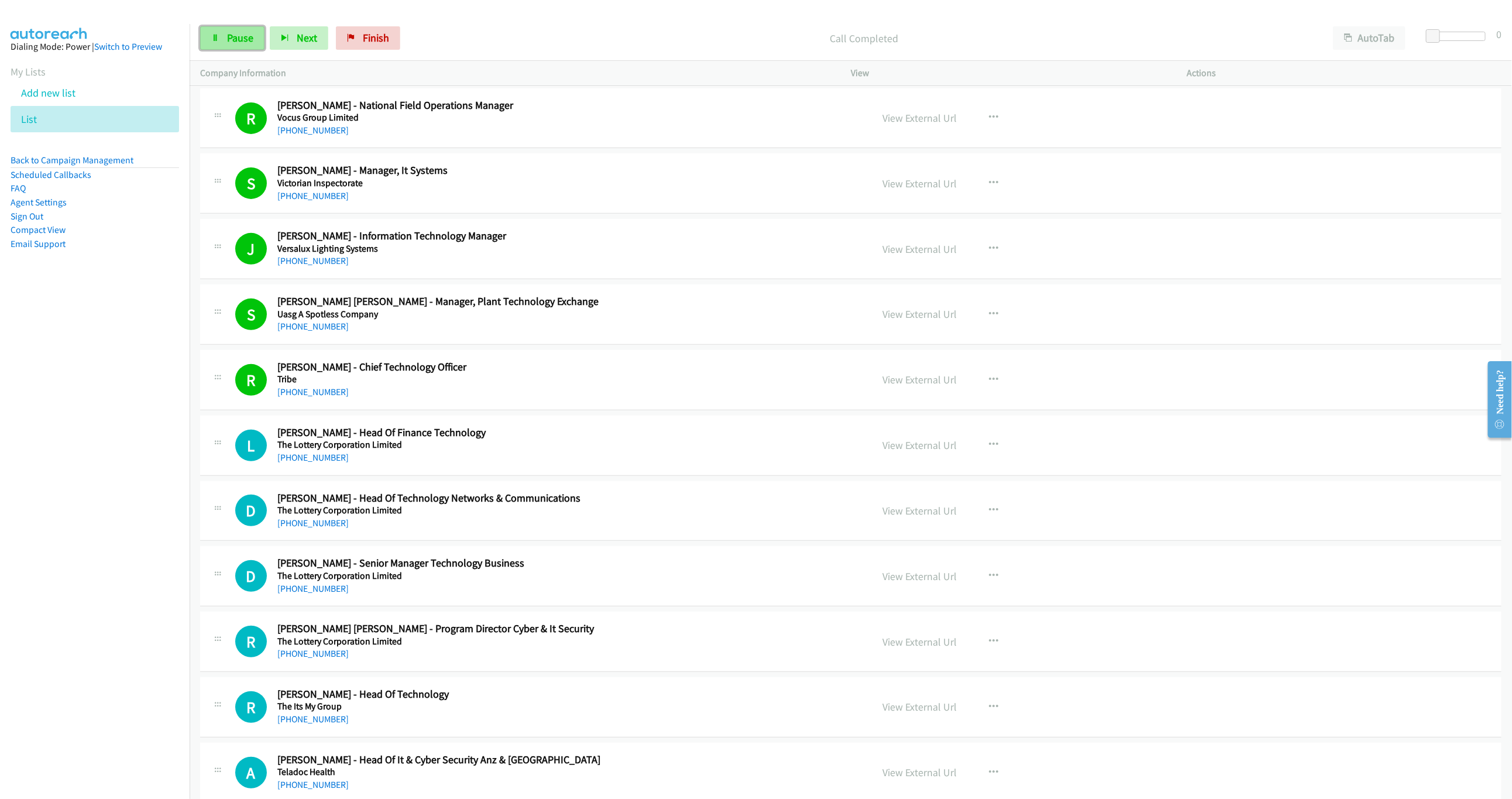
click at [234, 39] on span "Pause" at bounding box center [240, 38] width 27 height 14
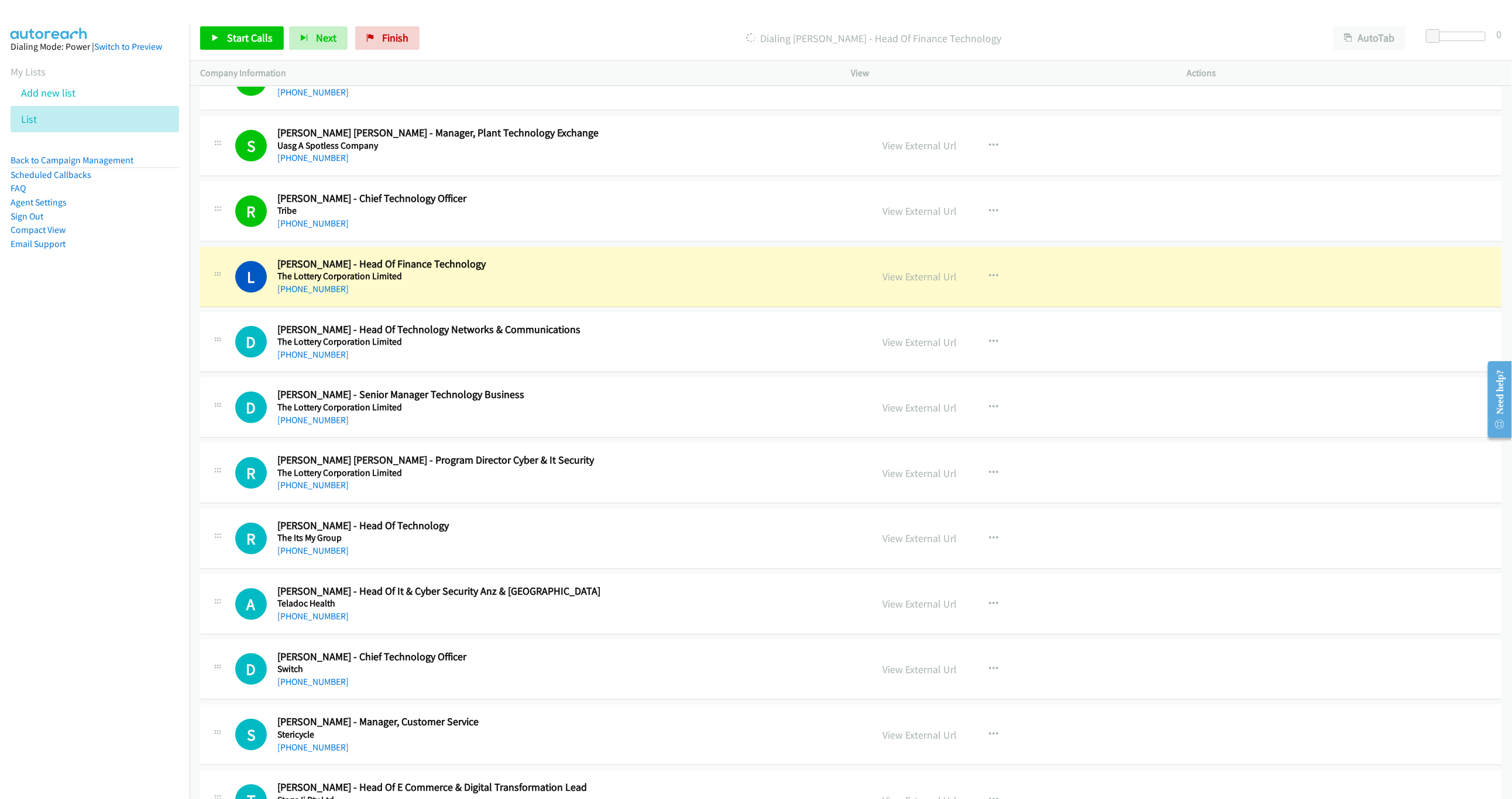
scroll to position [439, 0]
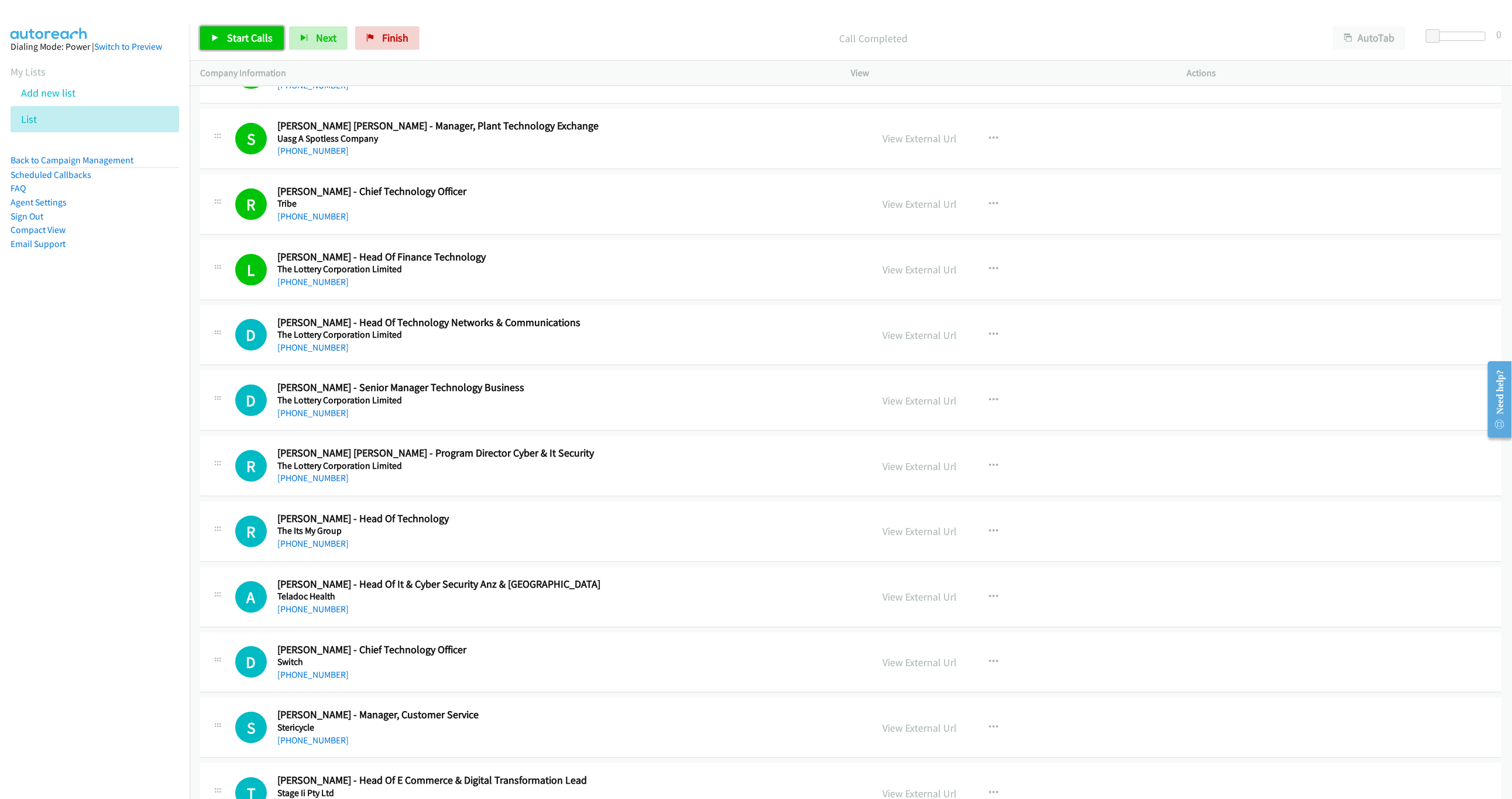
click at [233, 44] on span "Start Calls" at bounding box center [249, 38] width 46 height 14
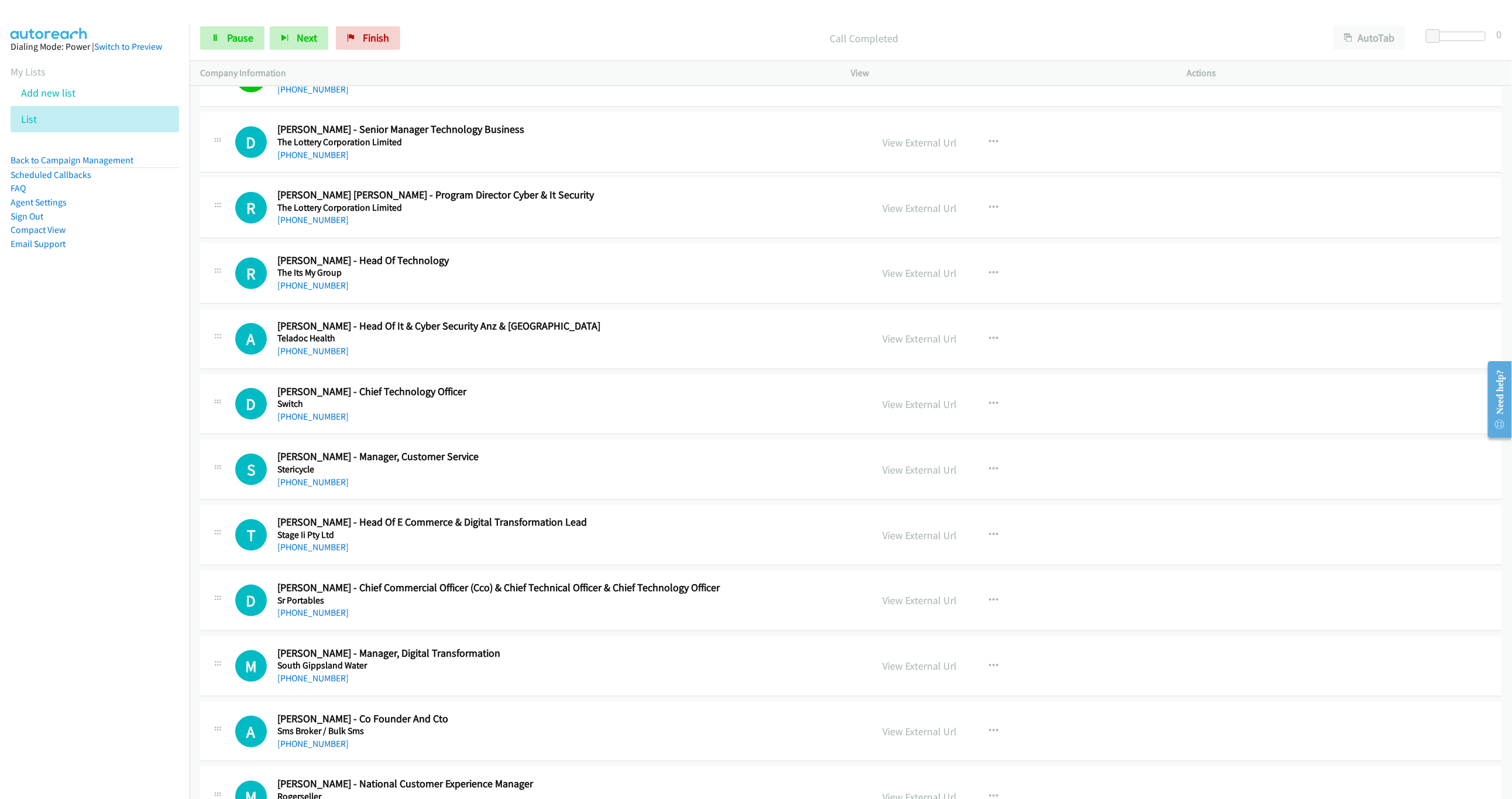
scroll to position [703, 0]
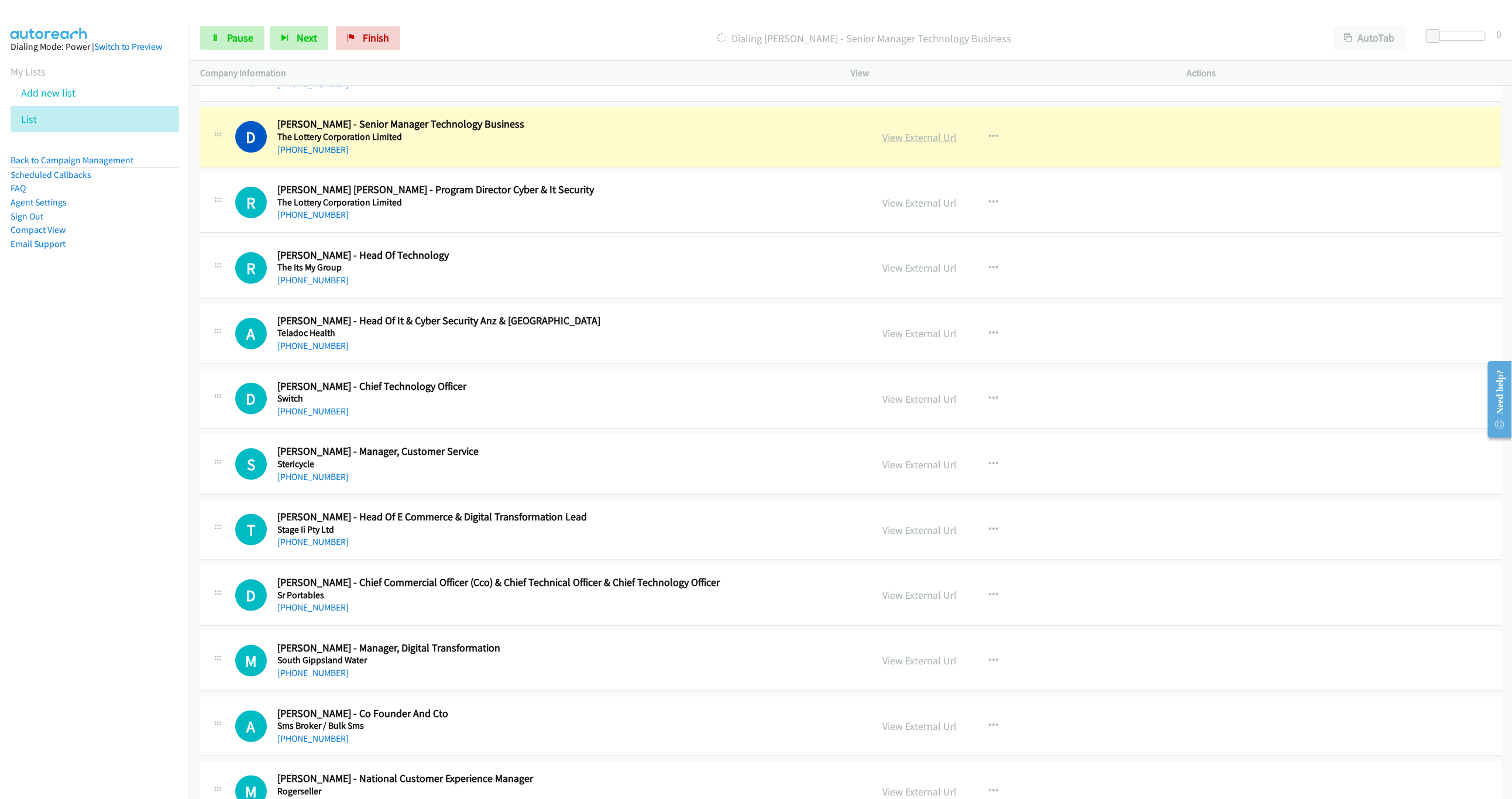
click at [904, 144] on link "View External Url" at bounding box center [920, 137] width 75 height 14
click at [253, 38] on link "Pause" at bounding box center [232, 38] width 64 height 23
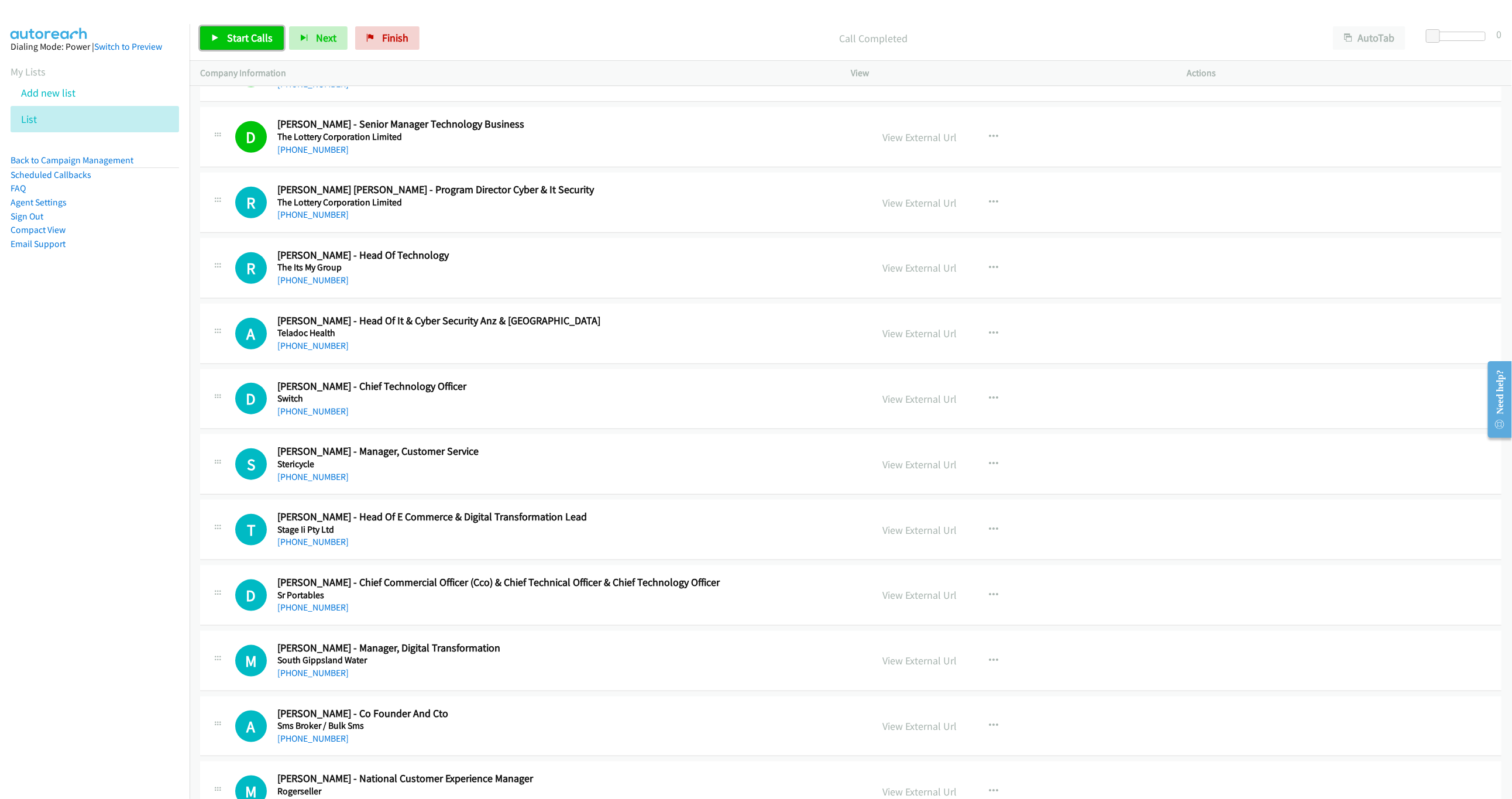
click at [246, 44] on span "Start Calls" at bounding box center [249, 38] width 46 height 14
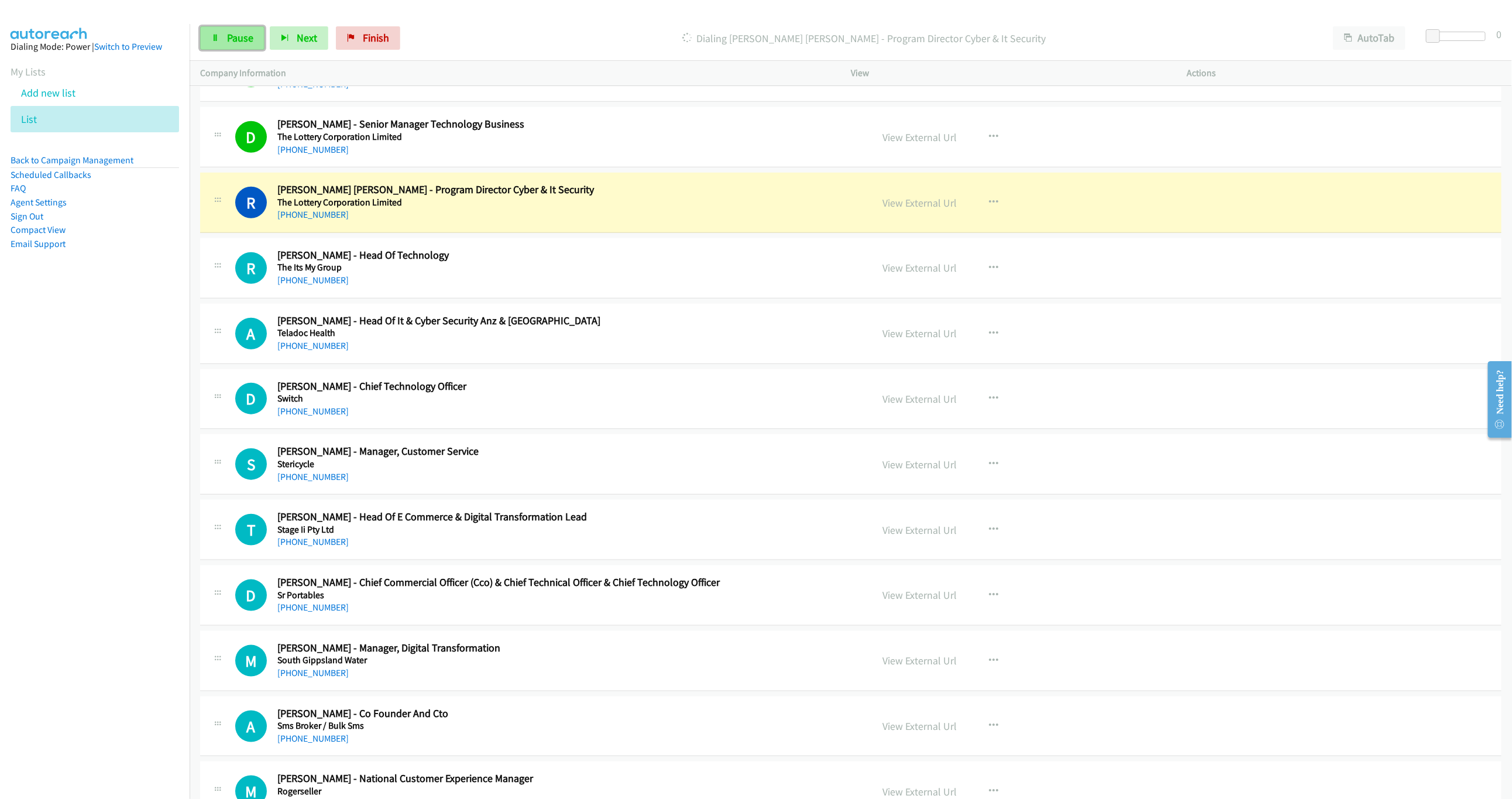
click at [248, 35] on span "Pause" at bounding box center [240, 38] width 27 height 14
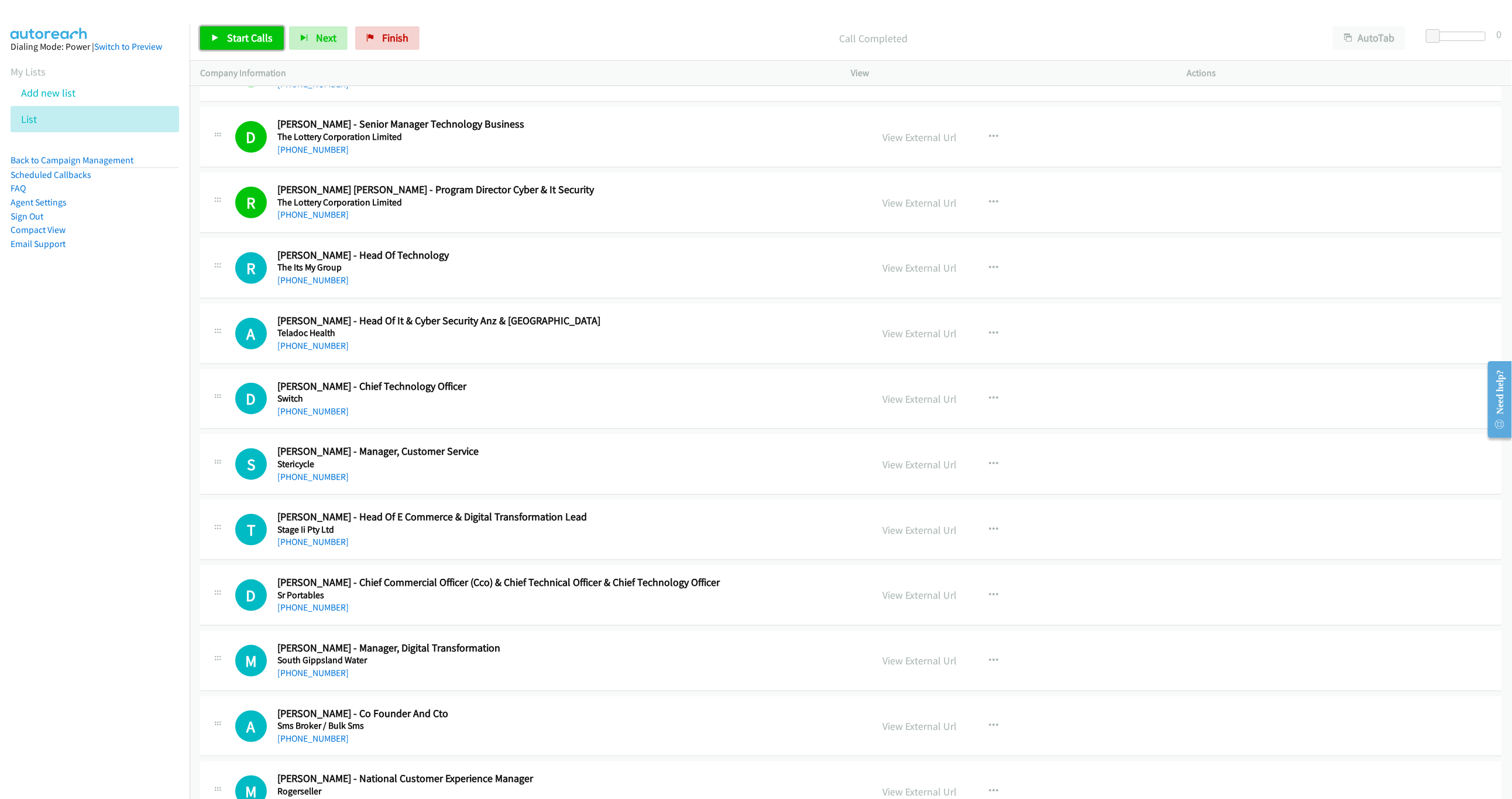
click at [204, 41] on link "Start Calls" at bounding box center [241, 38] width 83 height 23
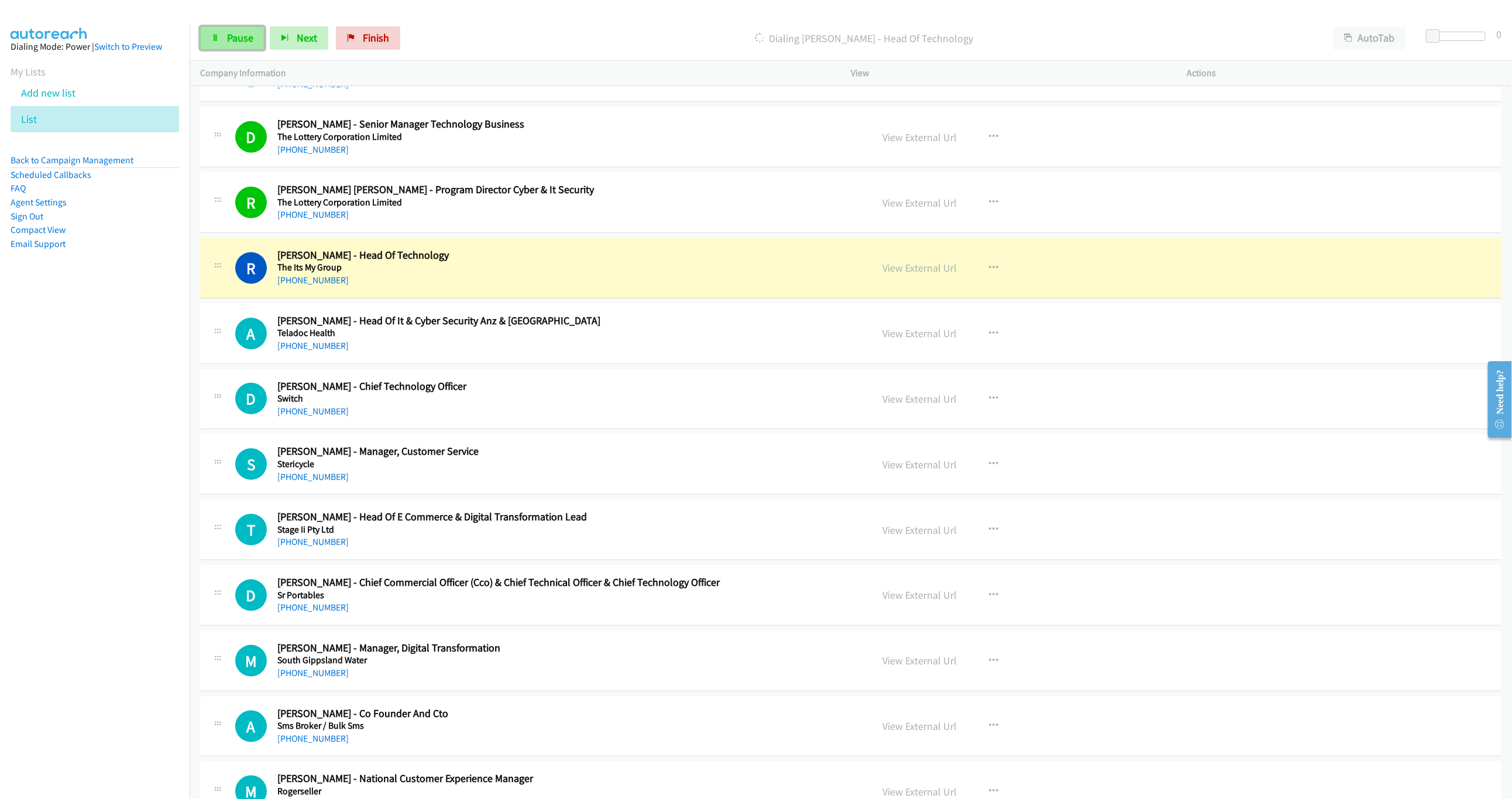
click at [250, 41] on span "Pause" at bounding box center [240, 38] width 27 height 14
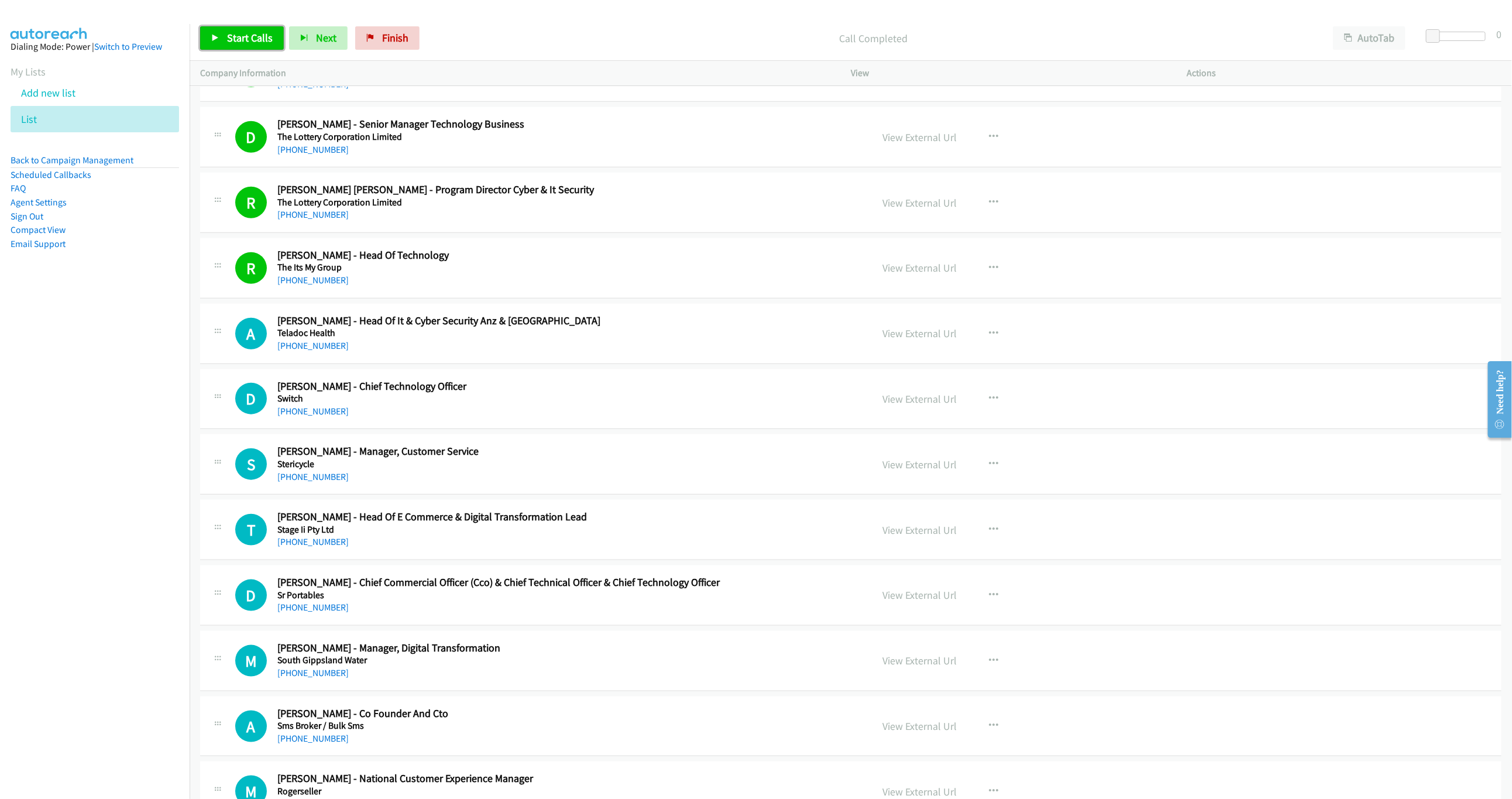
click at [204, 32] on link "Start Calls" at bounding box center [241, 38] width 83 height 23
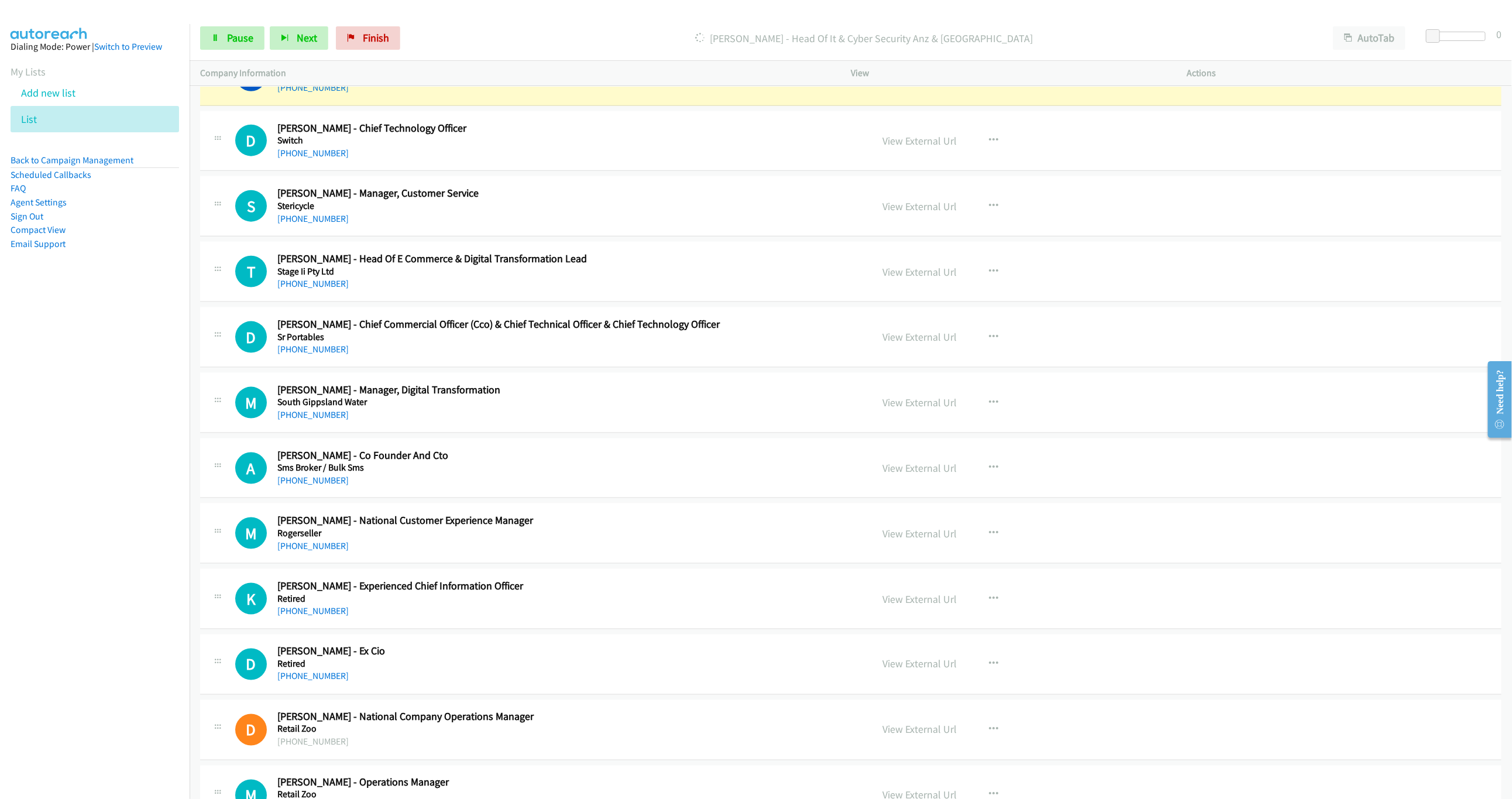
scroll to position [967, 0]
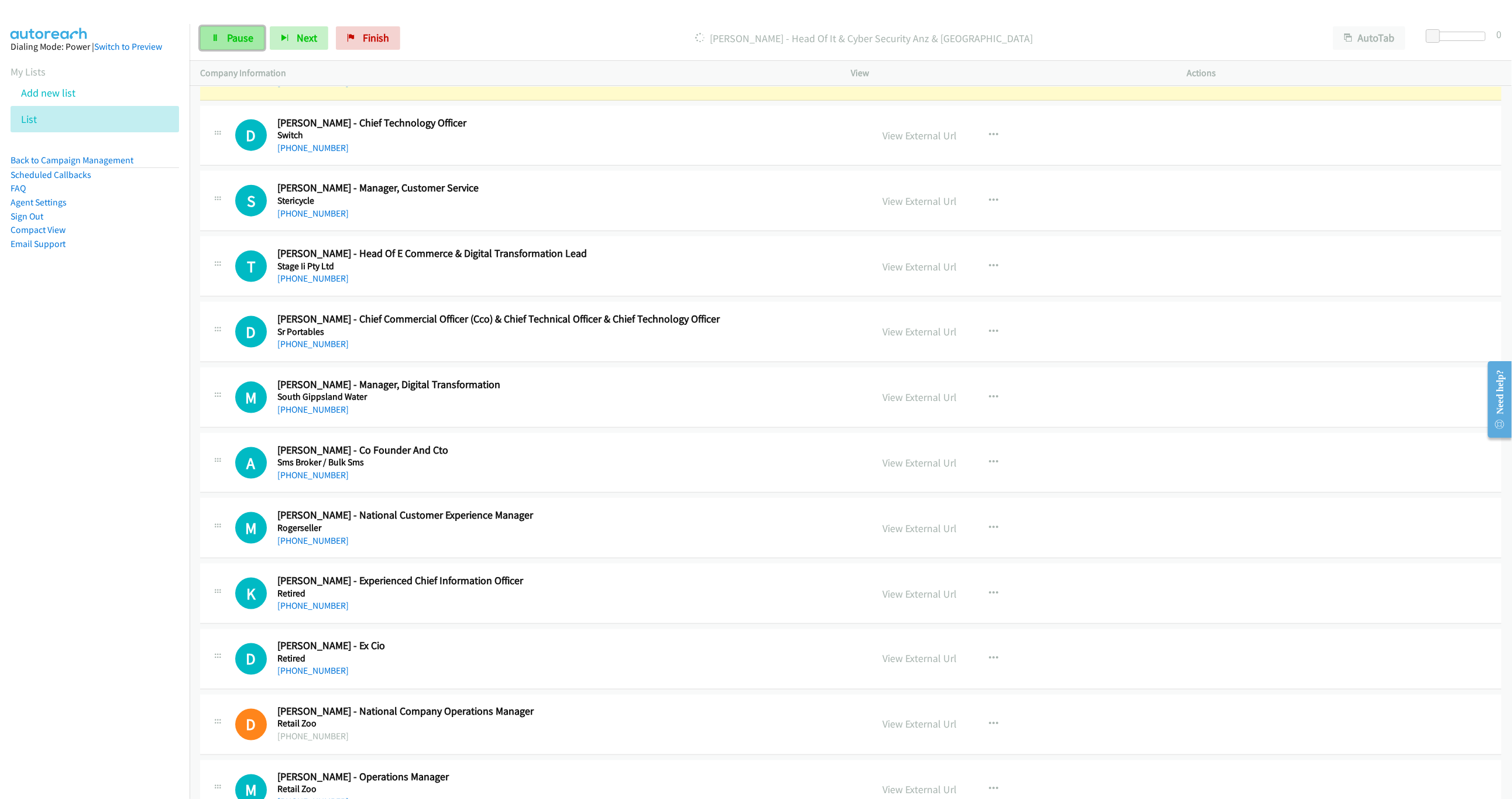
click at [223, 42] on link "Pause" at bounding box center [232, 38] width 64 height 23
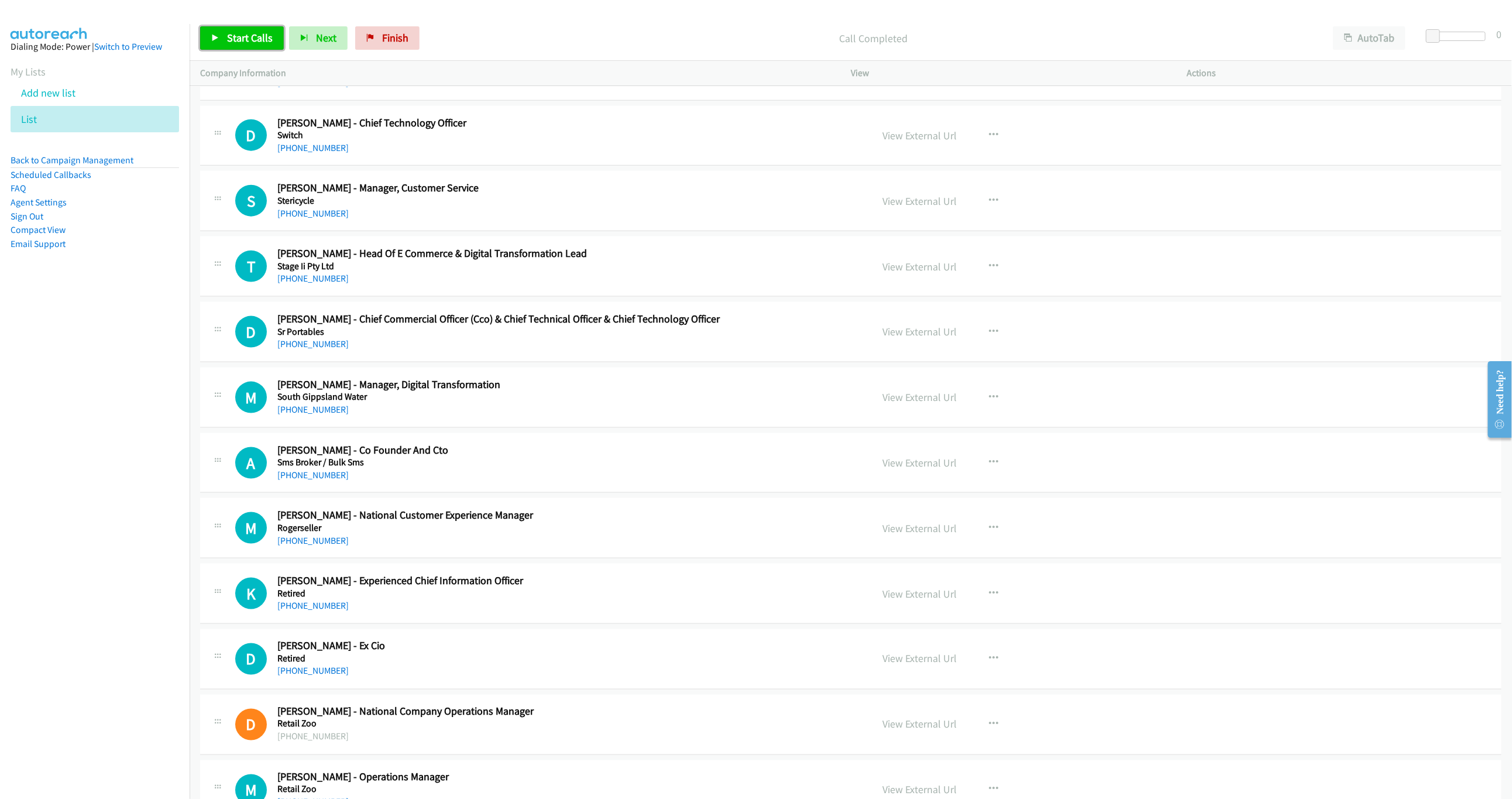
click at [255, 47] on link "Start Calls" at bounding box center [241, 38] width 83 height 23
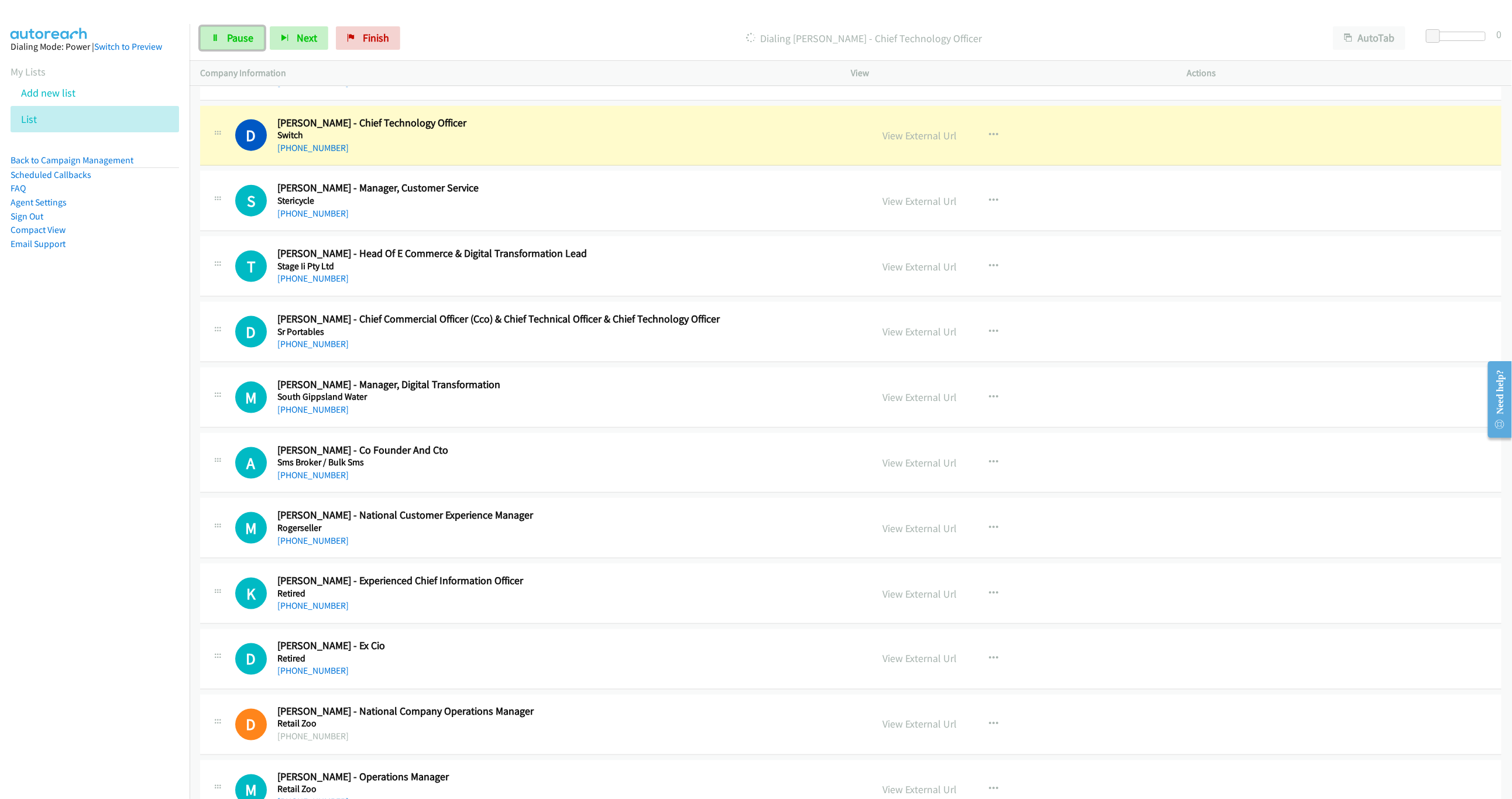
drag, startPoint x: 225, startPoint y: 28, endPoint x: 531, endPoint y: 213, distance: 357.6
click at [227, 28] on link "Pause" at bounding box center [232, 38] width 64 height 23
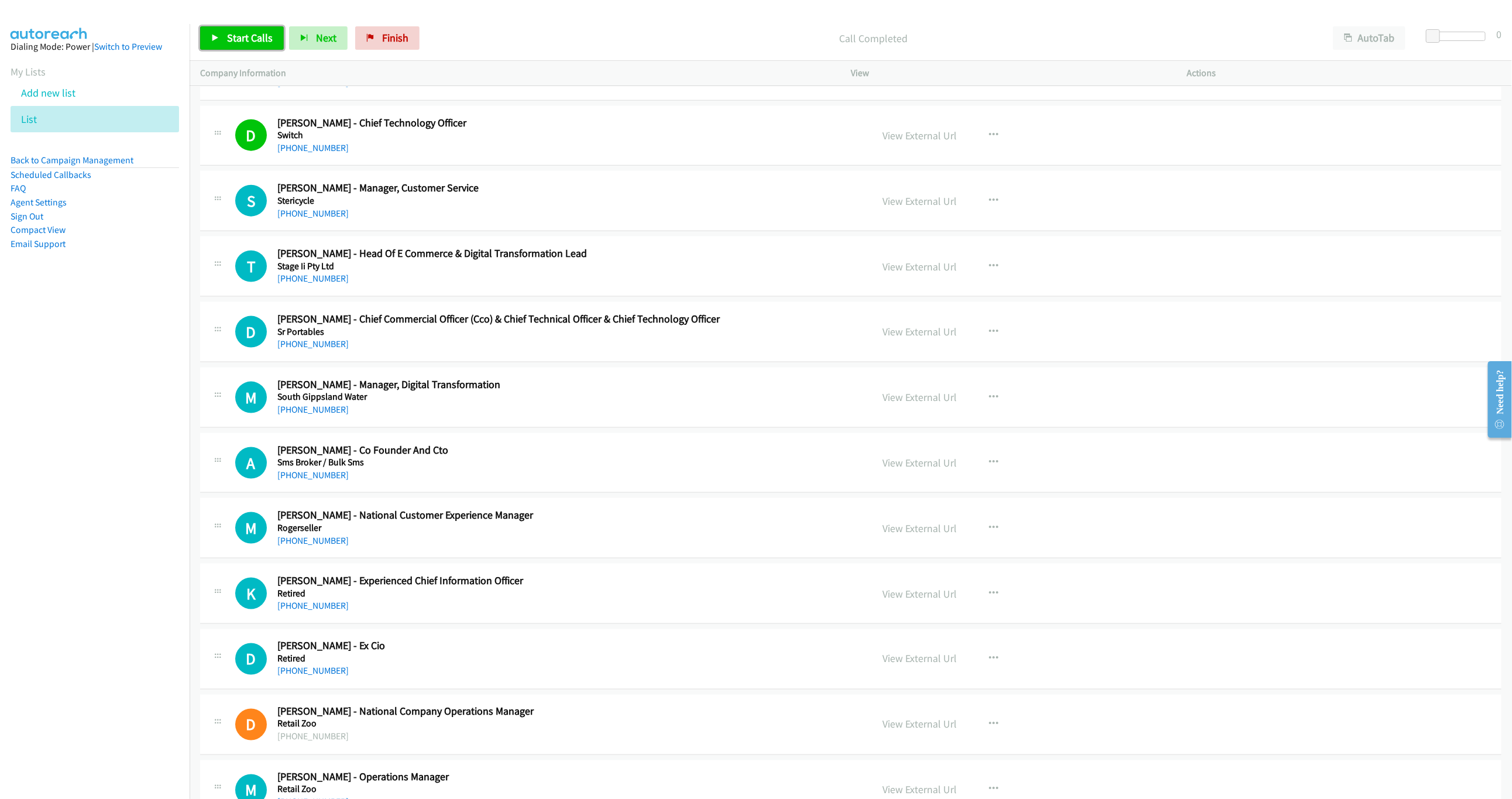
drag, startPoint x: 246, startPoint y: 35, endPoint x: 325, endPoint y: 72, distance: 87.2
click at [246, 35] on span "Start Calls" at bounding box center [249, 38] width 46 height 14
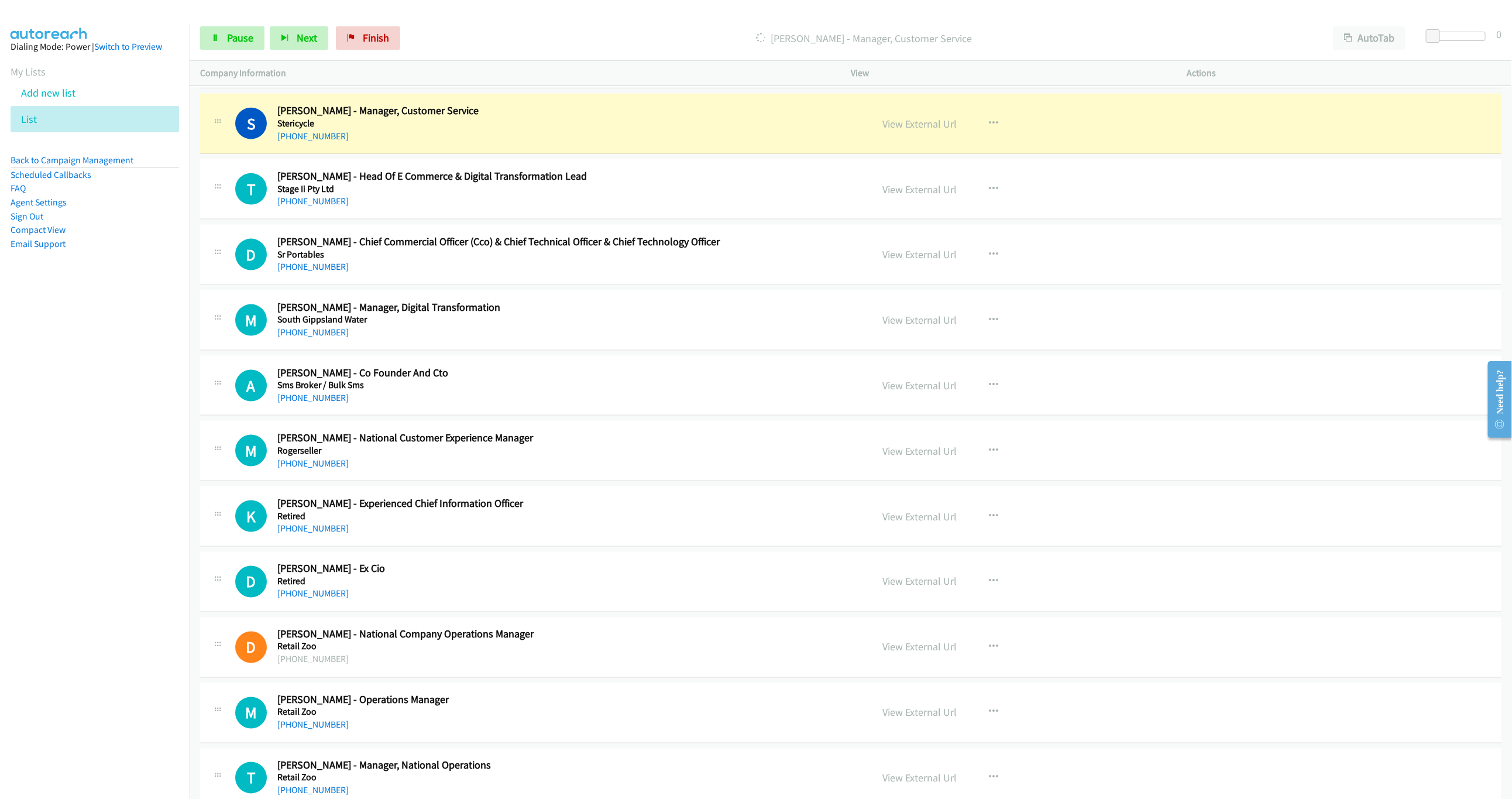
scroll to position [1054, 0]
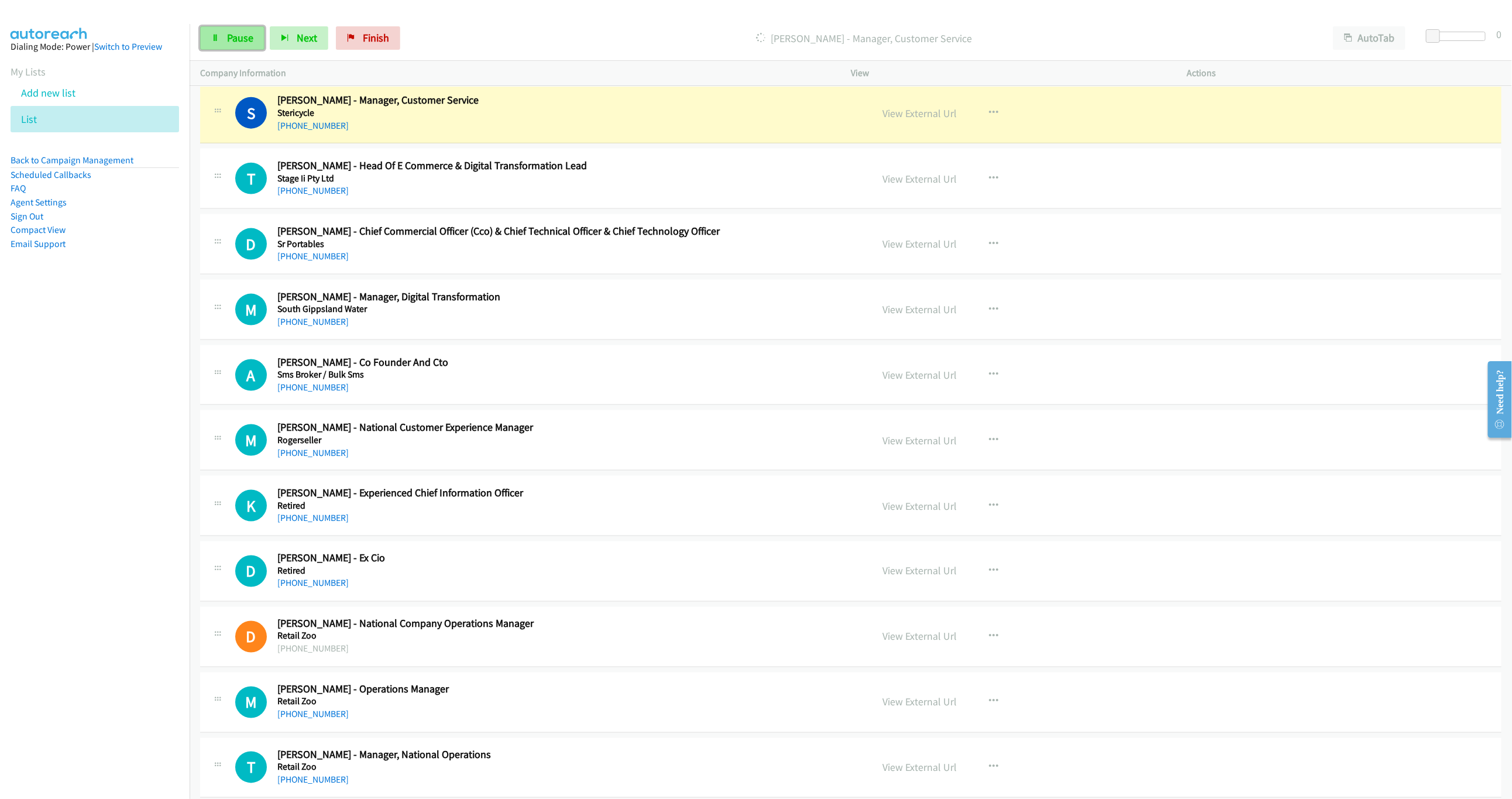
click at [215, 32] on link "Pause" at bounding box center [232, 38] width 64 height 23
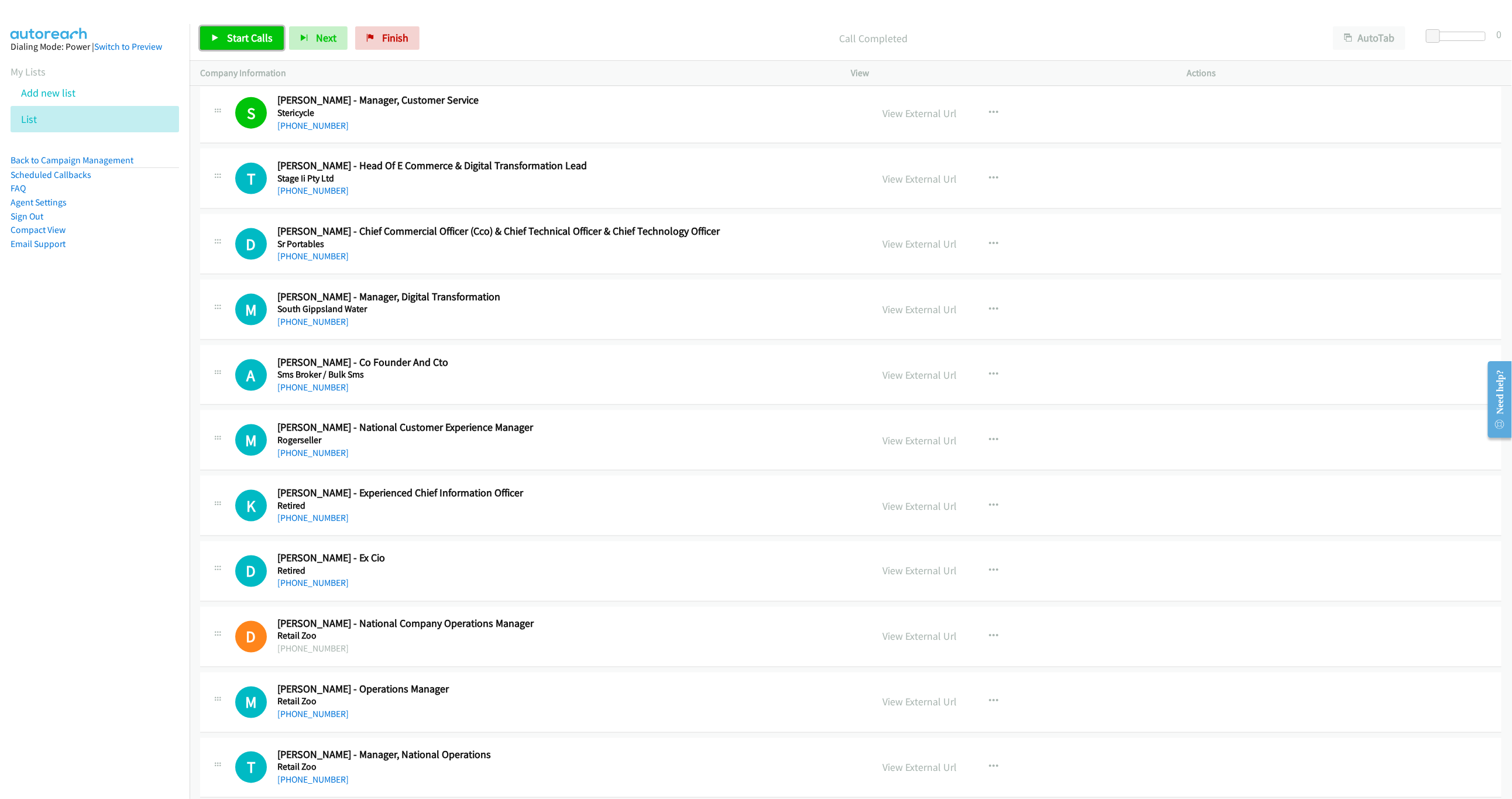
click at [238, 27] on link "Start Calls" at bounding box center [241, 38] width 83 height 23
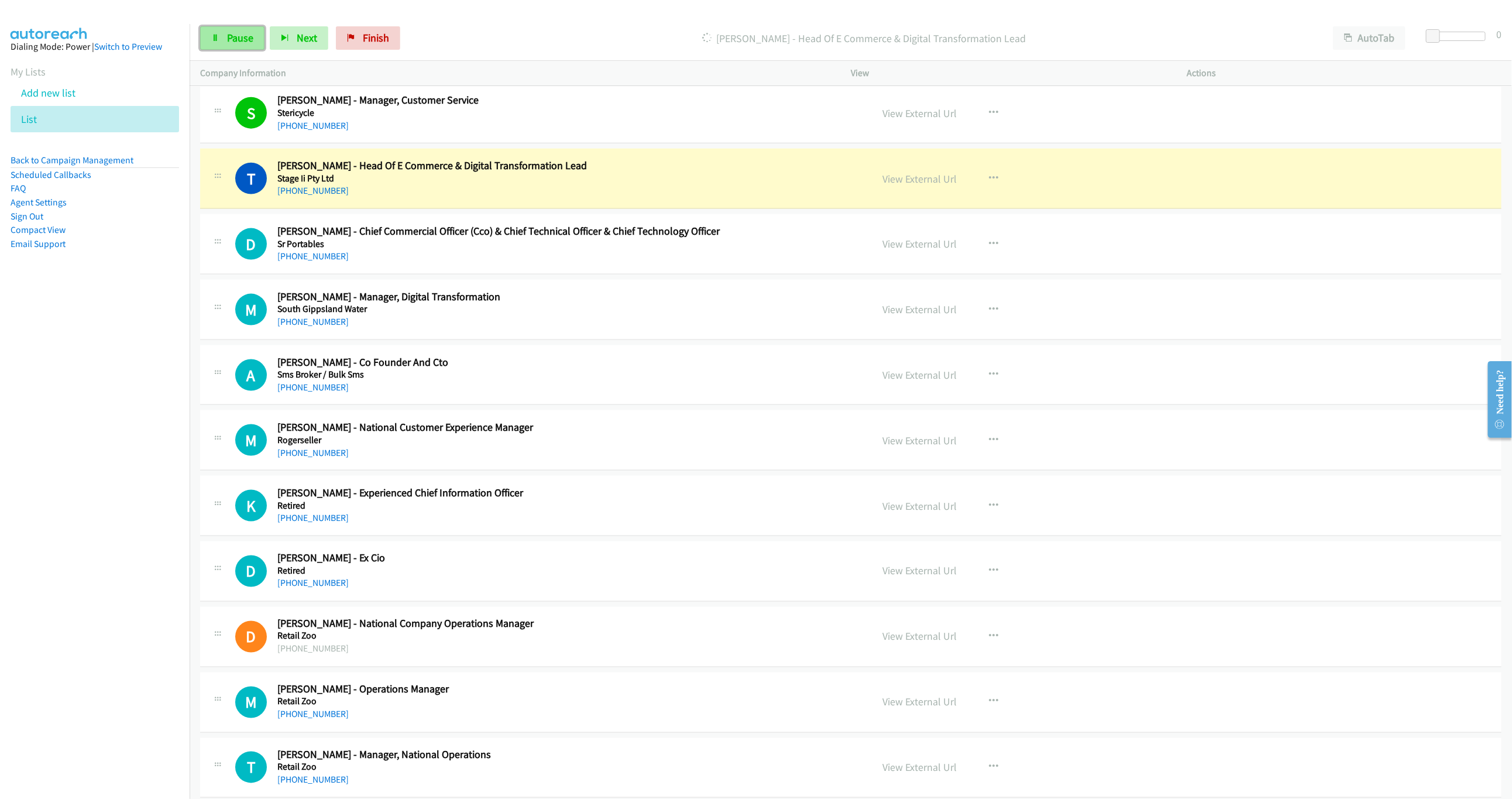
click at [209, 40] on link "Pause" at bounding box center [232, 38] width 64 height 23
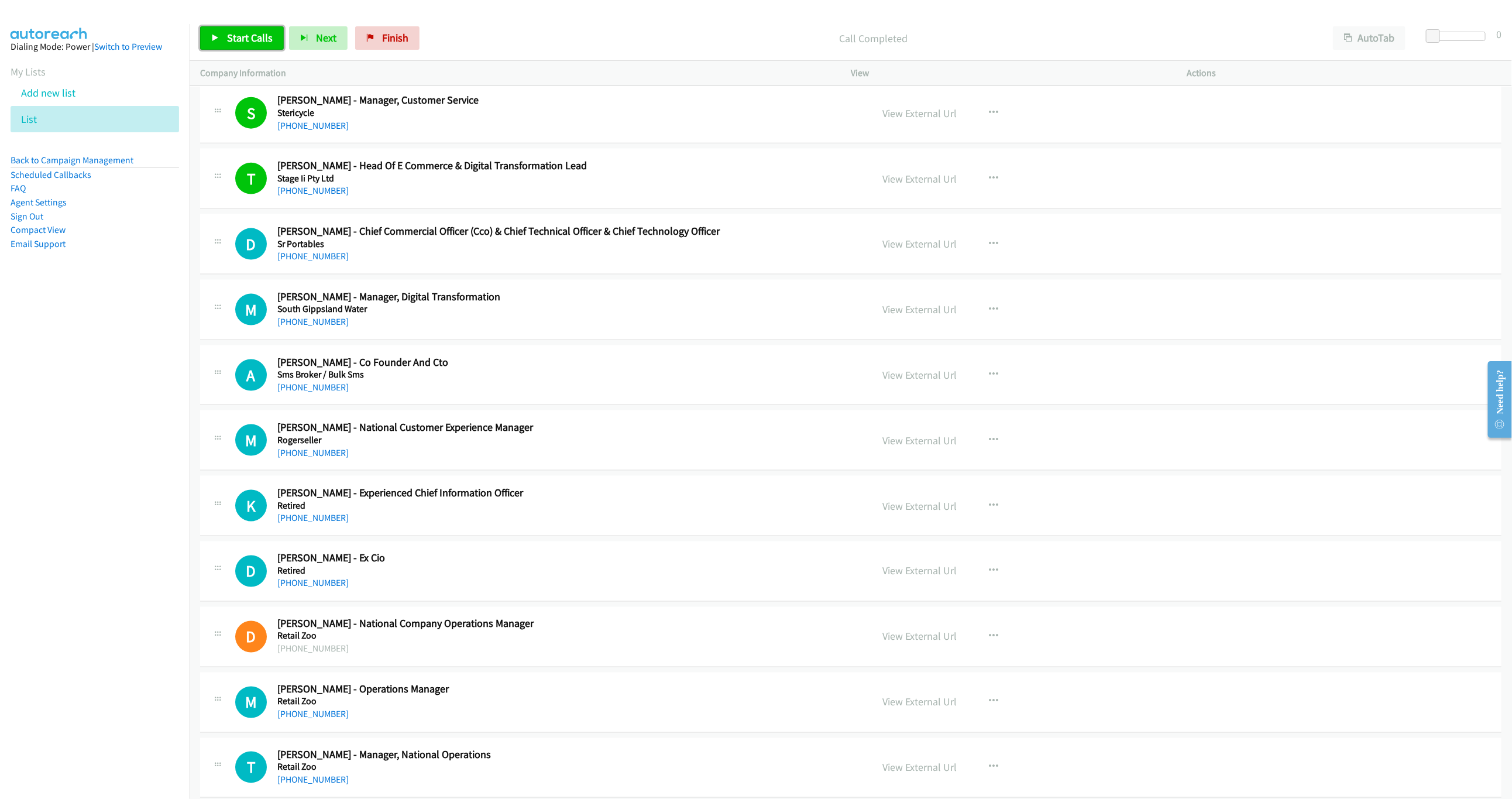
click at [250, 48] on link "Start Calls" at bounding box center [241, 38] width 83 height 23
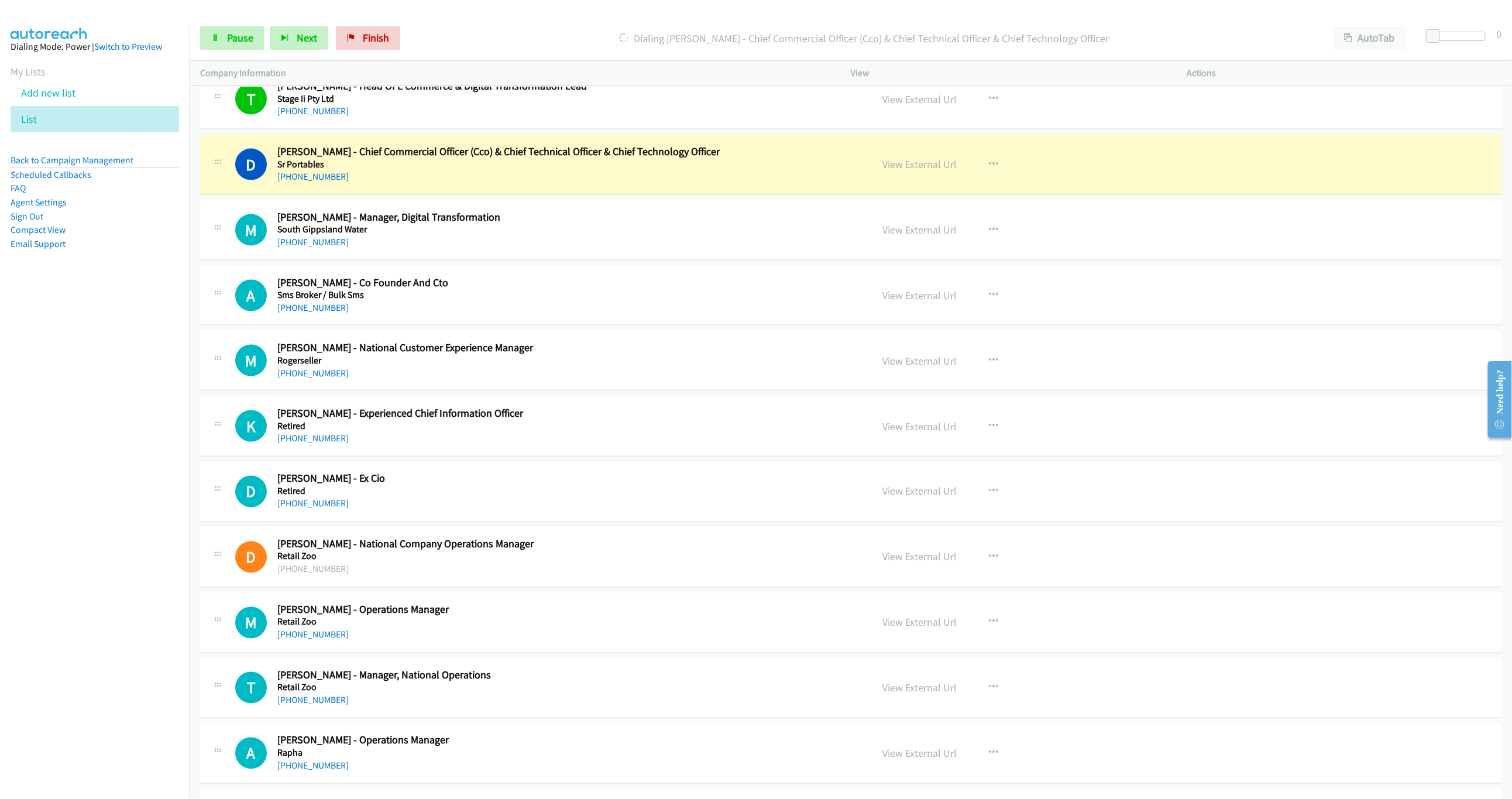
scroll to position [1142, 0]
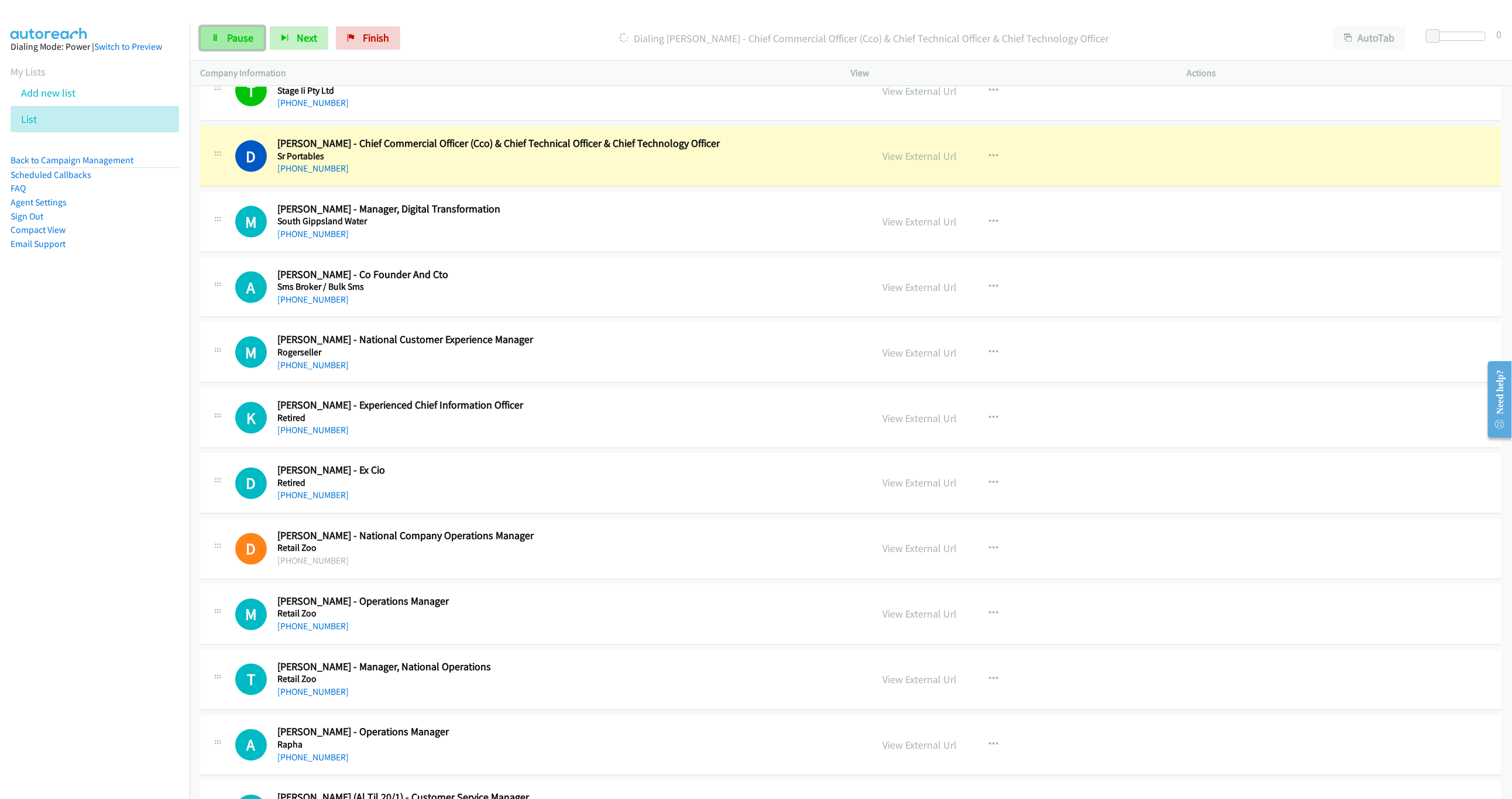
click at [240, 38] on span "Pause" at bounding box center [240, 38] width 27 height 14
click at [918, 161] on link "View External Url" at bounding box center [920, 156] width 75 height 14
click at [927, 164] on div "View External Url" at bounding box center [920, 156] width 75 height 15
click at [924, 162] on link "View External Url" at bounding box center [920, 156] width 75 height 14
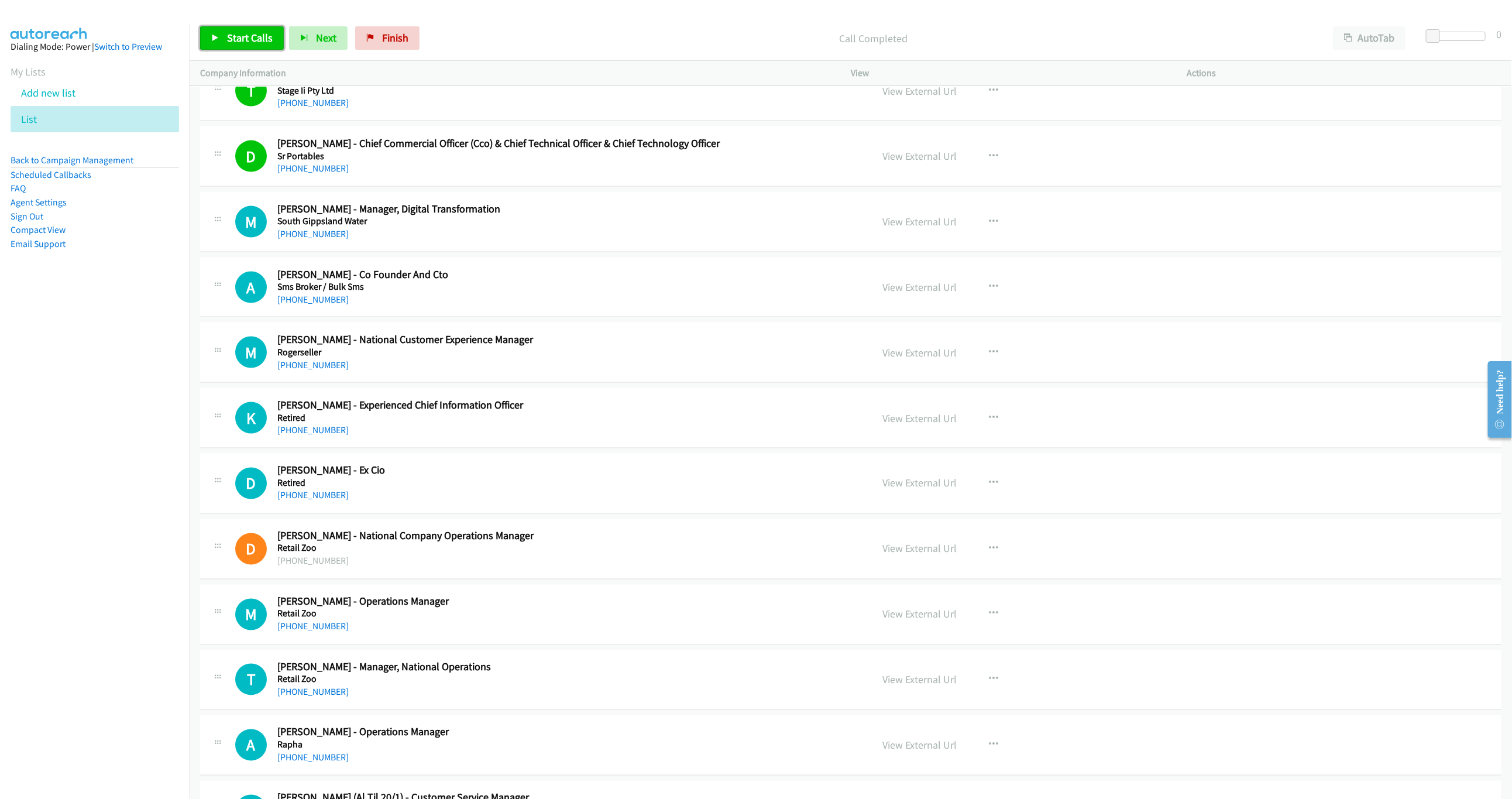
click at [232, 47] on link "Start Calls" at bounding box center [241, 38] width 83 height 23
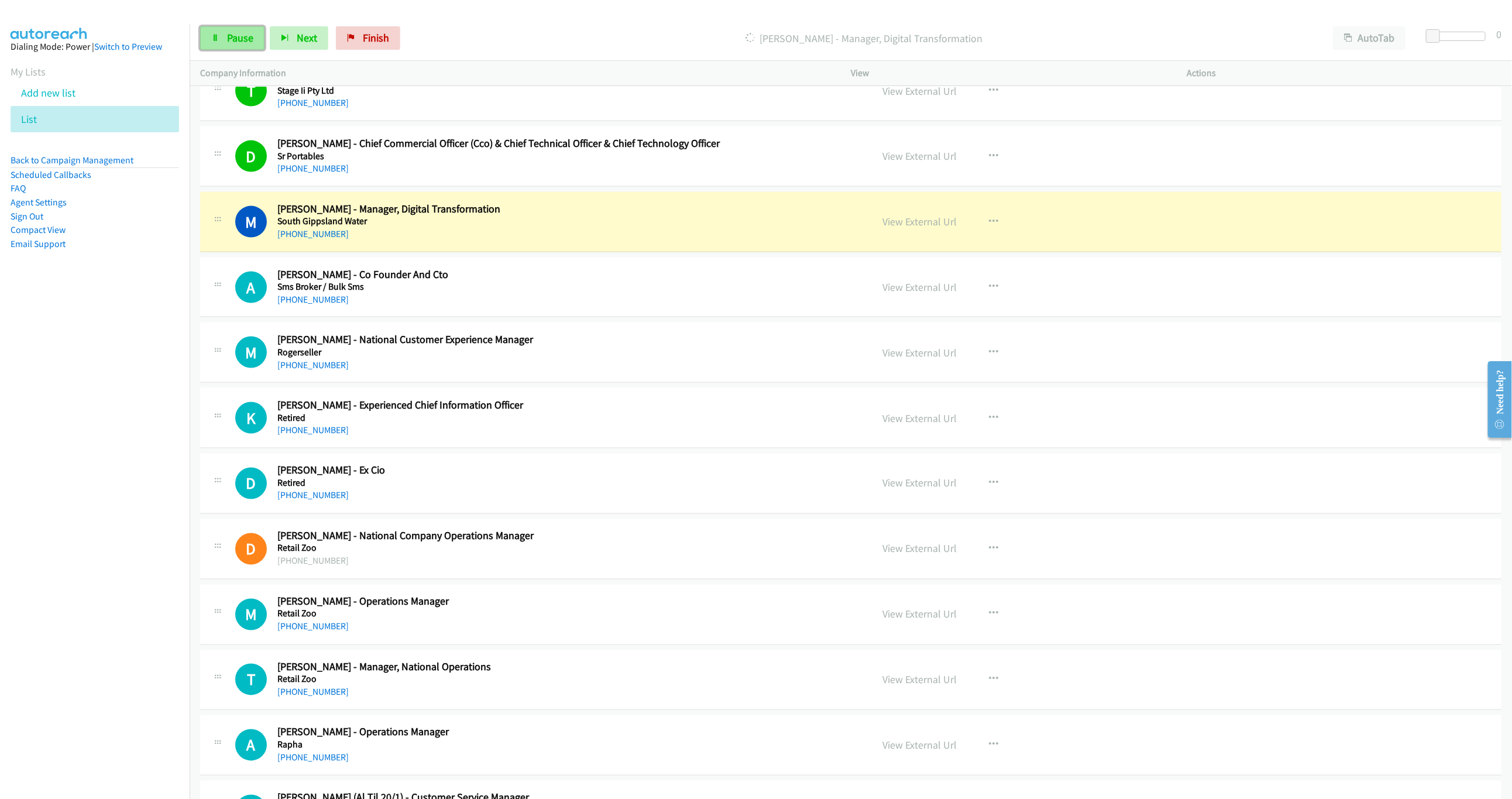
click at [246, 46] on link "Pause" at bounding box center [232, 38] width 64 height 23
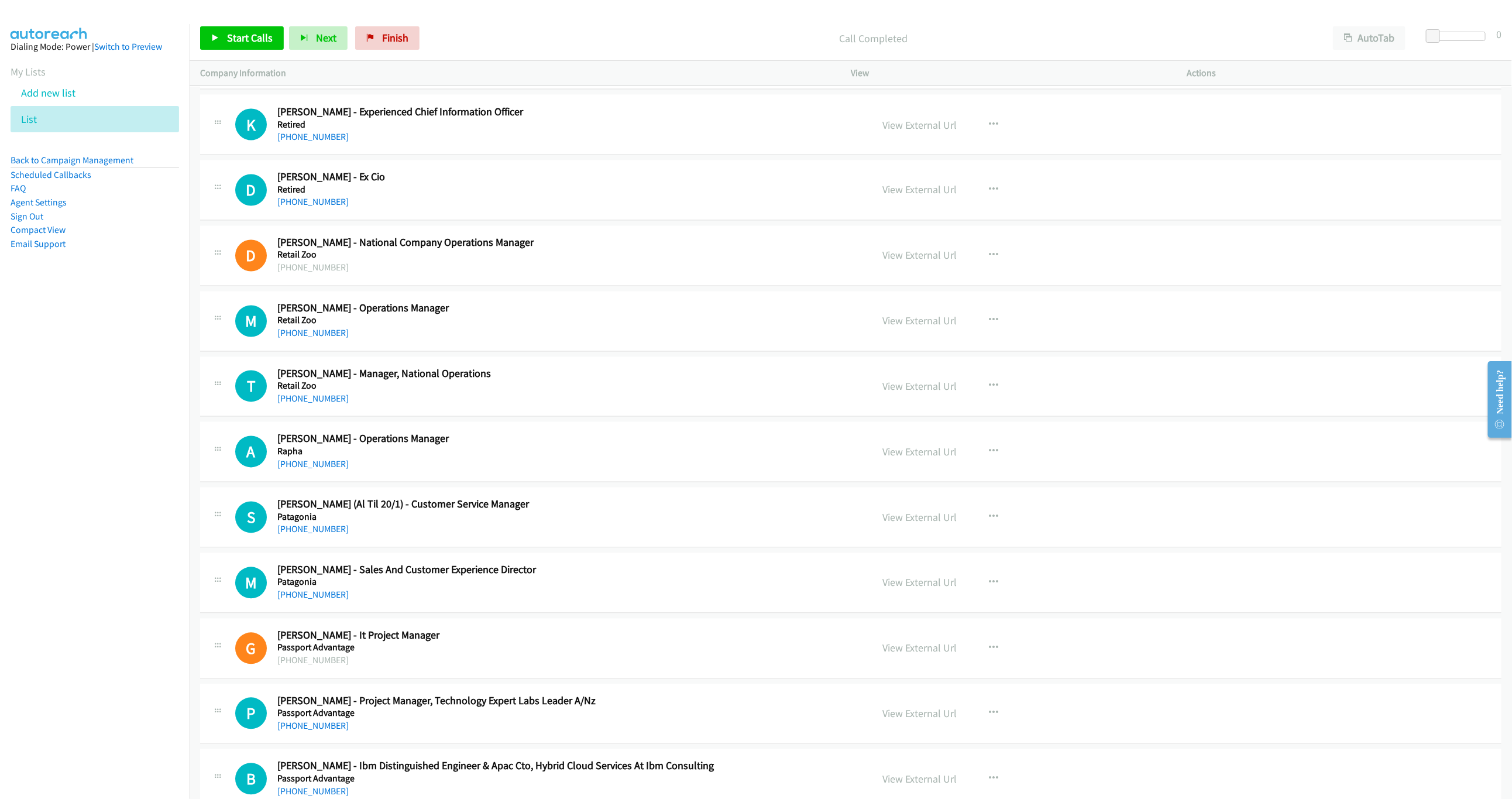
scroll to position [1493, 0]
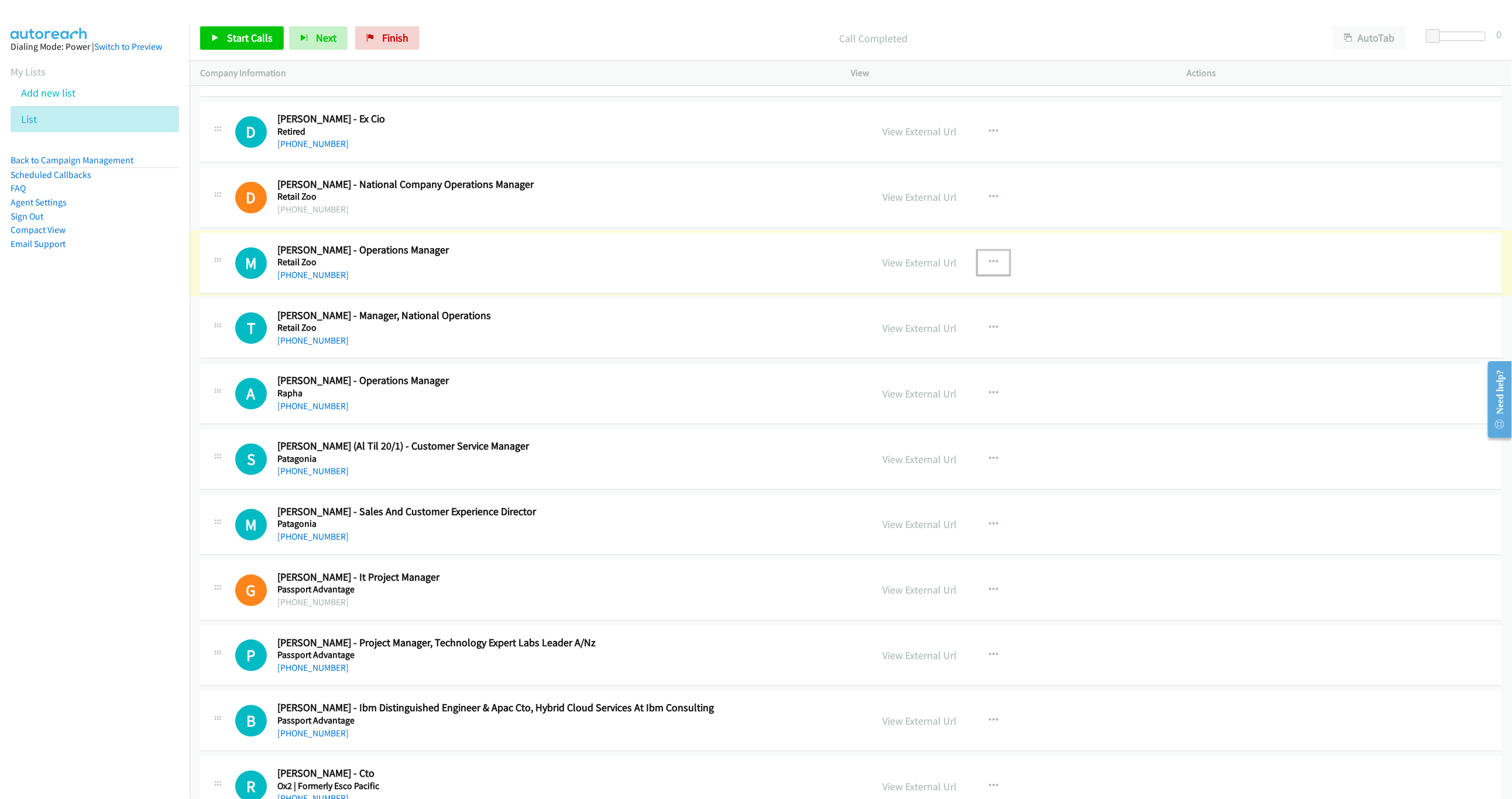
click at [989, 267] on icon "button" at bounding box center [993, 263] width 9 height 9
click at [909, 349] on link "Start Calls Here" at bounding box center [931, 339] width 155 height 23
click at [258, 42] on span "Start Calls" at bounding box center [249, 38] width 46 height 14
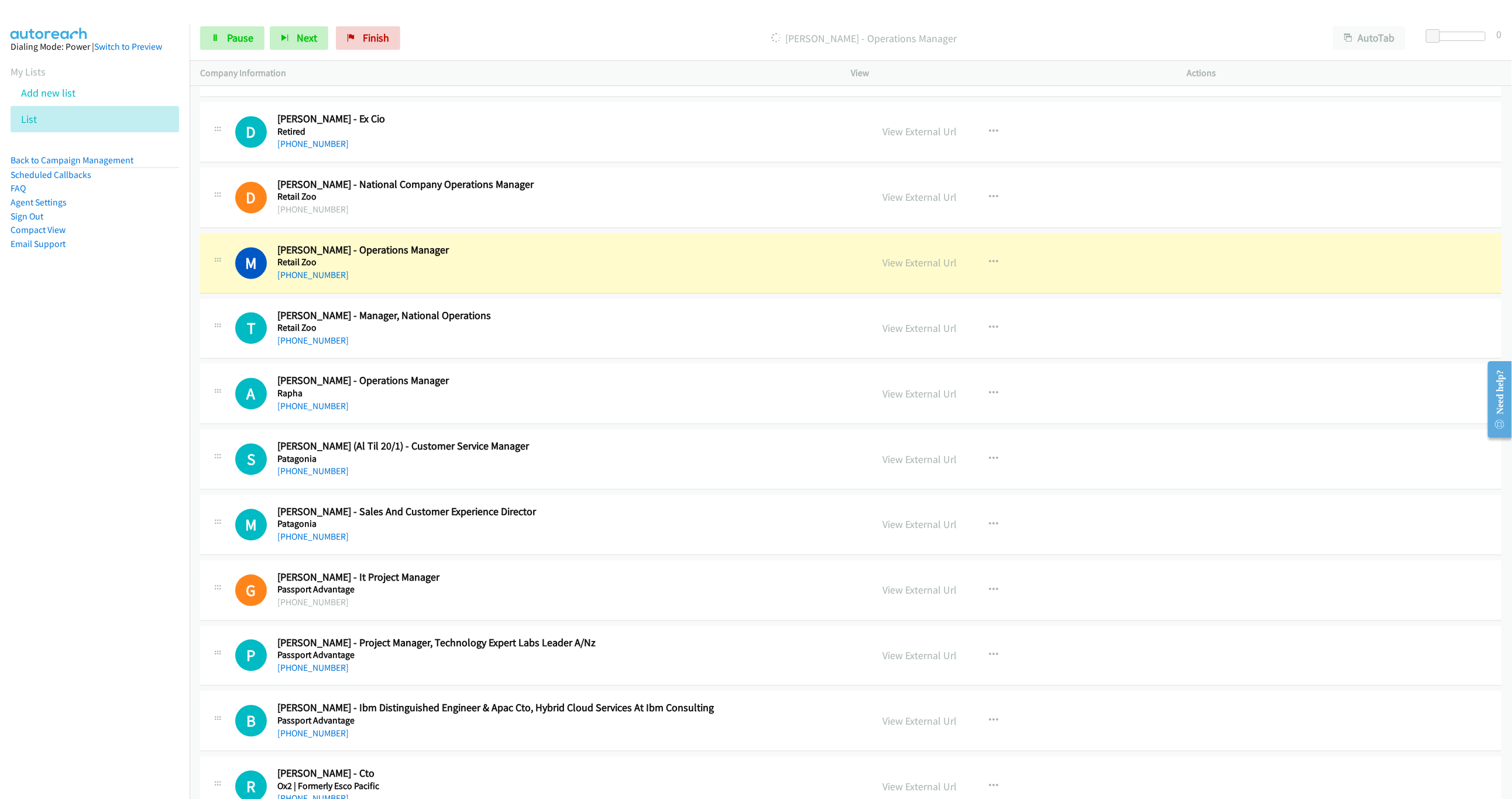
drag, startPoint x: 780, startPoint y: 262, endPoint x: 892, endPoint y: 294, distance: 116.5
click at [780, 262] on div "M Callback Scheduled Mosese Folau - Operations Manager Retail Zoo Australia/Syd…" at bounding box center [548, 263] width 626 height 39
click at [753, 253] on h2 "Mosese Folau - Operations Manager" at bounding box center [516, 251] width 477 height 14
click at [926, 270] on link "View External Url" at bounding box center [920, 264] width 75 height 14
click at [234, 36] on span "Pause" at bounding box center [240, 38] width 27 height 14
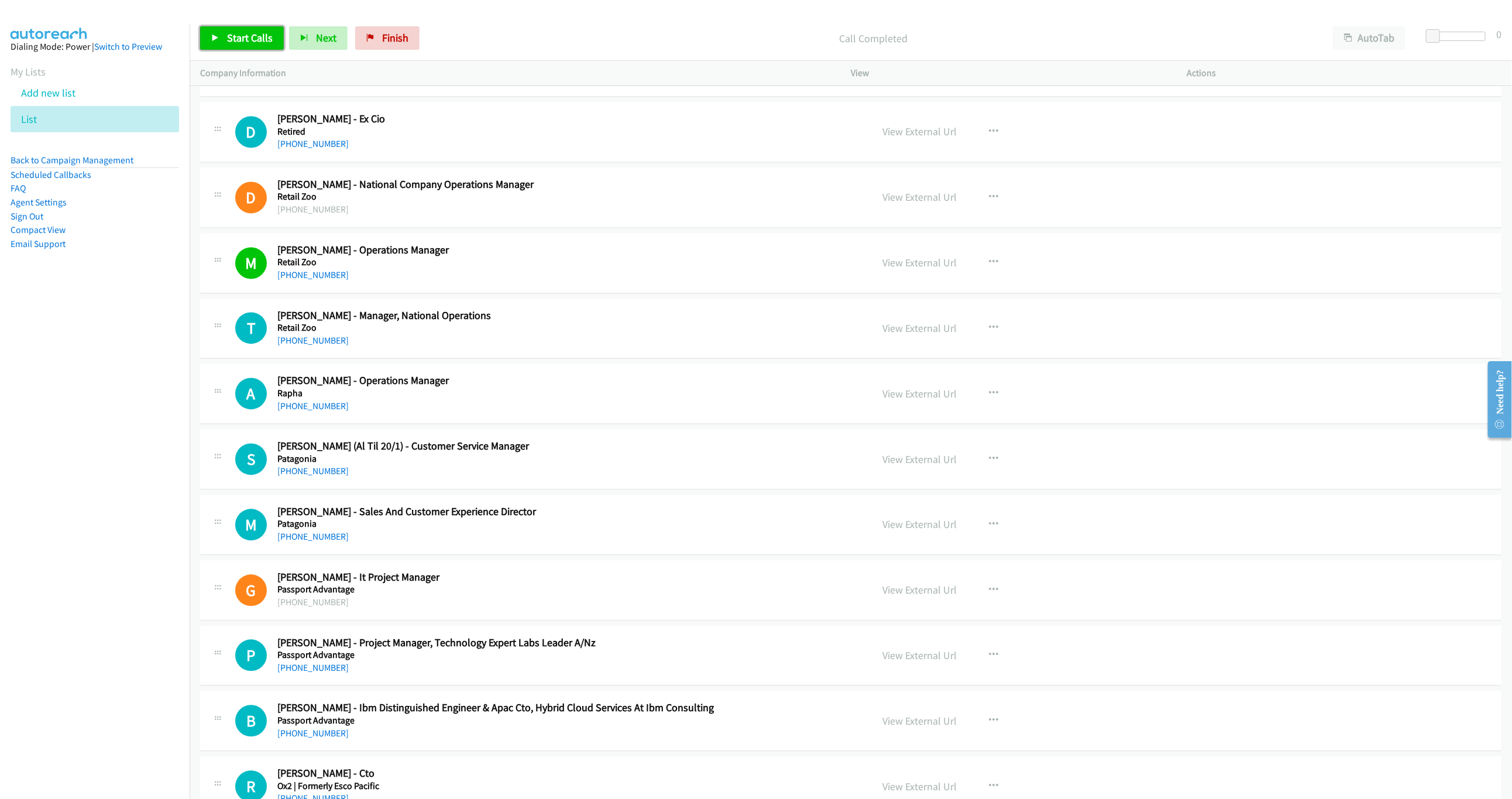
drag, startPoint x: 231, startPoint y: 34, endPoint x: 1006, endPoint y: 214, distance: 795.6
click at [234, 32] on span "Start Calls" at bounding box center [249, 38] width 46 height 14
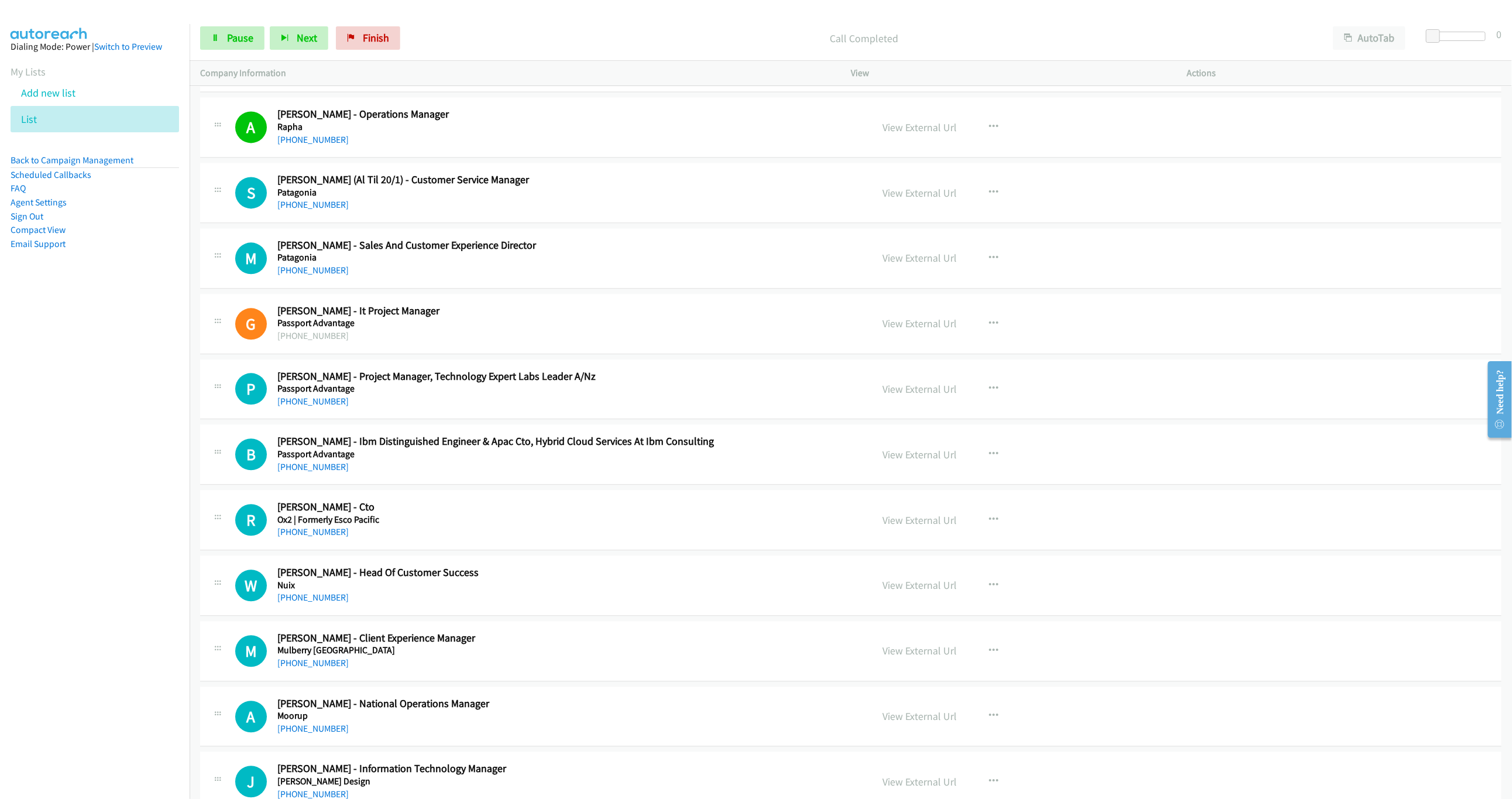
scroll to position [1845, 0]
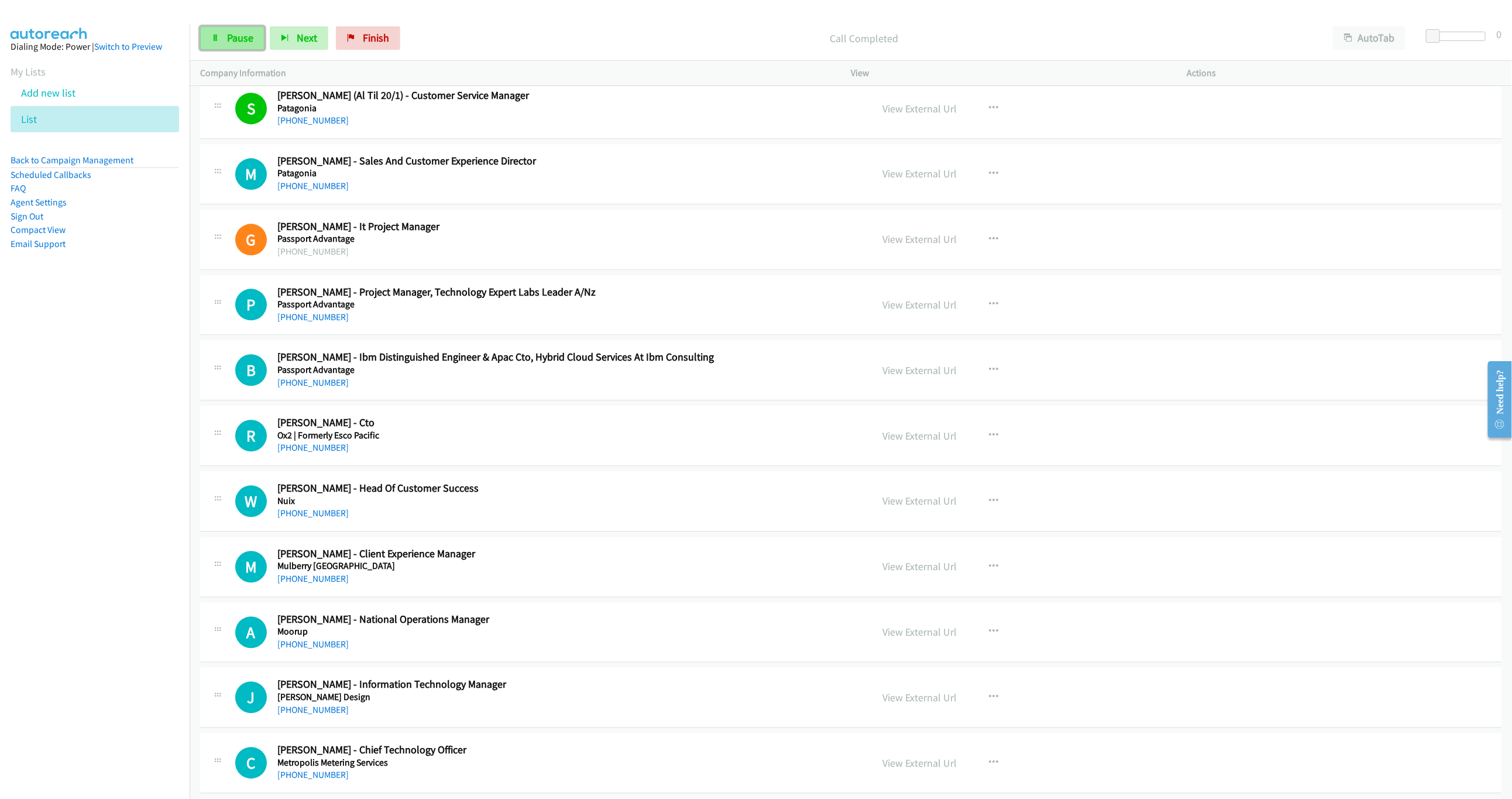
click at [238, 37] on span "Pause" at bounding box center [240, 38] width 27 height 14
click at [215, 40] on icon at bounding box center [216, 39] width 9 height 9
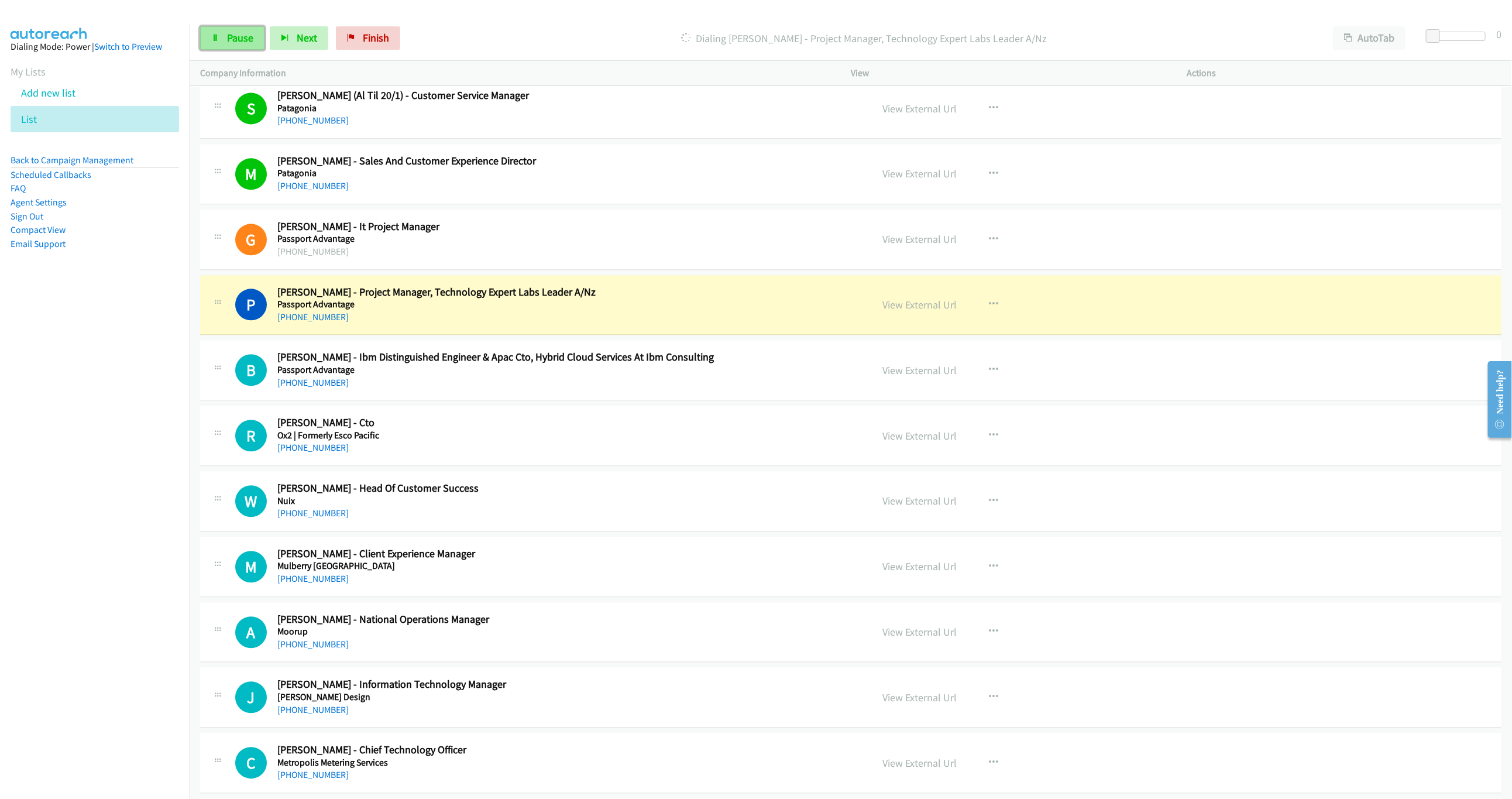
click at [238, 42] on span "Pause" at bounding box center [240, 38] width 27 height 14
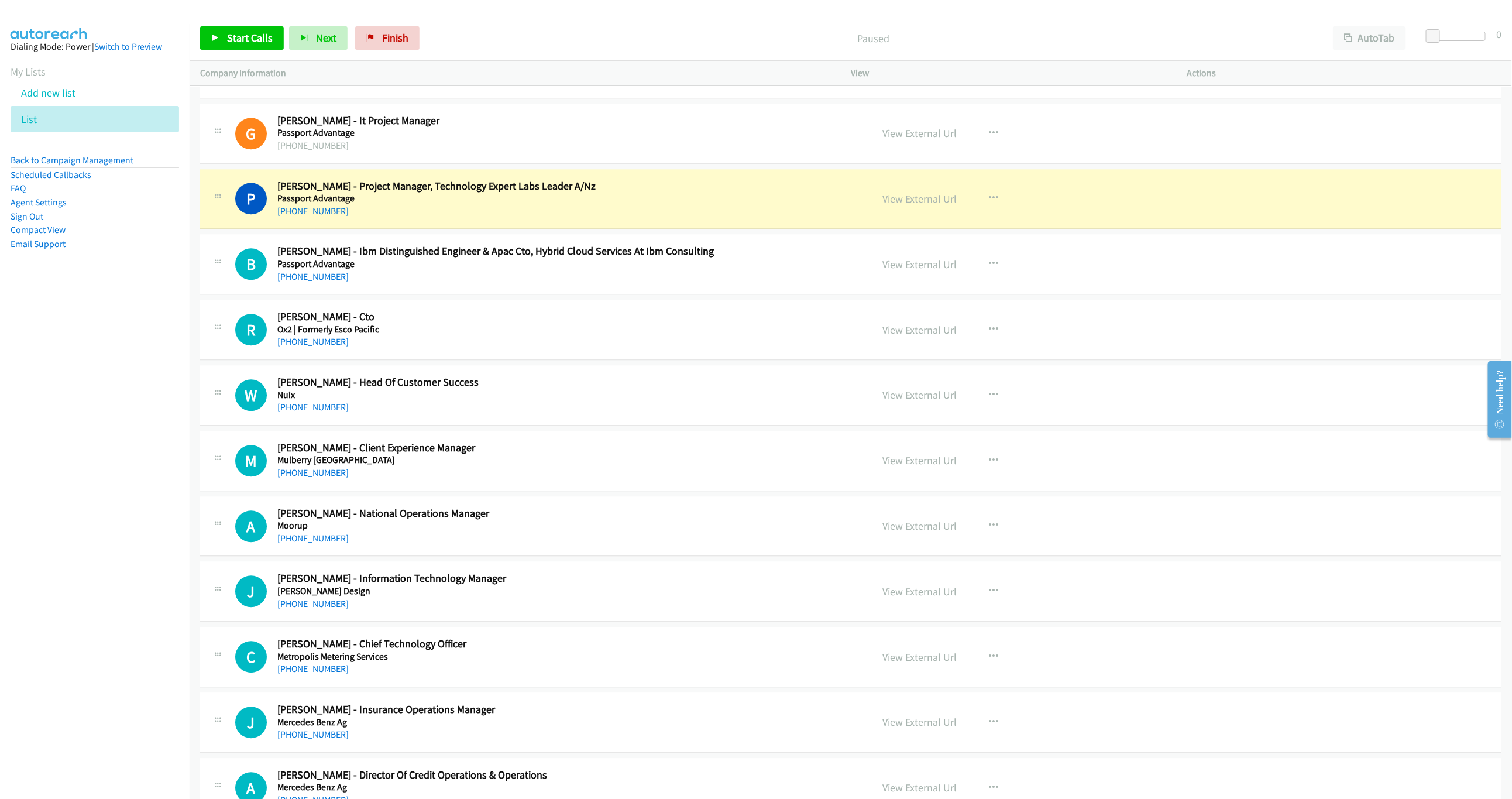
scroll to position [2020, 0]
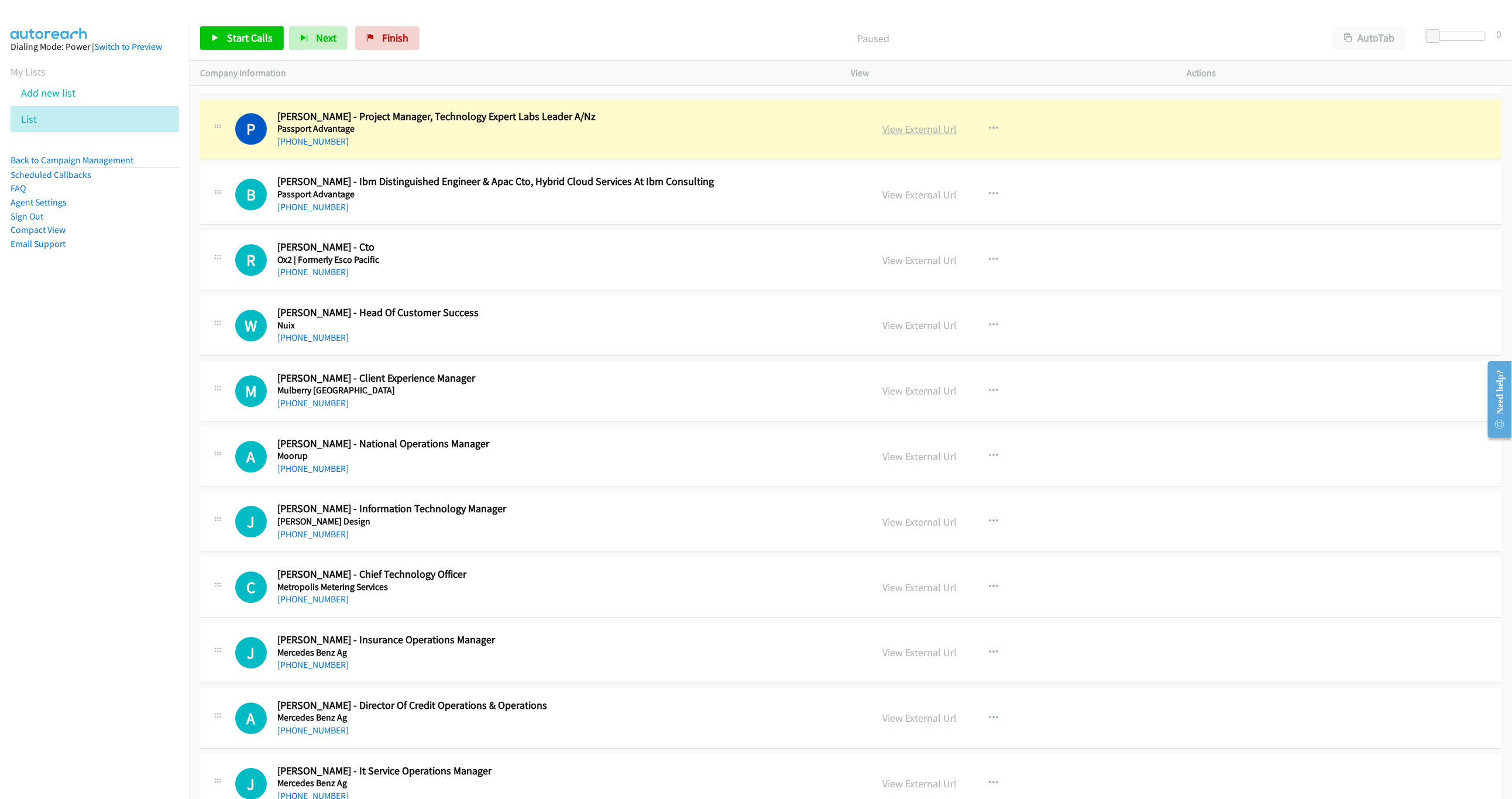
drag, startPoint x: 903, startPoint y: 146, endPoint x: 904, endPoint y: 139, distance: 7.1
click at [903, 137] on div "View External Url" at bounding box center [920, 129] width 75 height 15
click at [905, 136] on link "View External Url" at bounding box center [920, 129] width 75 height 14
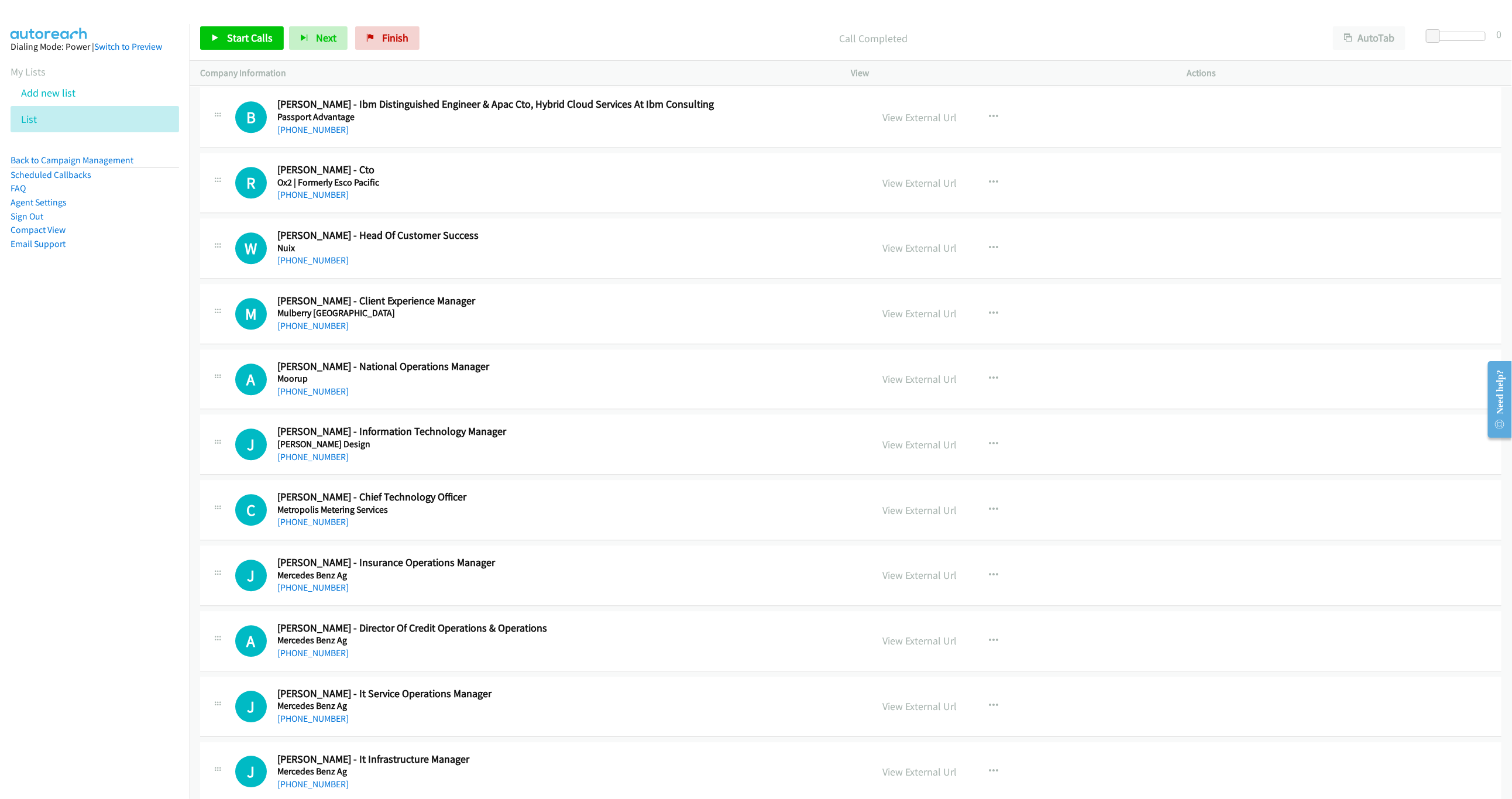
scroll to position [2108, 0]
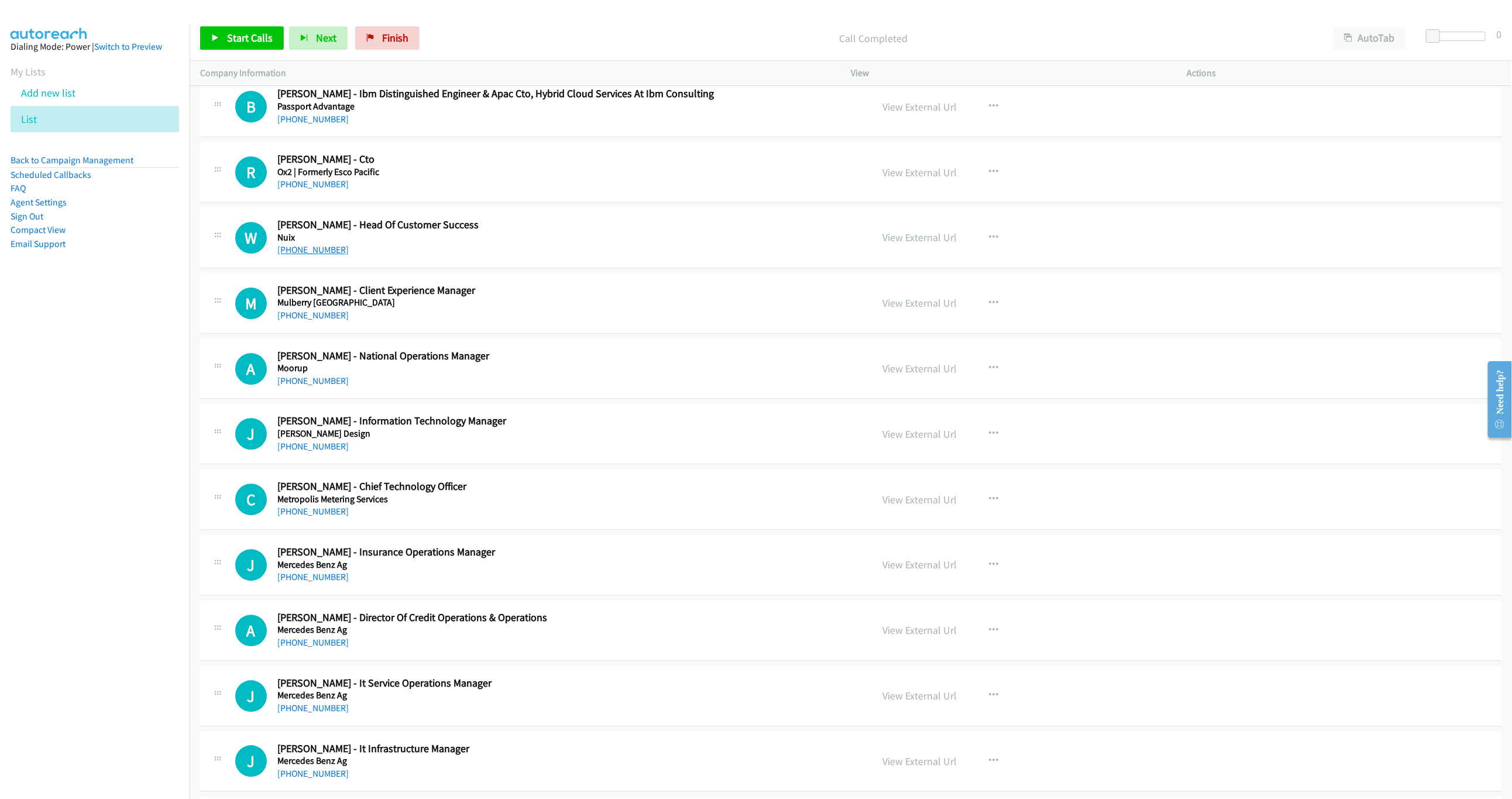
click at [313, 267] on div "W Callback Scheduled Wayne Johnston - Head Of Customer Success Nuix Australia/S…" at bounding box center [851, 238] width 1302 height 60
click at [310, 244] on h5 "Nuix" at bounding box center [516, 238] width 477 height 12
click at [344, 257] on div "+61 411 021 217" at bounding box center [516, 250] width 477 height 14
click at [317, 255] on link "+61 411 021 217" at bounding box center [313, 249] width 71 height 11
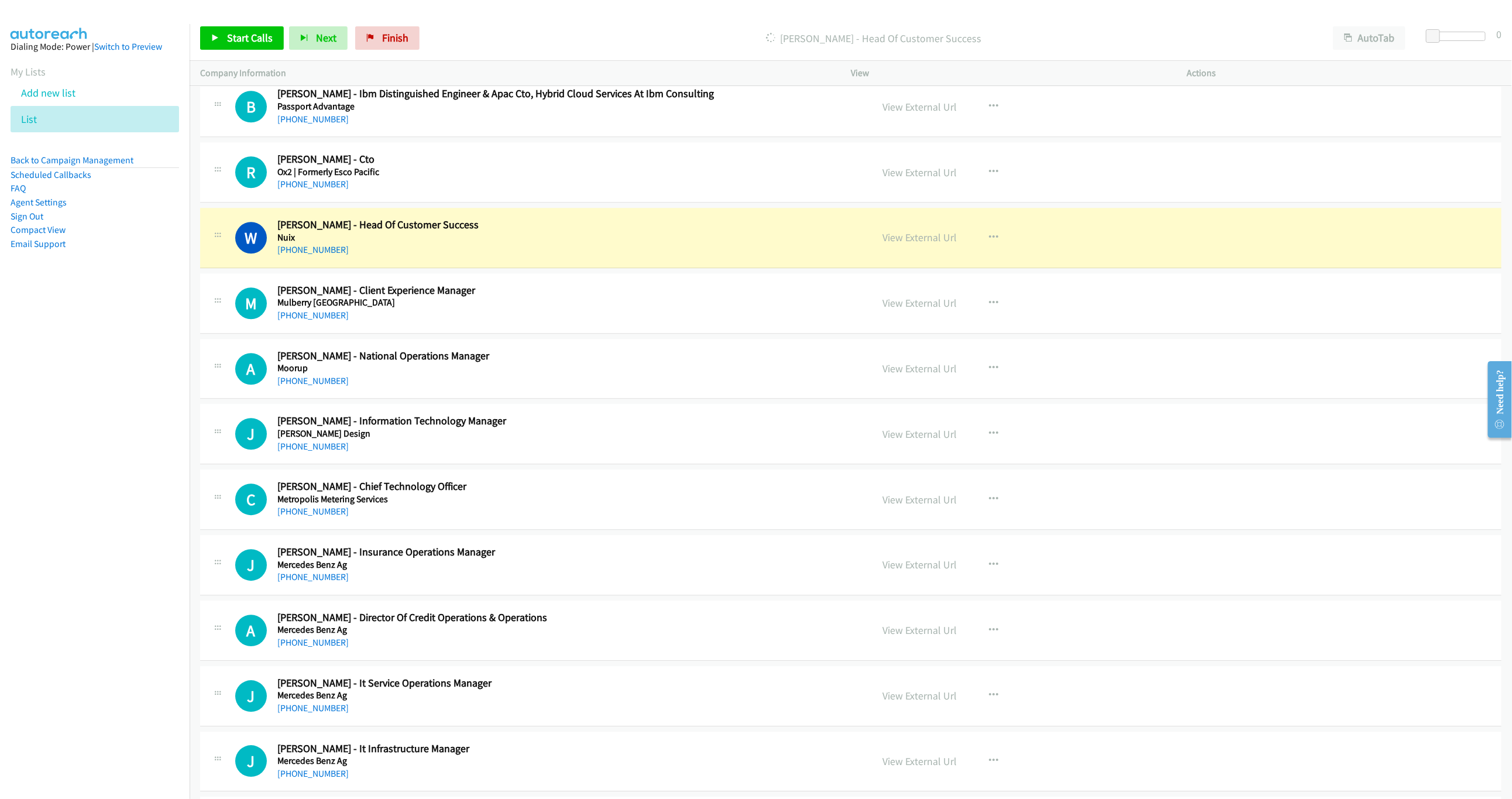
click at [594, 244] on h5 "Nuix" at bounding box center [516, 238] width 477 height 12
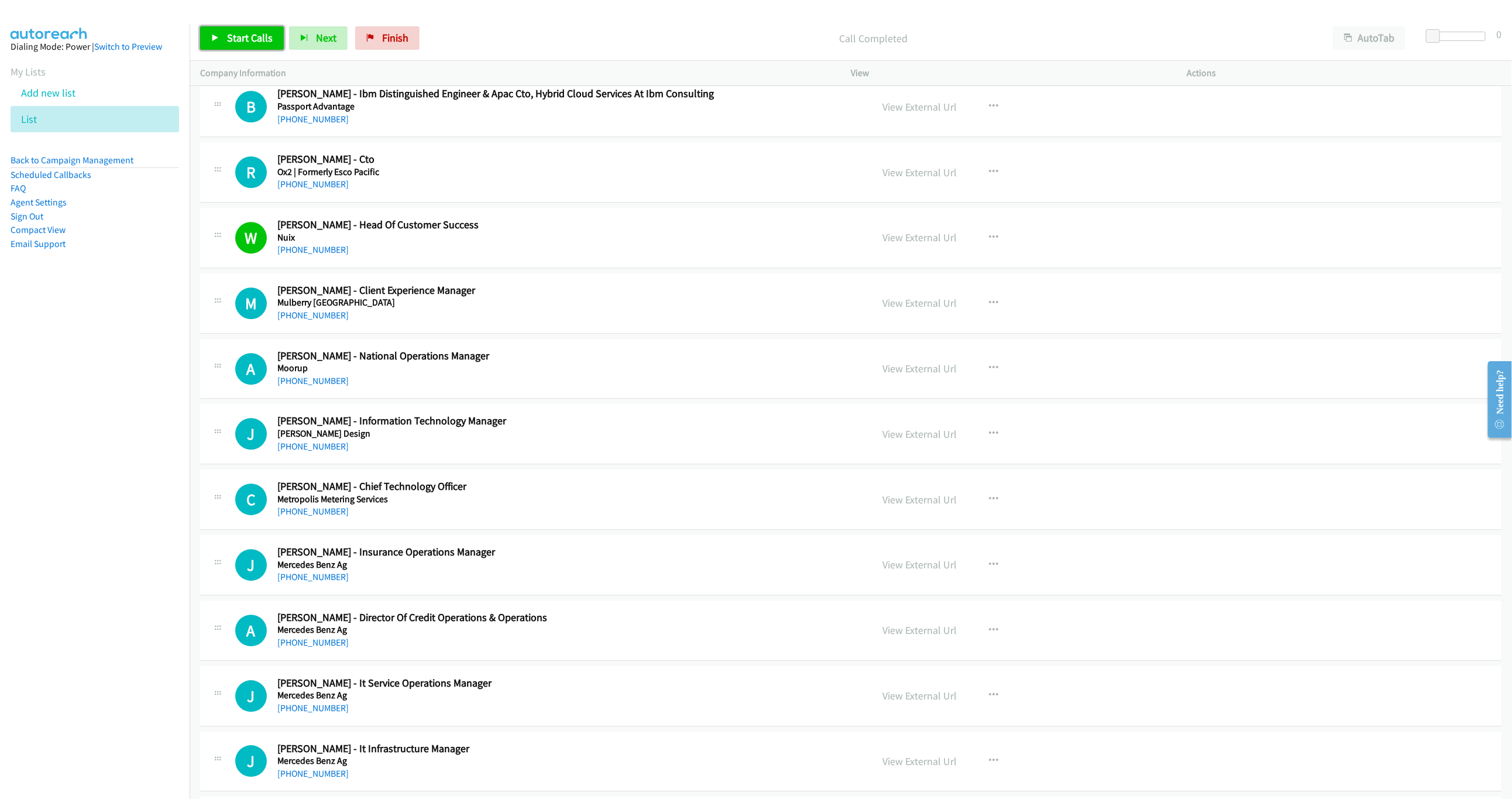
click at [225, 34] on link "Start Calls" at bounding box center [241, 38] width 83 height 23
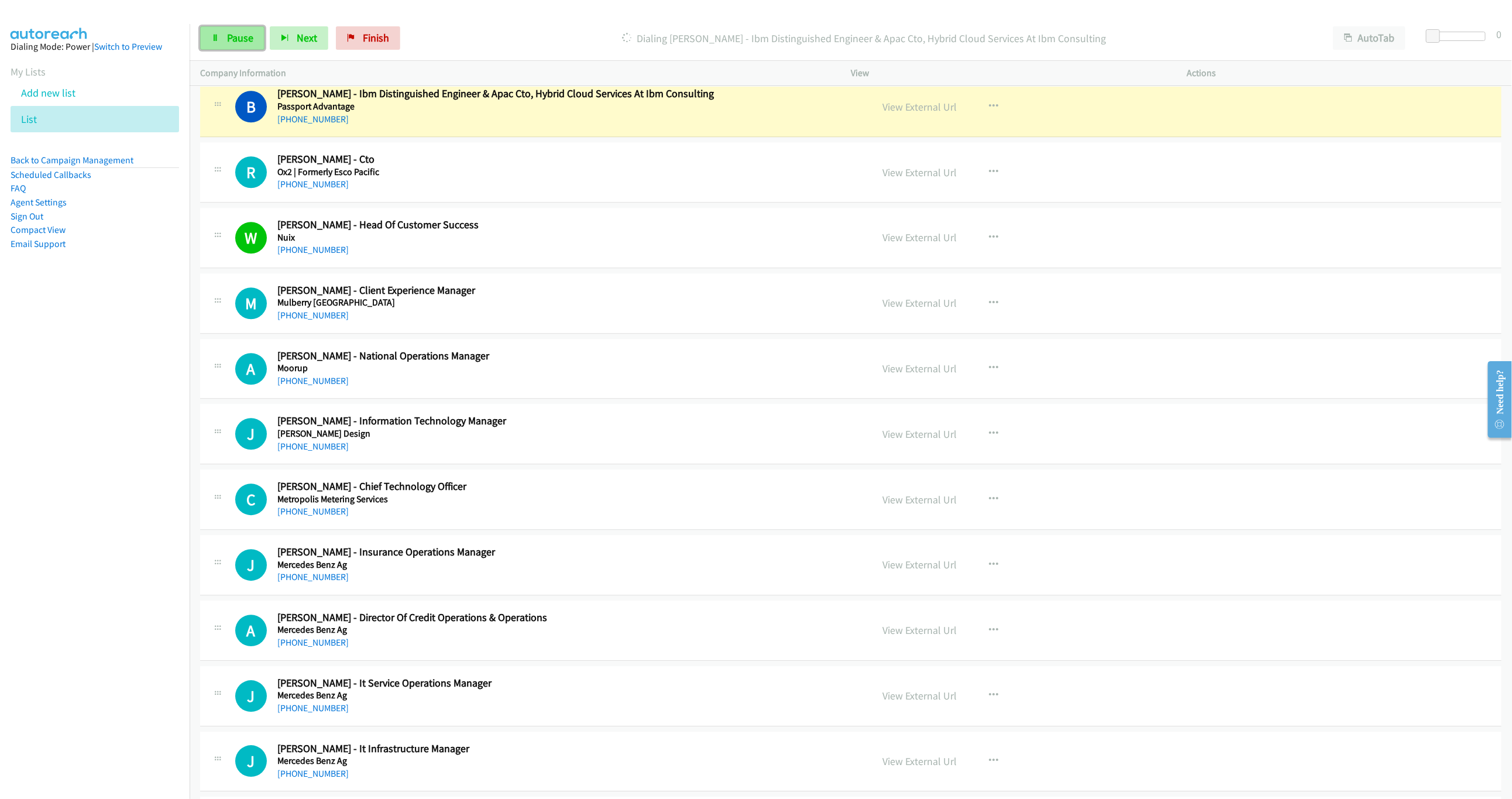
click at [228, 35] on span "Pause" at bounding box center [240, 38] width 27 height 14
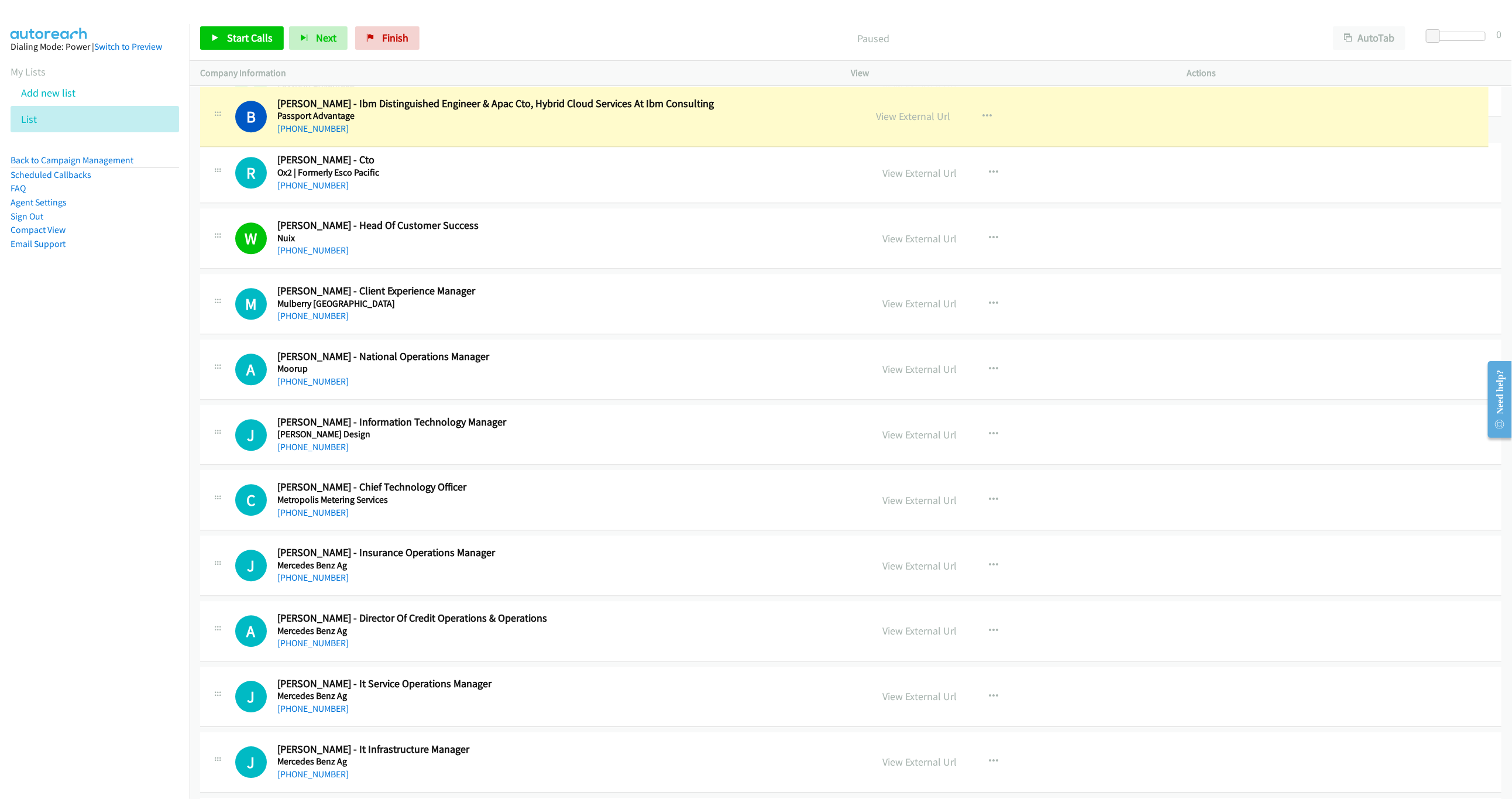
drag, startPoint x: 350, startPoint y: 104, endPoint x: 460, endPoint y: 104, distance: 110.0
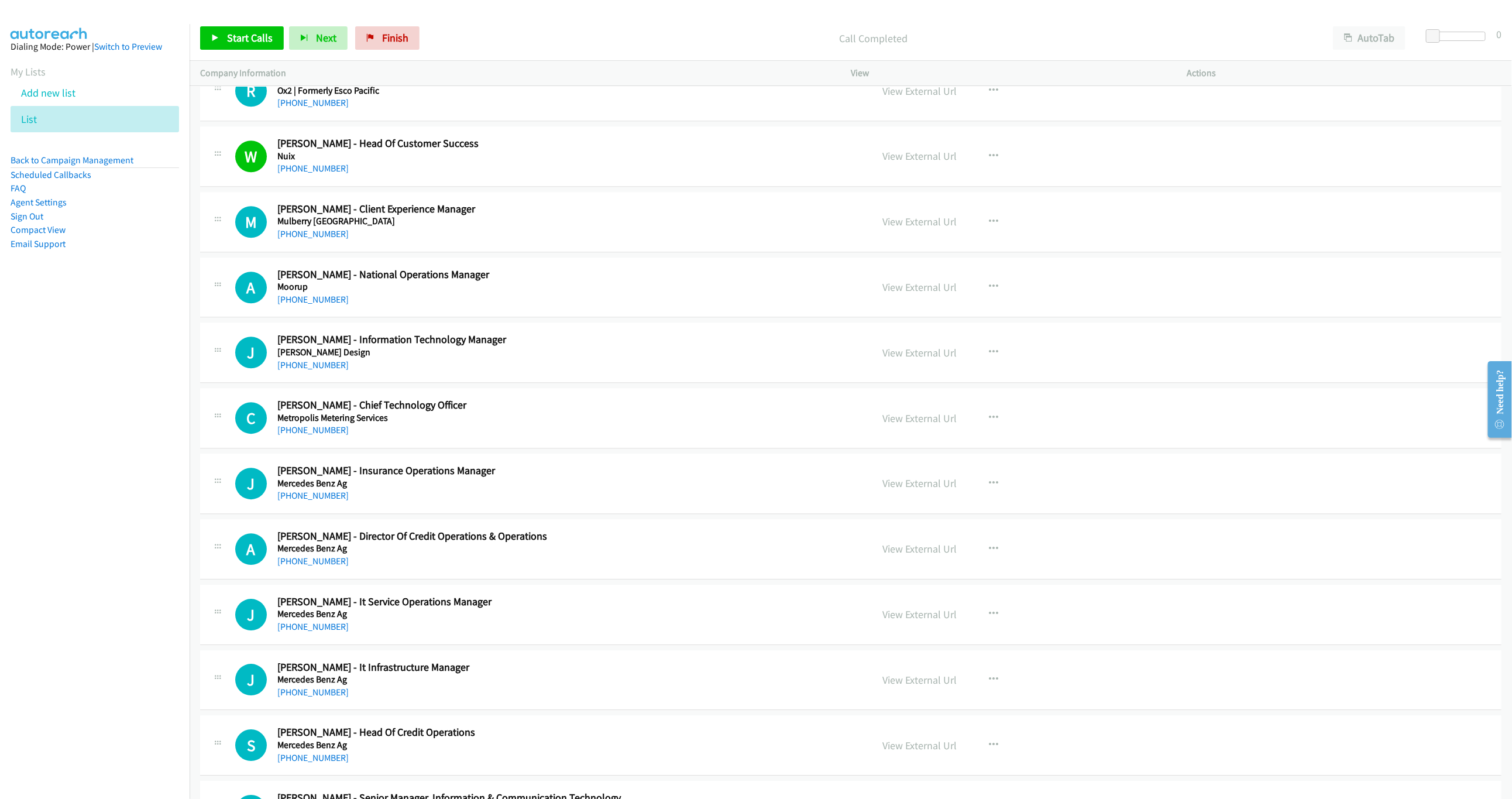
scroll to position [2196, 0]
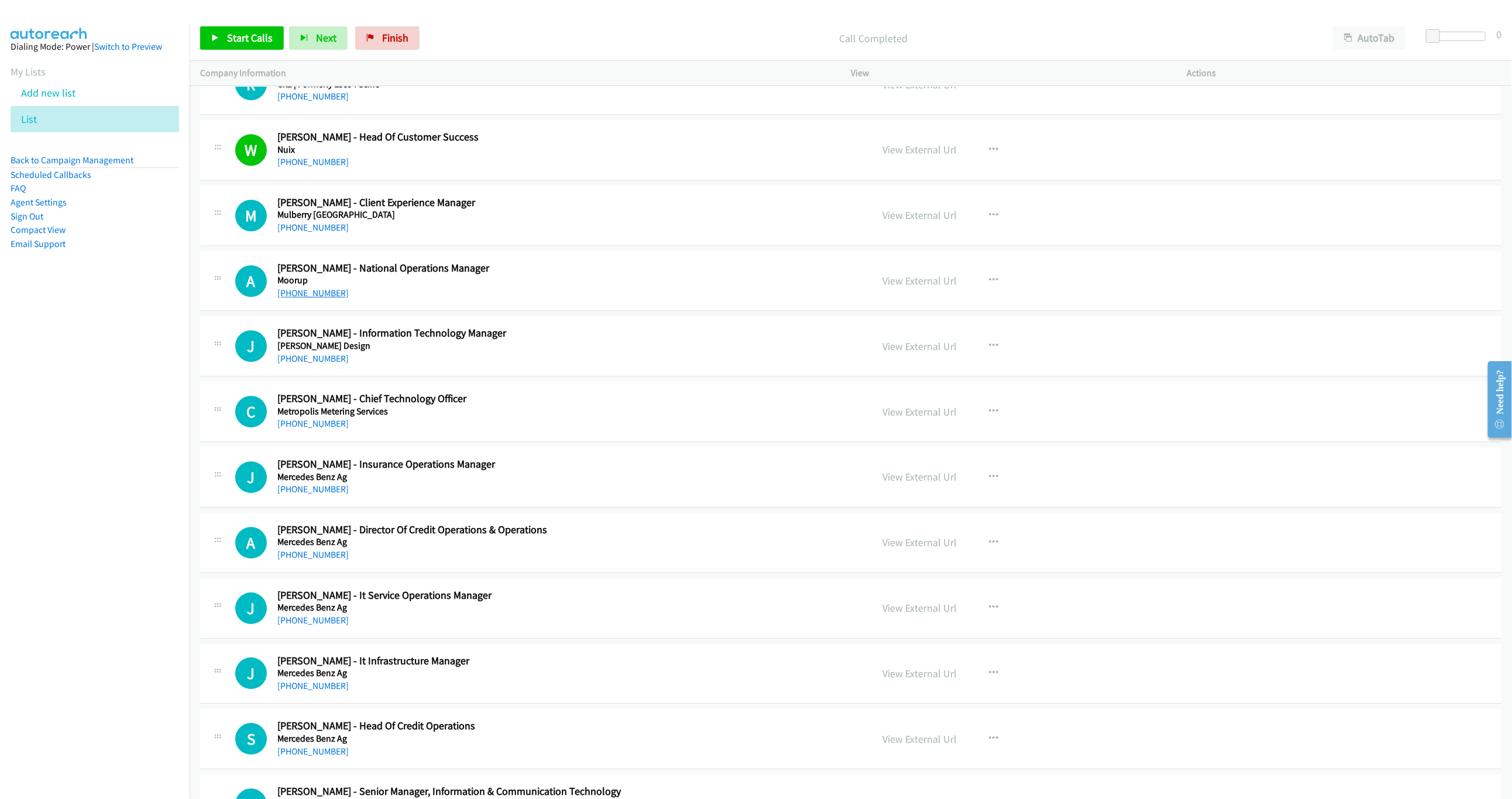
click at [307, 299] on link "+61 497 874 450" at bounding box center [313, 293] width 71 height 11
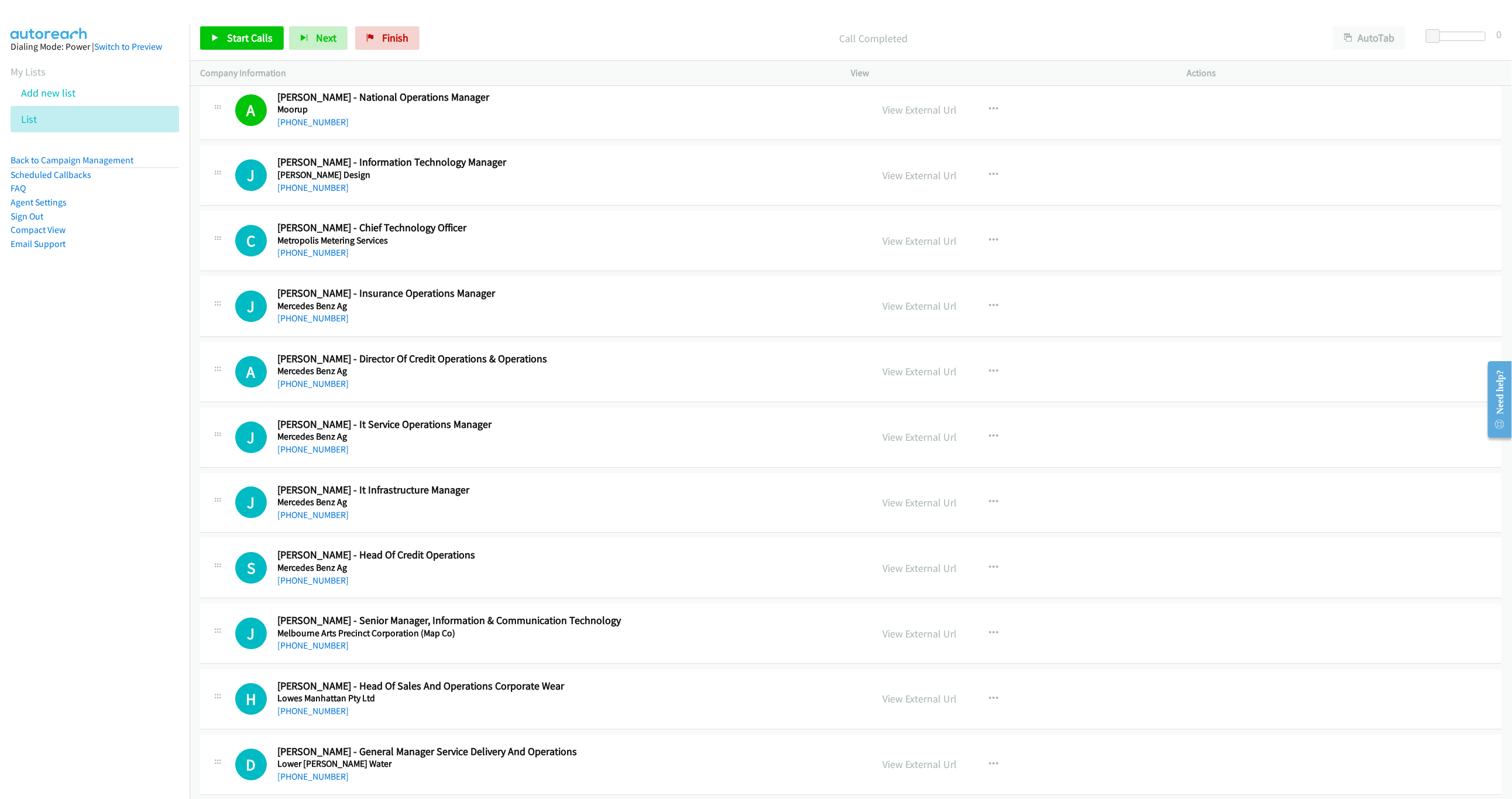
scroll to position [2371, 0]
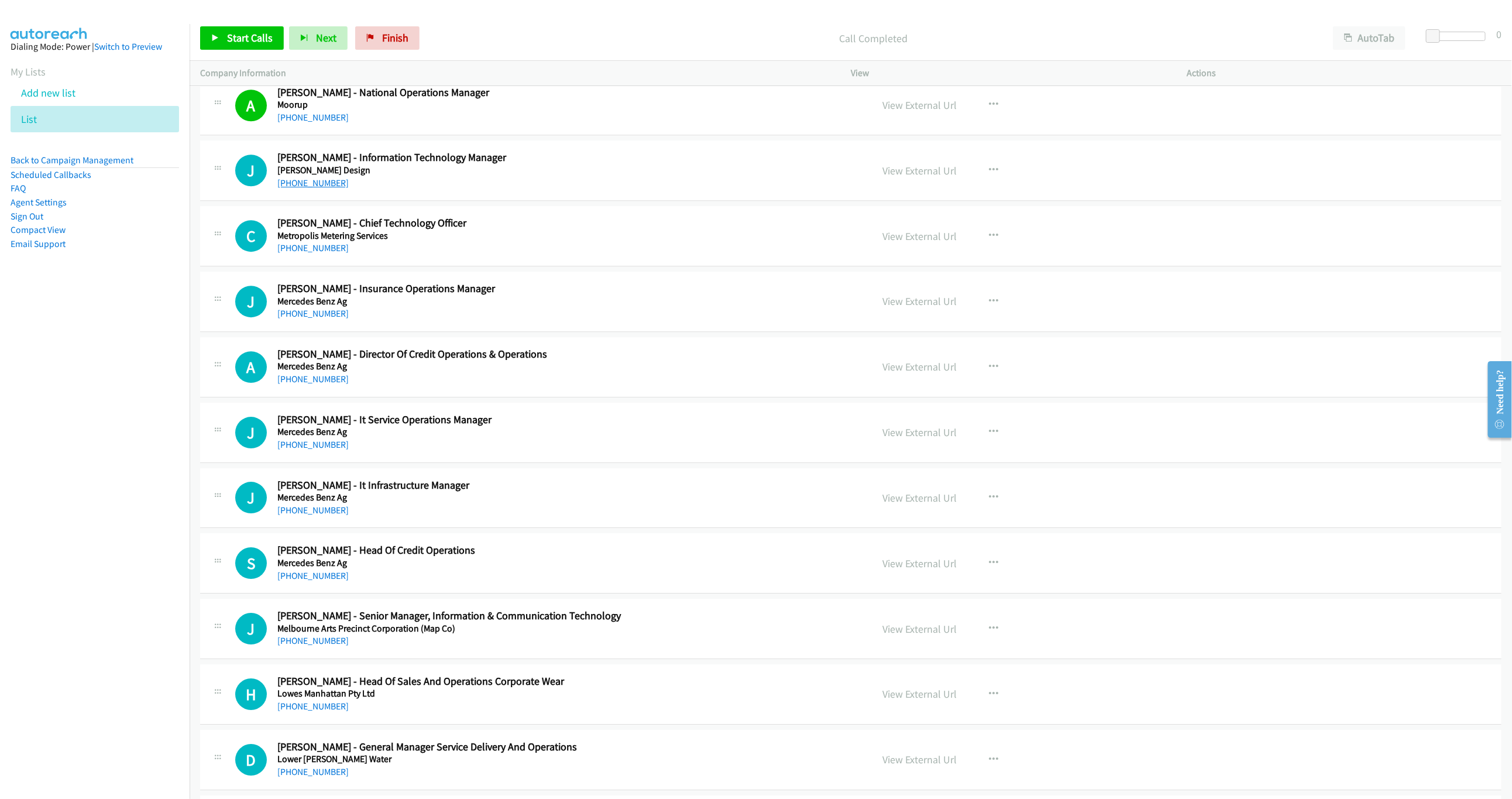
click at [291, 188] on link "+61 414 284 614" at bounding box center [313, 183] width 71 height 11
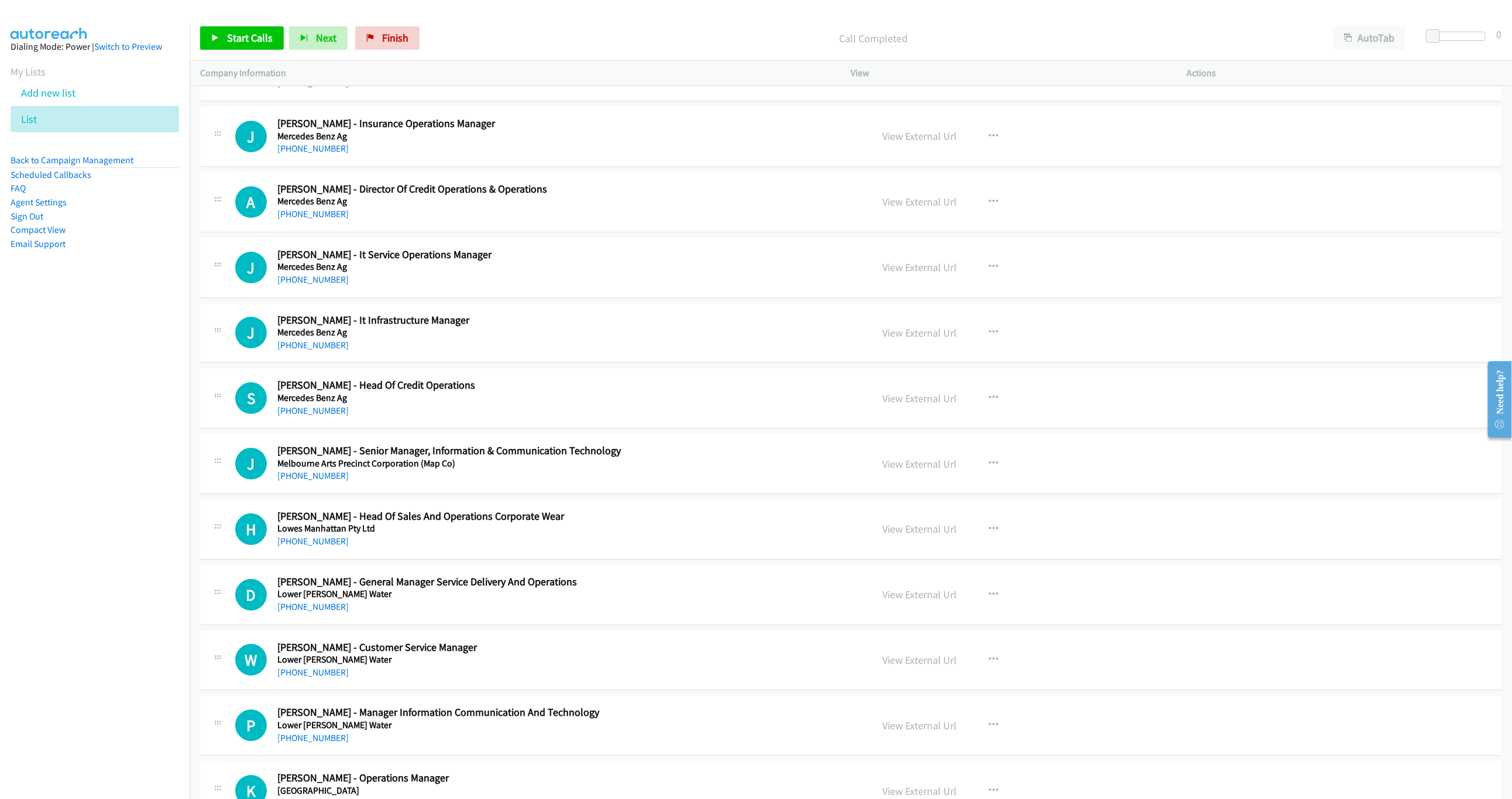
scroll to position [2547, 0]
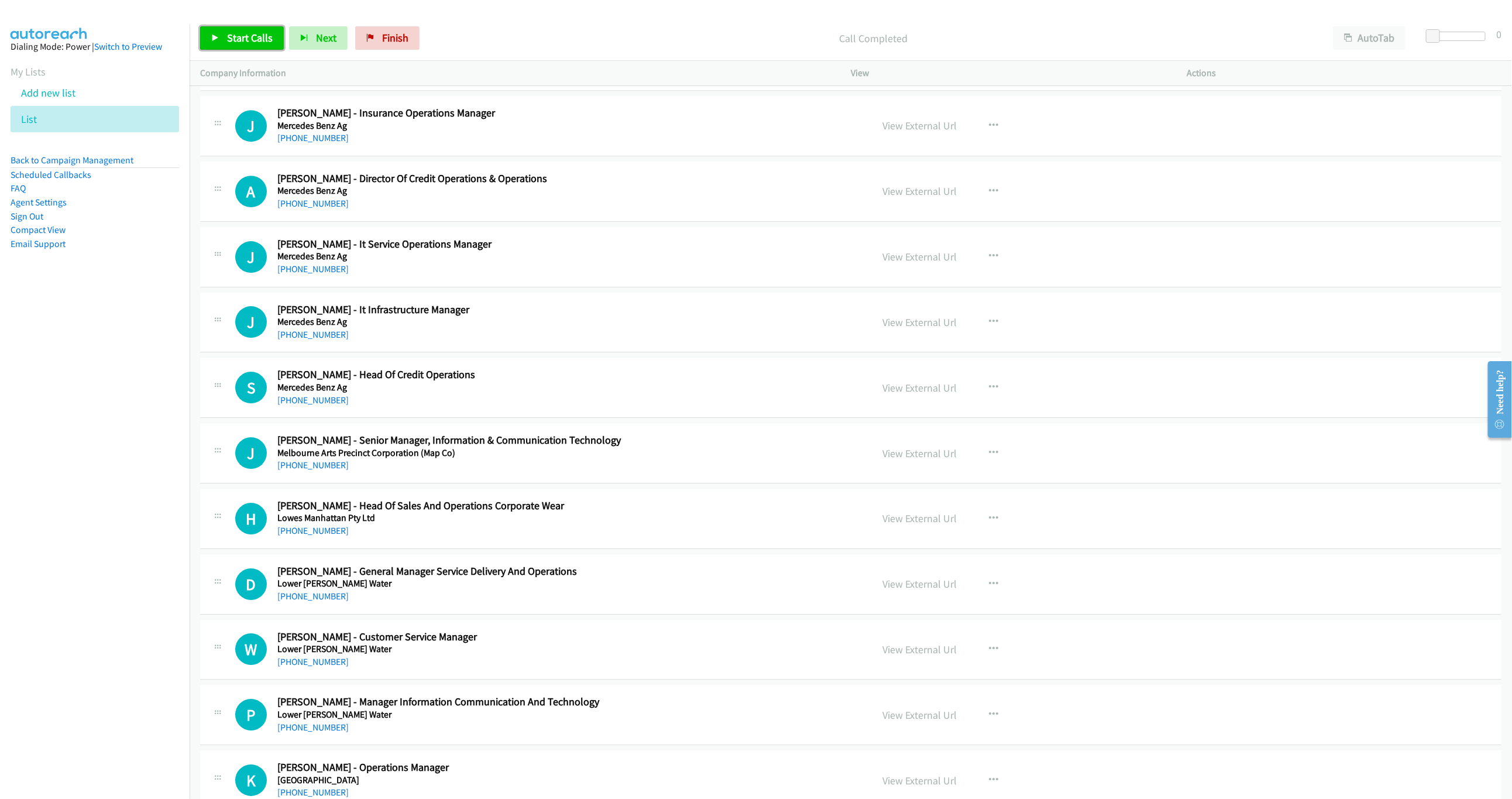
click at [260, 32] on span "Start Calls" at bounding box center [249, 38] width 46 height 14
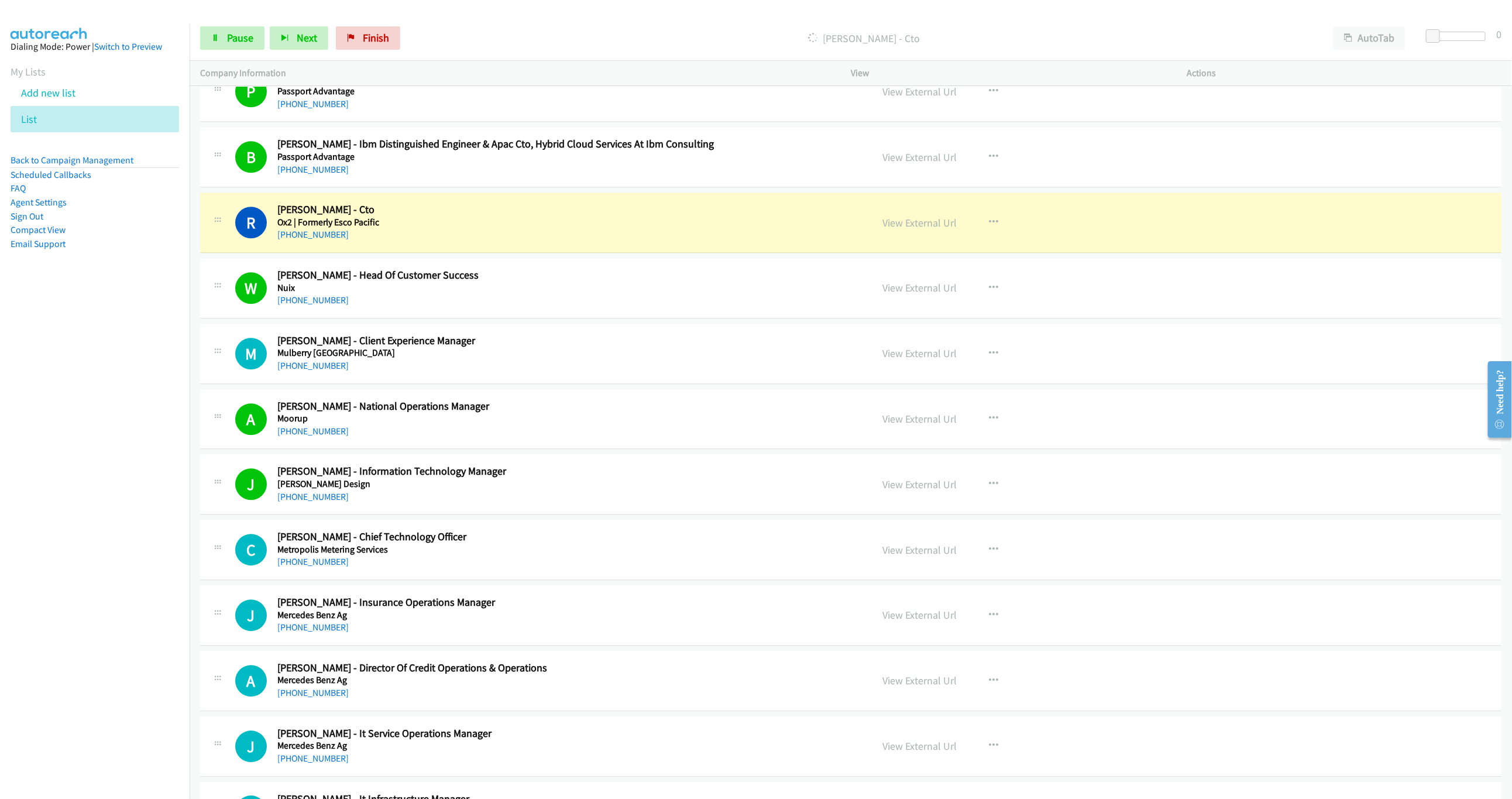
scroll to position [2108, 0]
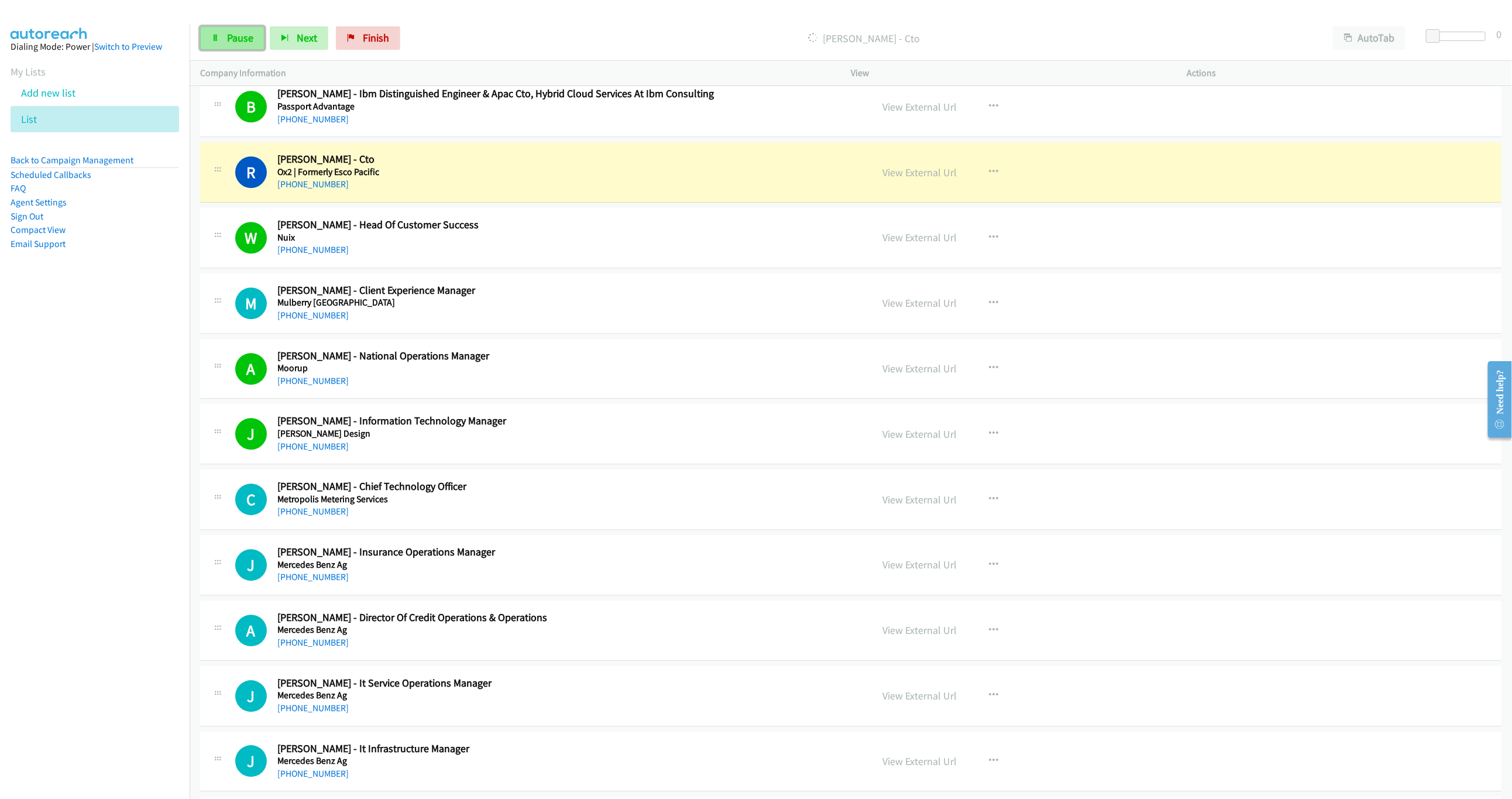
click at [222, 43] on link "Pause" at bounding box center [232, 38] width 64 height 23
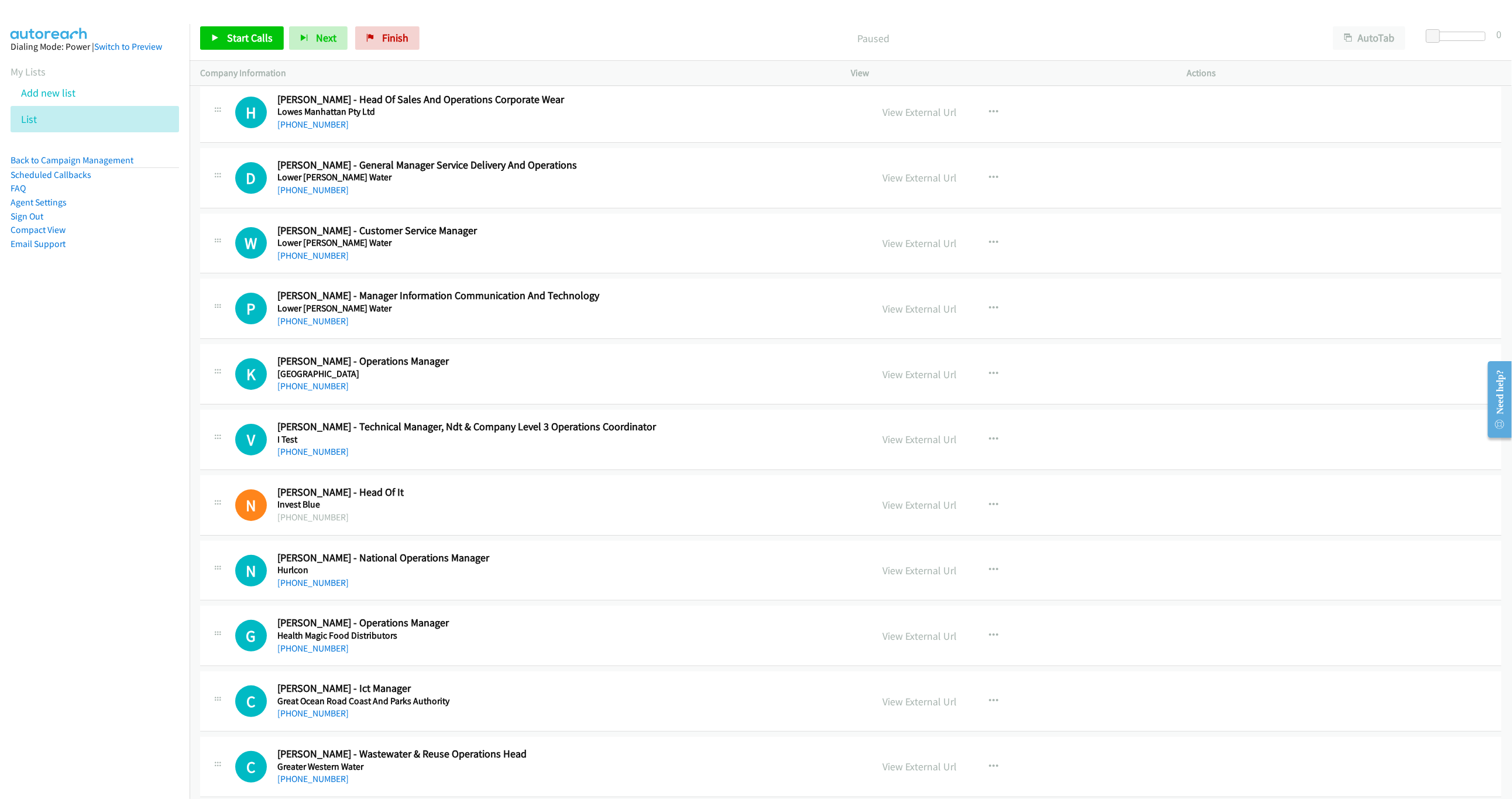
scroll to position [2986, 0]
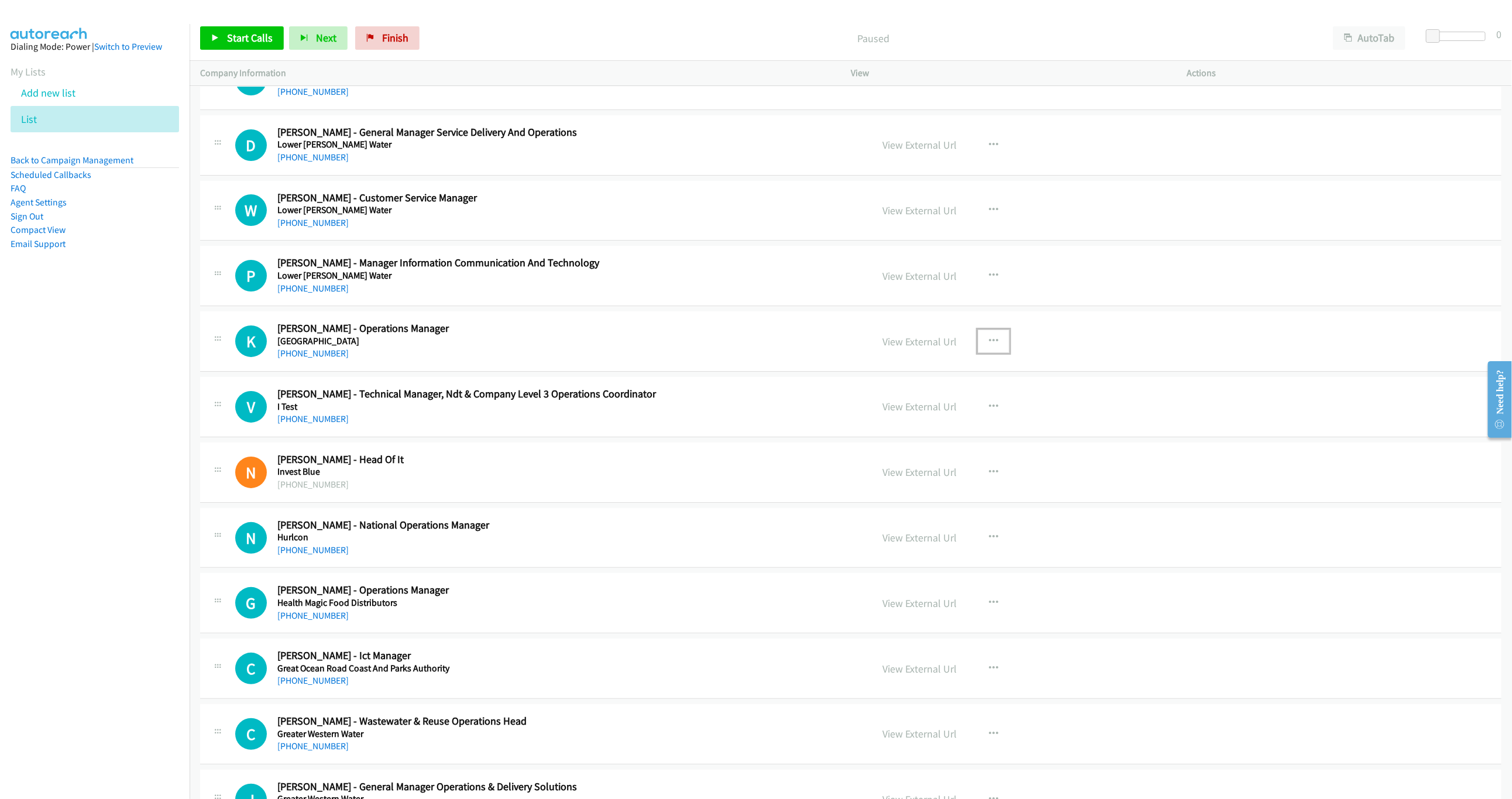
click at [993, 352] on button "button" at bounding box center [993, 341] width 32 height 23
click at [914, 430] on link "Start Calls Here" at bounding box center [931, 418] width 155 height 23
click at [309, 359] on link "+61 417 999 919" at bounding box center [313, 353] width 71 height 11
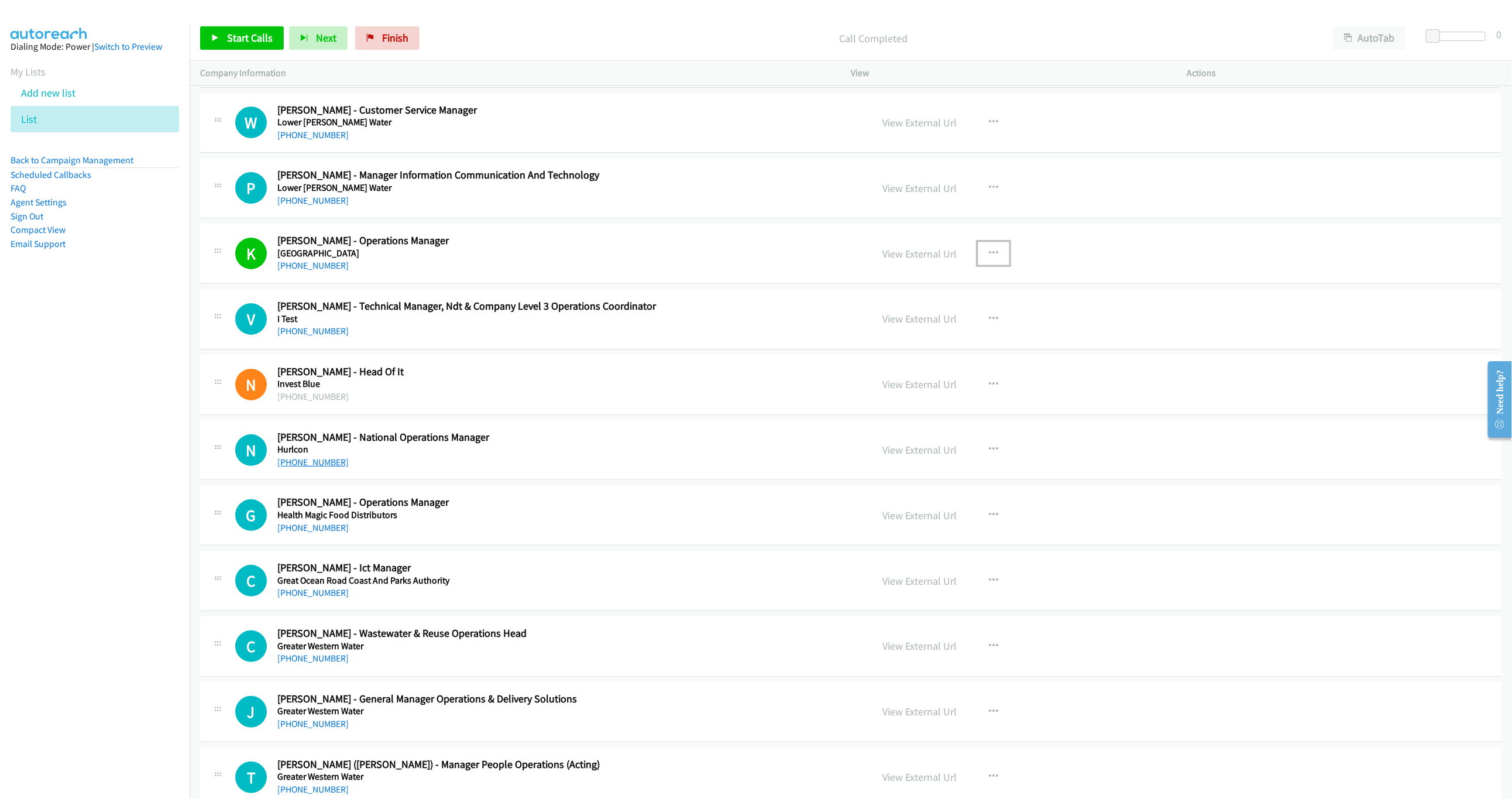
click at [321, 468] on link "+61 418 361 447" at bounding box center [313, 462] width 71 height 11
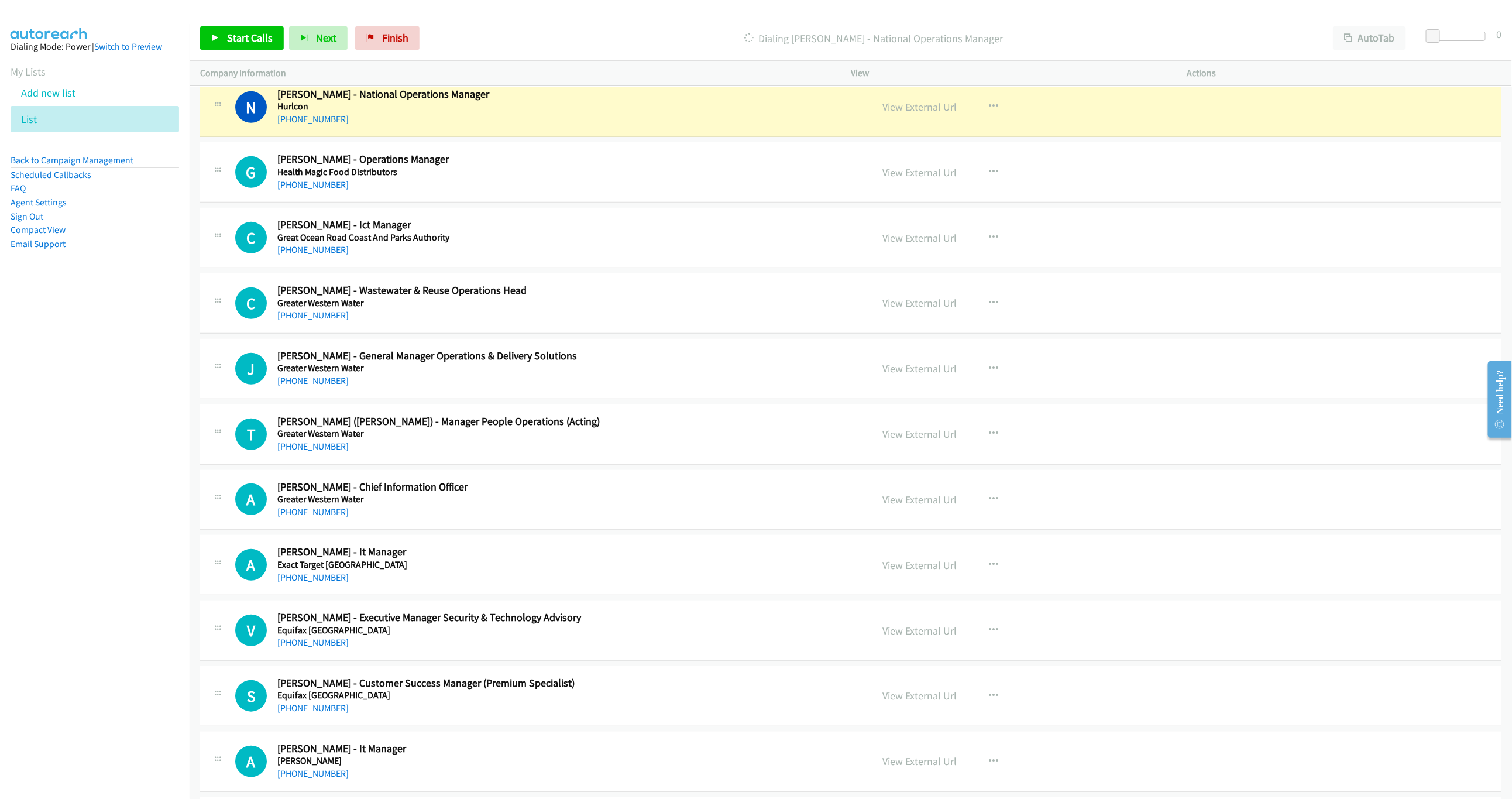
scroll to position [3425, 0]
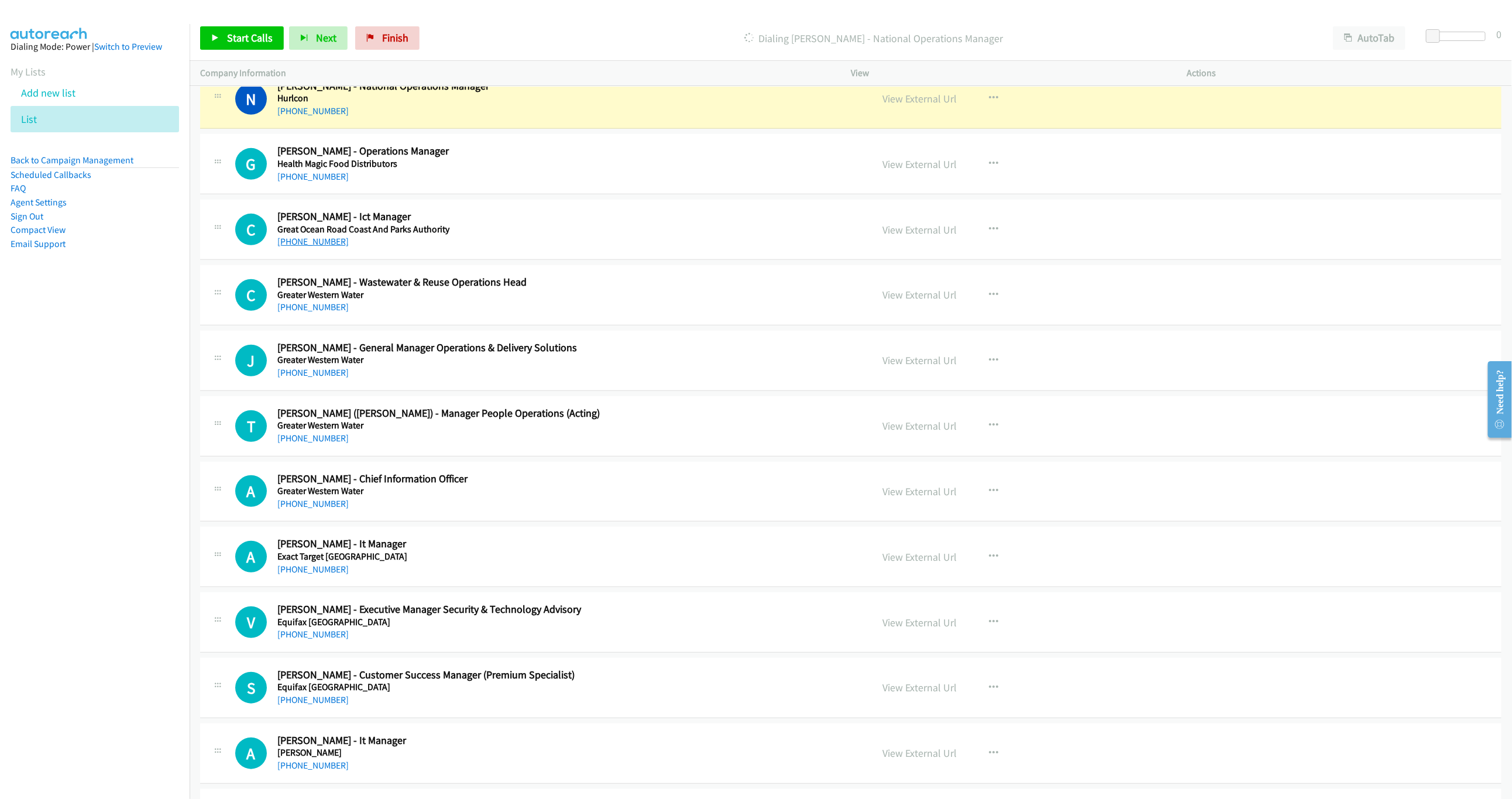
click at [299, 247] on link "+61 447 054 022" at bounding box center [313, 241] width 71 height 11
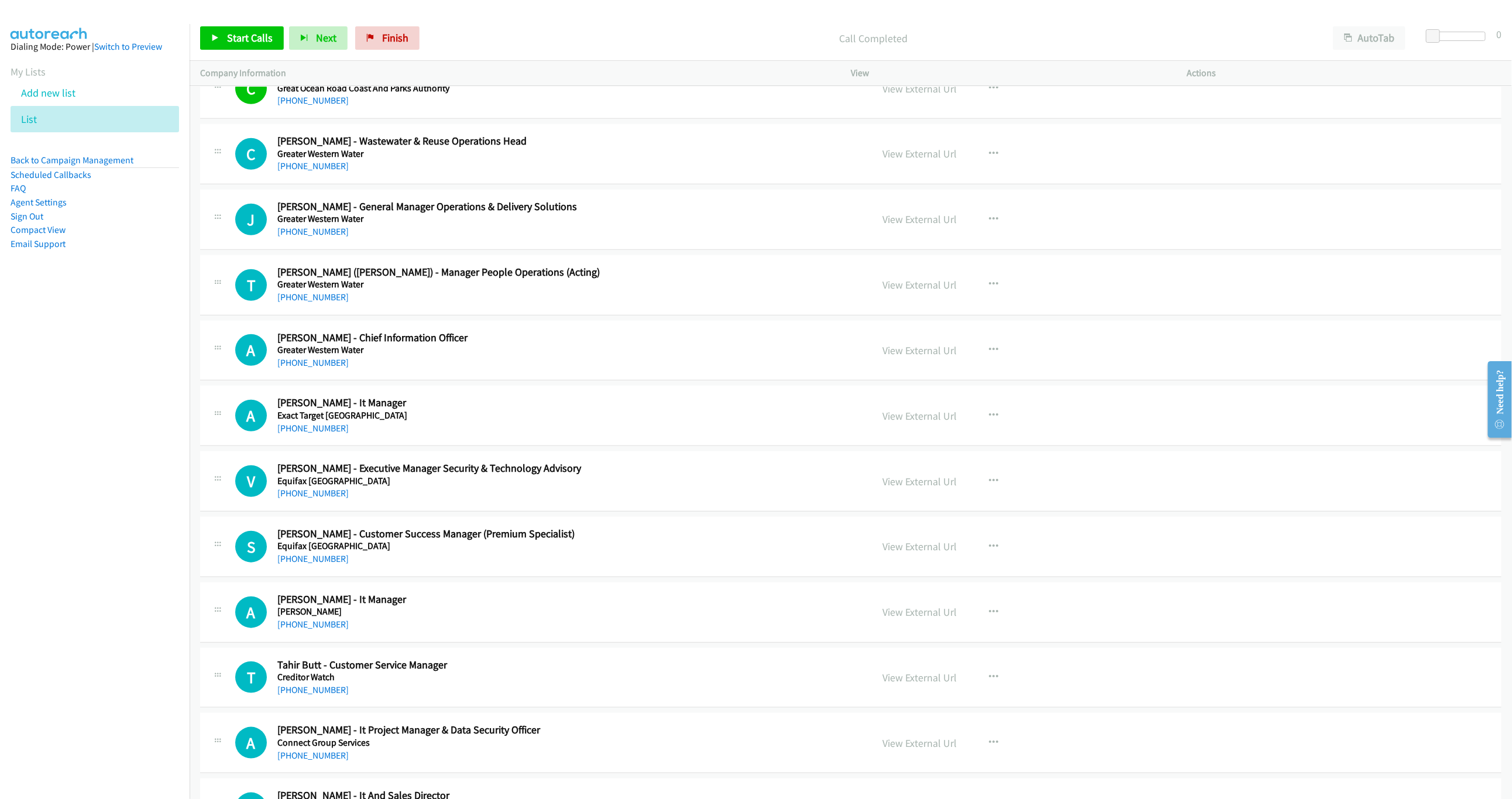
scroll to position [3602, 0]
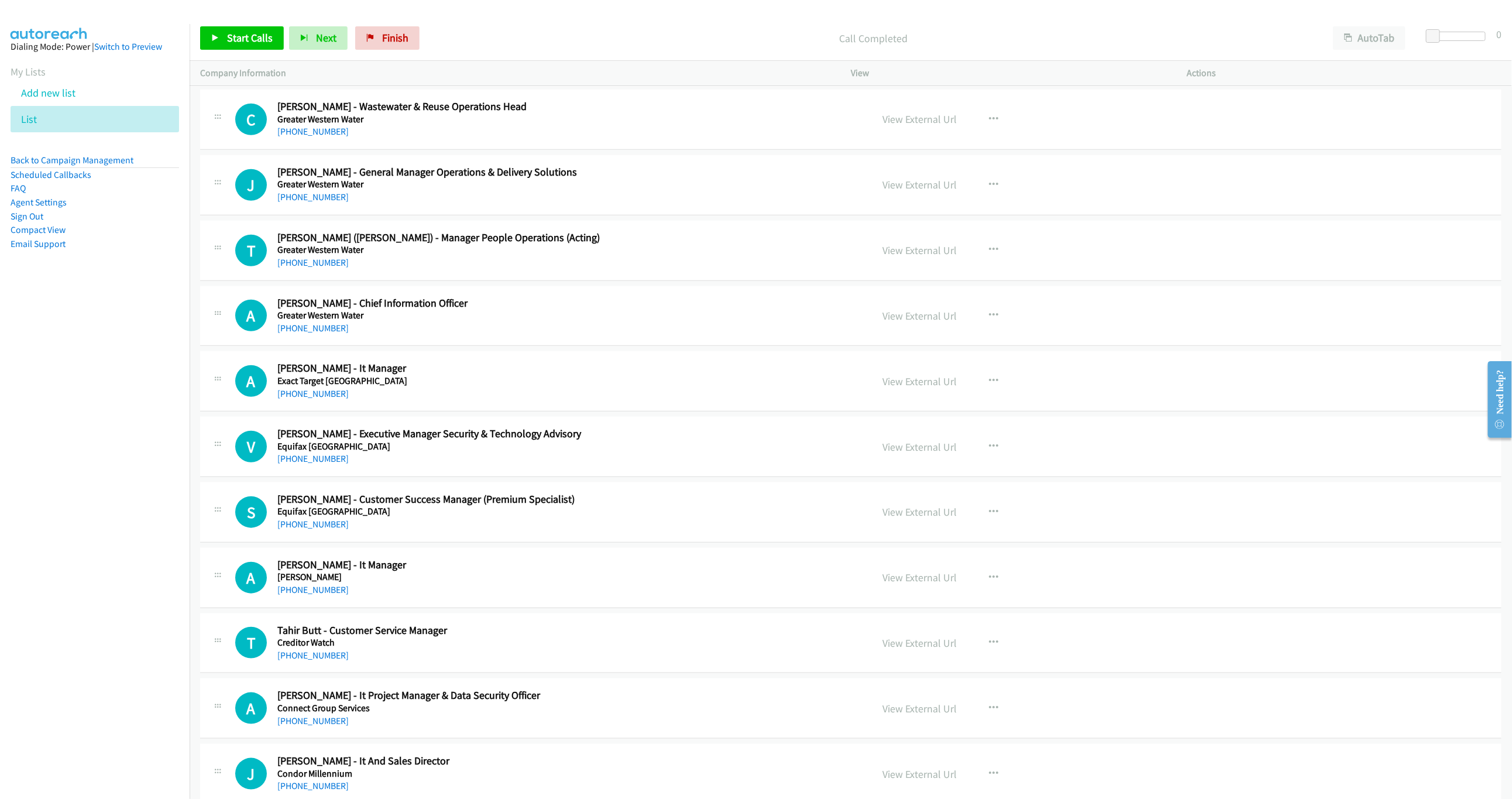
drag, startPoint x: 313, startPoint y: 407, endPoint x: 358, endPoint y: 400, distance: 45.5
click at [295, 400] on link "+61 2 9293 9270" at bounding box center [313, 393] width 71 height 11
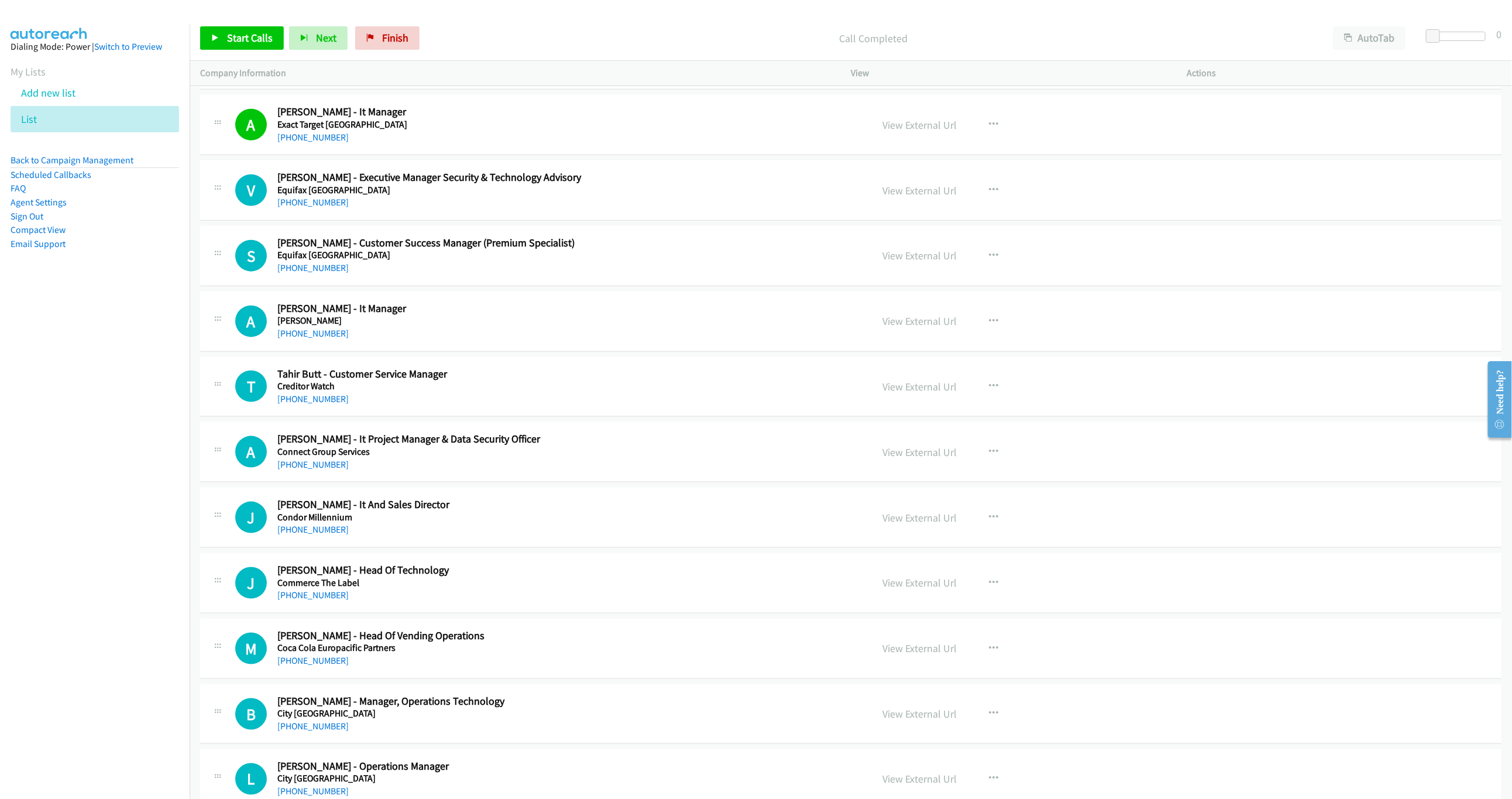
scroll to position [3864, 0]
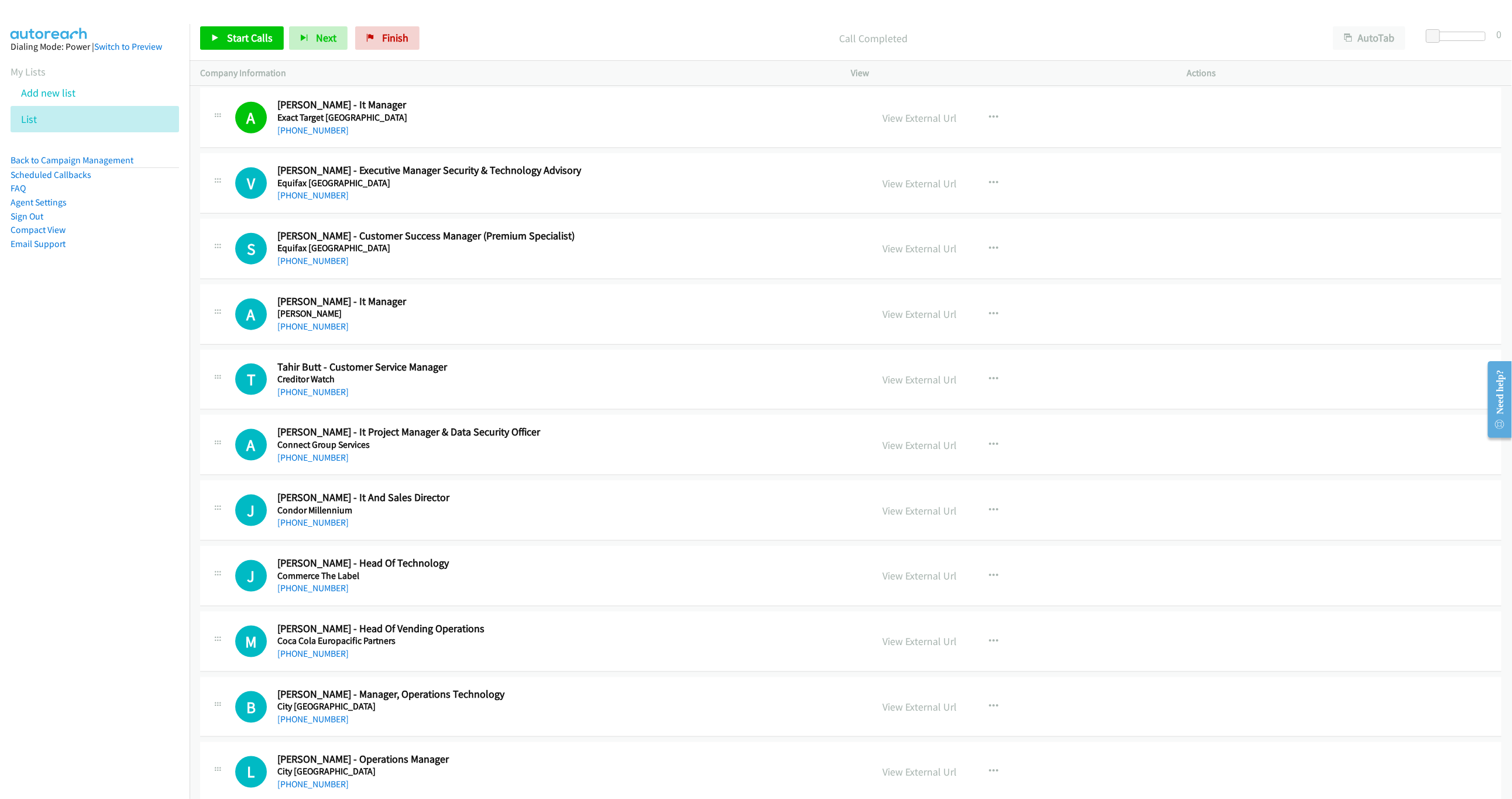
click at [325, 333] on div "+61 2 4931 3160" at bounding box center [516, 326] width 477 height 14
click at [326, 332] on link "+61 2 4931 3160" at bounding box center [313, 326] width 71 height 11
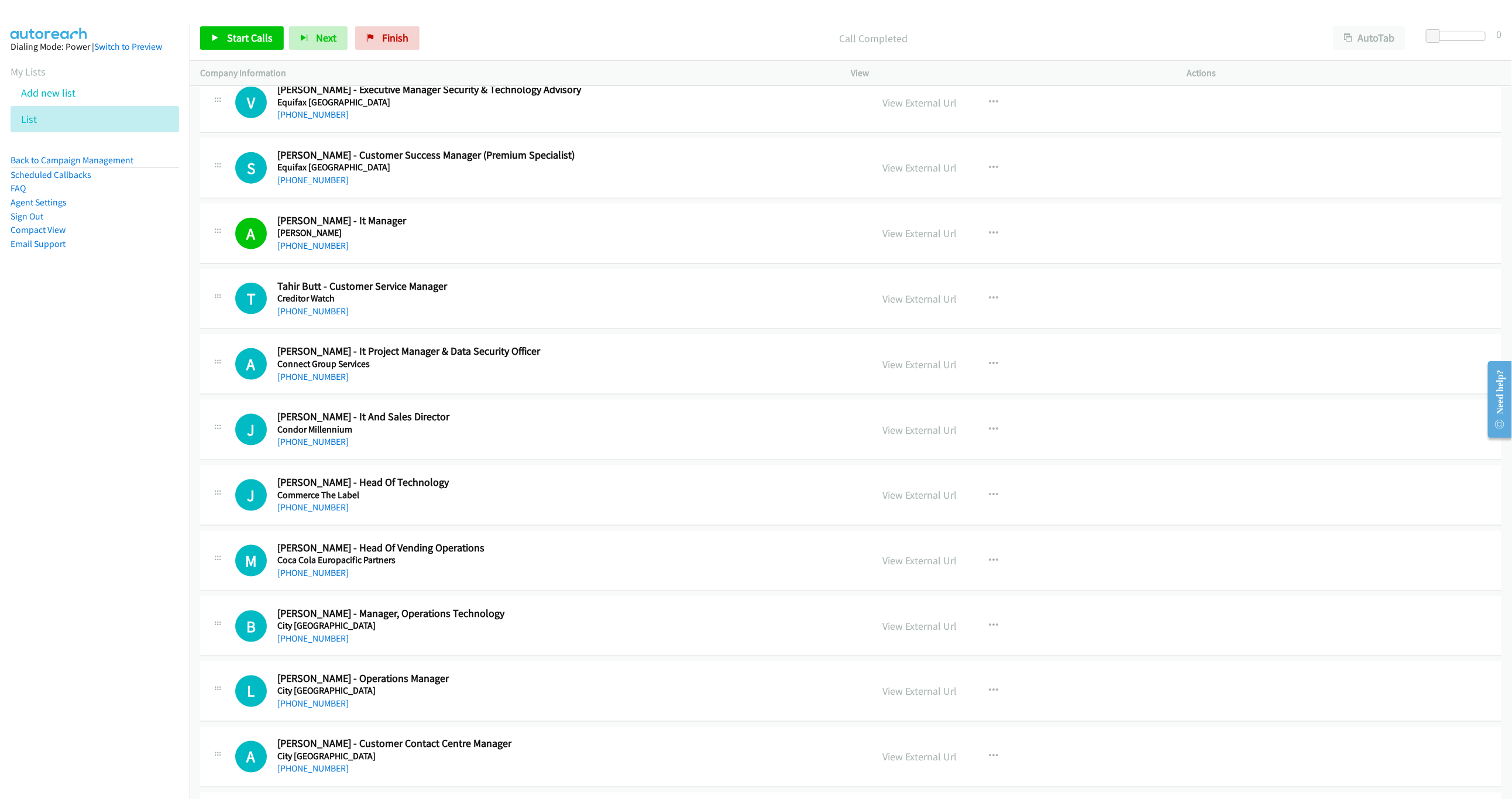
scroll to position [3953, 0]
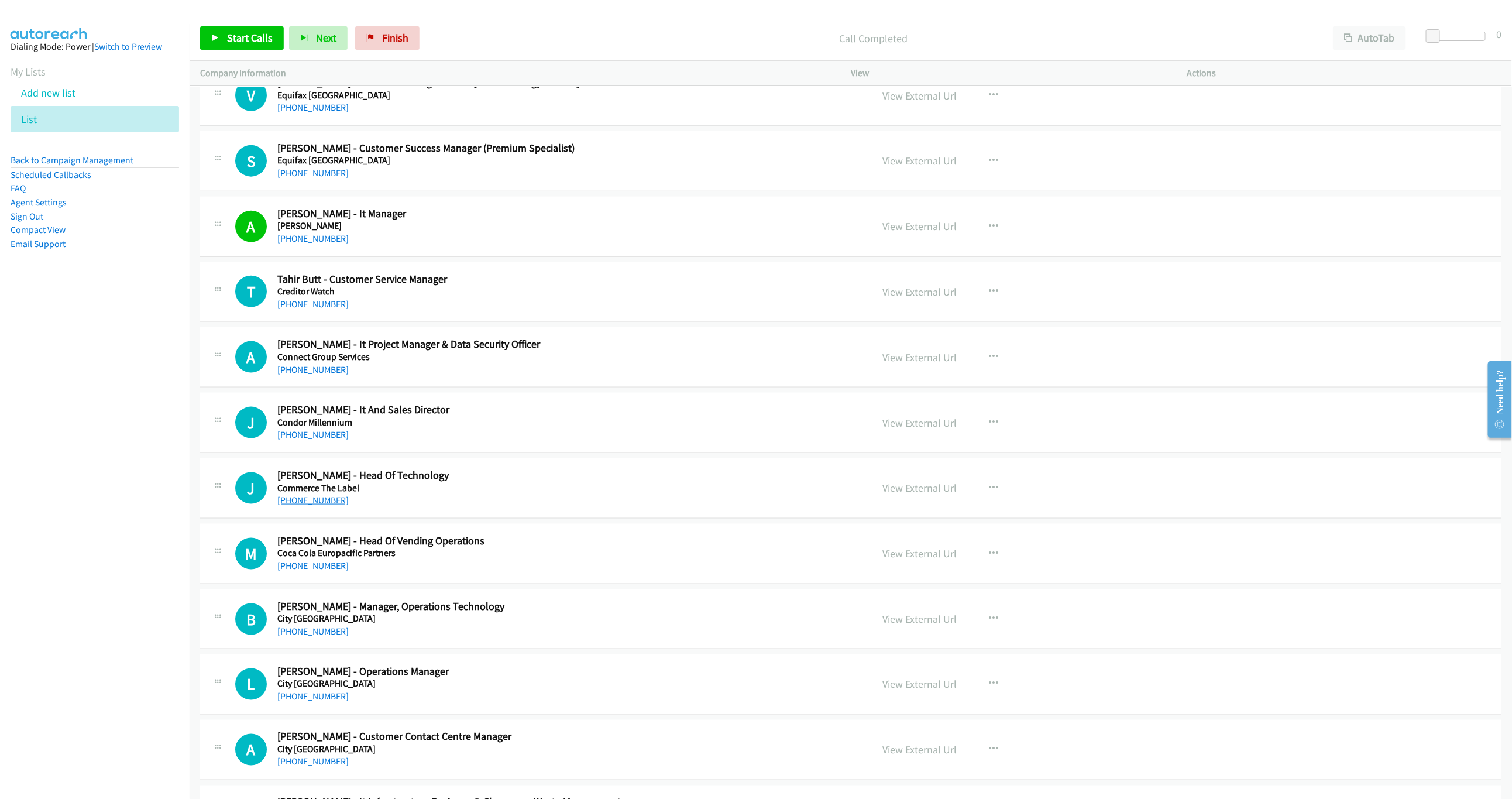
click at [317, 506] on link "+61 3 5611 0232" at bounding box center [313, 500] width 71 height 11
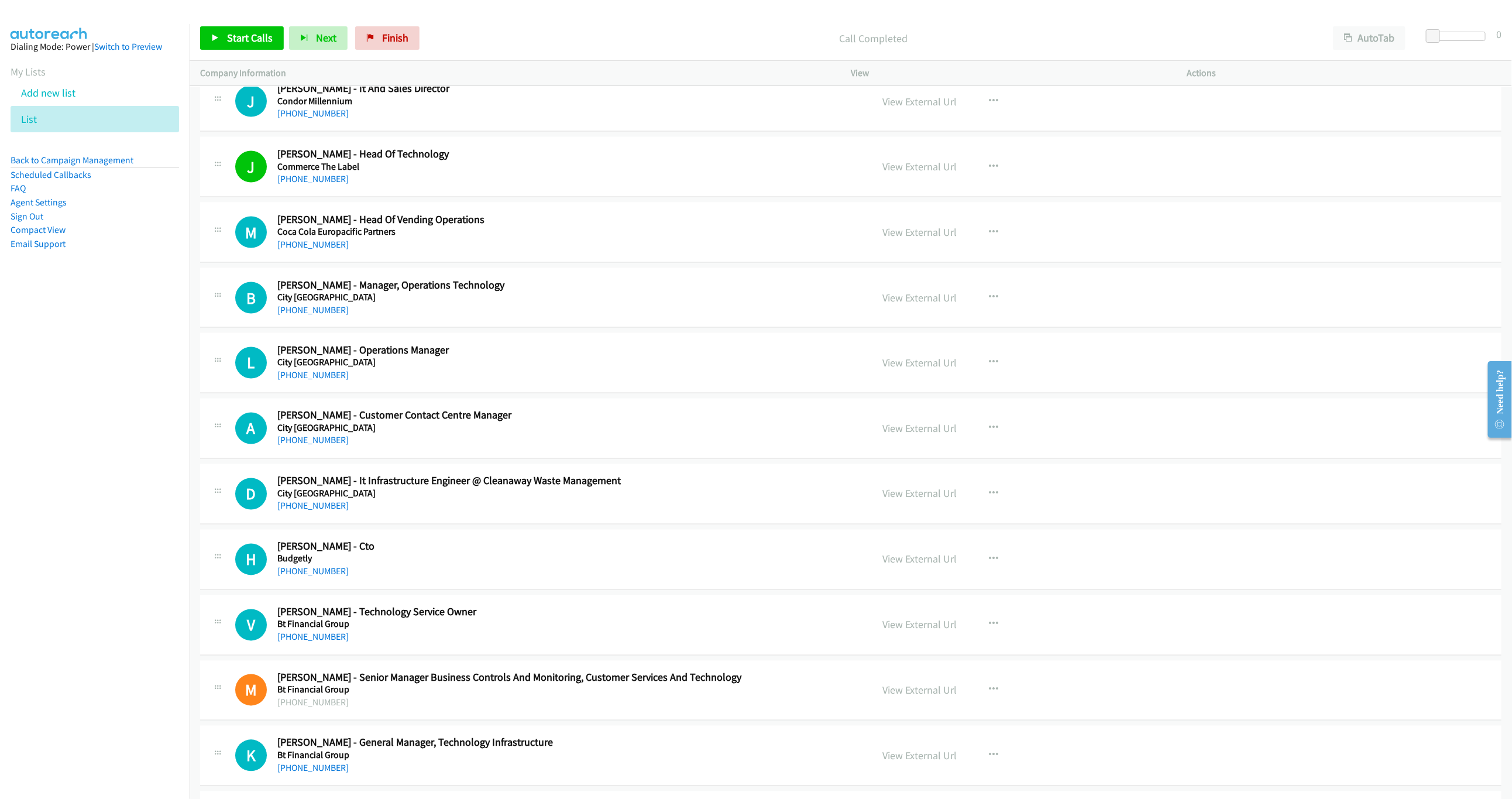
scroll to position [4304, 0]
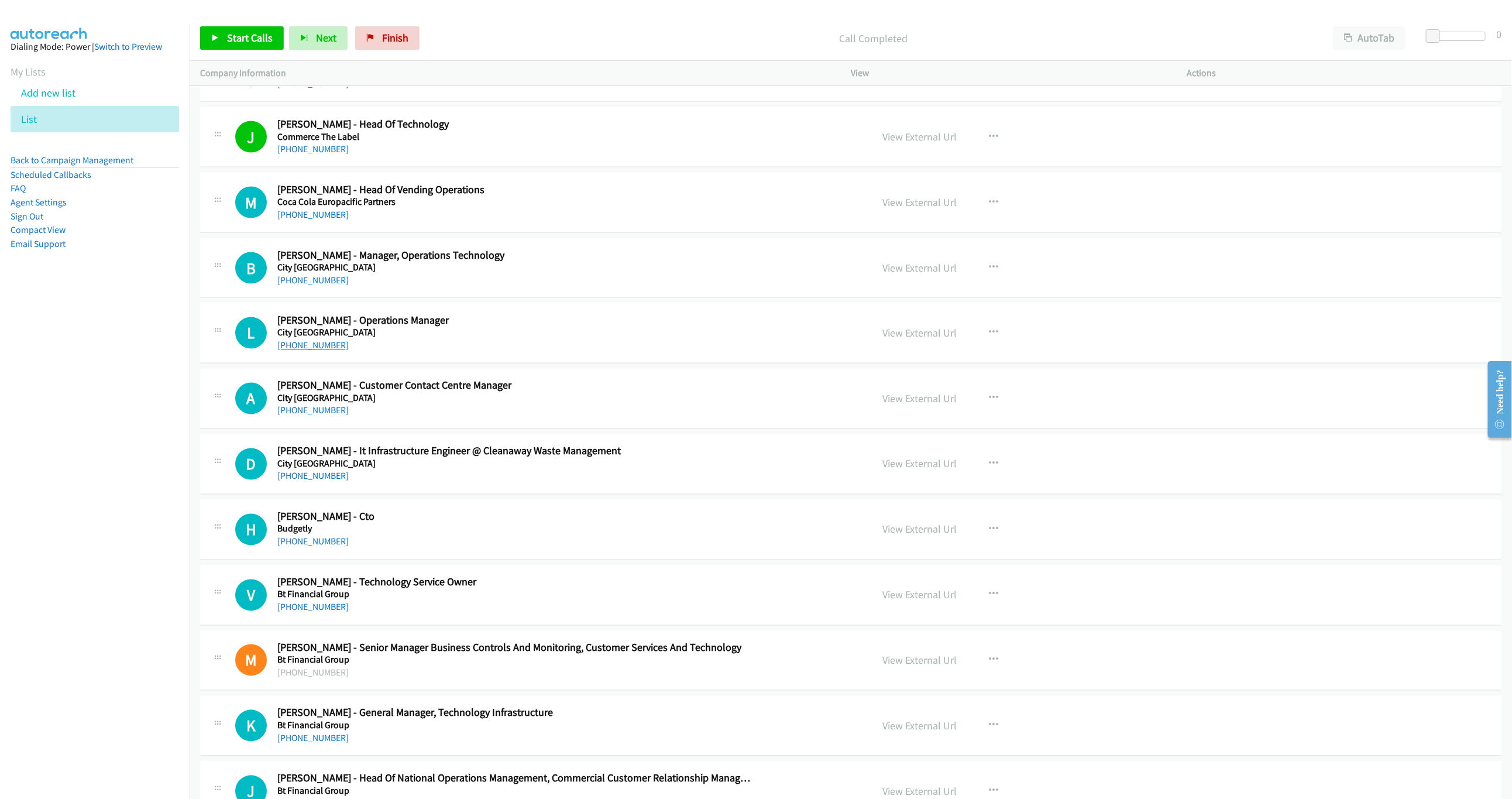
click at [309, 351] on link "+61 3 9313 8400" at bounding box center [313, 345] width 71 height 11
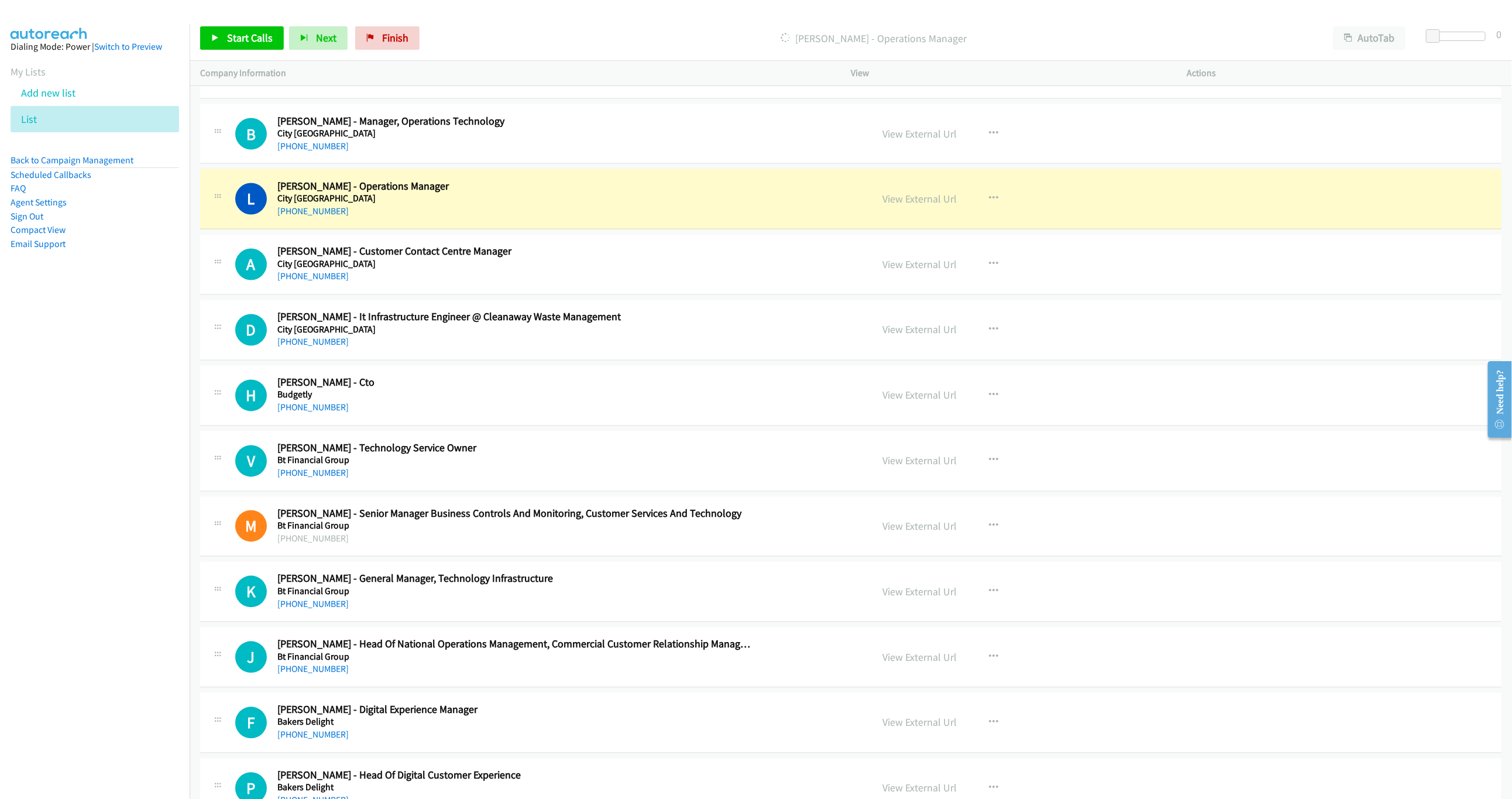
scroll to position [4480, 0]
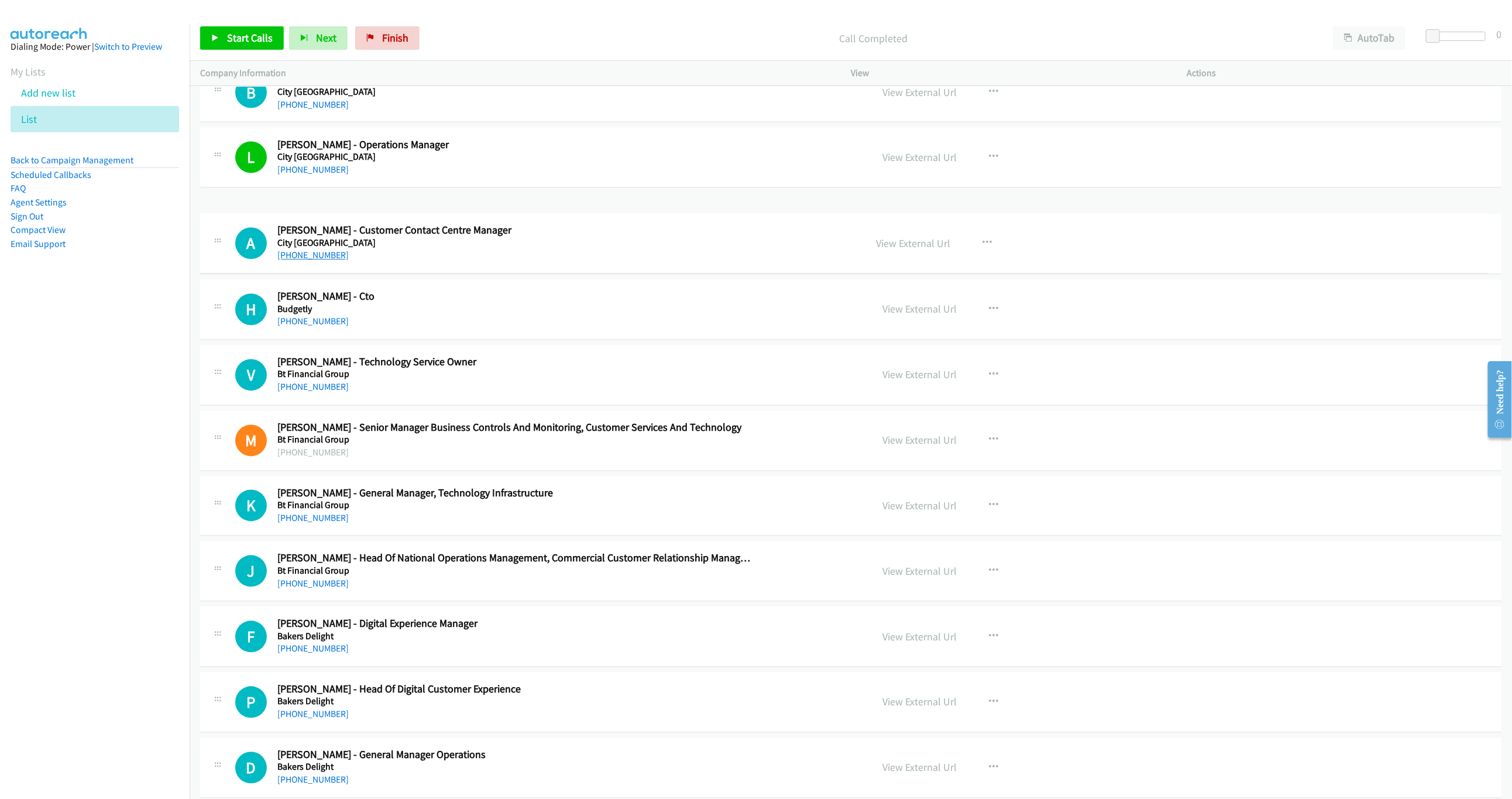
click at [315, 254] on link "+61 427 316 716" at bounding box center [313, 255] width 71 height 11
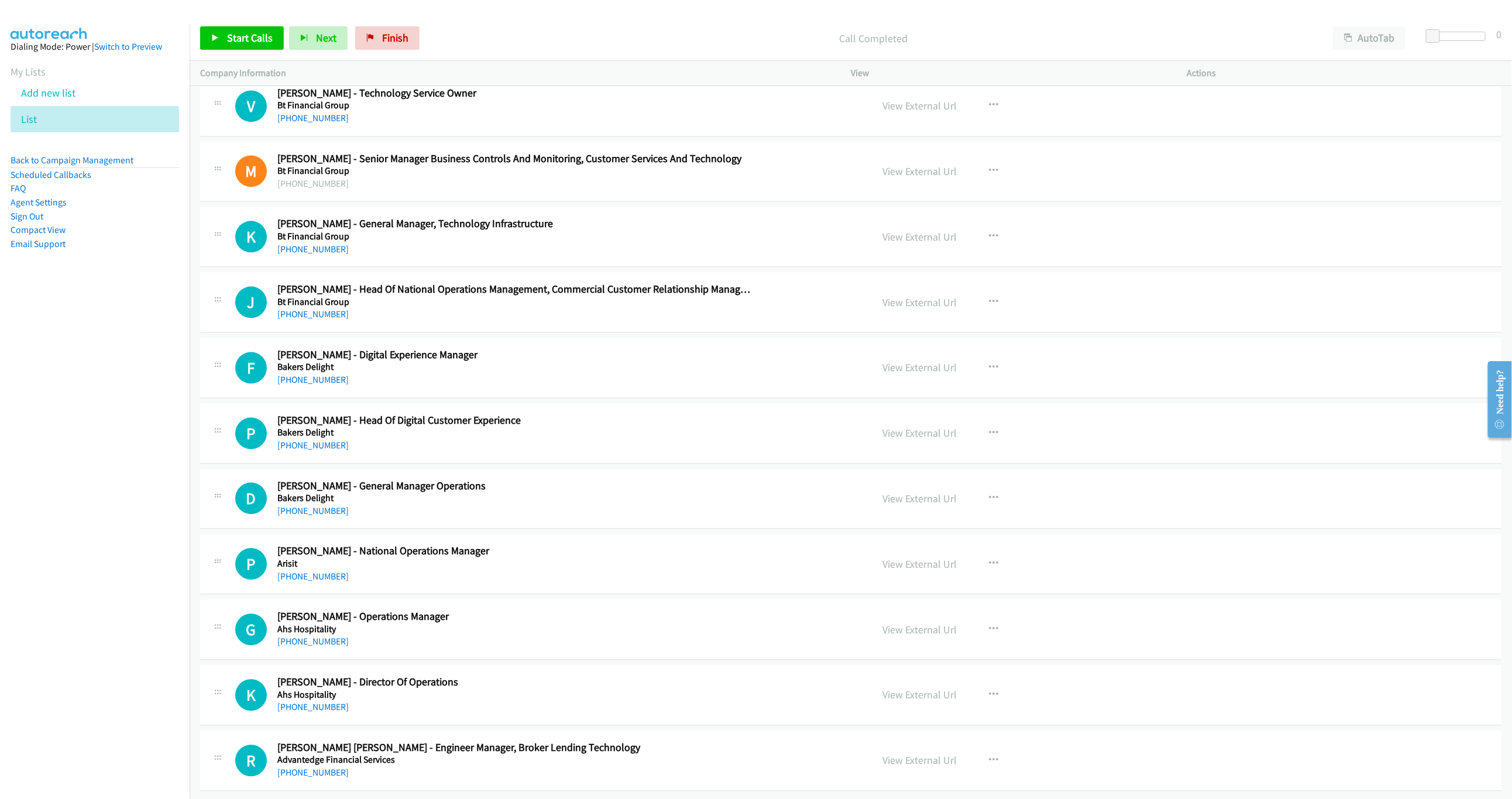
scroll to position [4831, 0]
drag, startPoint x: 313, startPoint y: 497, endPoint x: 589, endPoint y: 513, distance: 276.5
click at [313, 505] on link "+61 413 446 588" at bounding box center [313, 510] width 71 height 11
click at [329, 636] on link "+61 444 553 931" at bounding box center [313, 641] width 71 height 11
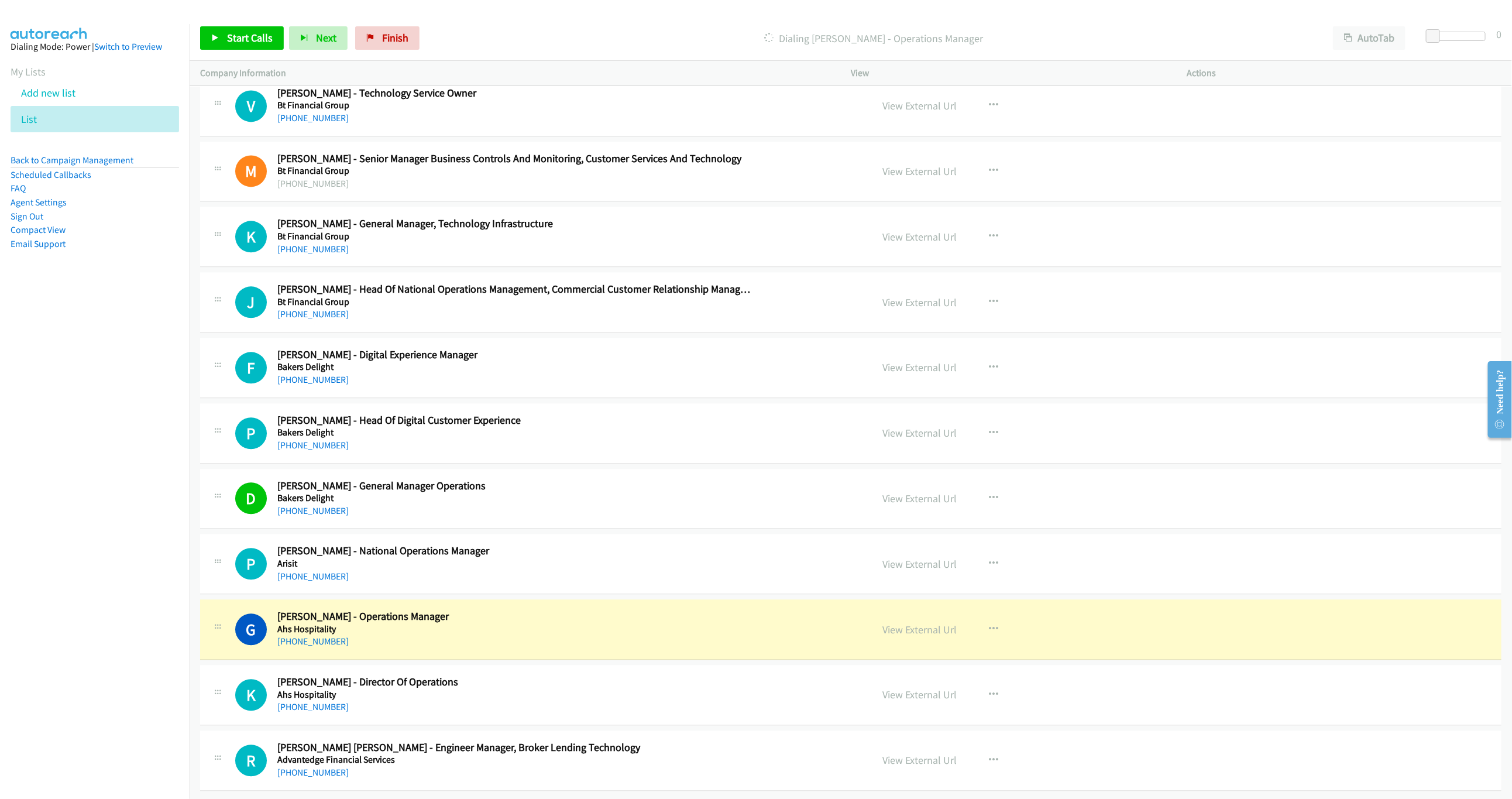
click at [7, 551] on nav "Dialing Mode: Power | Switch to Preview My Lists Add new list List Back to Camp…" at bounding box center [95, 424] width 191 height 799
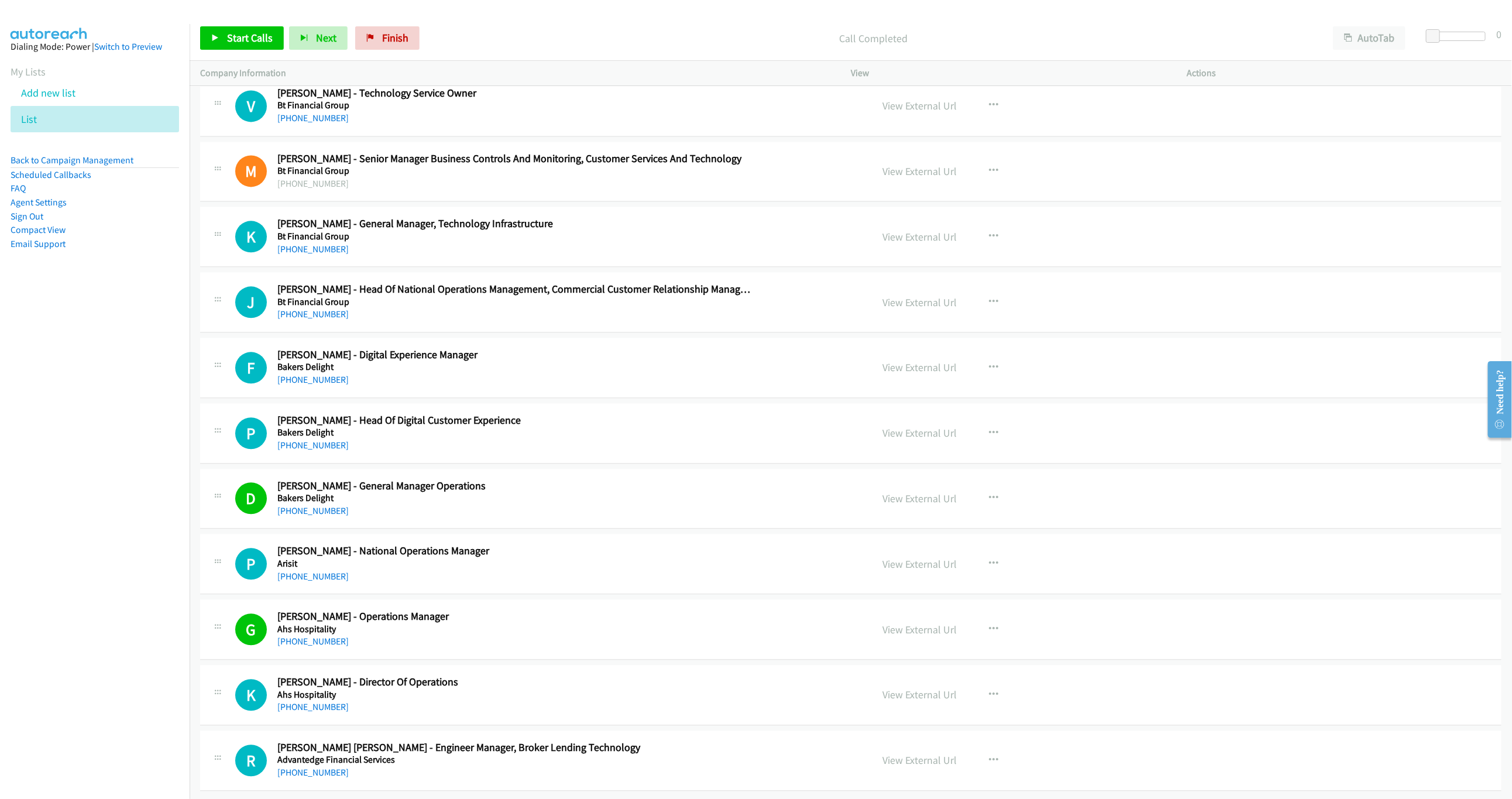
drag, startPoint x: 299, startPoint y: 689, endPoint x: 325, endPoint y: 686, distance: 26.2
click at [299, 702] on link "+61 432 700 599" at bounding box center [313, 707] width 71 height 11
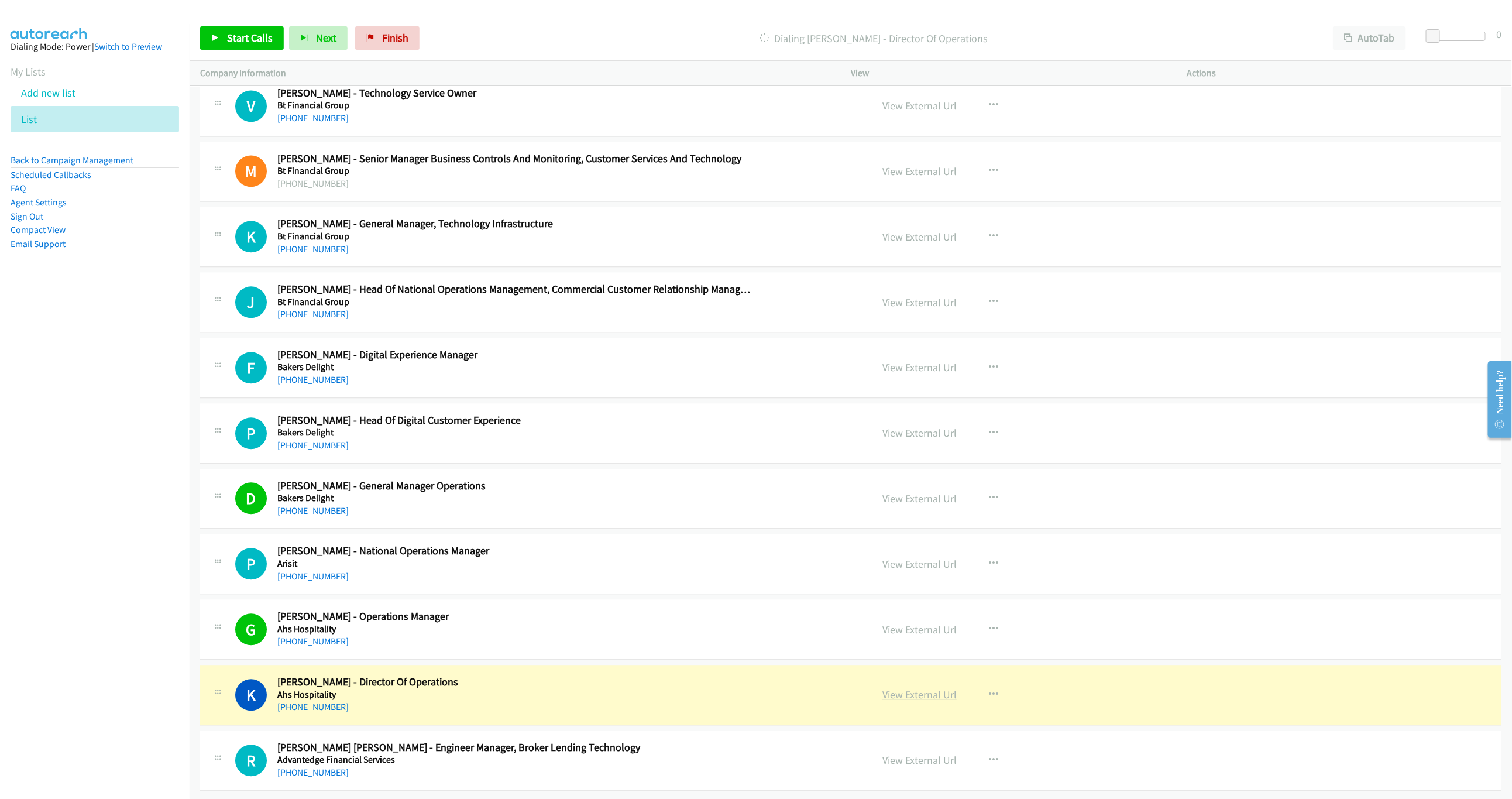
click at [883, 688] on link "View External Url" at bounding box center [920, 695] width 75 height 14
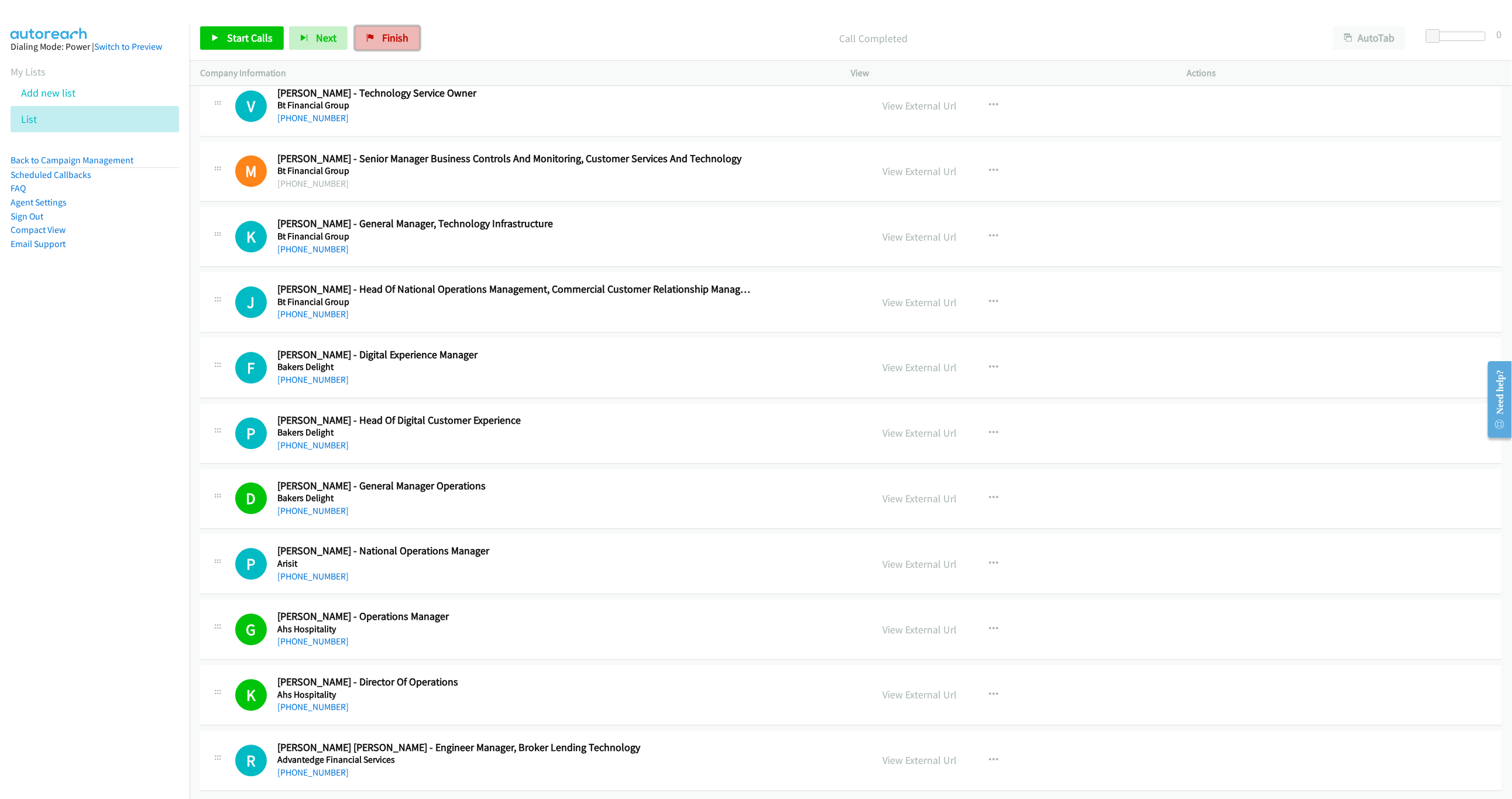
click at [404, 43] on span "Finish" at bounding box center [395, 38] width 27 height 14
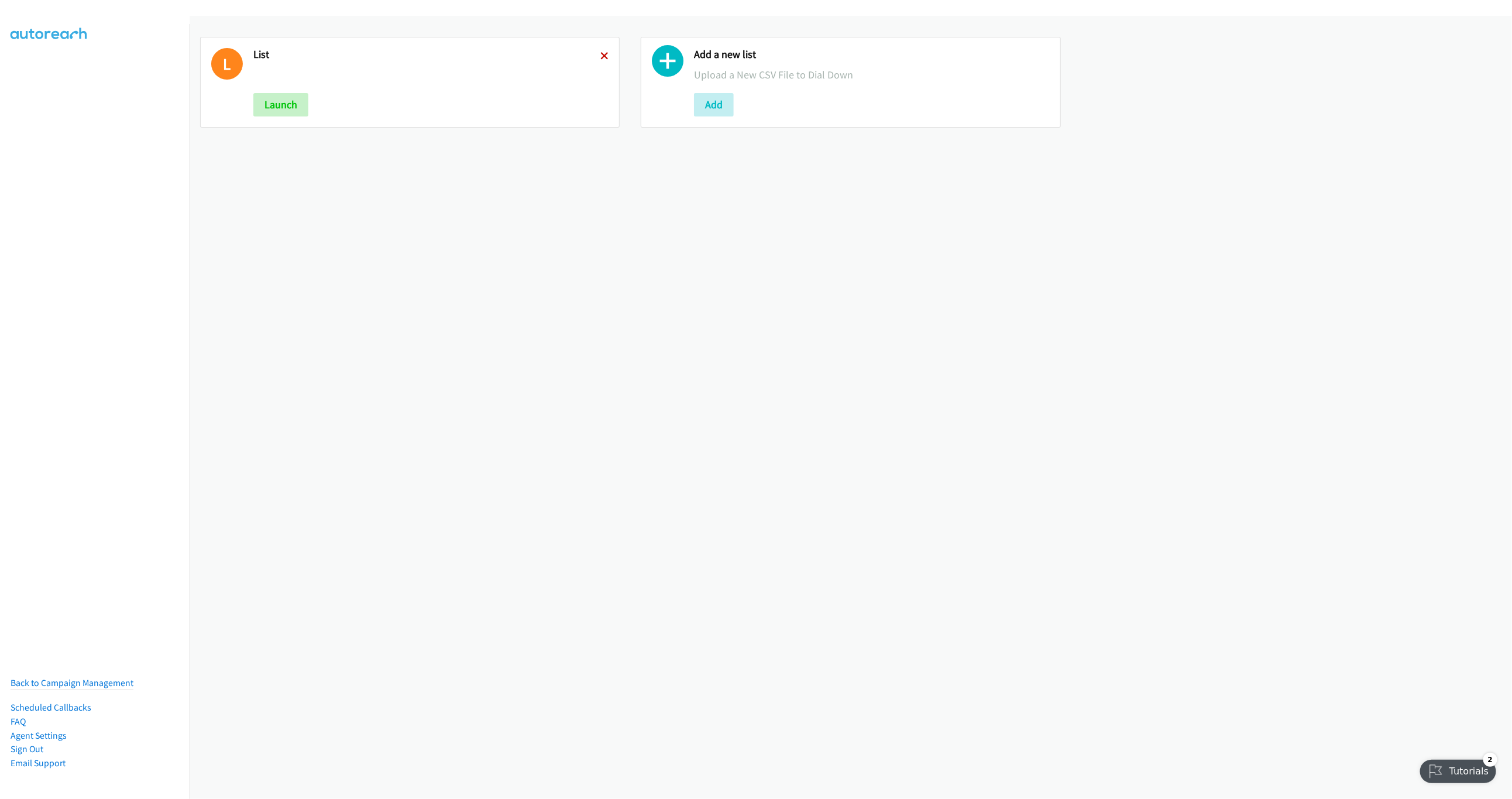
click at [600, 53] on icon at bounding box center [604, 57] width 9 height 9
click at [272, 107] on button "Add" at bounding box center [273, 104] width 39 height 23
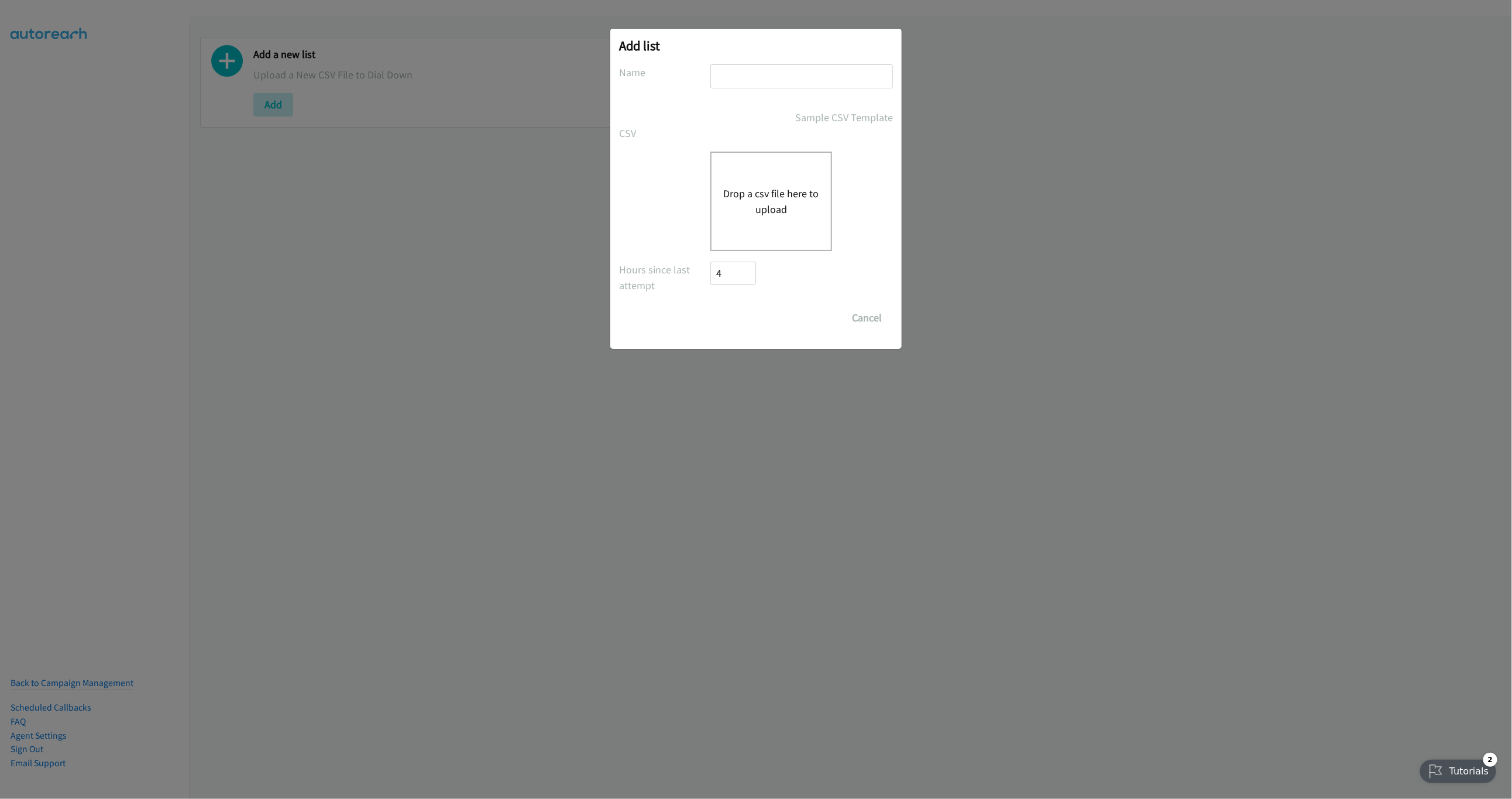
click at [776, 75] on input "text" at bounding box center [801, 76] width 183 height 24
type input "LIST"
click at [773, 180] on div "Drop a csv file here to upload" at bounding box center [771, 202] width 122 height 100
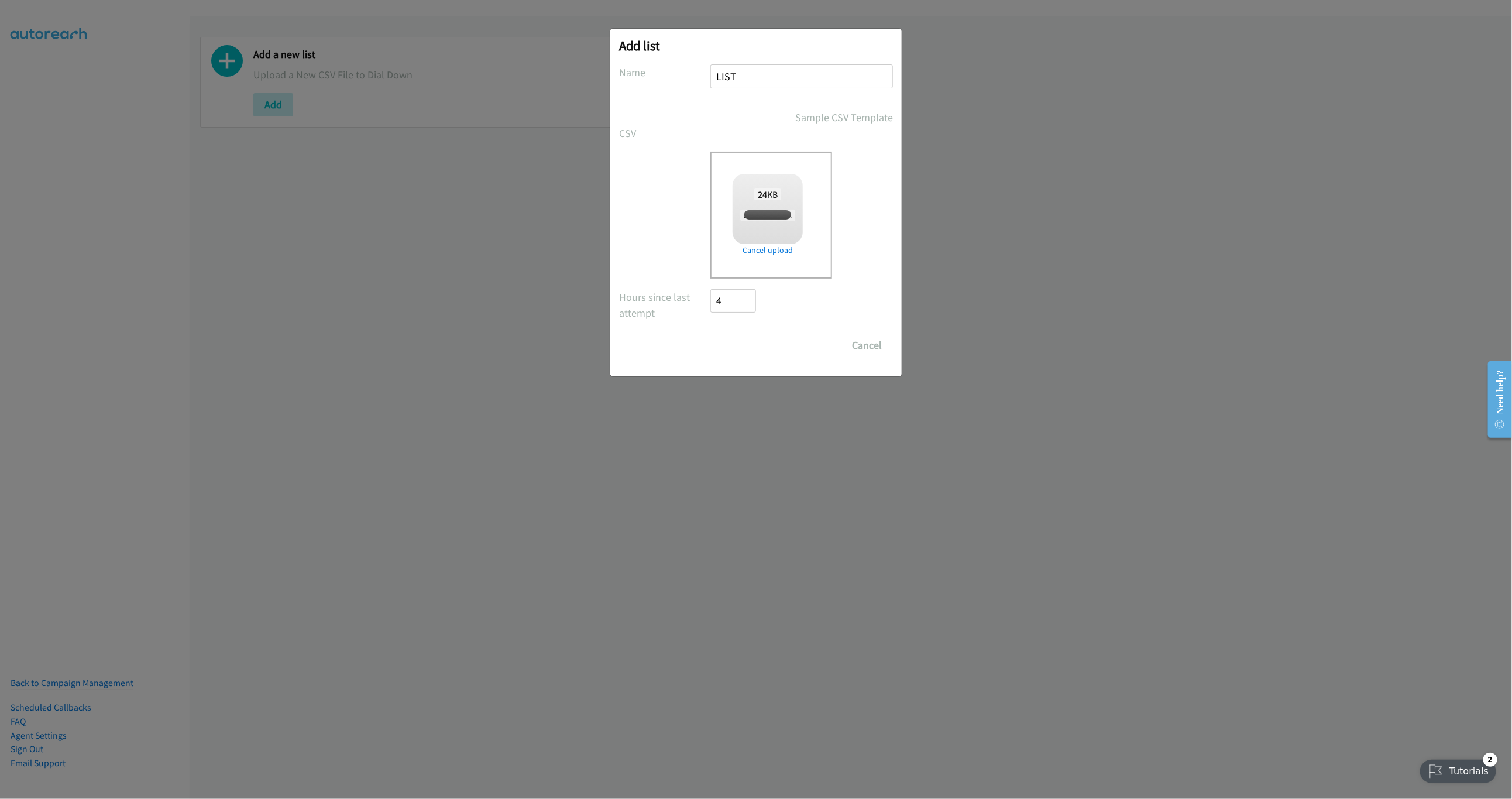
checkbox input "true"
click at [756, 341] on input "Save List" at bounding box center [741, 345] width 62 height 23
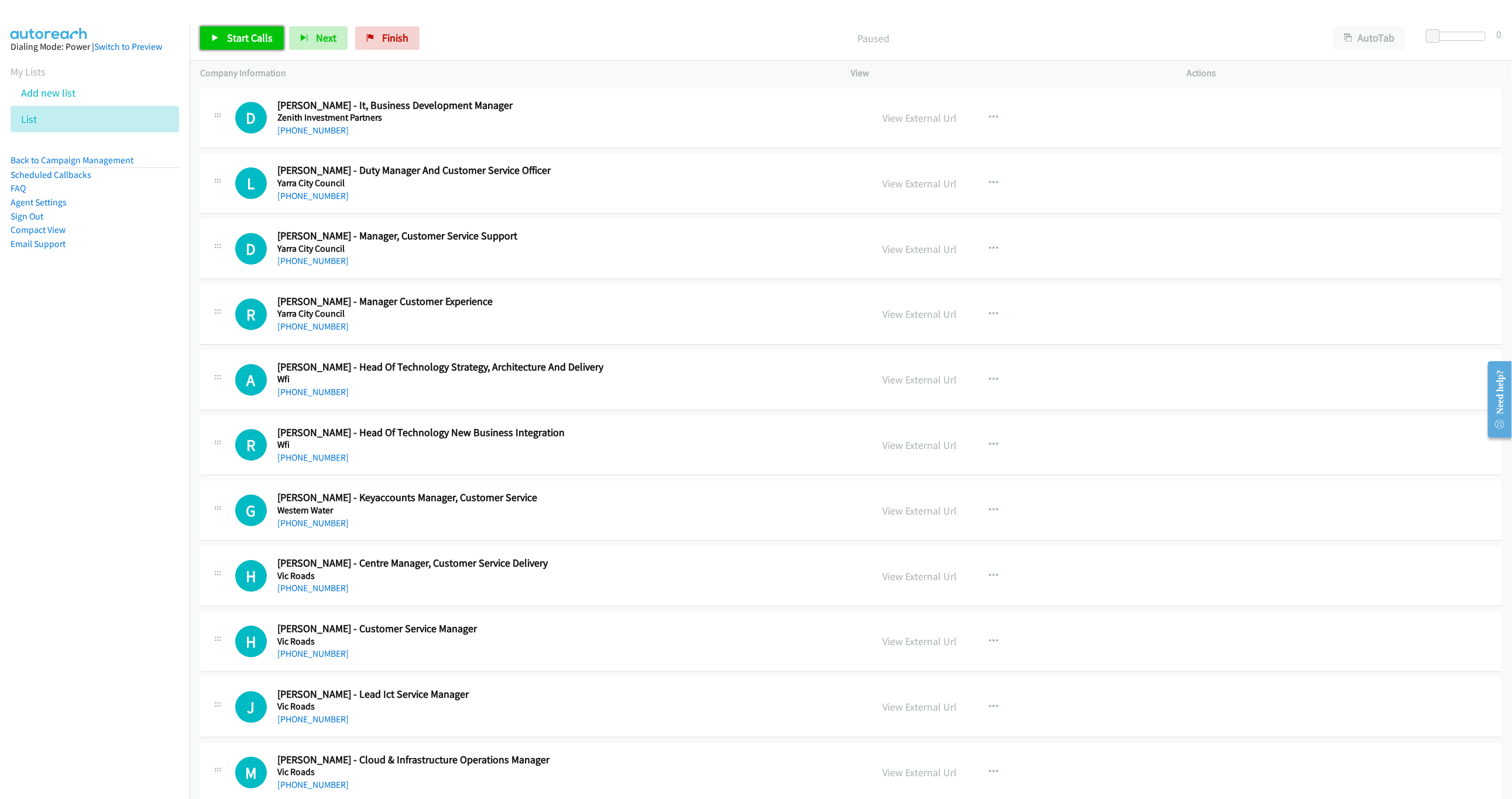
click at [222, 41] on link "Start Calls" at bounding box center [241, 38] width 83 height 23
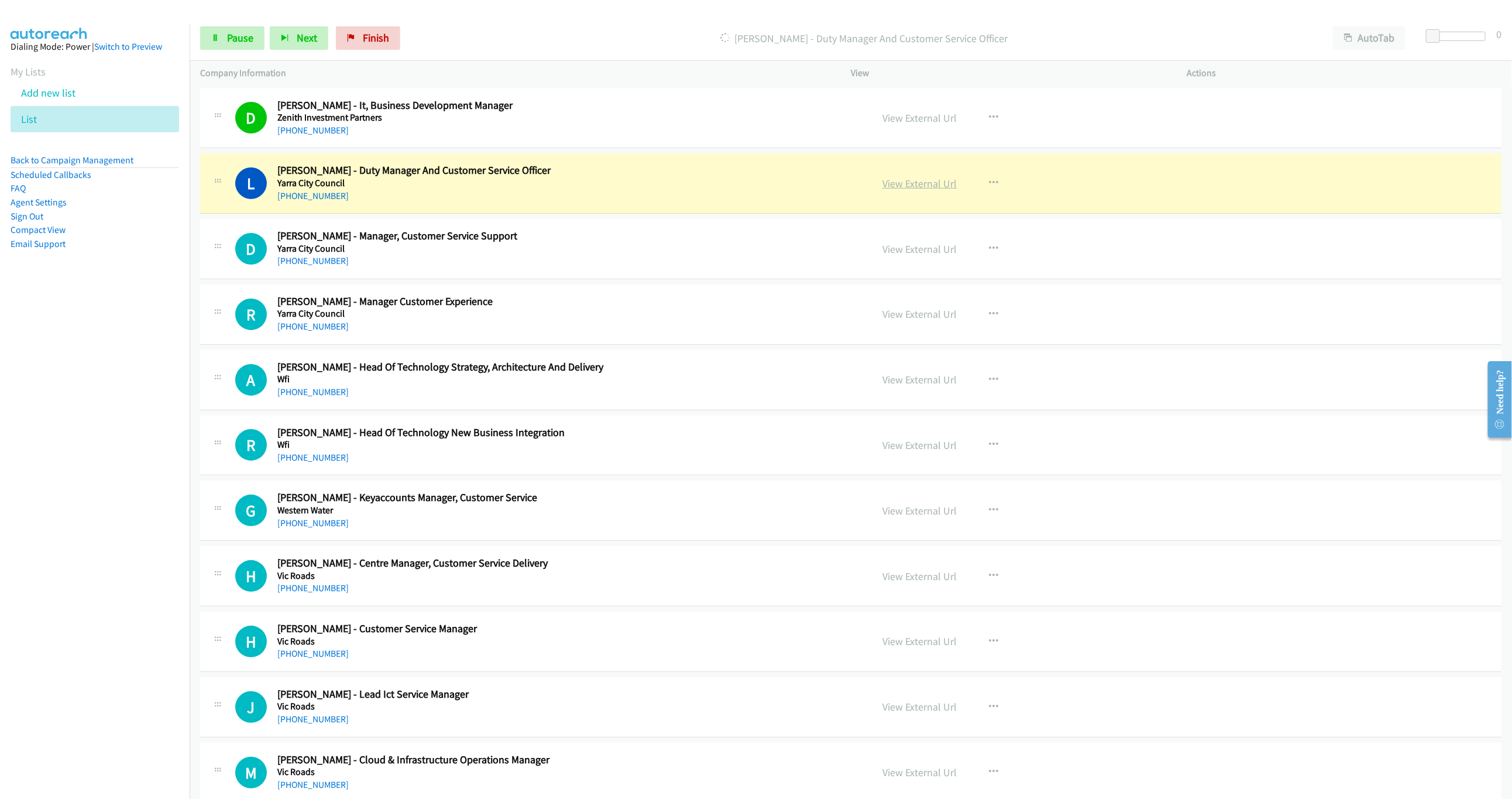
click at [932, 183] on link "View External Url" at bounding box center [920, 184] width 75 height 14
click at [247, 40] on span "Pause" at bounding box center [240, 38] width 27 height 14
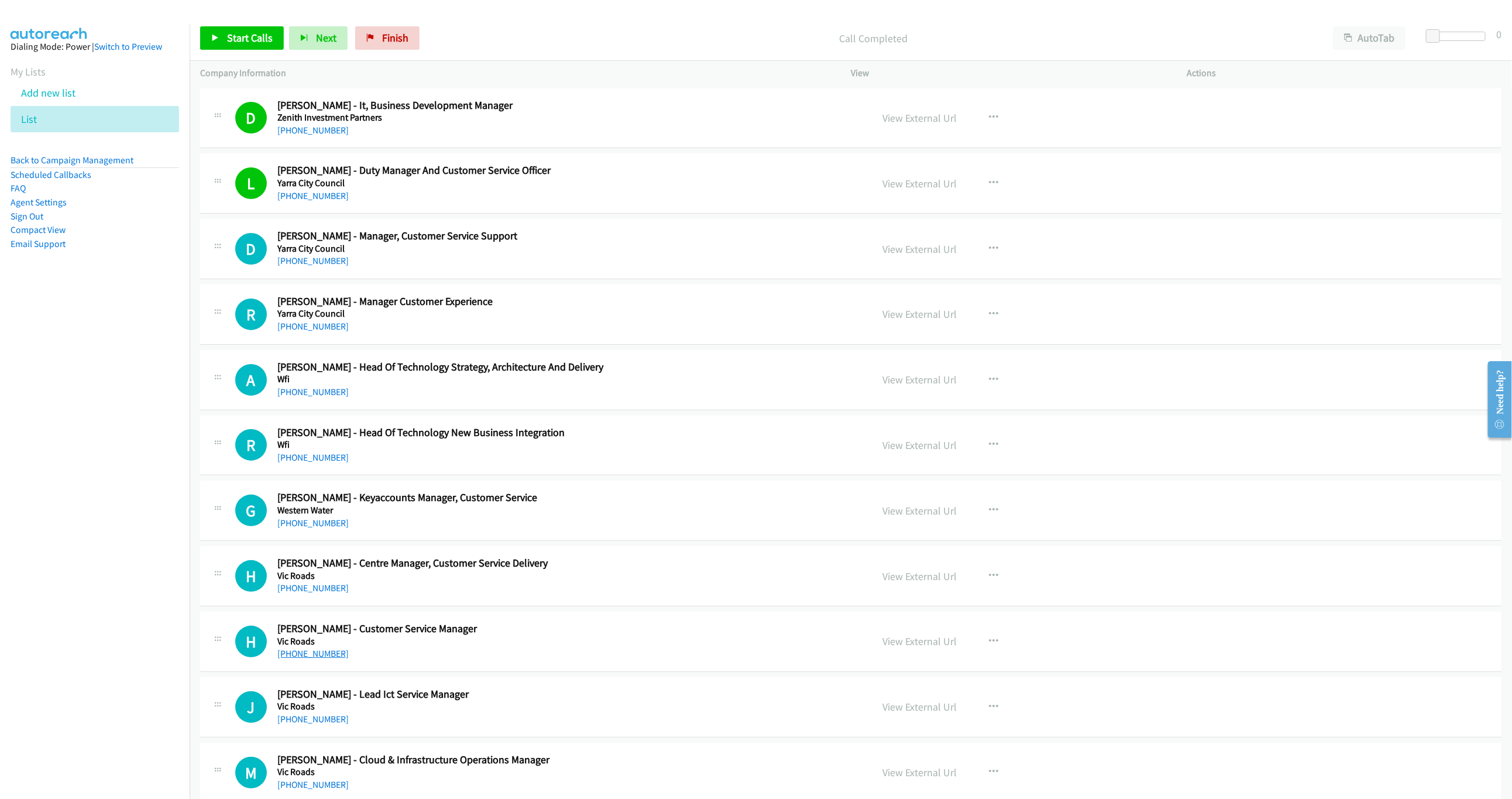
click at [313, 652] on link "+61 3 8706 3100" at bounding box center [313, 654] width 71 height 11
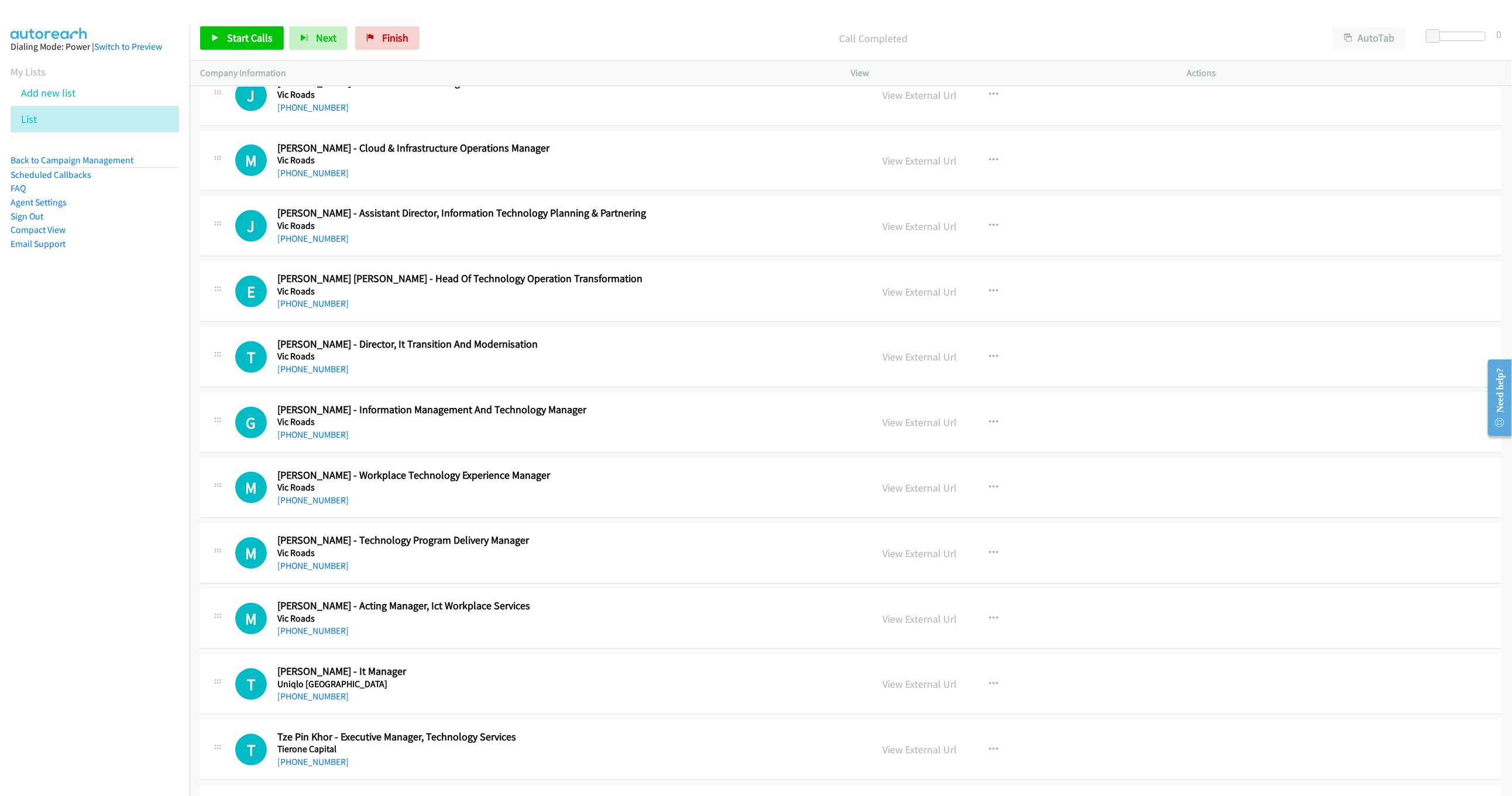
scroll to position [615, 0]
drag, startPoint x: 329, startPoint y: 702, endPoint x: 336, endPoint y: 694, distance: 10.6
click at [329, 701] on link "[PHONE_NUMBER]" at bounding box center [313, 695] width 71 height 11
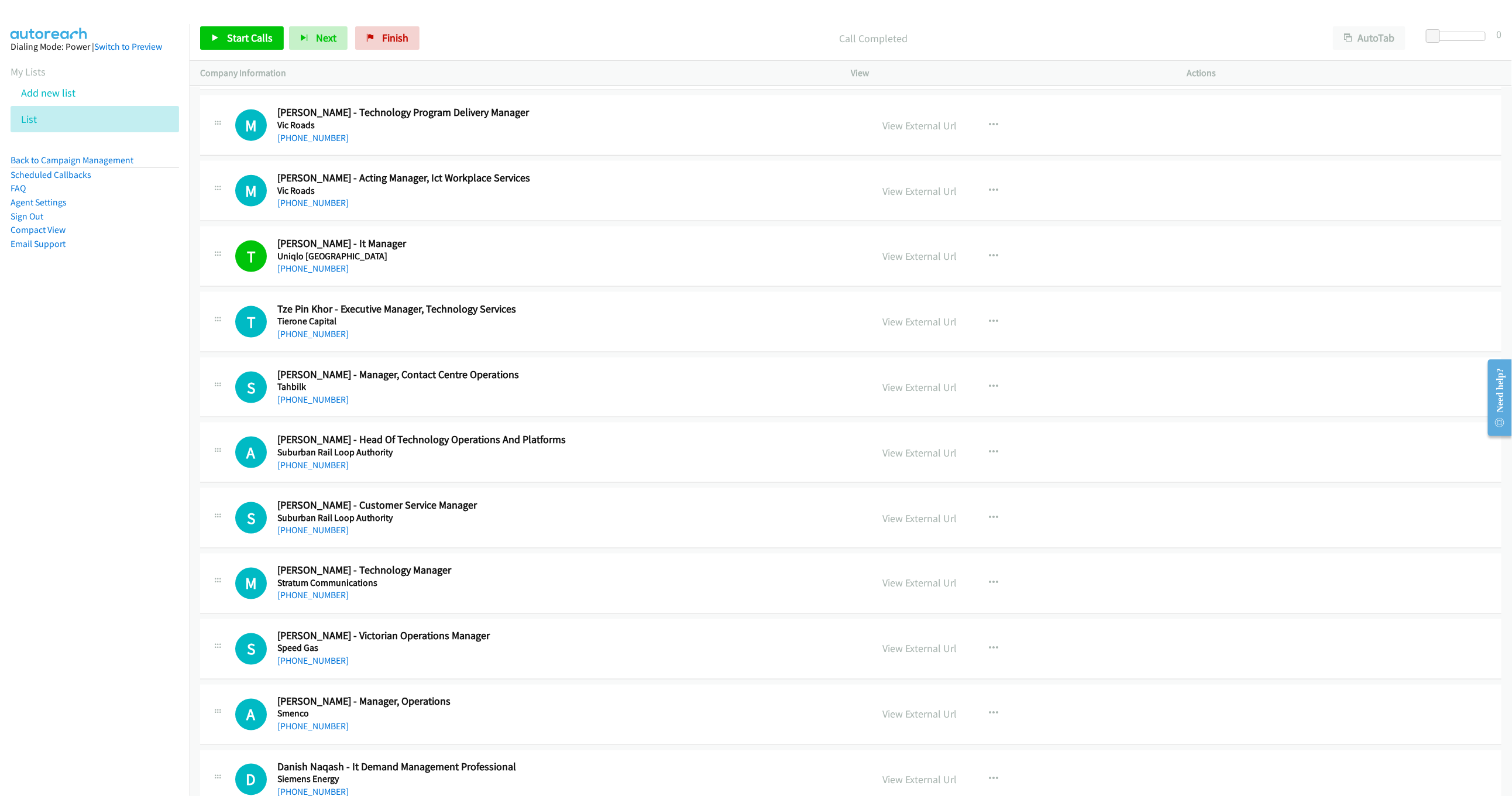
scroll to position [1054, 0]
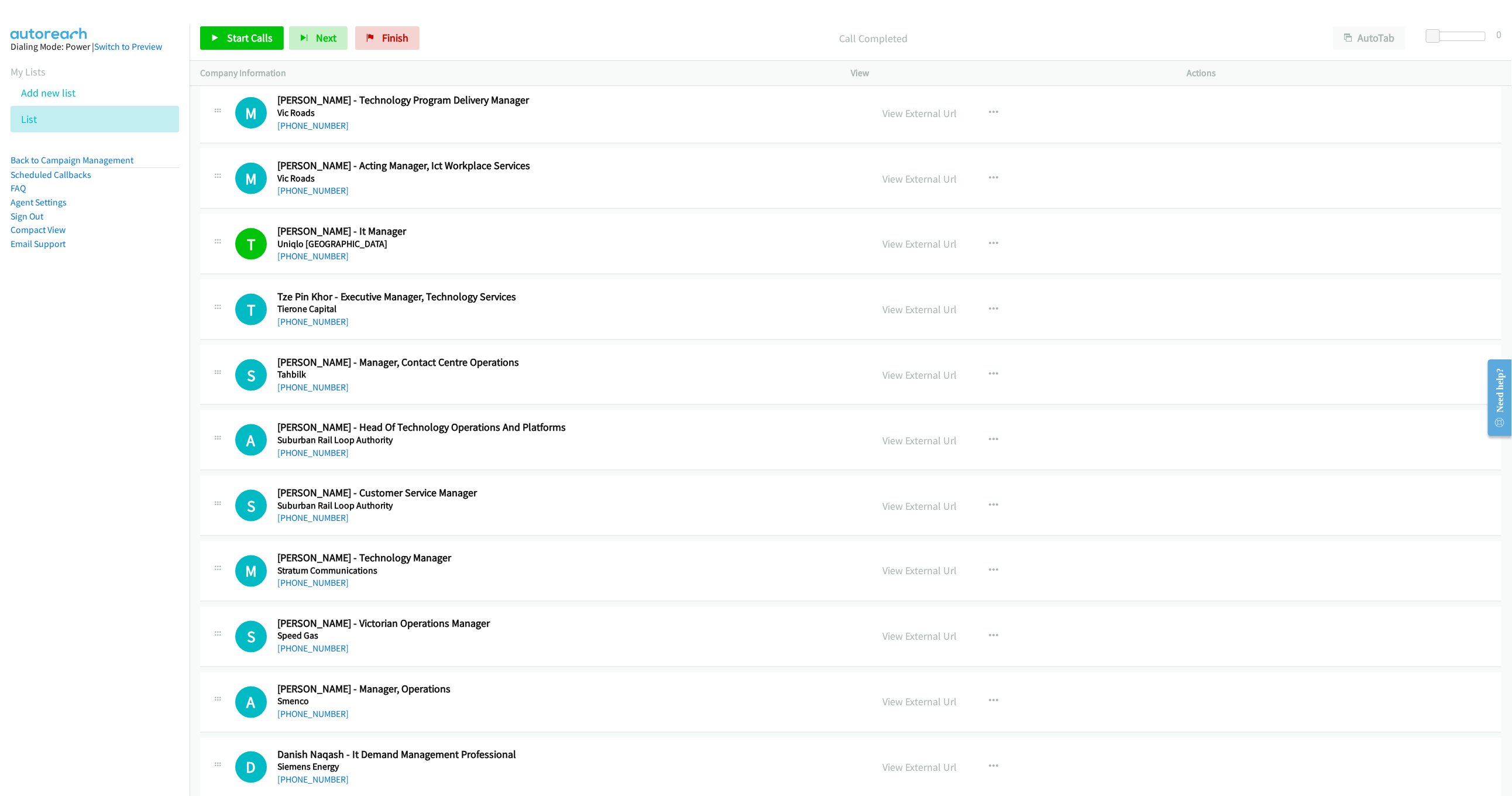
click at [308, 532] on div "S Callback Scheduled Serrin Trowbridge - Customer Service Manager Suburban Rail…" at bounding box center [851, 506] width 1302 height 60
click at [308, 523] on link "[PHONE_NUMBER]" at bounding box center [313, 517] width 71 height 11
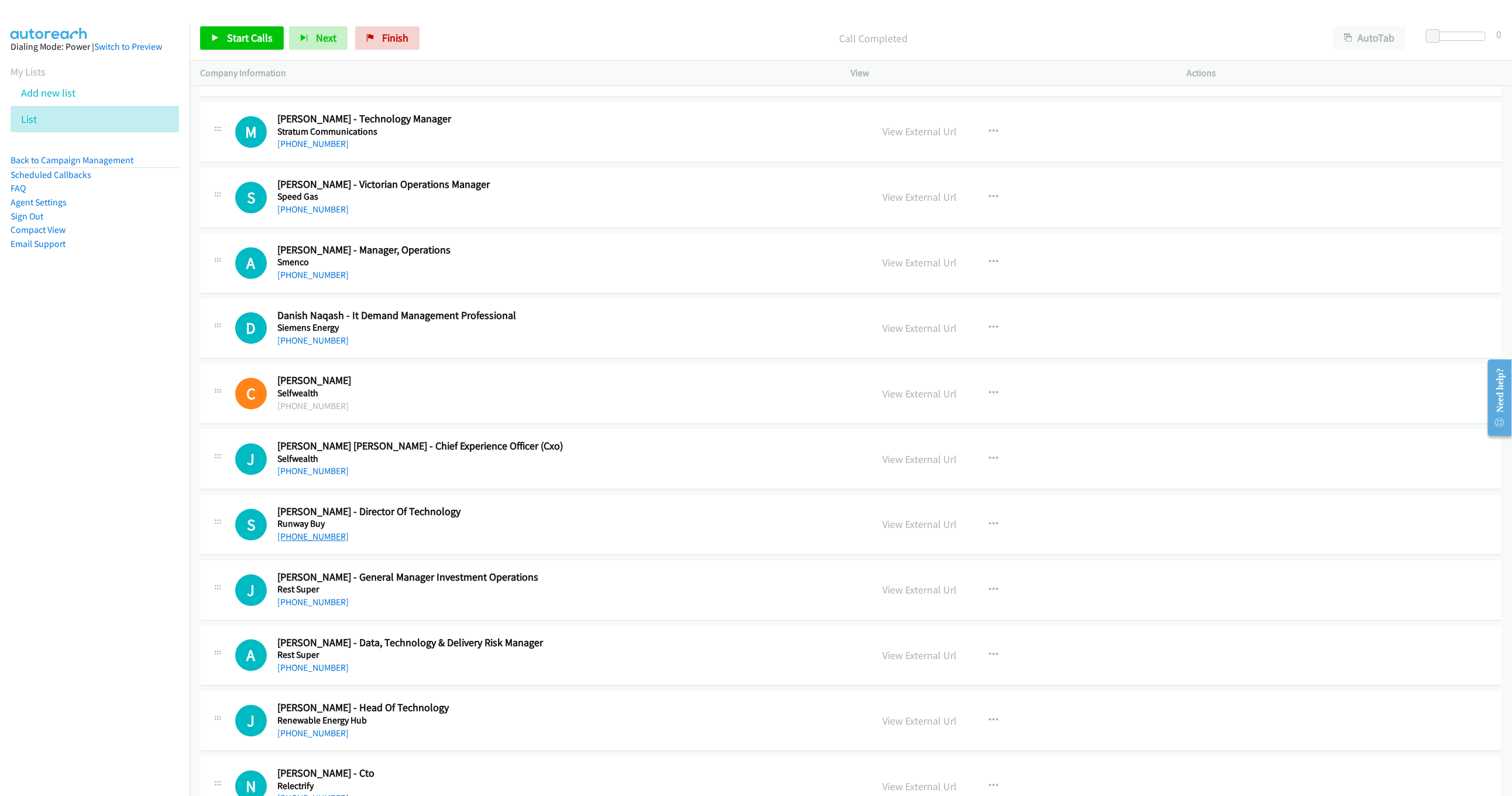
click at [290, 543] on link "[PHONE_NUMBER]" at bounding box center [313, 537] width 71 height 11
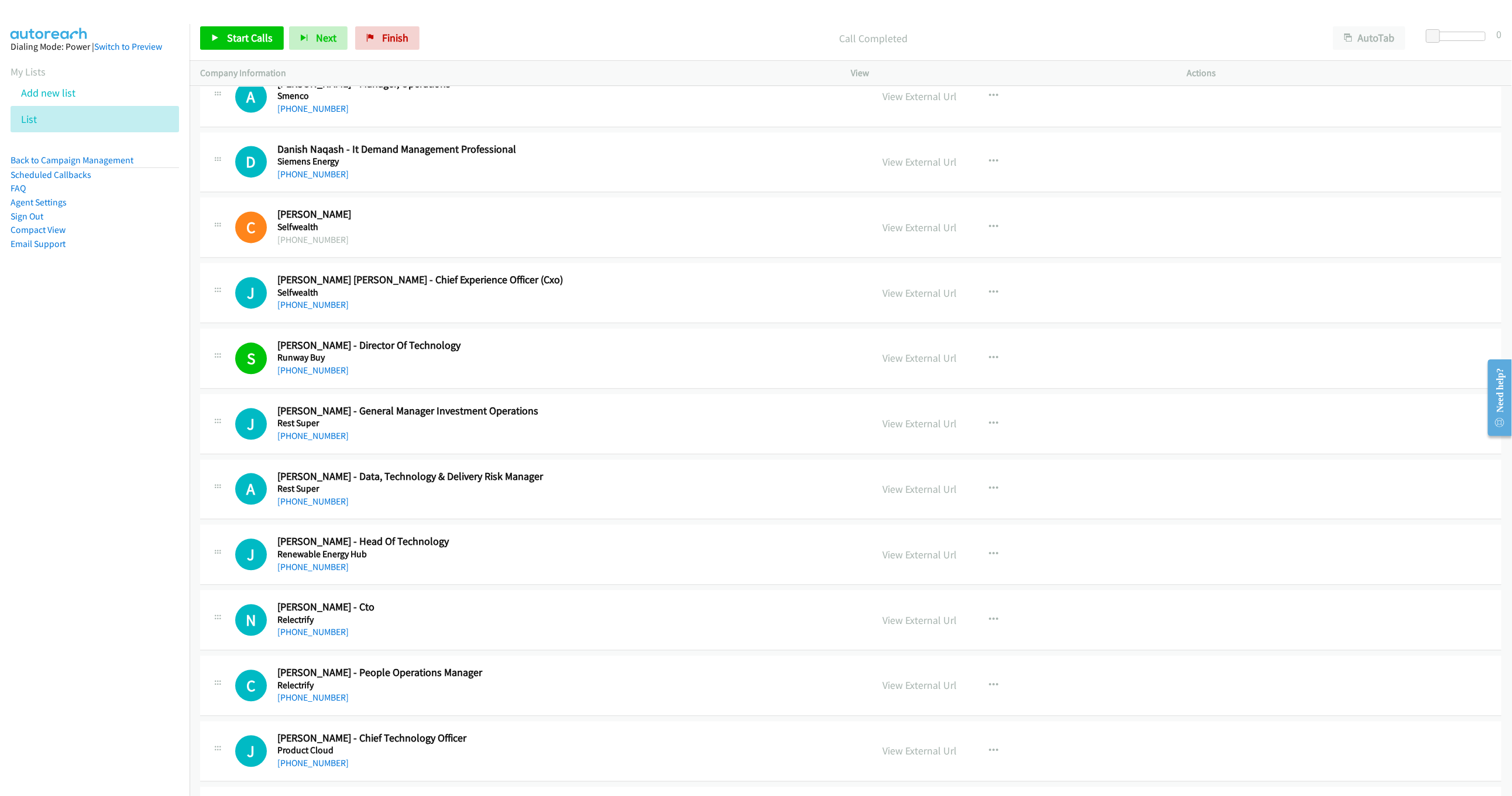
scroll to position [1668, 0]
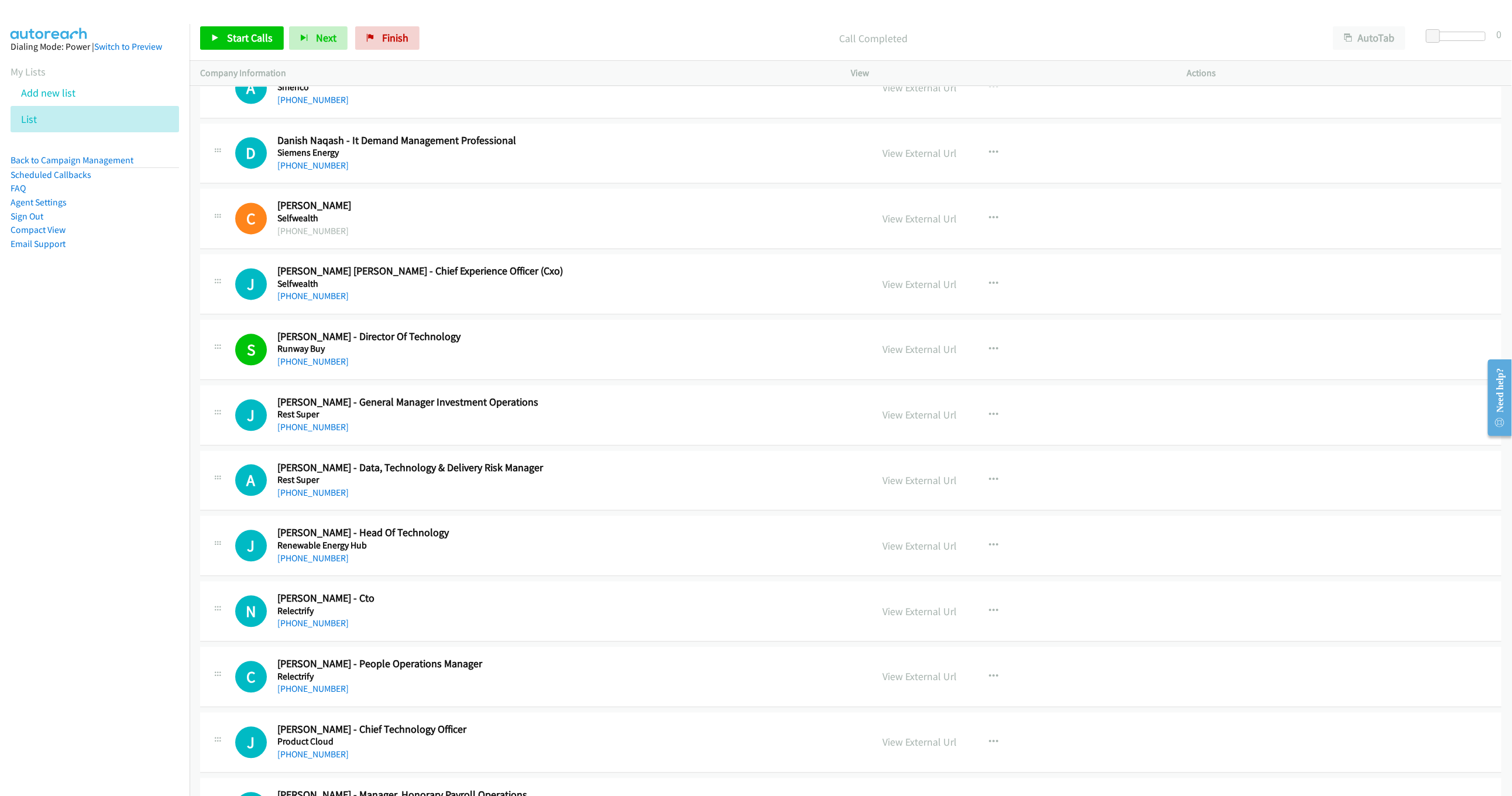
click at [327, 565] on div "[PHONE_NUMBER]" at bounding box center [464, 558] width 373 height 14
click at [327, 563] on link "[PHONE_NUMBER]" at bounding box center [313, 557] width 71 height 11
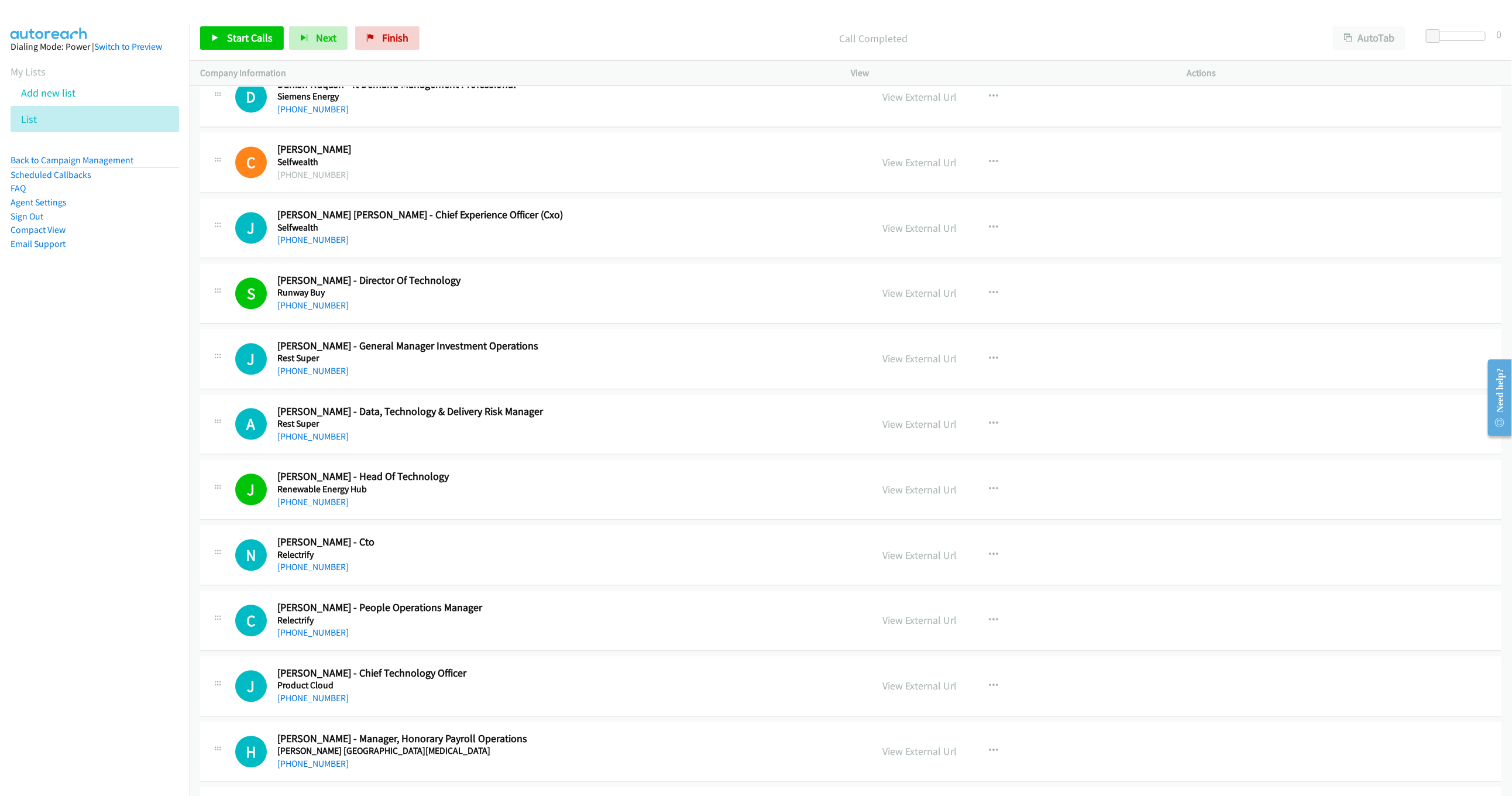
scroll to position [2019, 0]
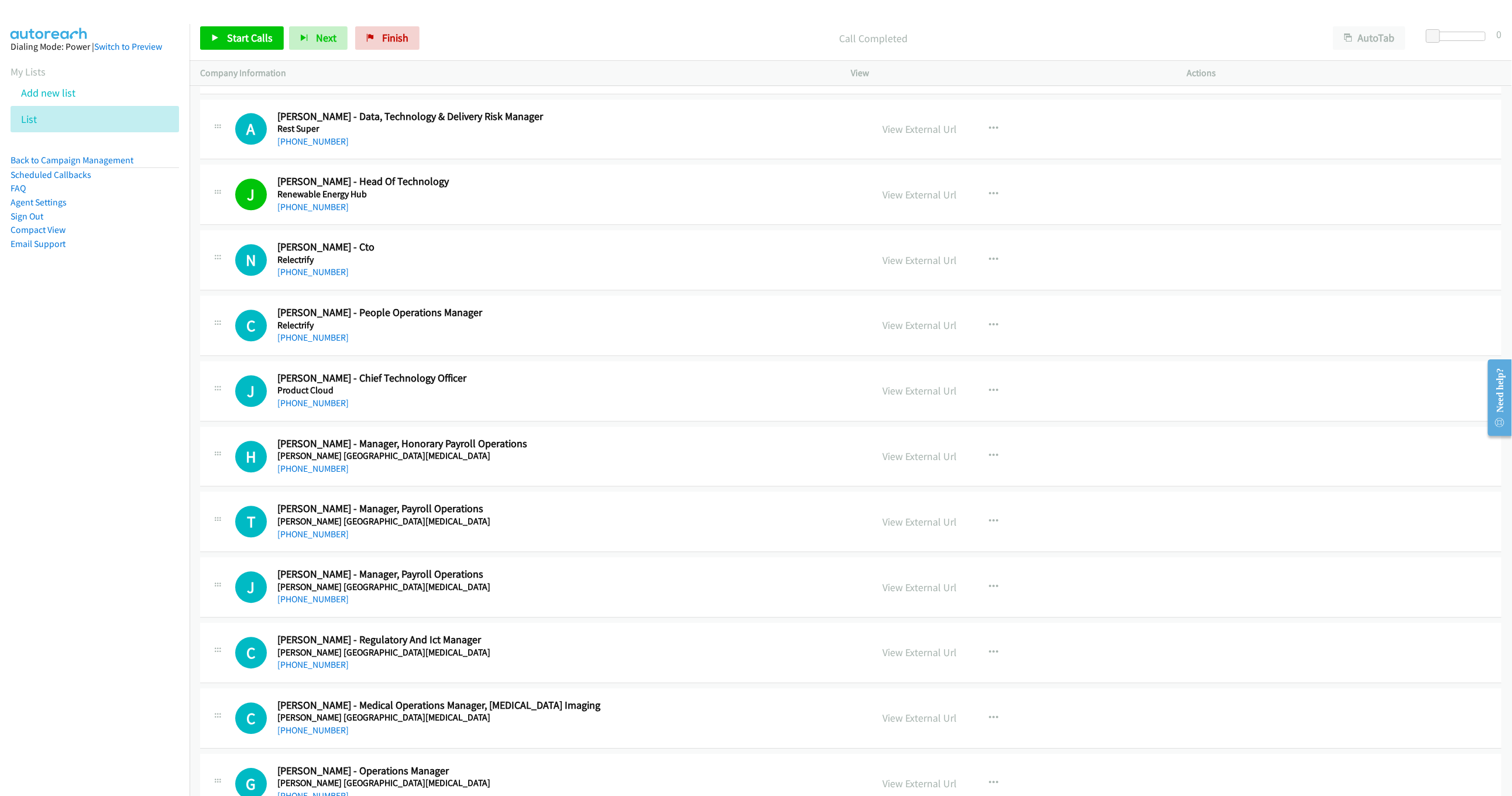
click at [293, 410] on div "[PHONE_NUMBER]" at bounding box center [464, 403] width 373 height 14
click at [320, 407] on link "[PHONE_NUMBER]" at bounding box center [313, 403] width 71 height 11
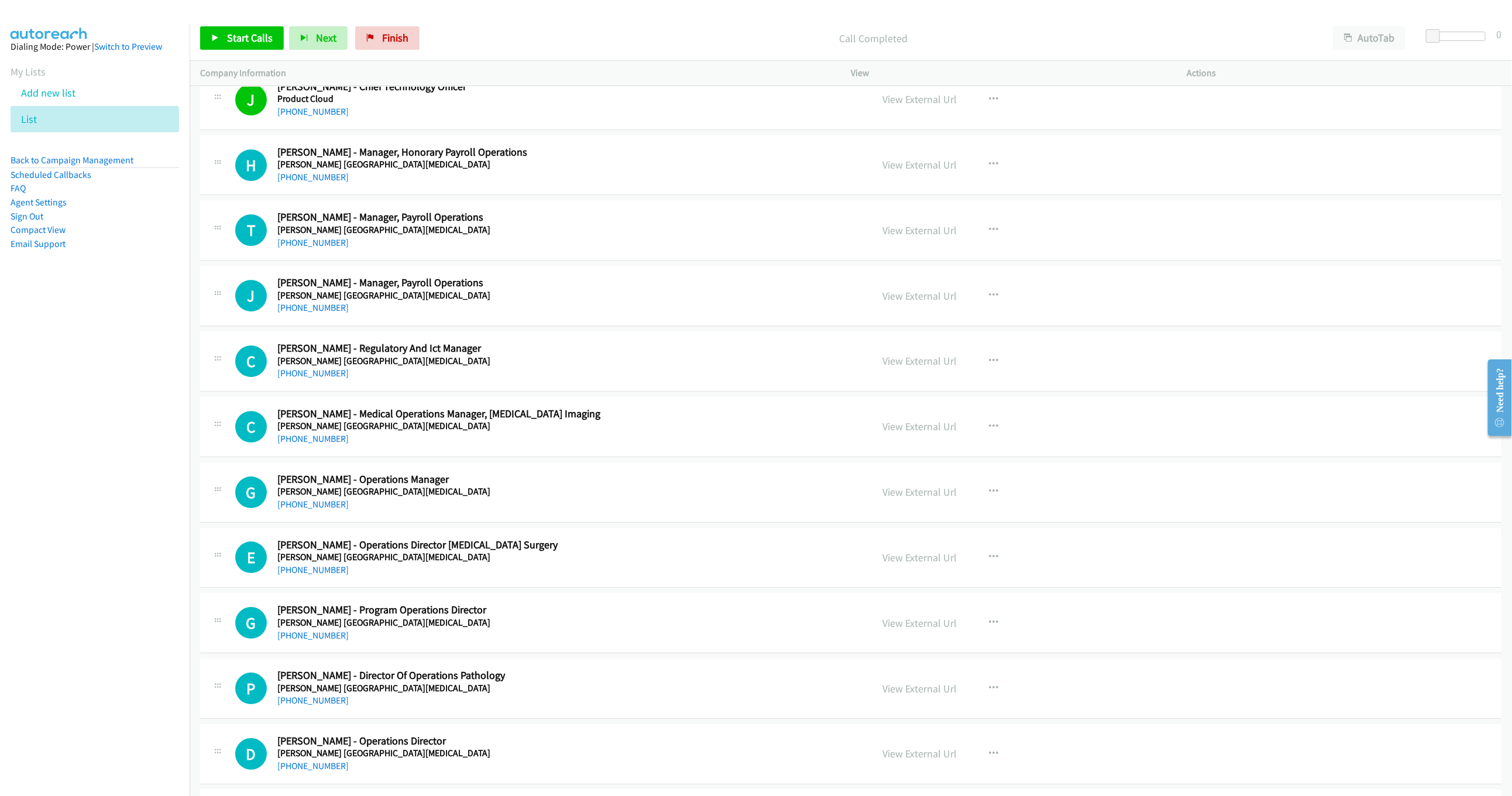
scroll to position [2370, 0]
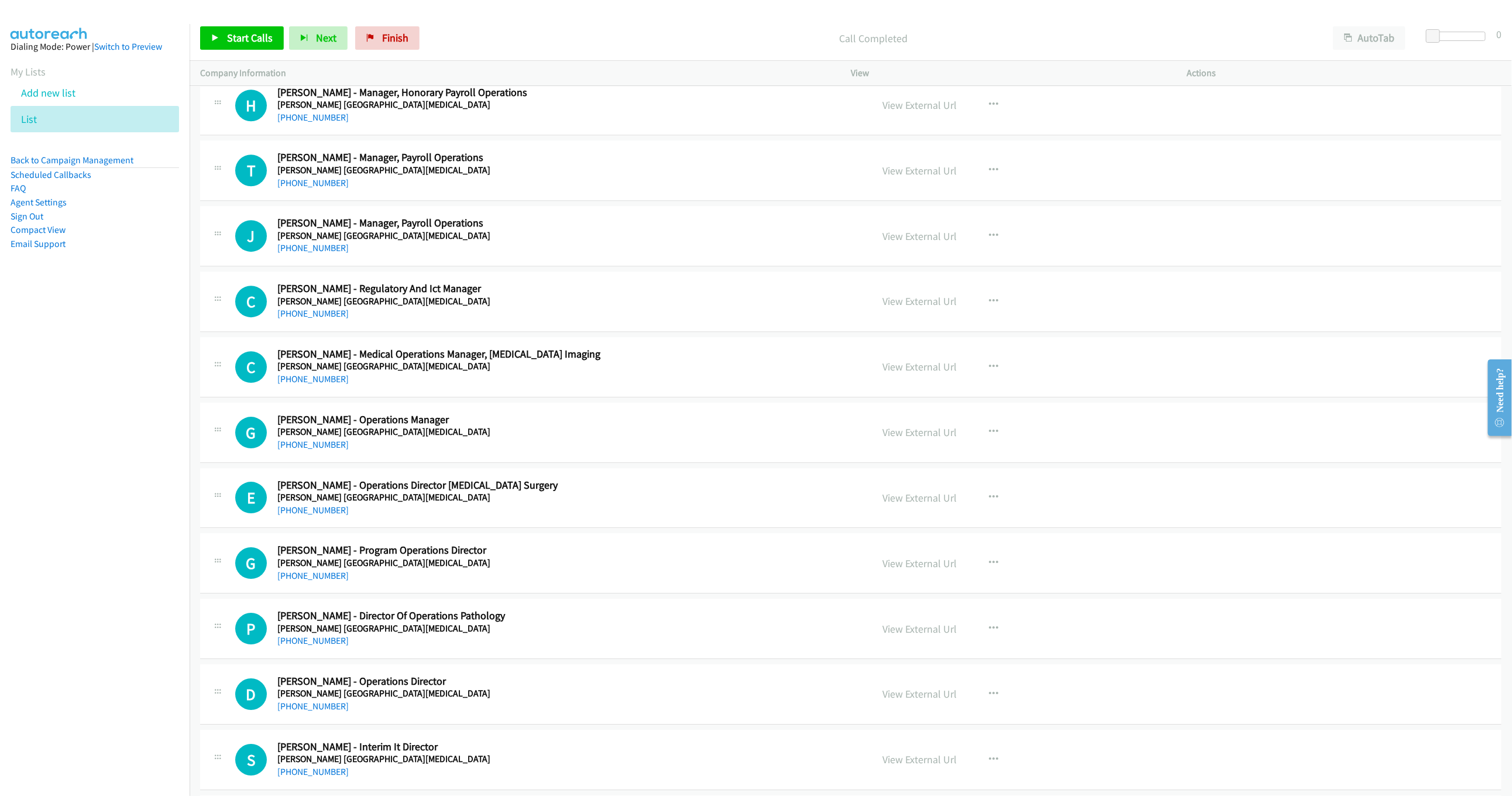
drag, startPoint x: 327, startPoint y: 457, endPoint x: 363, endPoint y: 459, distance: 36.1
click at [327, 450] on link "[PHONE_NUMBER]" at bounding box center [313, 444] width 71 height 11
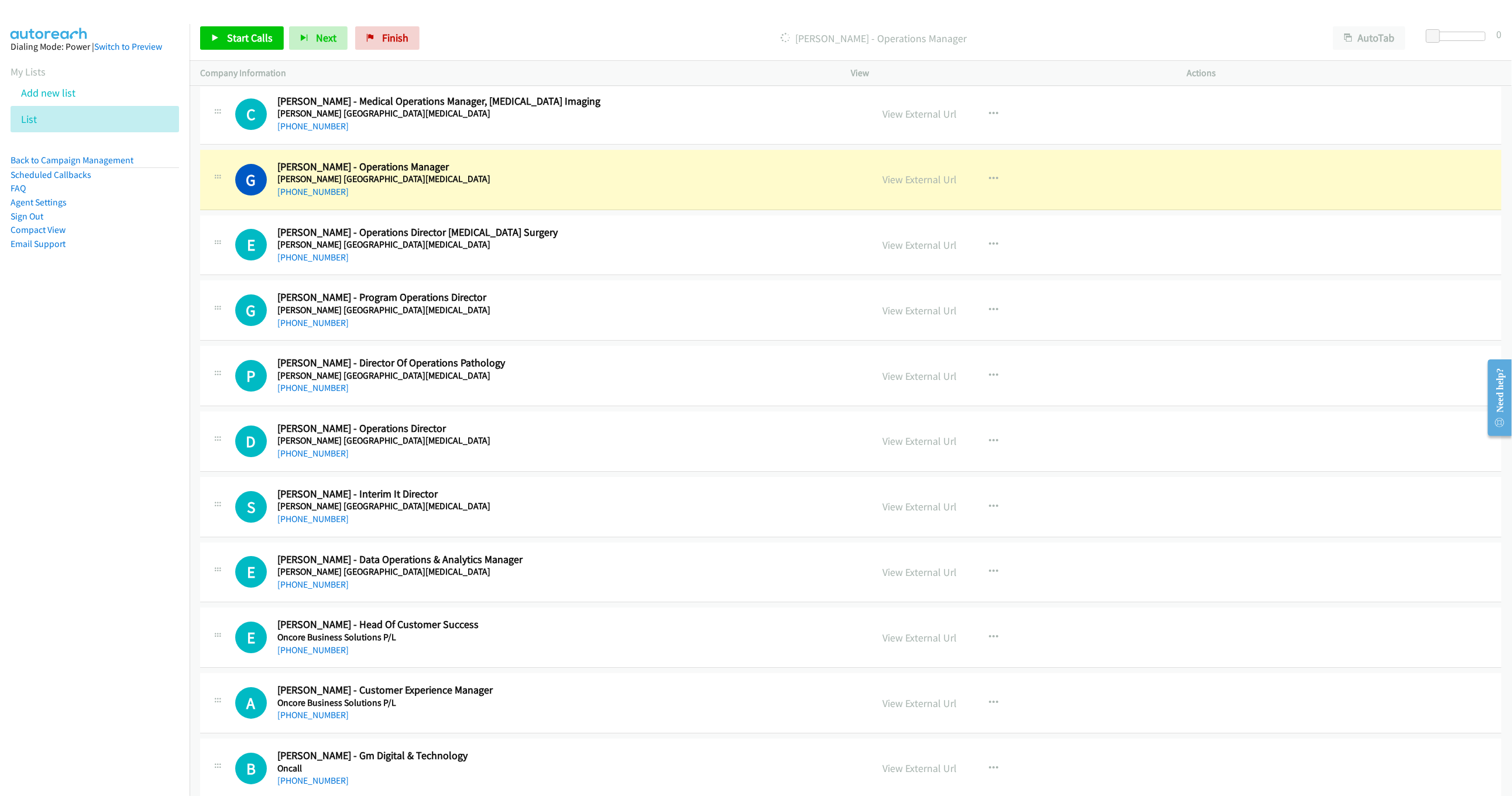
scroll to position [2634, 0]
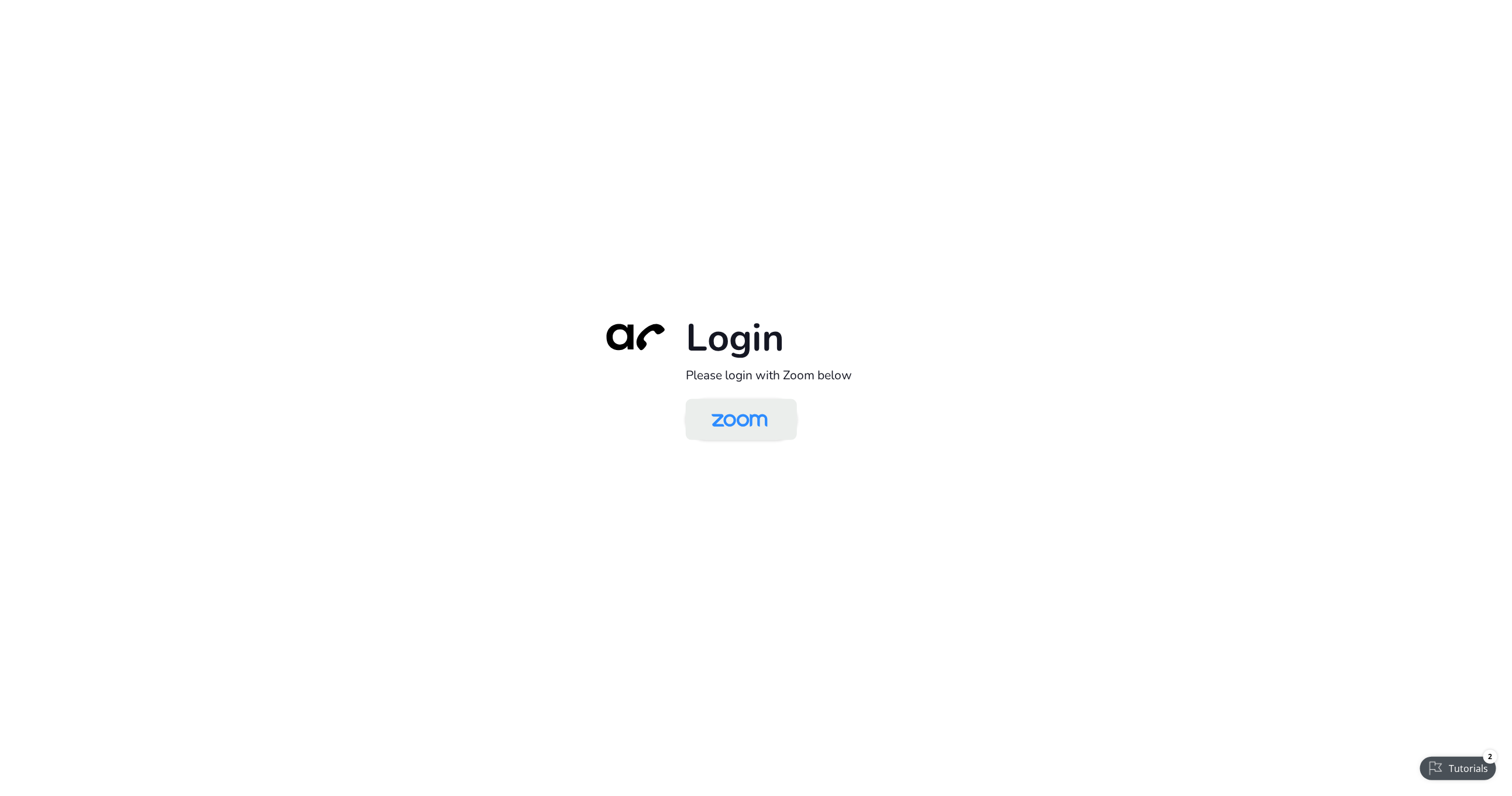
click at [785, 422] on link at bounding box center [741, 419] width 111 height 41
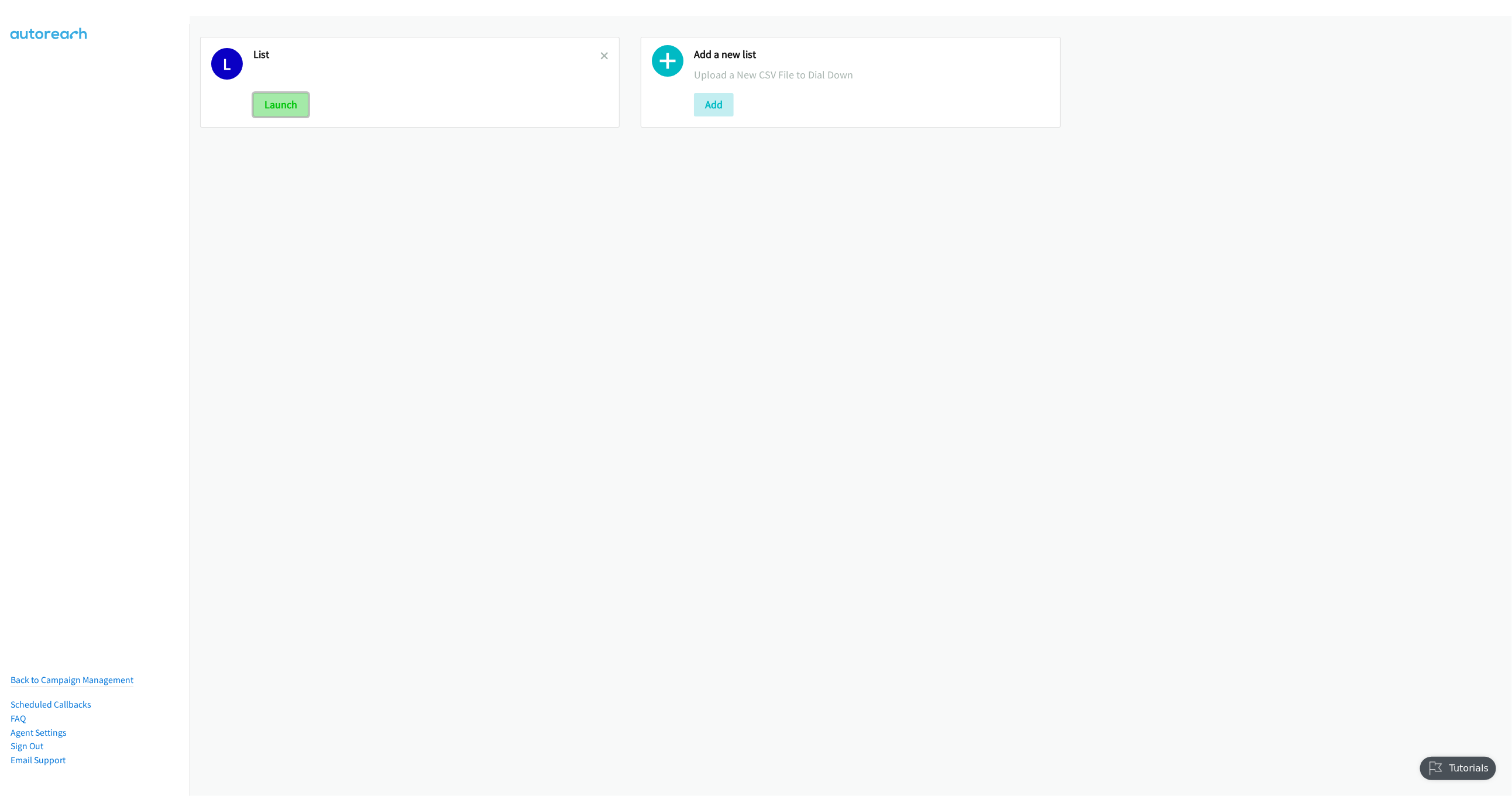
click at [284, 94] on button "Launch" at bounding box center [281, 104] width 55 height 23
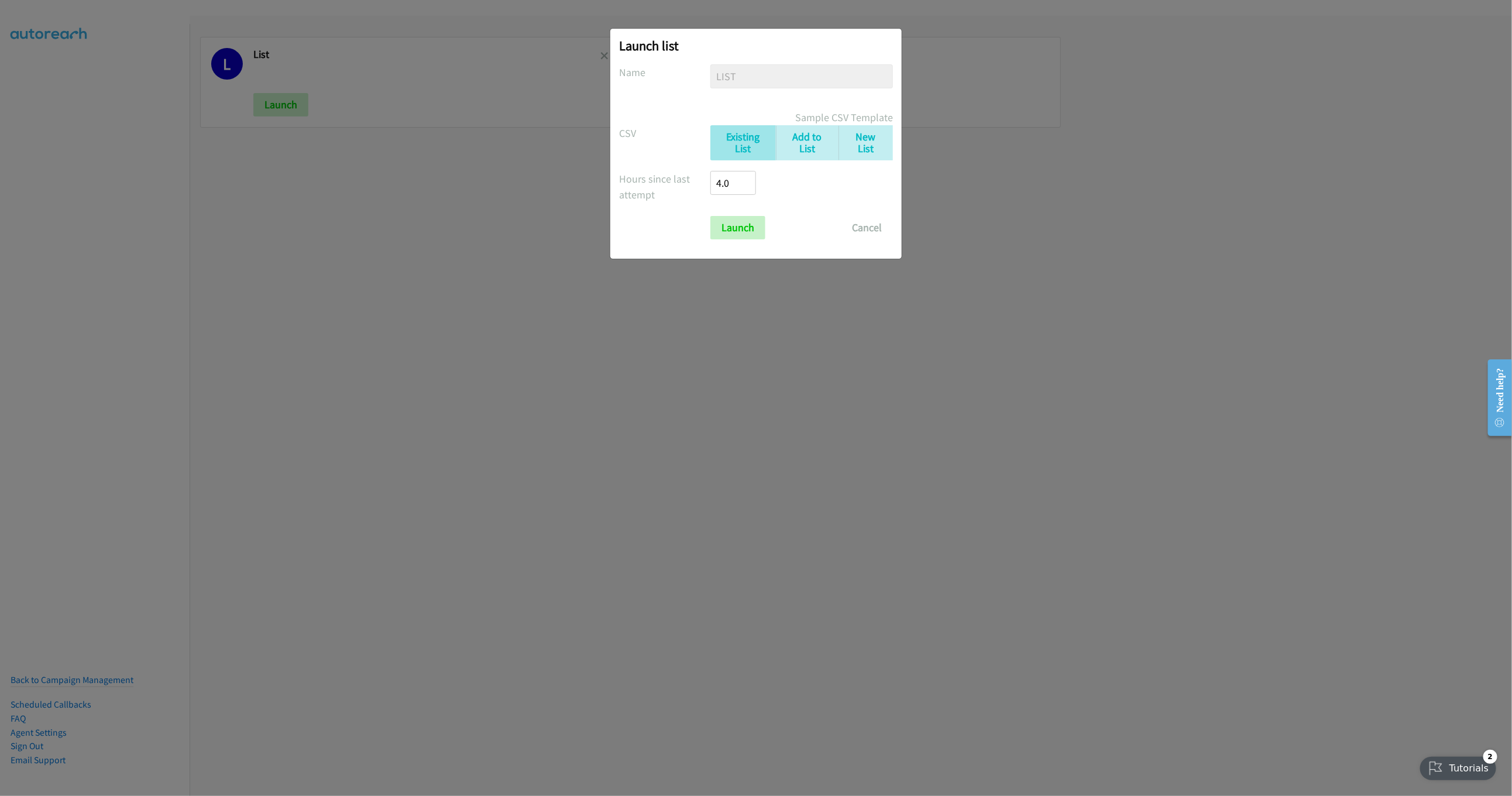
click at [741, 242] on div "Launch list No phone fields were returned for that Report or List View Please u…" at bounding box center [756, 143] width 291 height 230
click at [742, 240] on input "Launch" at bounding box center [738, 228] width 55 height 23
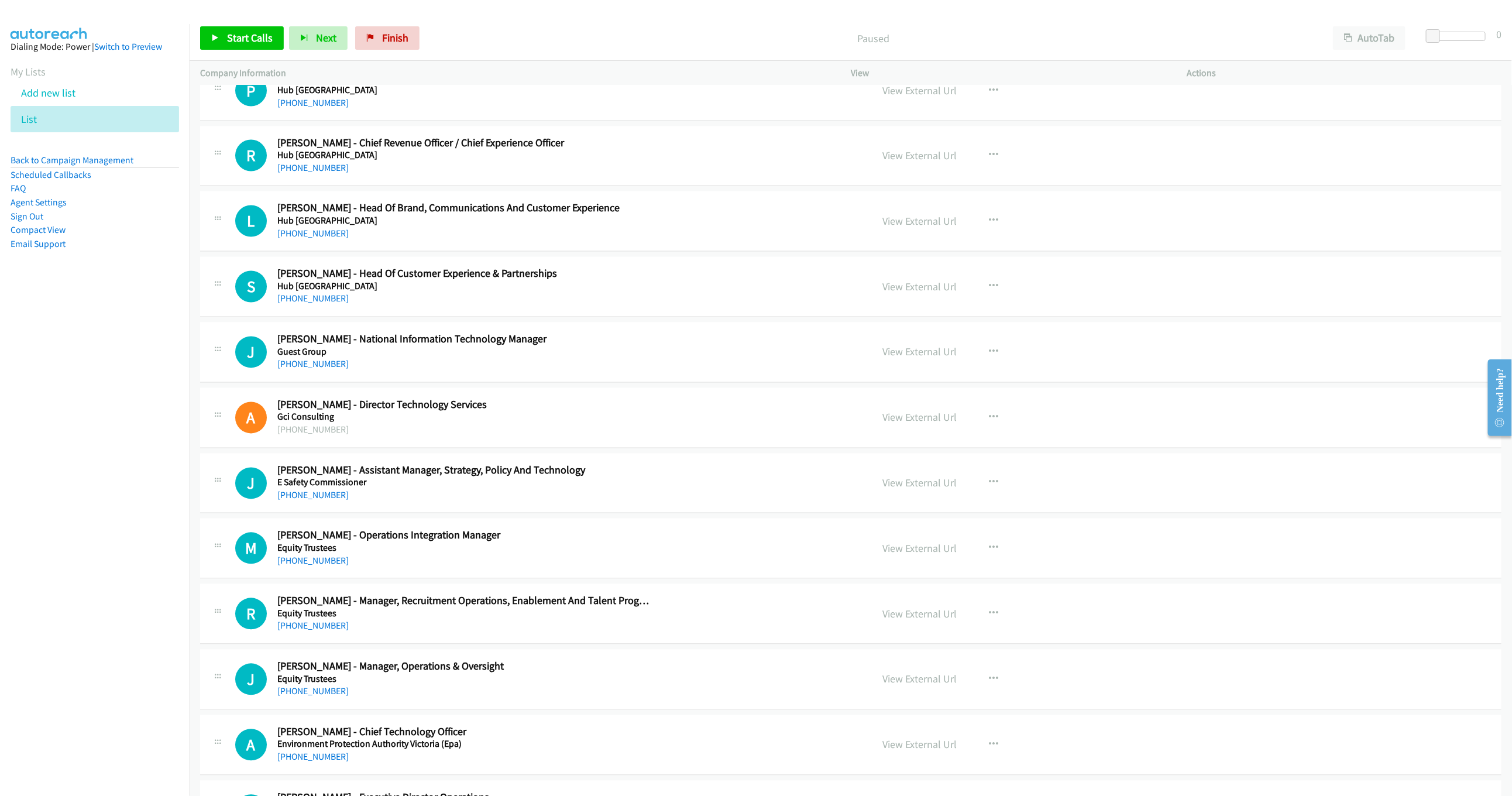
scroll to position [5004, 0]
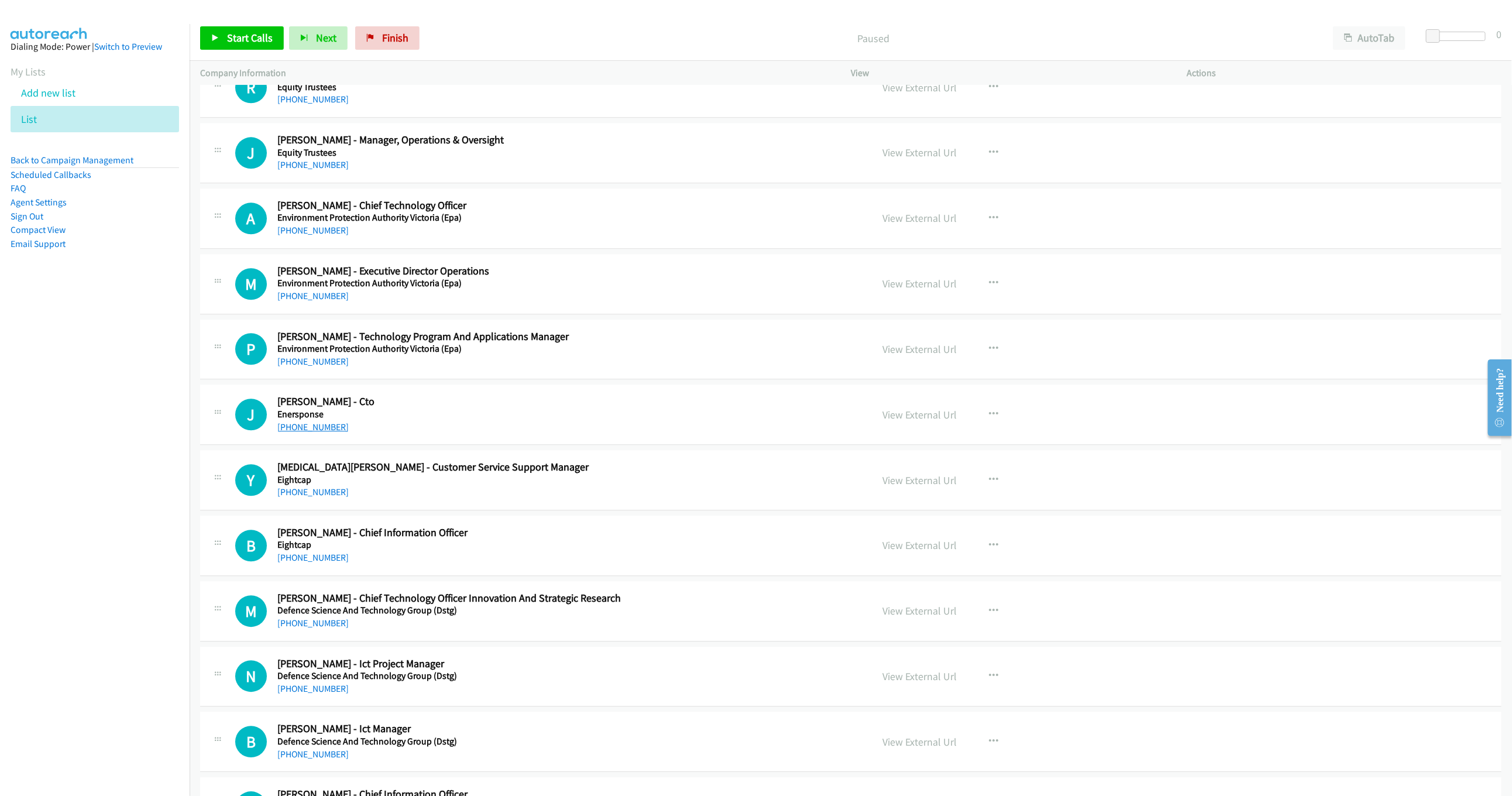
click at [315, 433] on link "[PHONE_NUMBER]" at bounding box center [313, 427] width 71 height 11
